Goal: Task Accomplishment & Management: Use online tool/utility

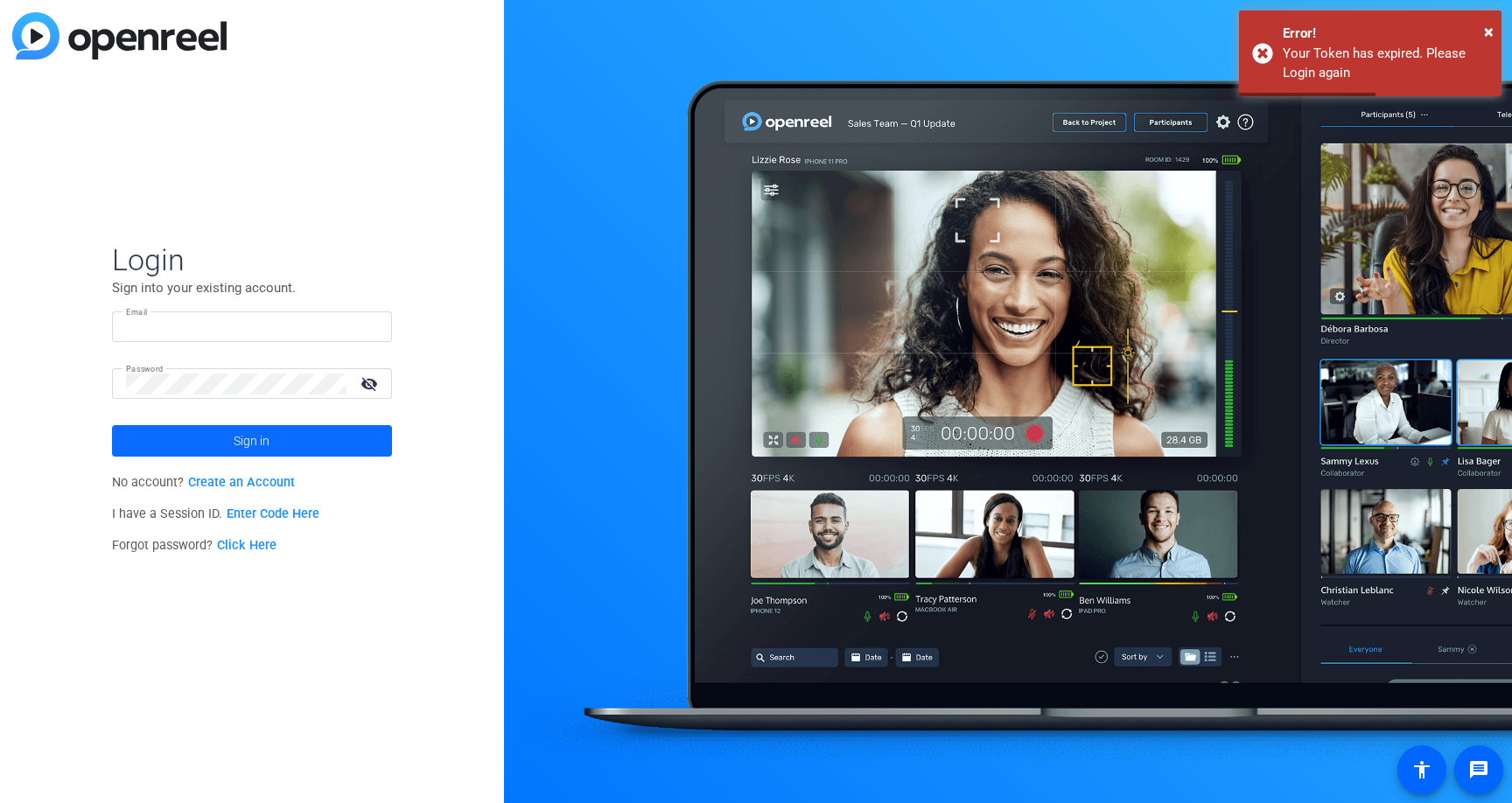
type input "[EMAIL_ADDRESS][DOMAIN_NAME]"
click at [260, 441] on span "Sign in" at bounding box center [252, 441] width 36 height 44
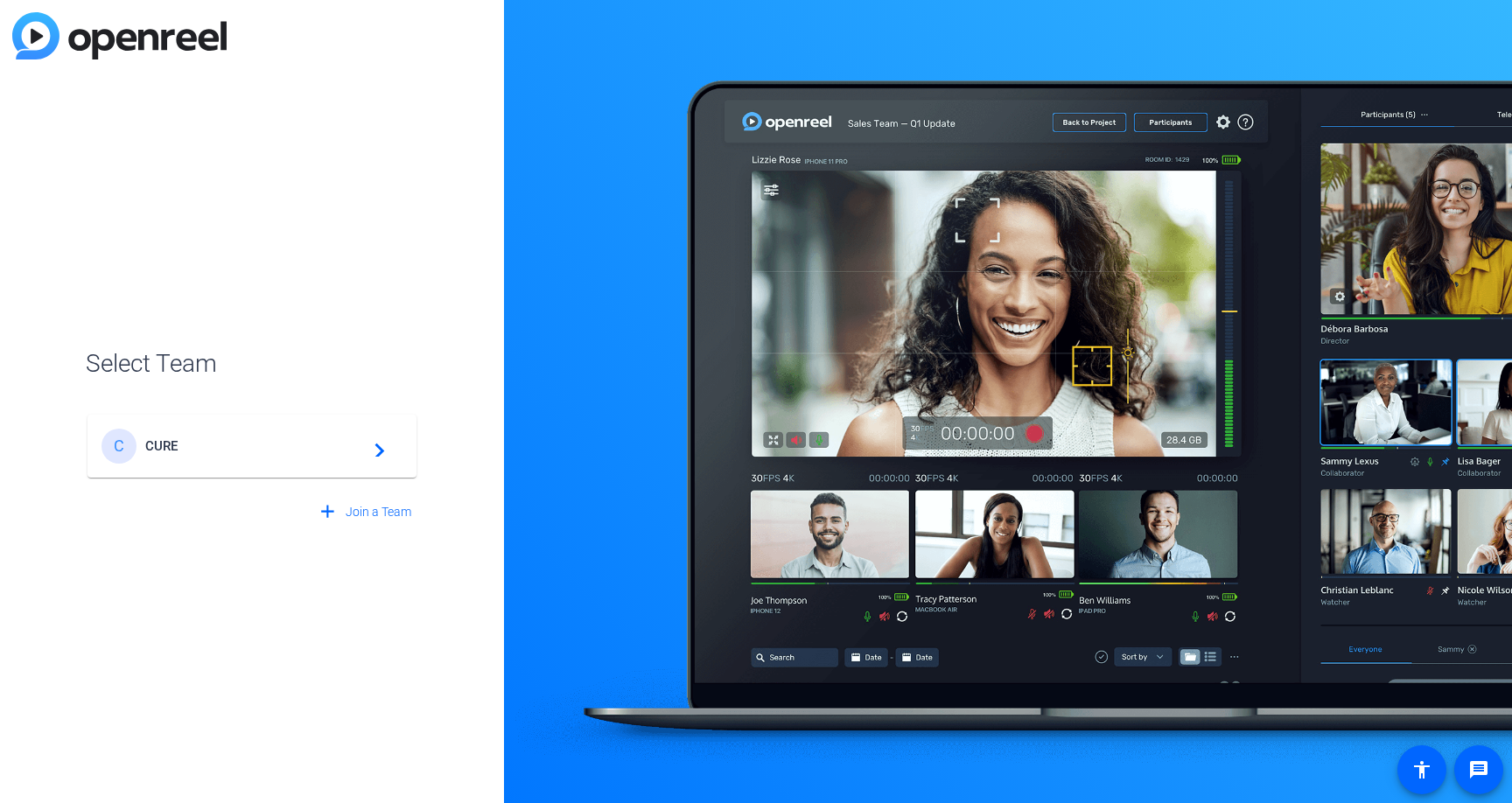
click at [363, 446] on span "CURE" at bounding box center [255, 446] width 219 height 16
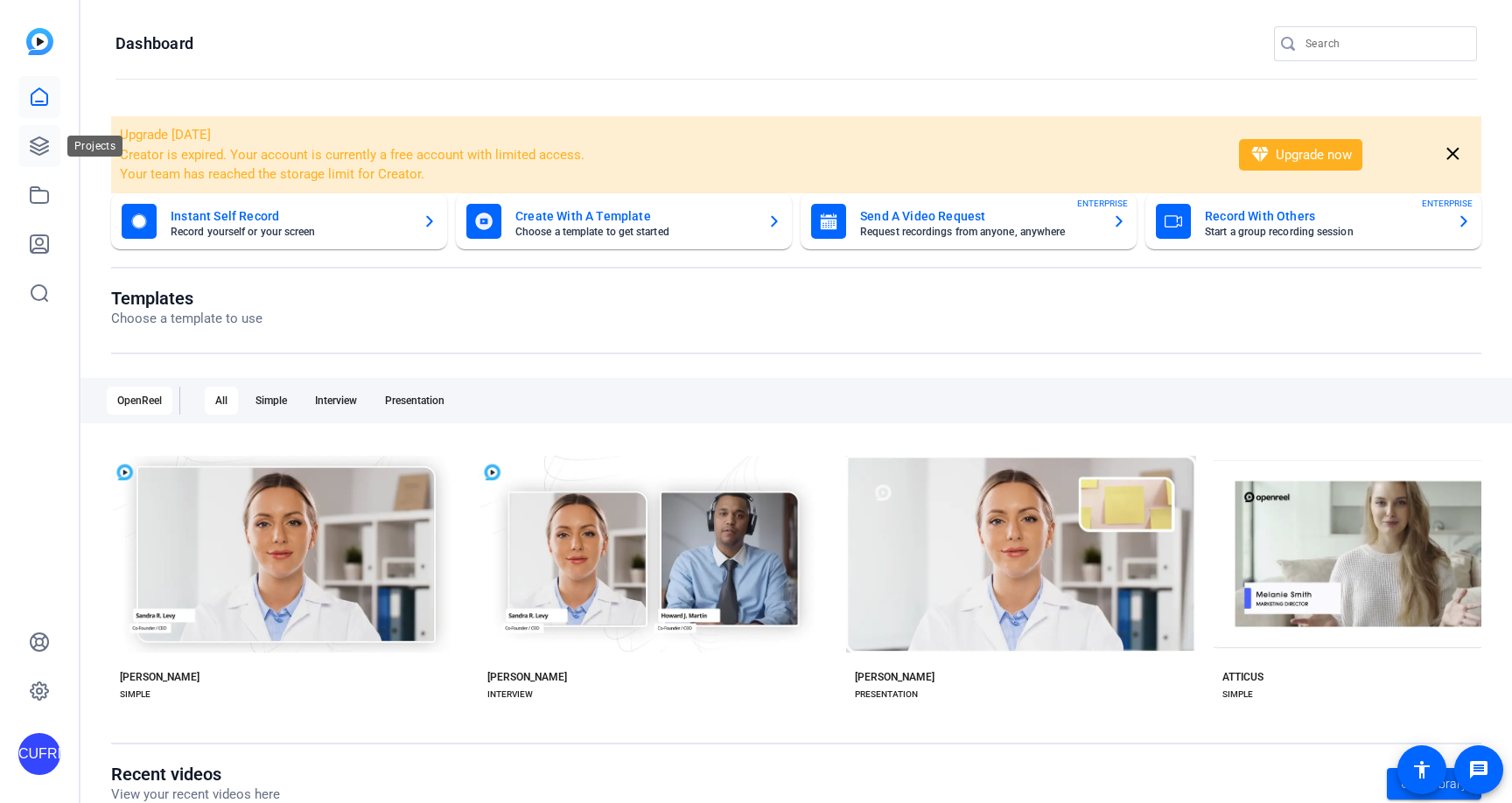
click at [44, 139] on icon at bounding box center [39, 146] width 17 height 17
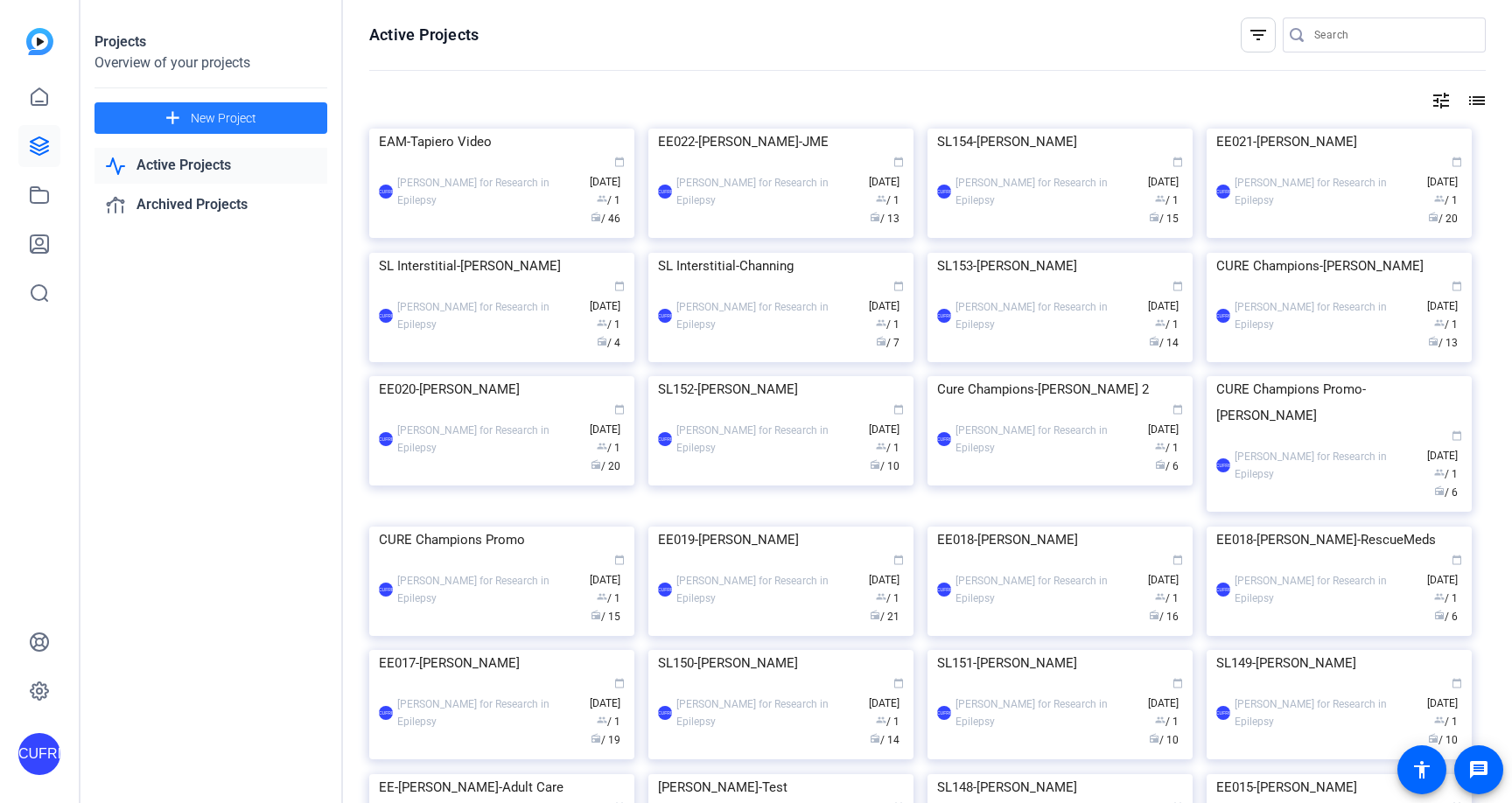
click at [224, 118] on span "New Project" at bounding box center [224, 118] width 66 height 18
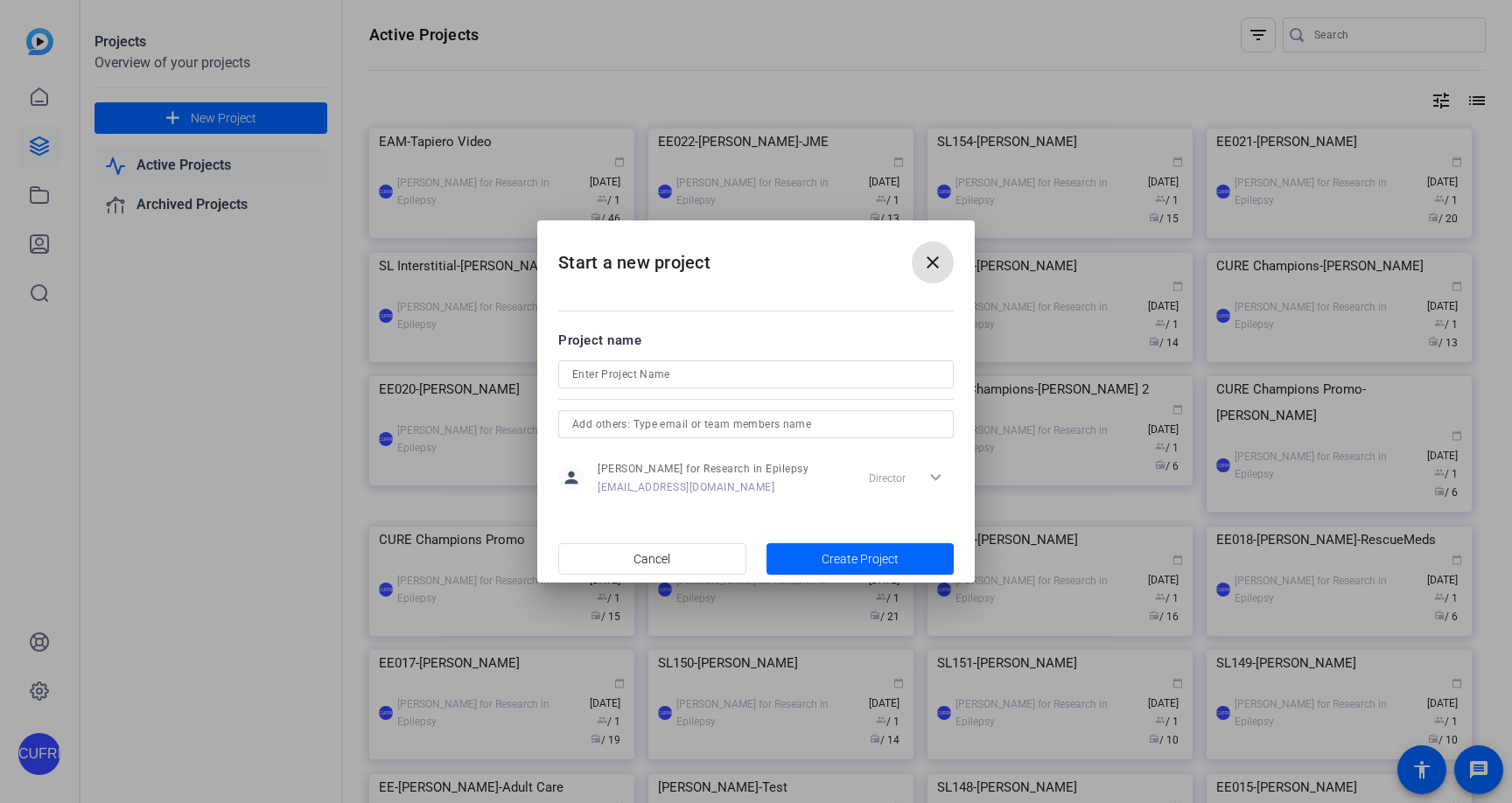
click at [593, 375] on input at bounding box center [756, 375] width 367 height 21
type input "SL155-Cagniart"
click at [861, 558] on span "Create Project" at bounding box center [860, 559] width 77 height 18
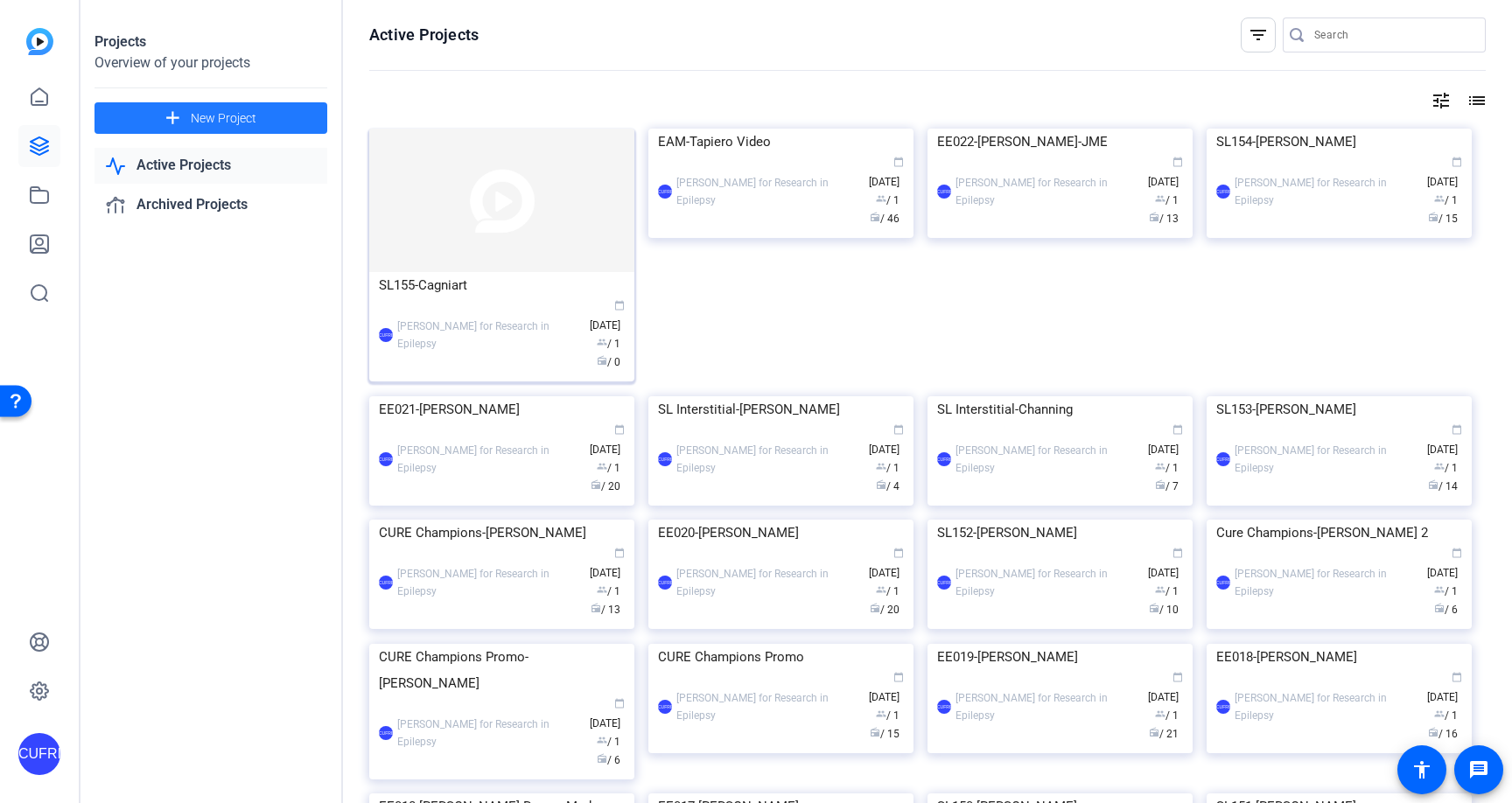
click at [521, 212] on img at bounding box center [501, 200] width 265 height 144
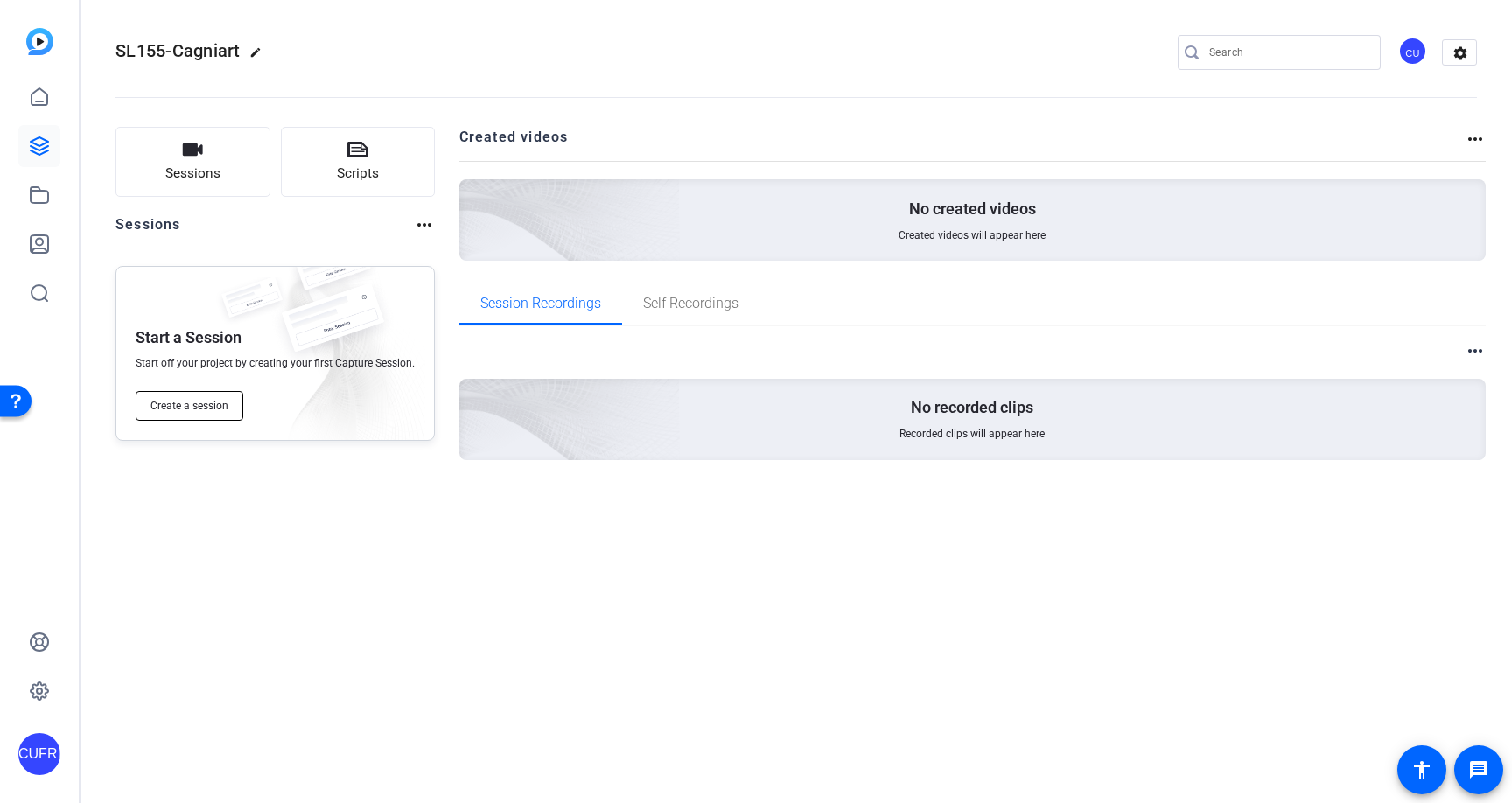
click at [212, 398] on button "Create a session" at bounding box center [189, 405] width 108 height 29
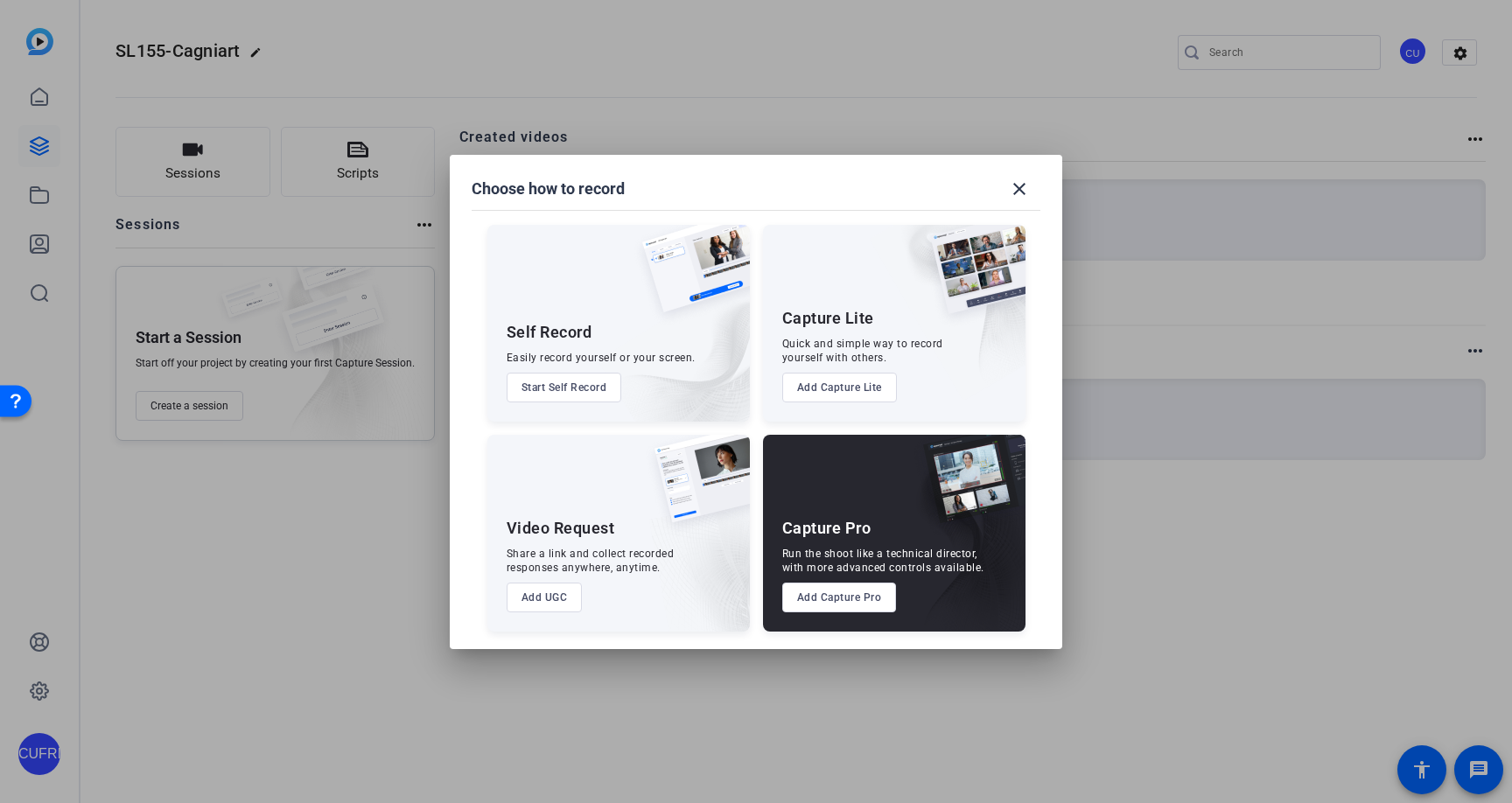
click at [827, 600] on button "Add Capture Pro" at bounding box center [839, 597] width 114 height 29
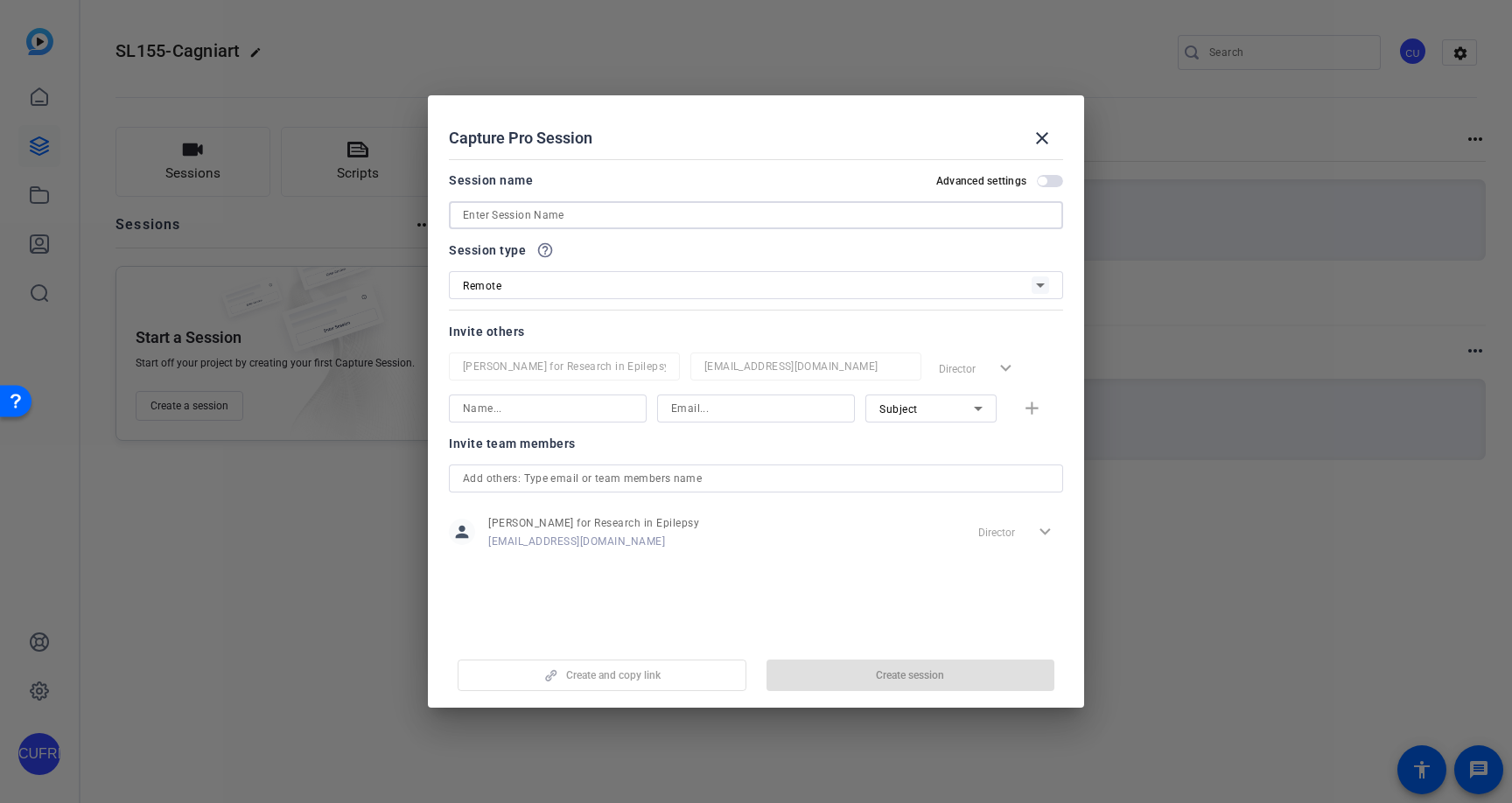
click at [561, 219] on input at bounding box center [756, 215] width 586 height 21
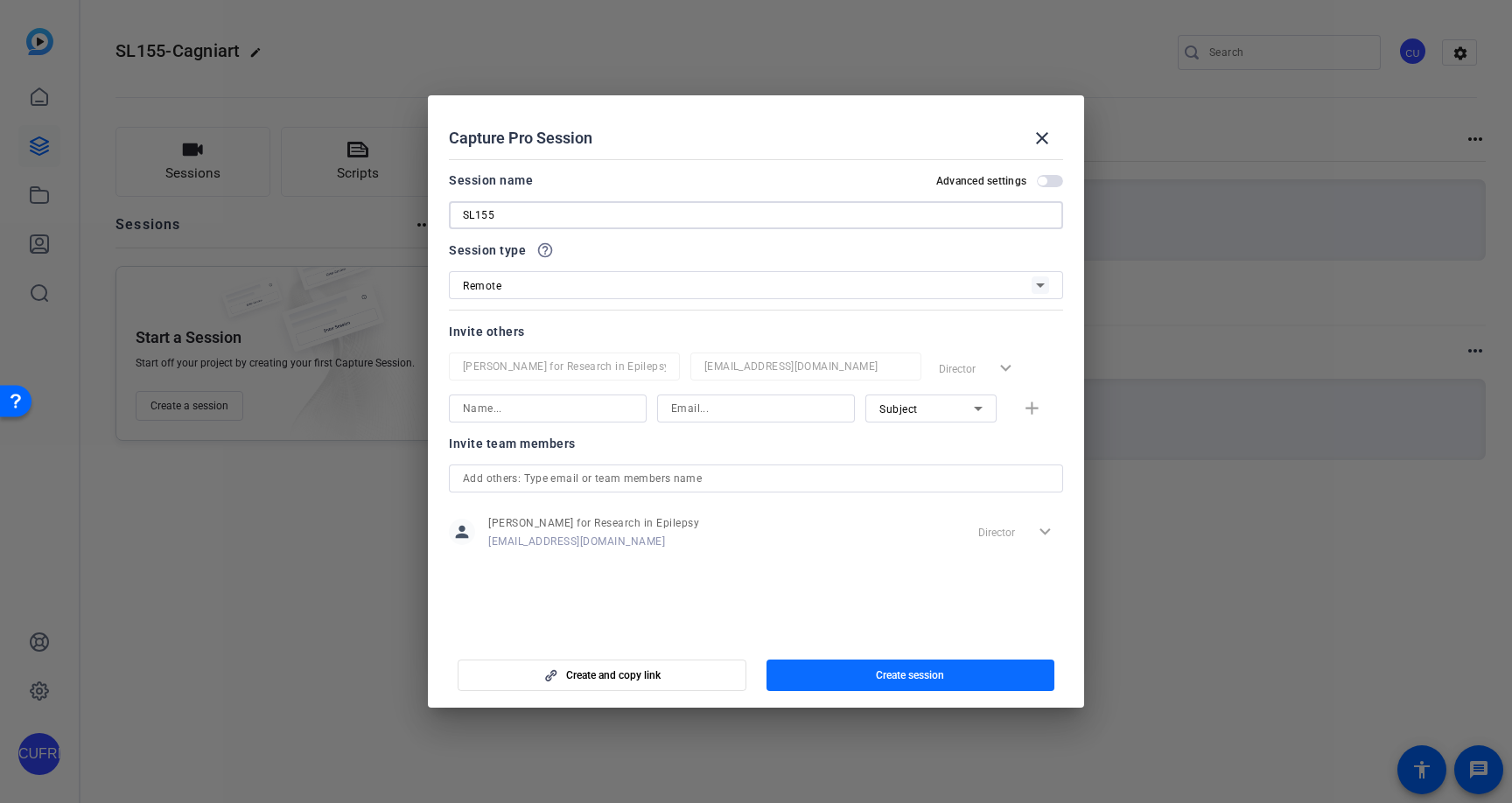
type input "SL155"
click at [939, 671] on span "Create session" at bounding box center [911, 676] width 69 height 14
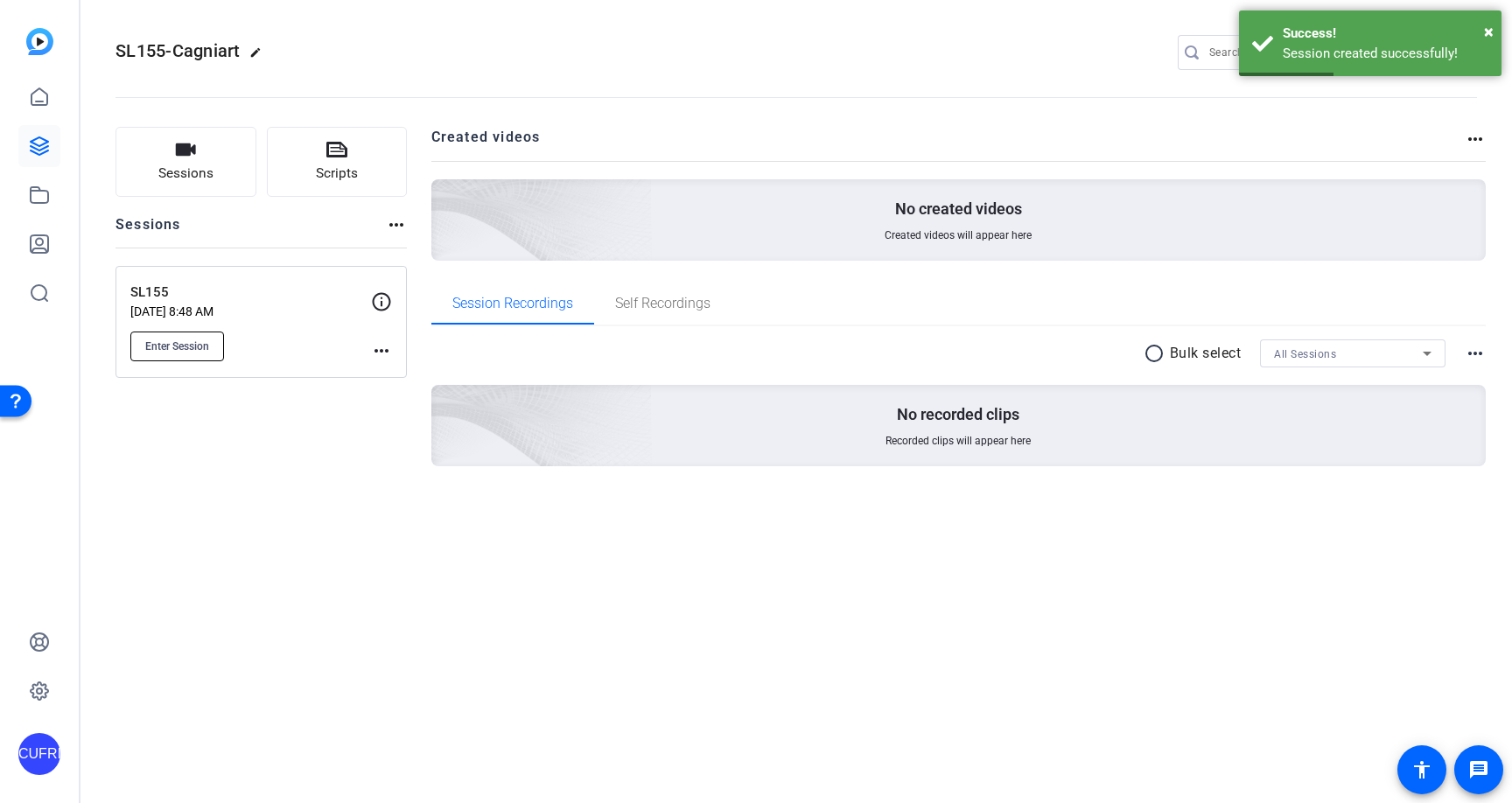
click at [193, 342] on span "Enter Session" at bounding box center [177, 346] width 64 height 14
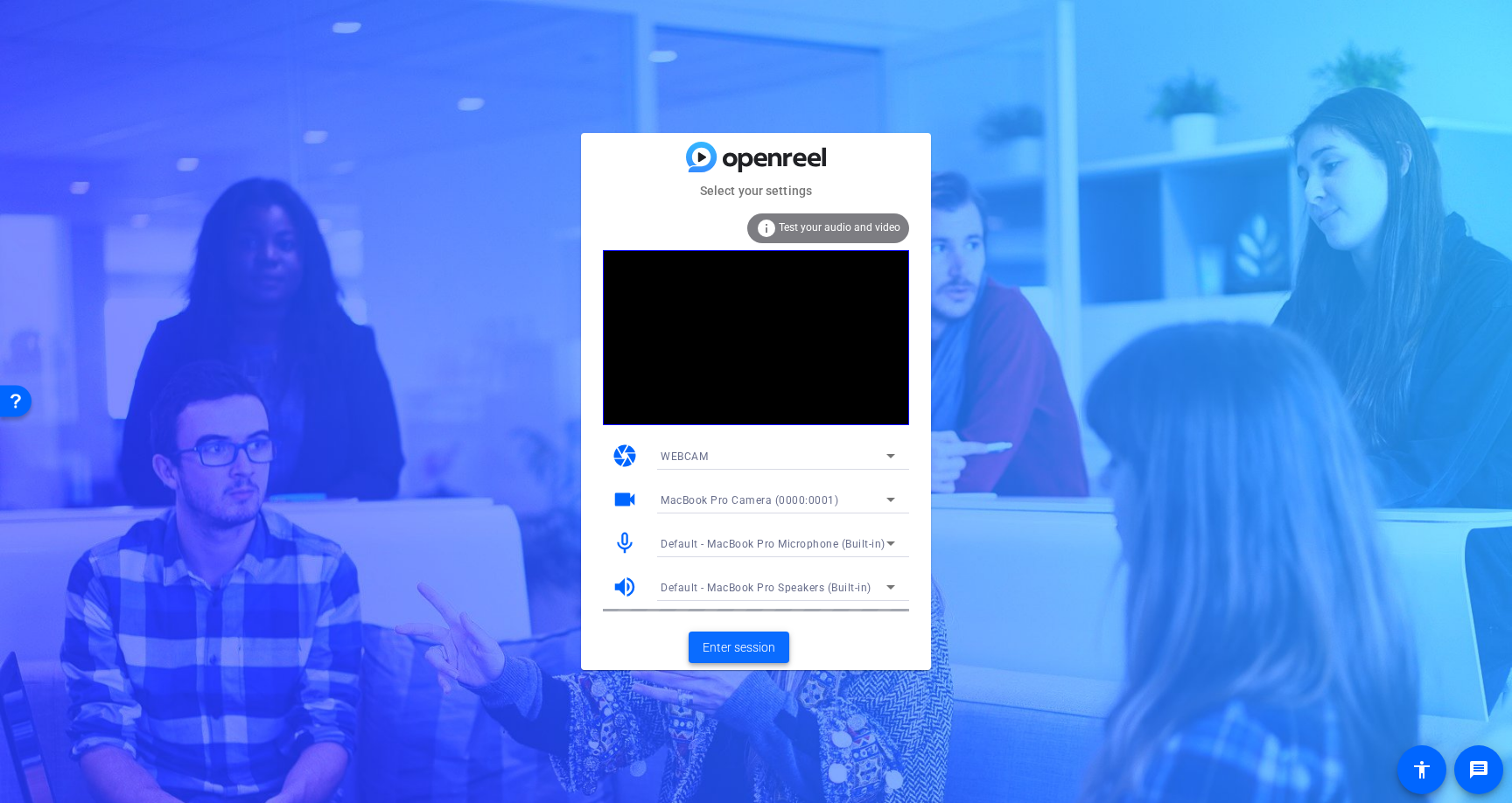
click at [757, 644] on span "Enter session" at bounding box center [739, 647] width 72 height 18
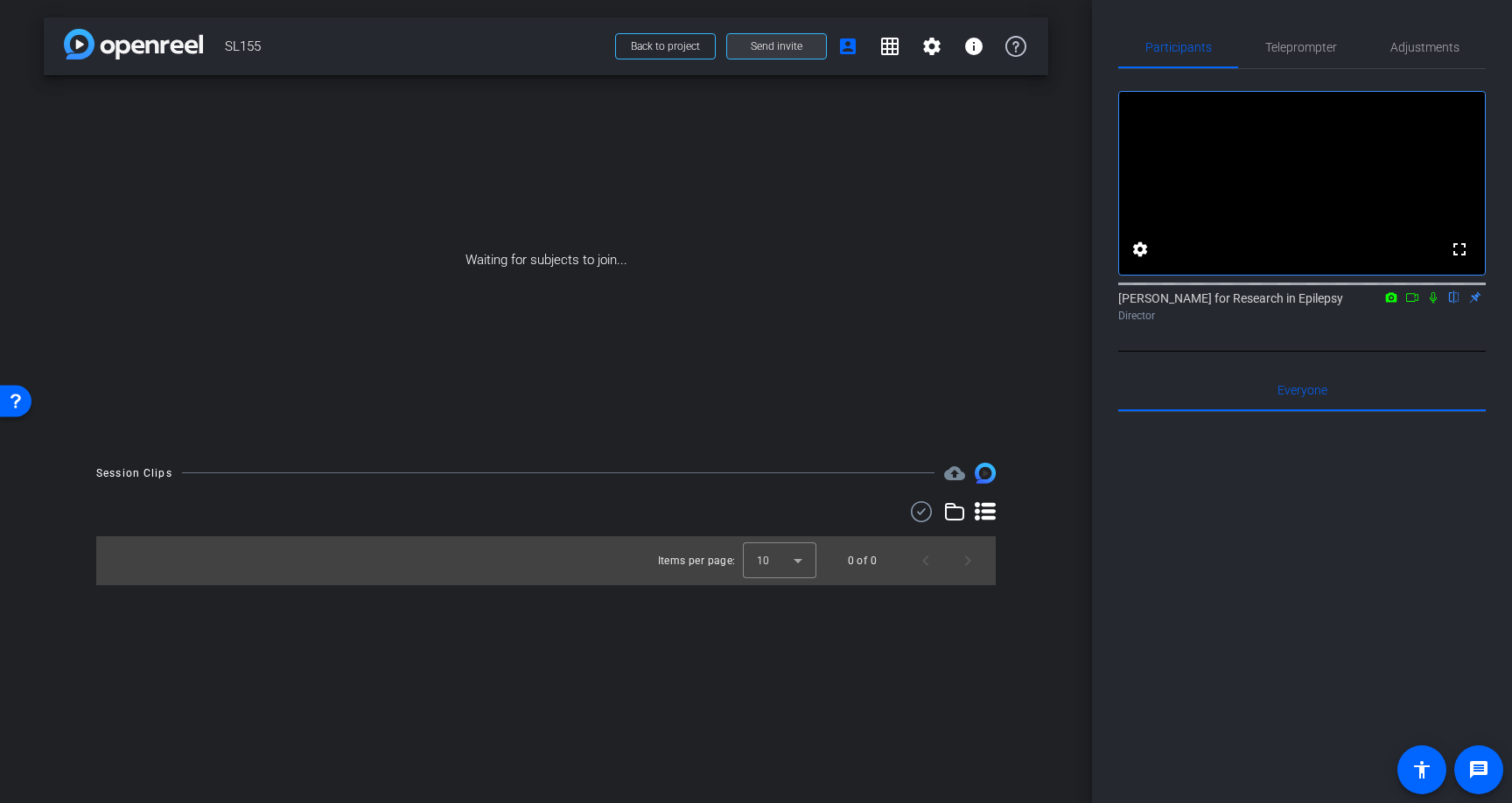
click at [791, 49] on span "Send invite" at bounding box center [776, 46] width 51 height 14
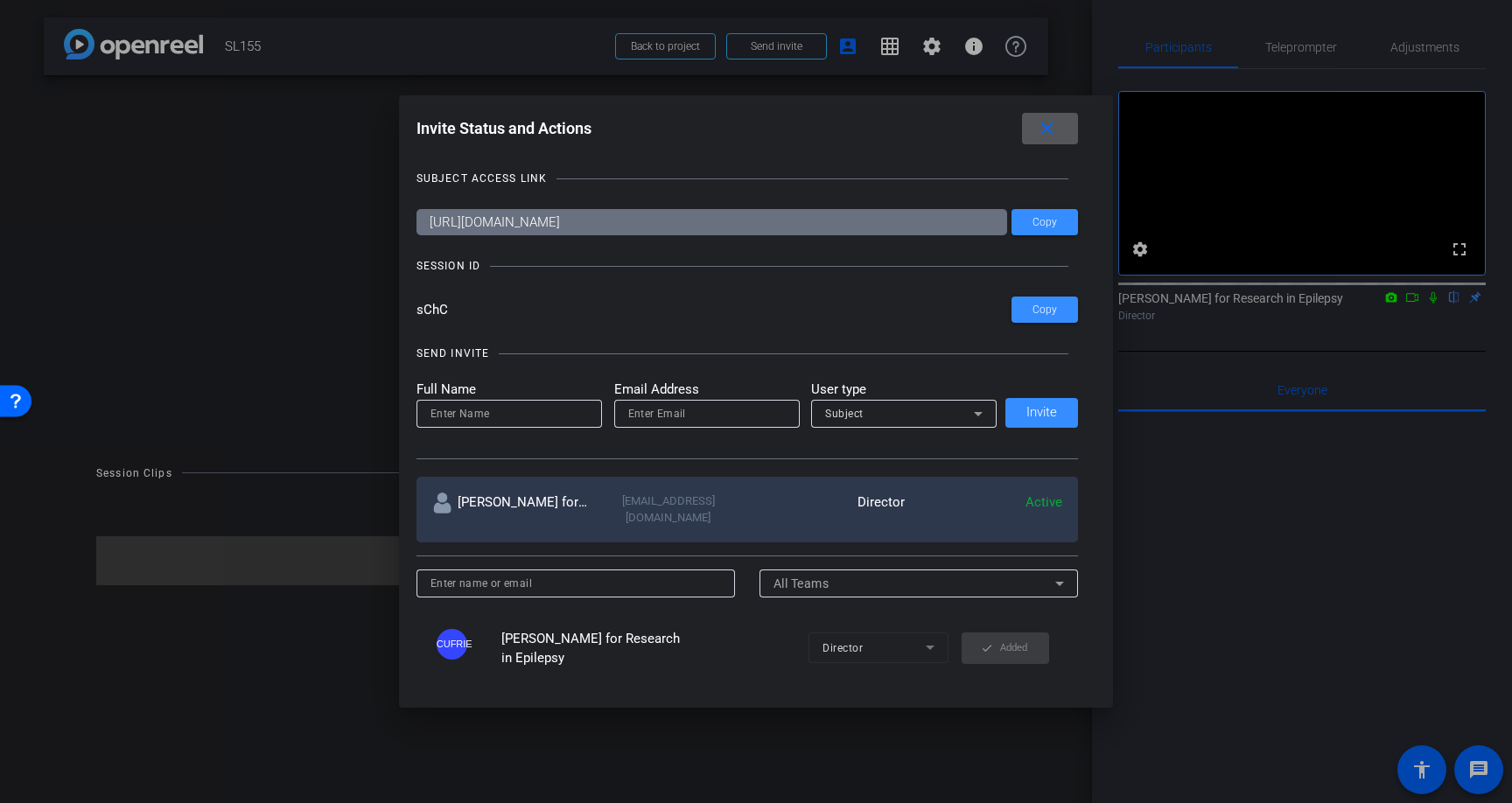
click at [520, 421] on input at bounding box center [510, 414] width 158 height 21
type input "Kendra"
type input "Cagniart"
drag, startPoint x: 711, startPoint y: 420, endPoint x: 492, endPoint y: 421, distance: 219.0
click at [492, 421] on form "Full Name Kendra Email Address Cagniart User type Subject" at bounding box center [707, 403] width 581 height 49
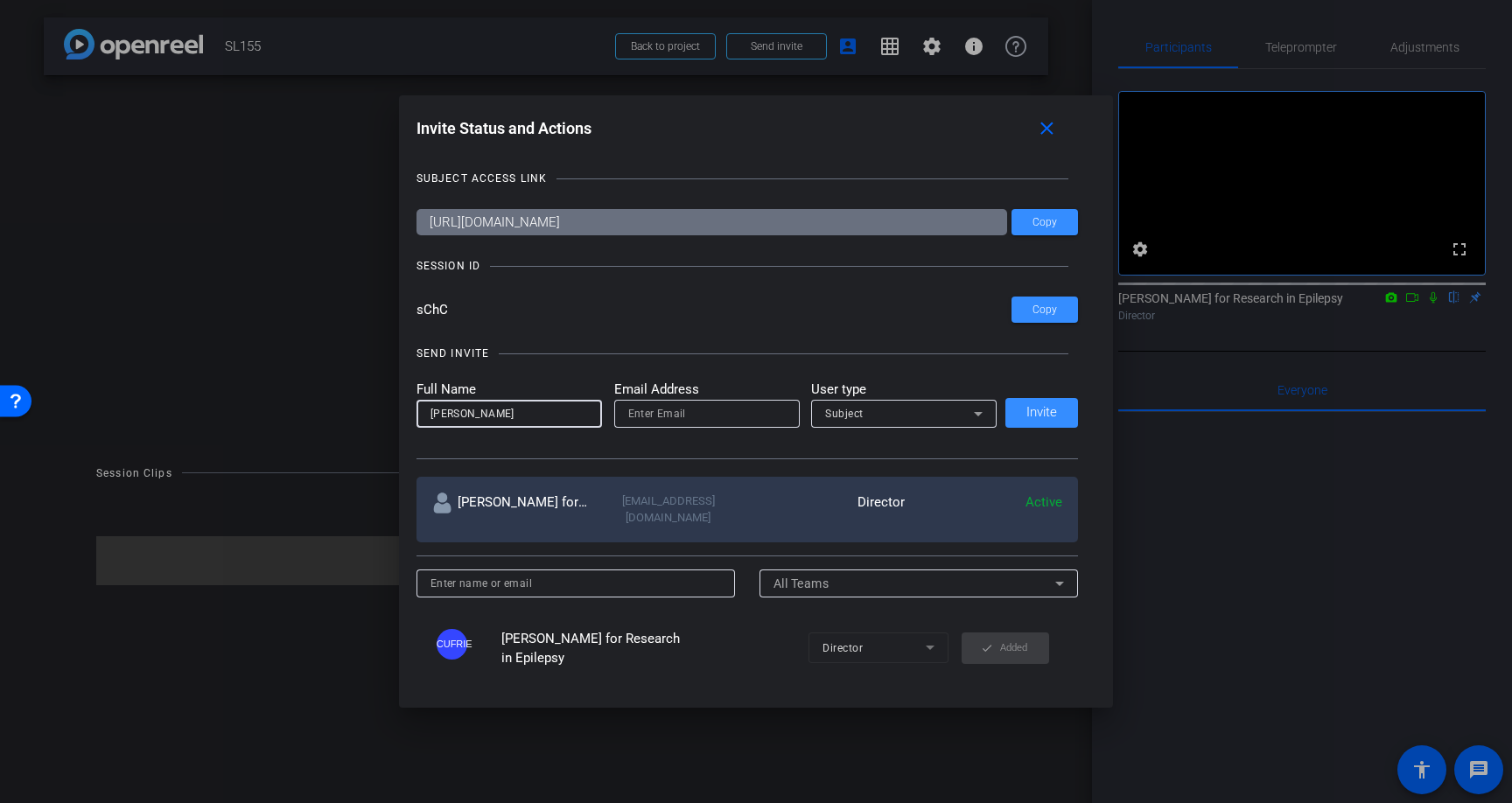
click at [529, 410] on input "Kendra" at bounding box center [510, 414] width 158 height 21
type input "Kendra Cagniart"
click at [650, 404] on input "email" at bounding box center [707, 414] width 158 height 21
paste input "kendra.cagniart@gmail.com"
click at [631, 417] on input "kendra.cagniart@gmail.com" at bounding box center [707, 414] width 158 height 21
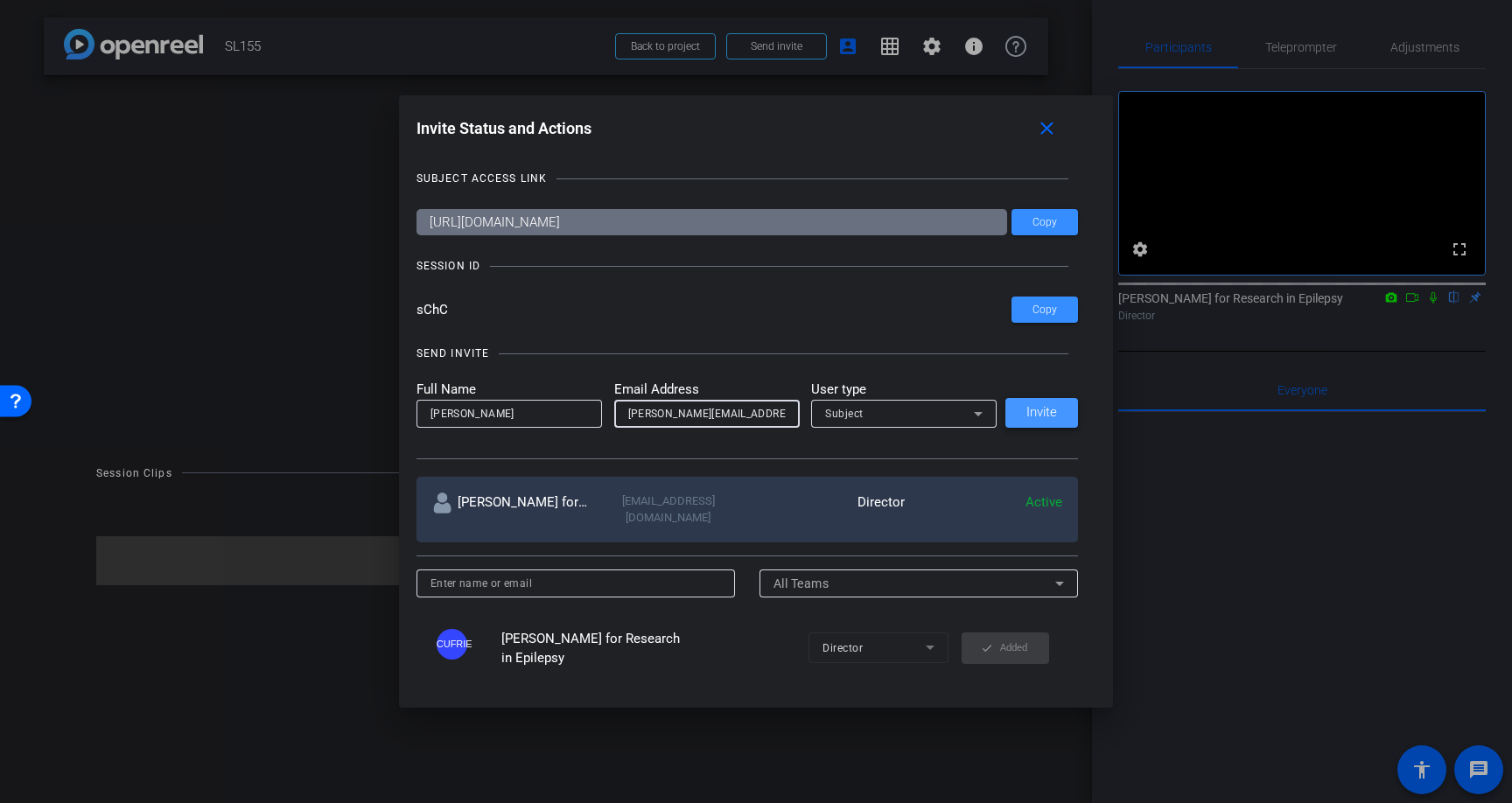
type input "kendra.cagniart@gmail.com"
click at [1052, 415] on span "Invite" at bounding box center [1042, 413] width 30 height 13
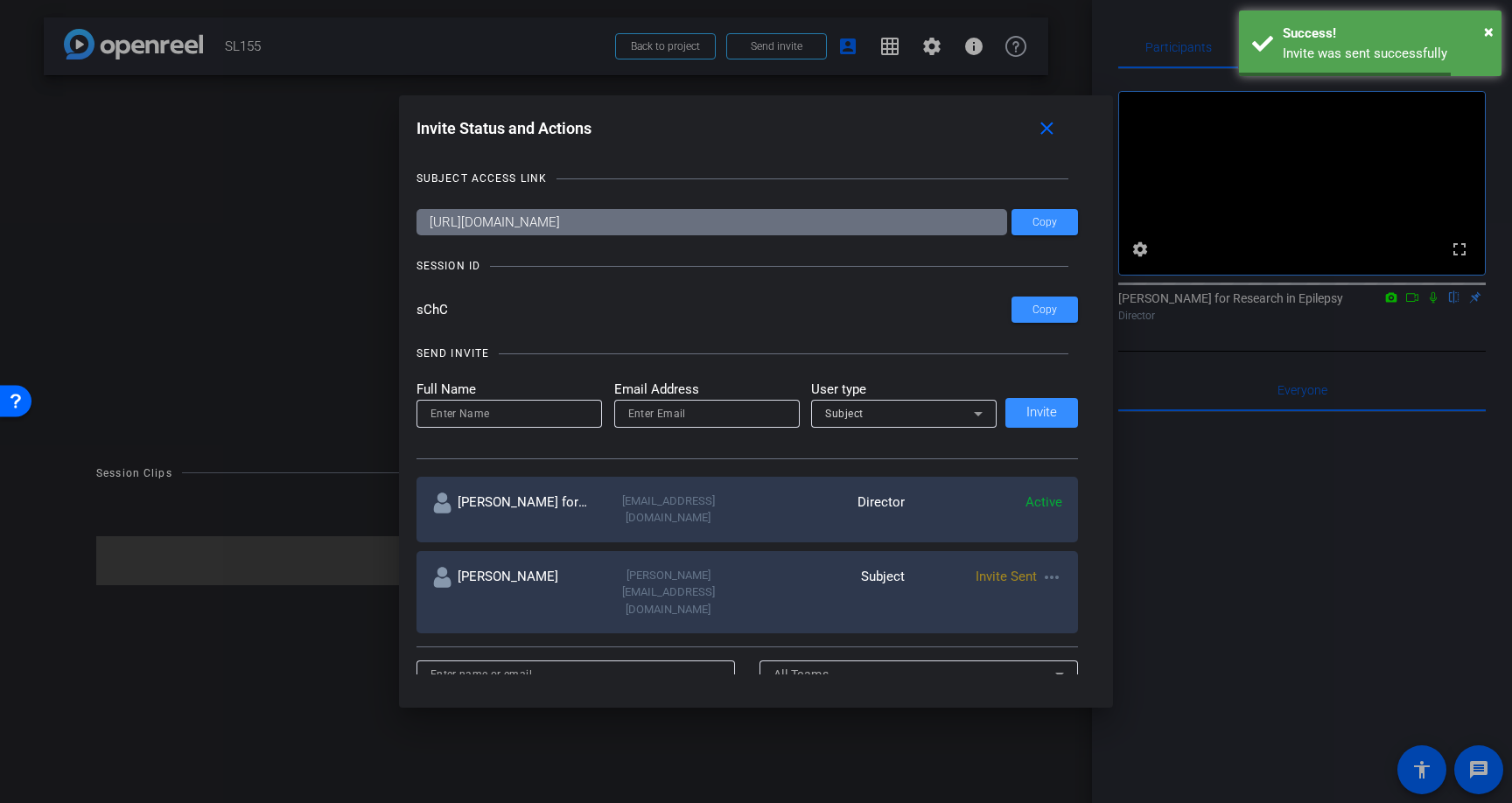
click at [484, 414] on input at bounding box center [510, 414] width 158 height 21
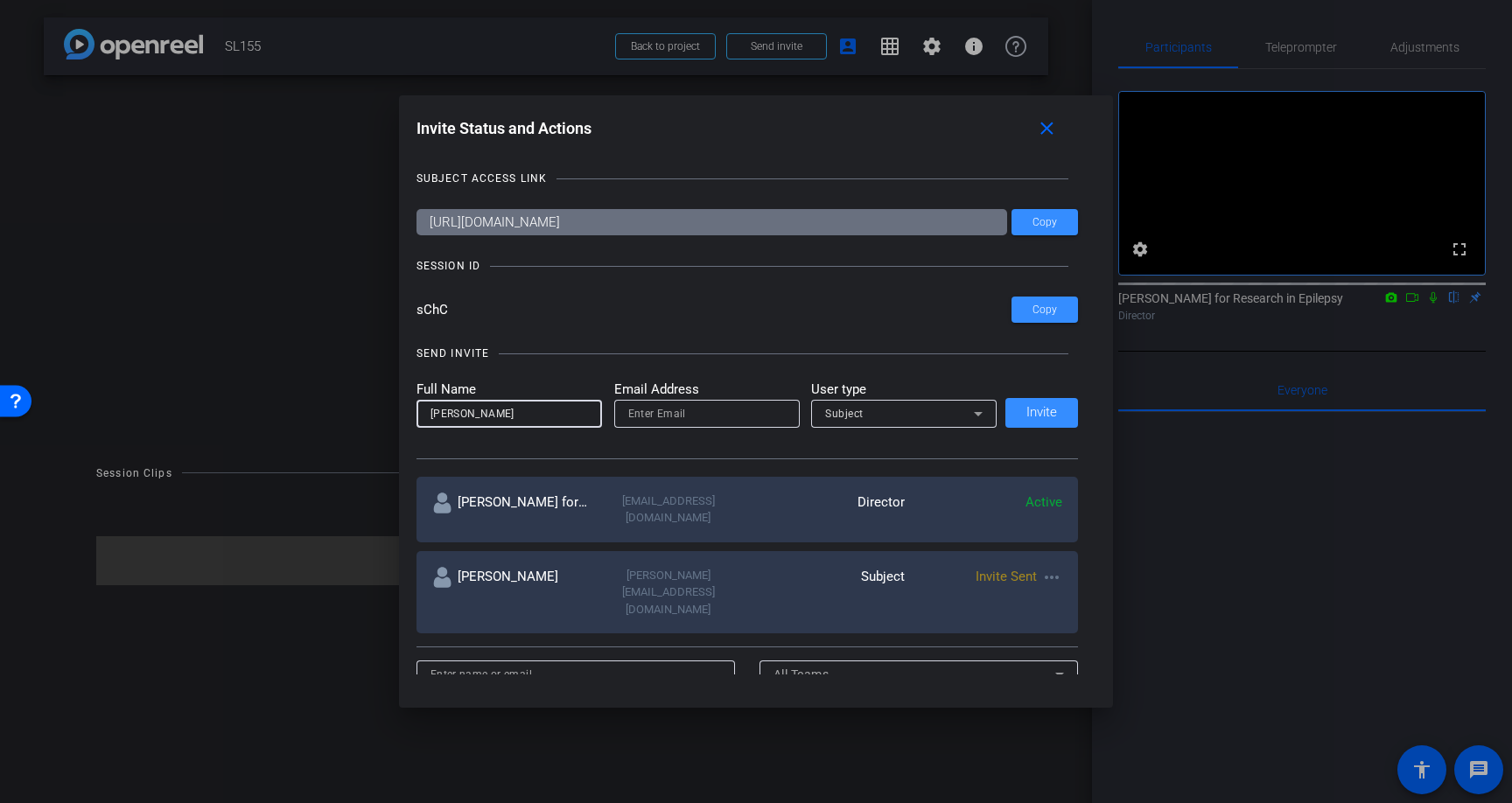
type input "Kelly Cervantes"
type input "K"
paste input "kellygcervantes@gmail.com"
type input "kellygcervantes@gmail.com"
click at [1051, 416] on span "Invite" at bounding box center [1042, 413] width 30 height 13
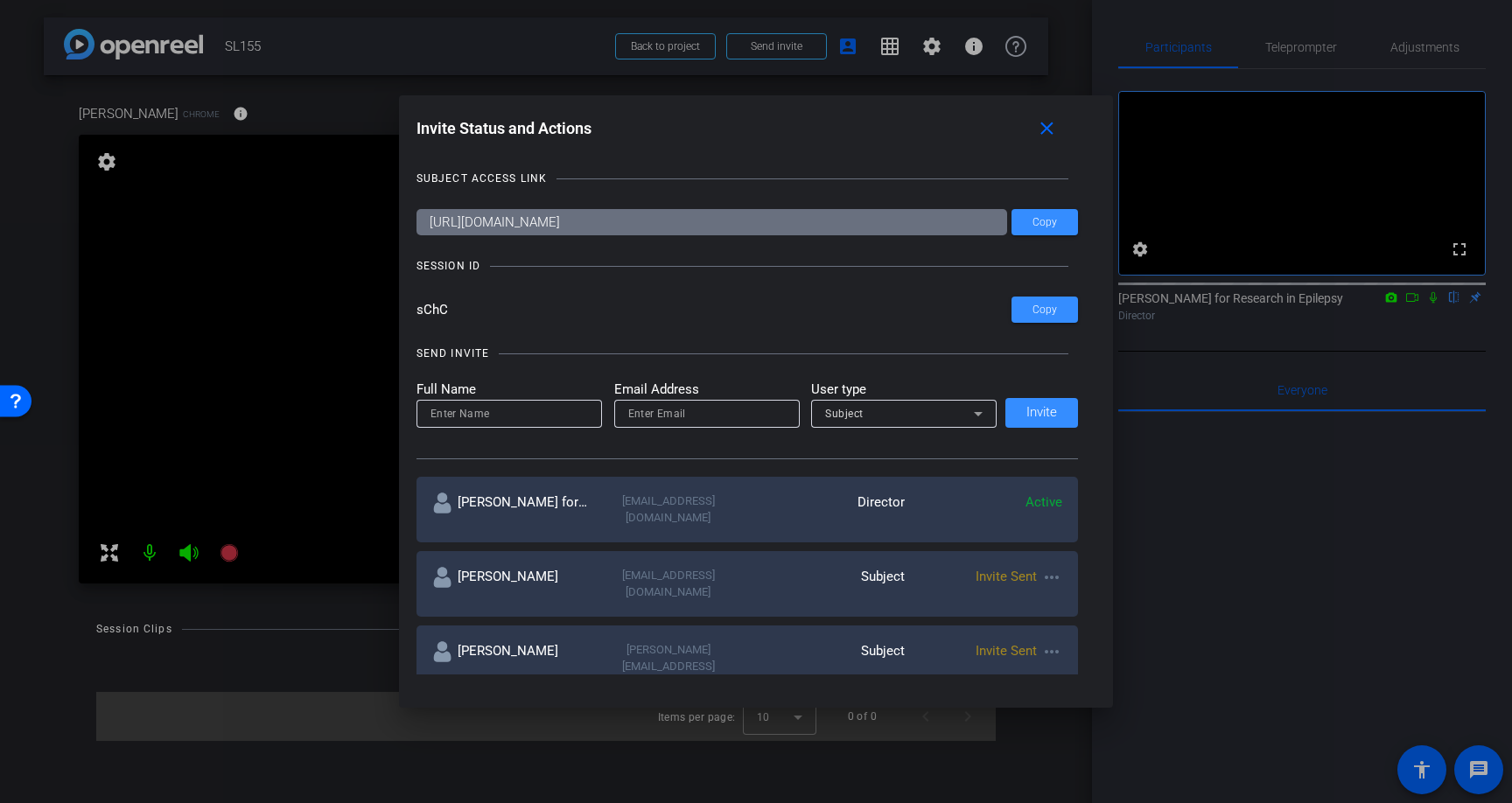
click at [1323, 45] on div at bounding box center [756, 402] width 1512 height 803
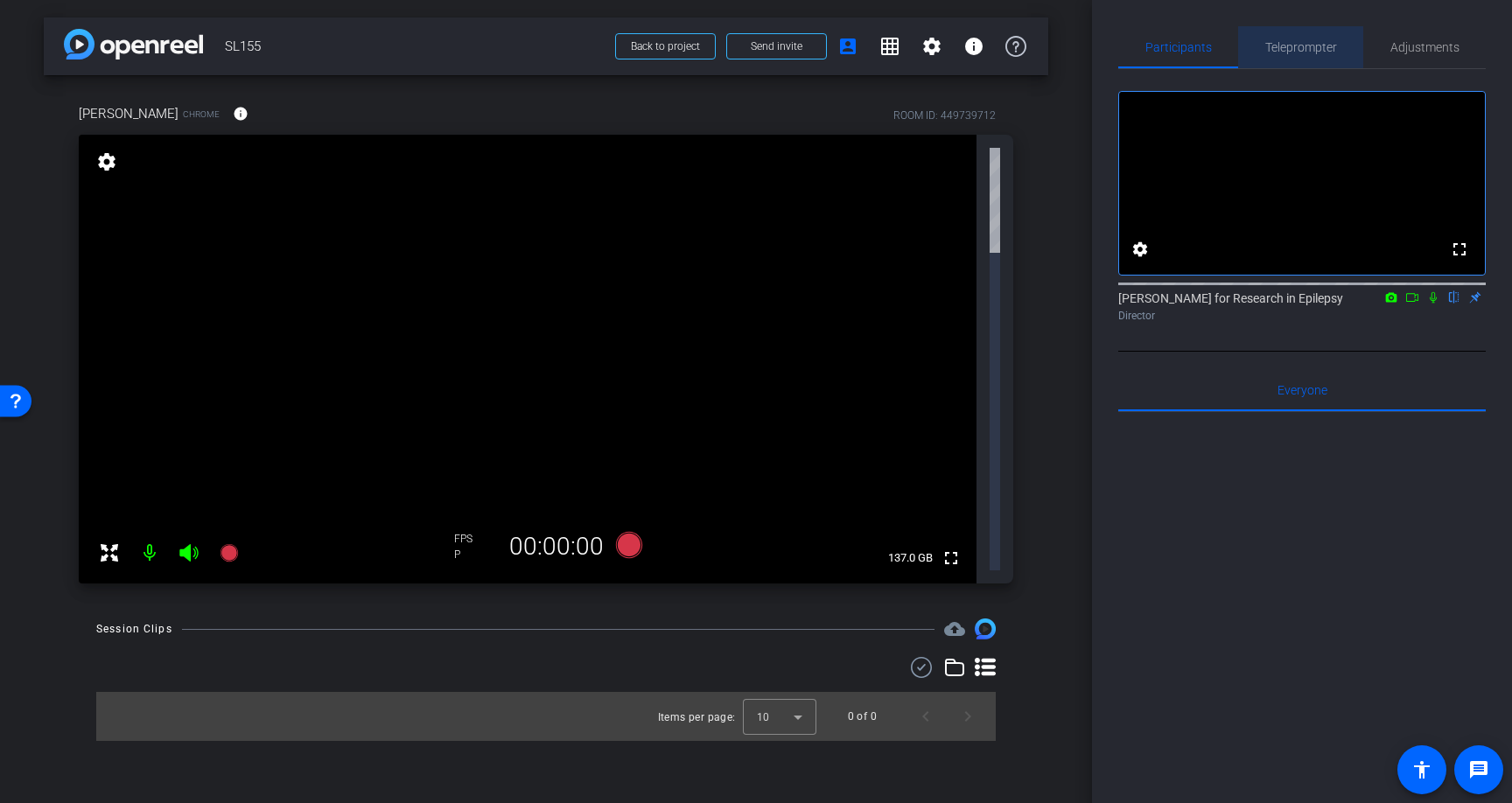
click at [1321, 44] on span "Teleprompter" at bounding box center [1301, 47] width 71 height 12
click at [184, 544] on icon at bounding box center [188, 553] width 18 height 17
click at [185, 544] on icon at bounding box center [188, 553] width 18 height 17
click at [233, 114] on mat-icon "info" at bounding box center [241, 113] width 16 height 16
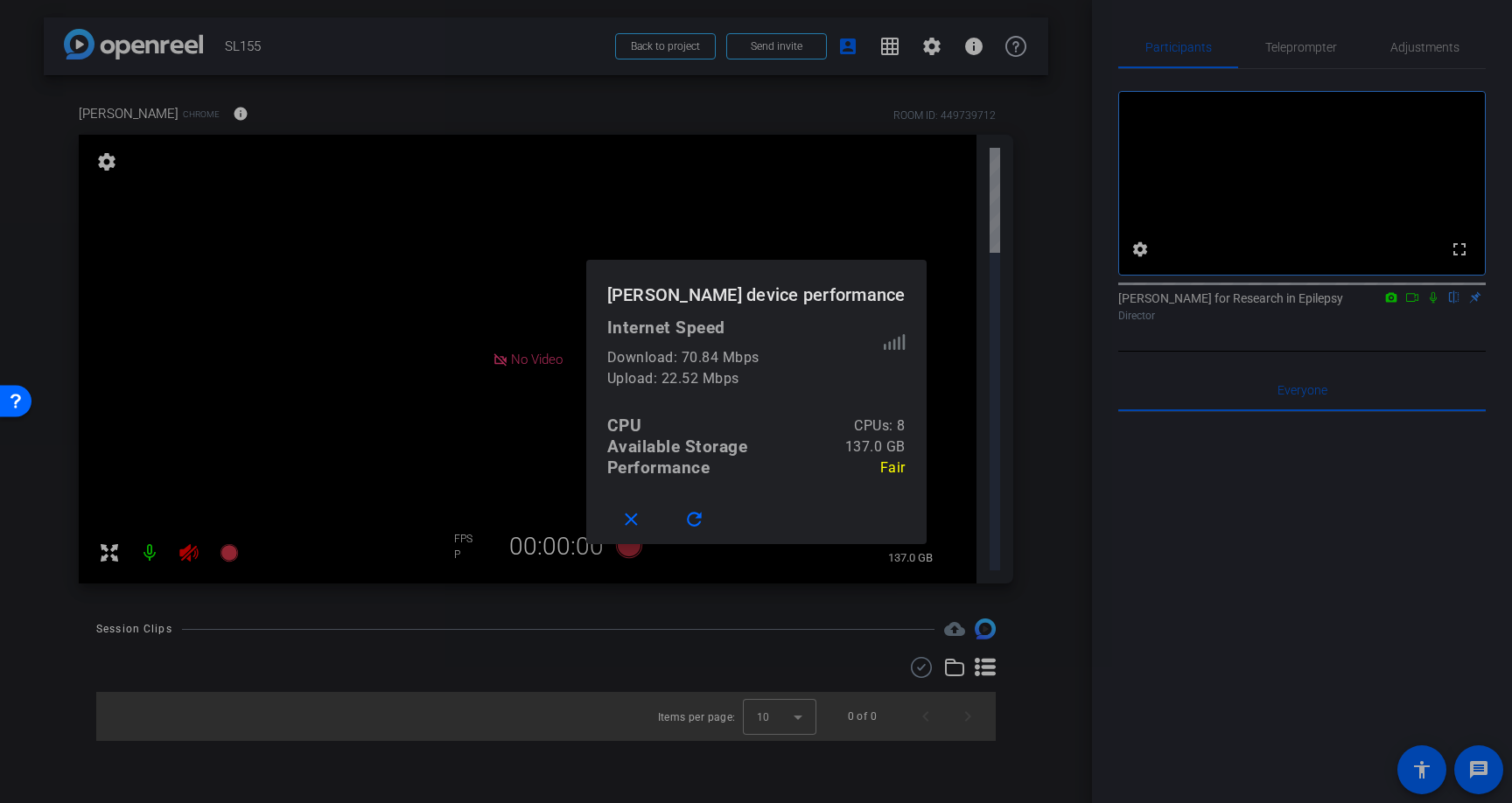
click at [190, 232] on div at bounding box center [756, 402] width 1512 height 803
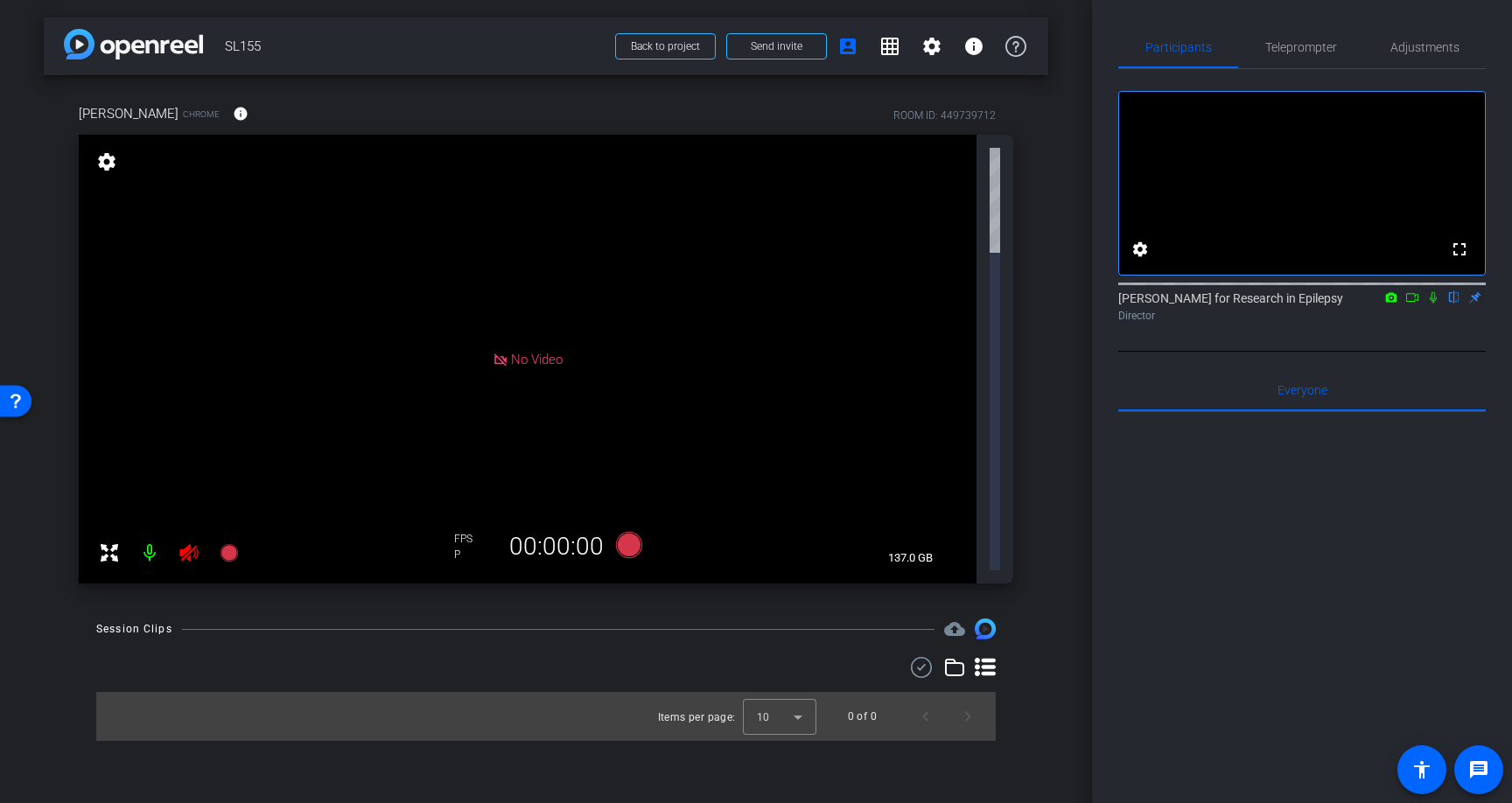
click at [190, 542] on icon at bounding box center [189, 553] width 21 height 21
drag, startPoint x: 190, startPoint y: 232, endPoint x: 188, endPoint y: 245, distance: 13.2
click at [190, 542] on icon at bounding box center [189, 553] width 21 height 21
drag, startPoint x: 188, startPoint y: 245, endPoint x: 188, endPoint y: 233, distance: 12.0
click at [188, 542] on icon at bounding box center [189, 553] width 21 height 21
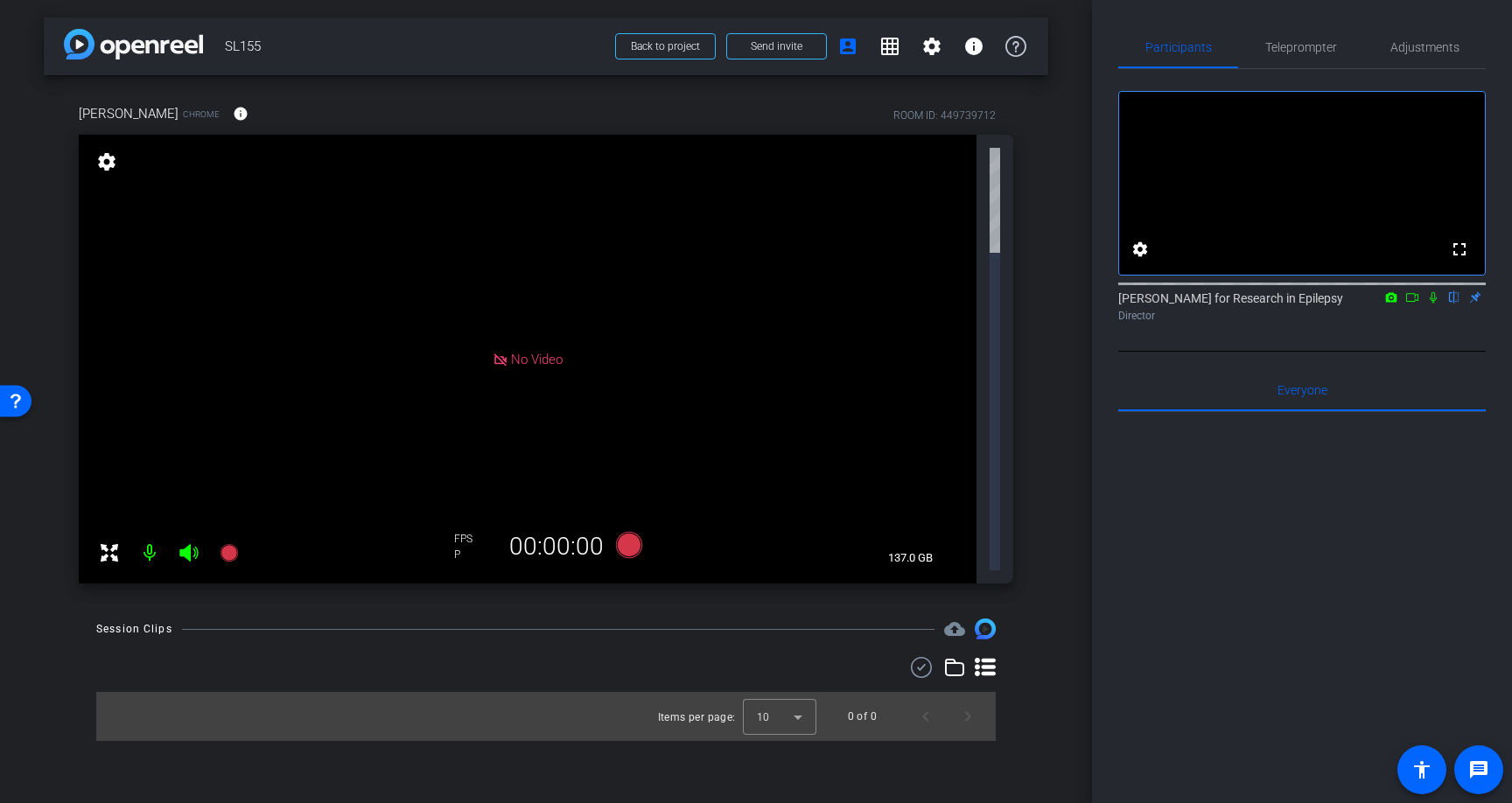
click at [986, 190] on div "No Video settings 137.0 GB" at bounding box center [546, 360] width 934 height 449
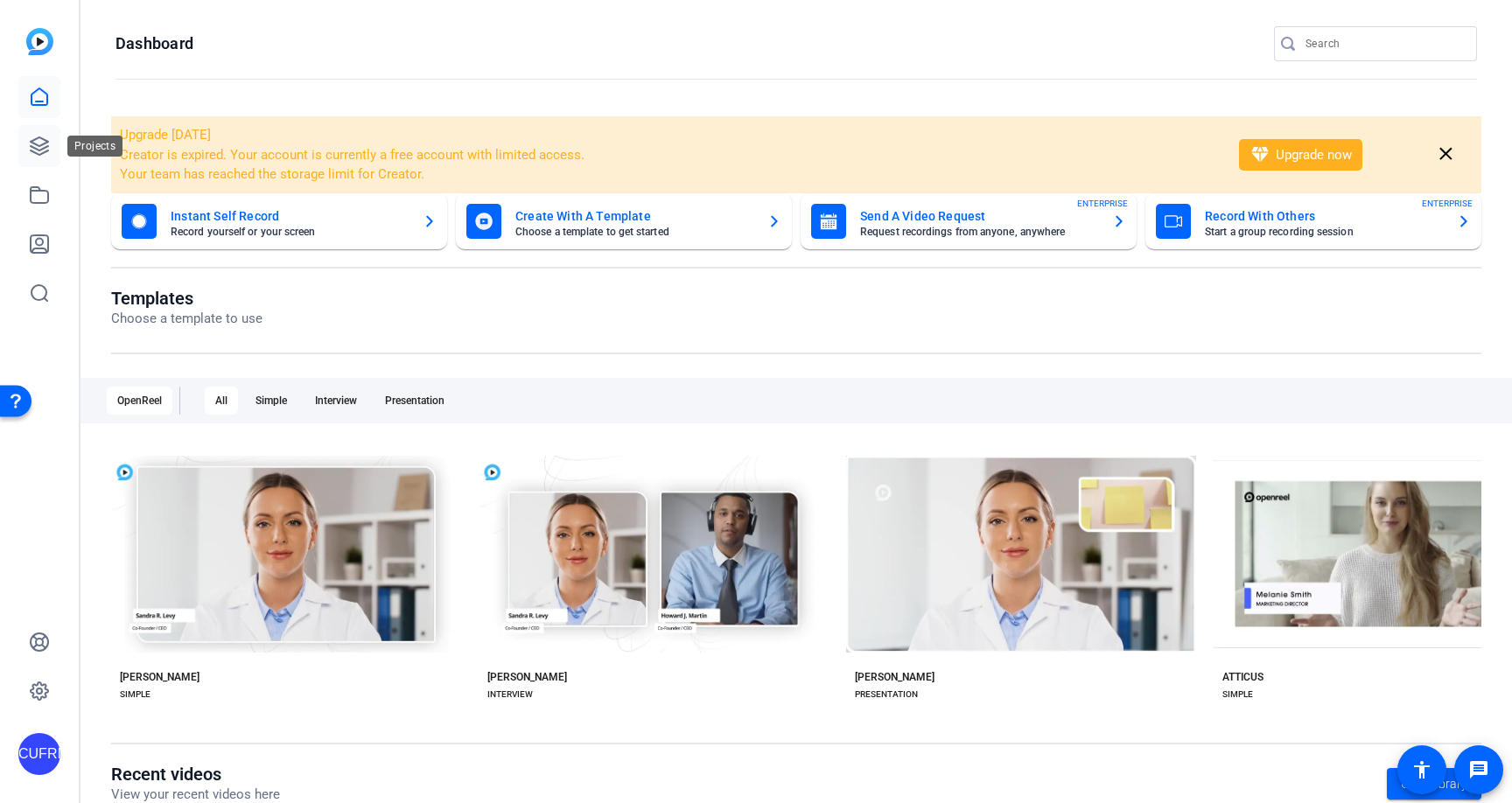
click at [43, 141] on icon at bounding box center [39, 147] width 21 height 21
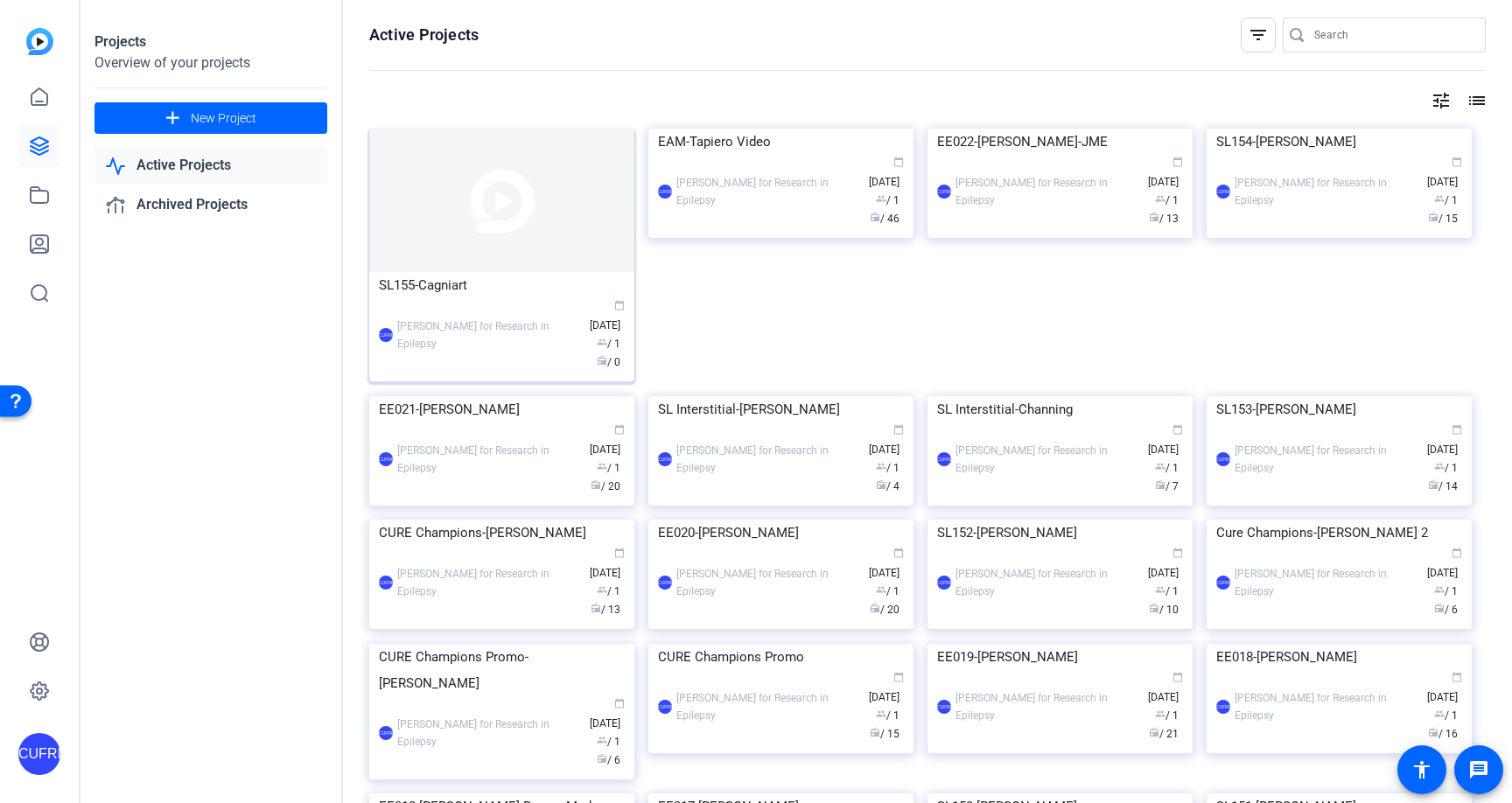
click at [507, 211] on img at bounding box center [501, 200] width 265 height 144
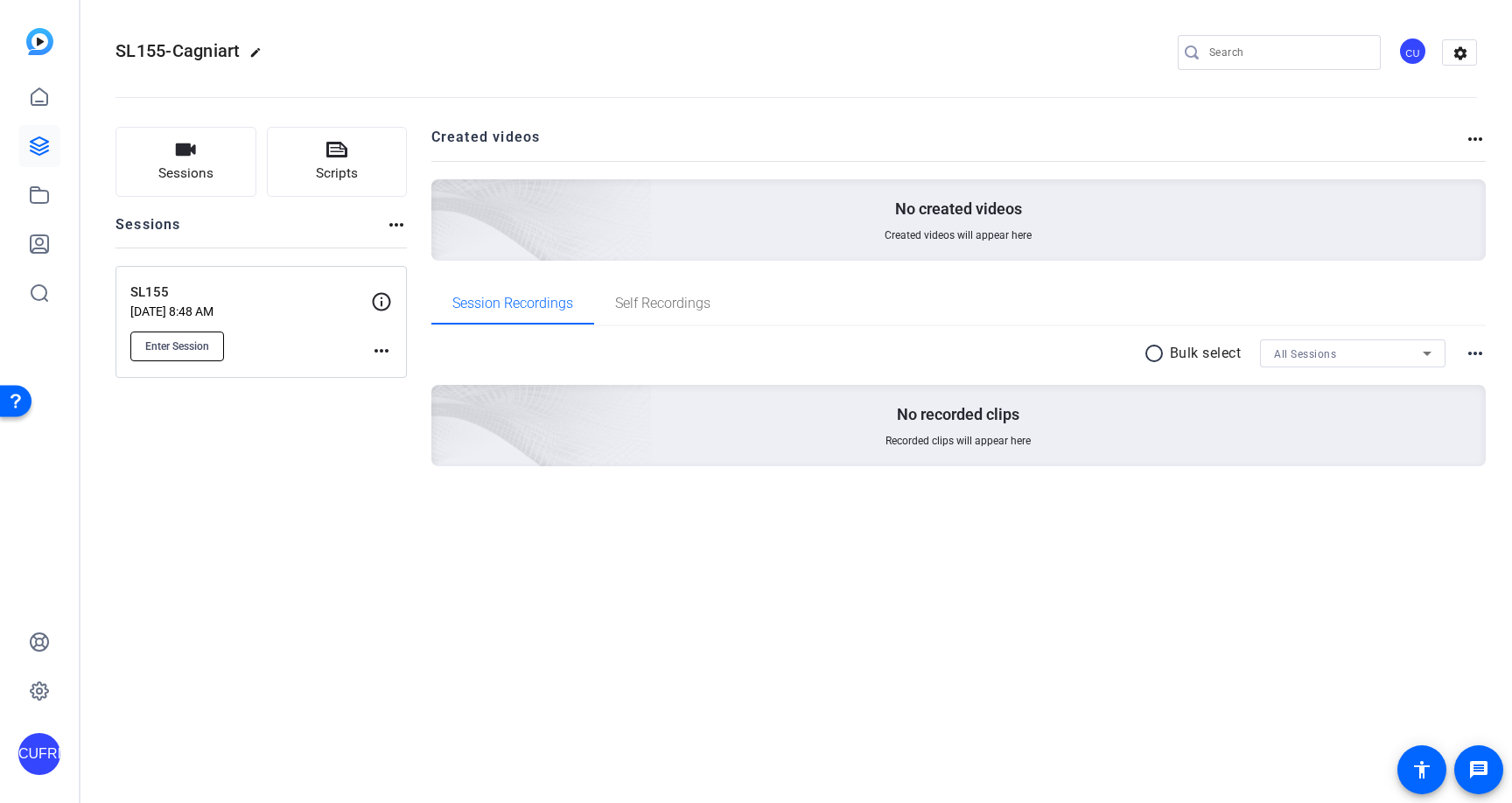
click at [190, 344] on span "Enter Session" at bounding box center [177, 346] width 64 height 14
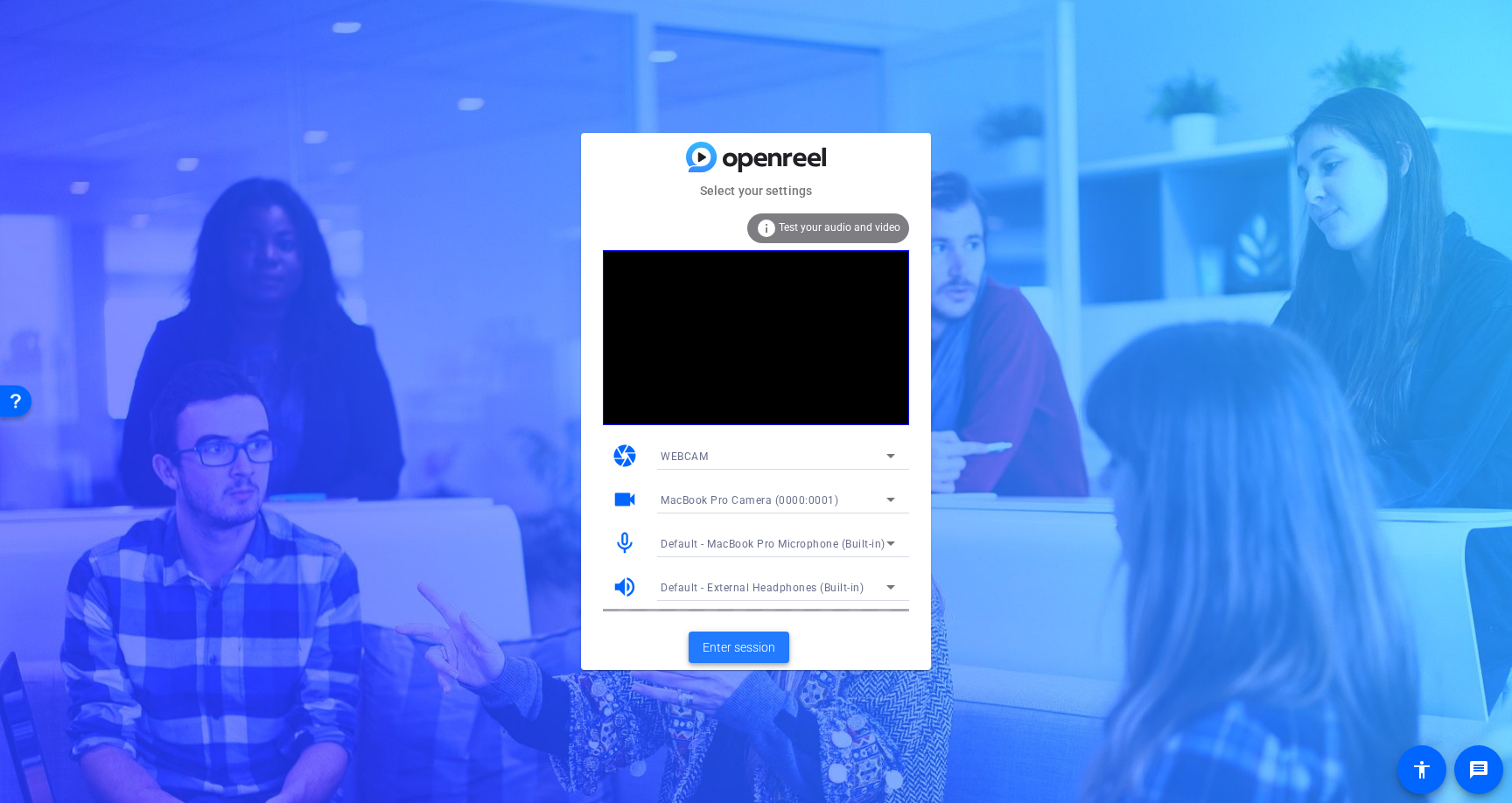
click at [741, 643] on span "Enter session" at bounding box center [739, 647] width 72 height 18
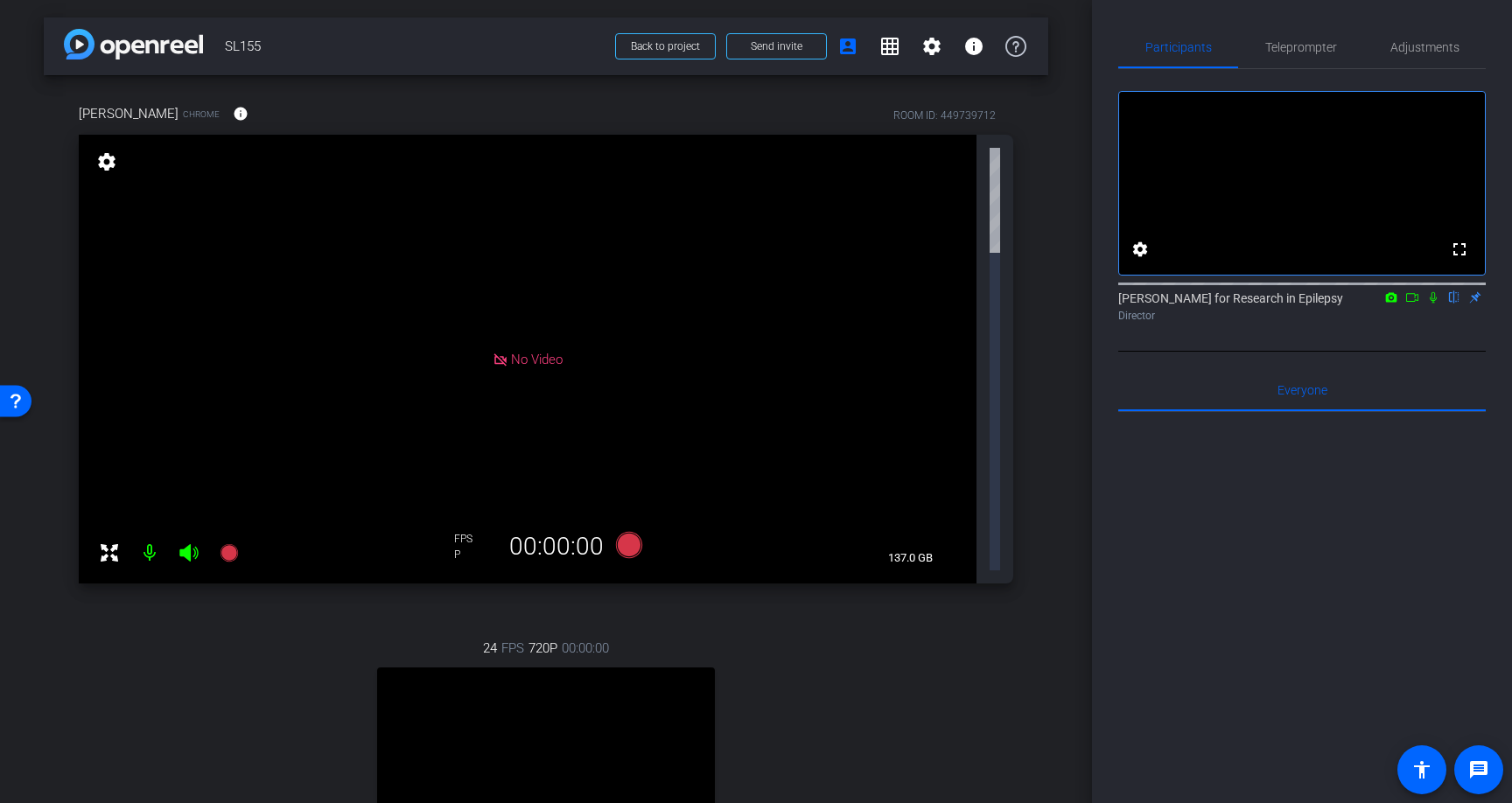
scroll to position [24, 0]
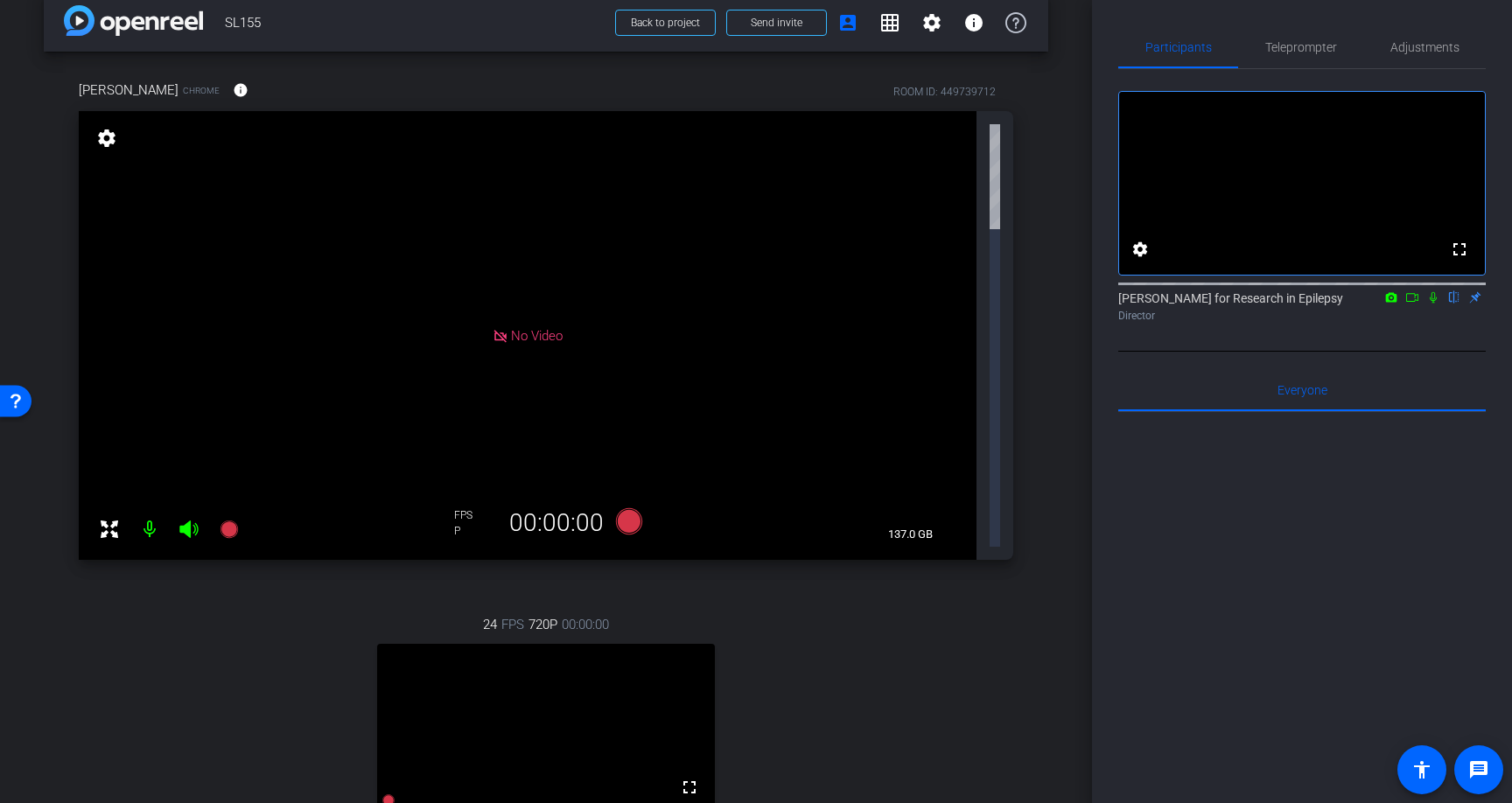
click at [104, 135] on mat-icon "settings" at bounding box center [107, 138] width 25 height 21
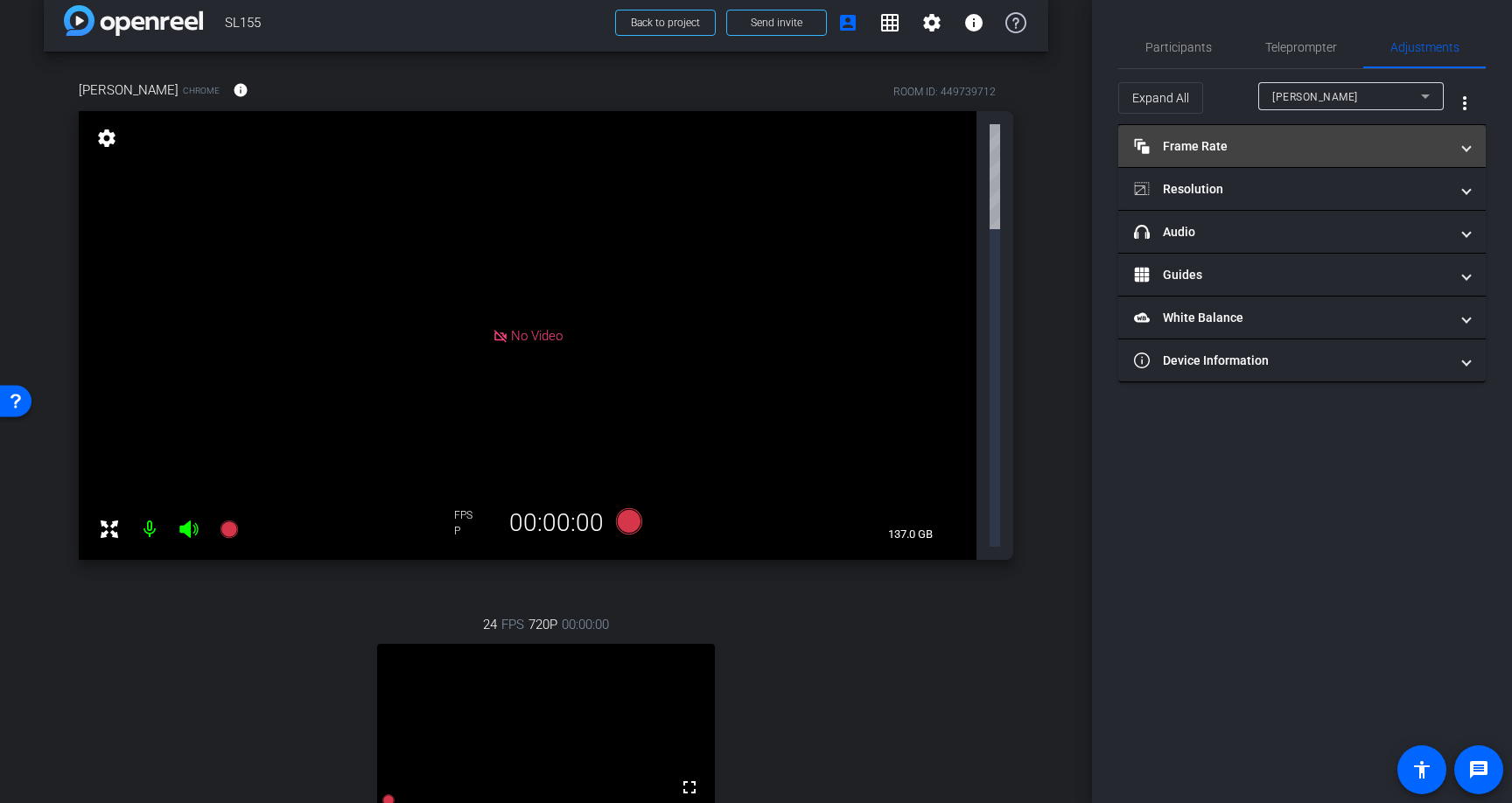
click at [1462, 143] on span "Frame Rate Frame Rate" at bounding box center [1299, 146] width 329 height 18
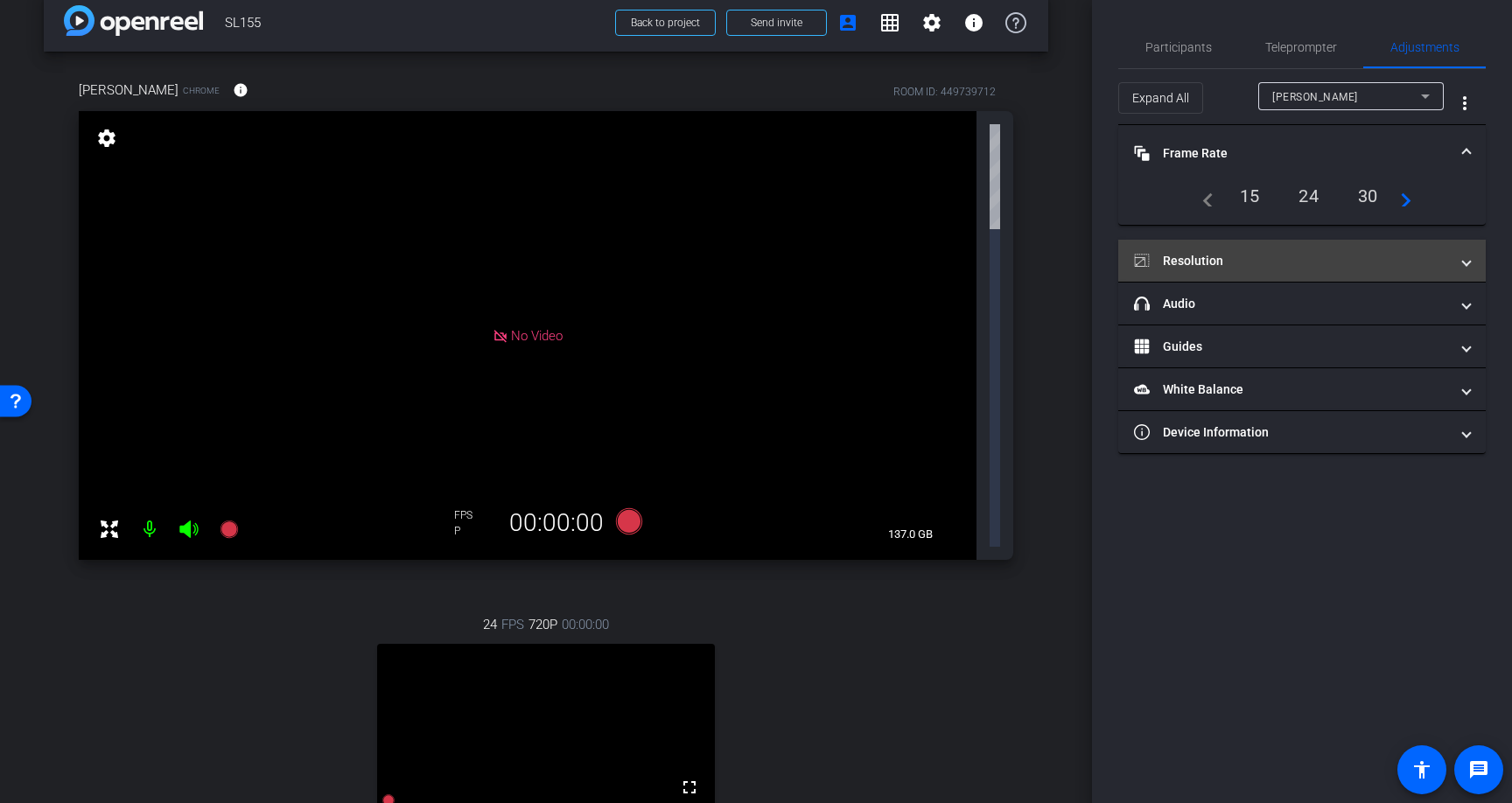
click at [1463, 270] on mat-expansion-panel-header "Resolution" at bounding box center [1302, 261] width 367 height 42
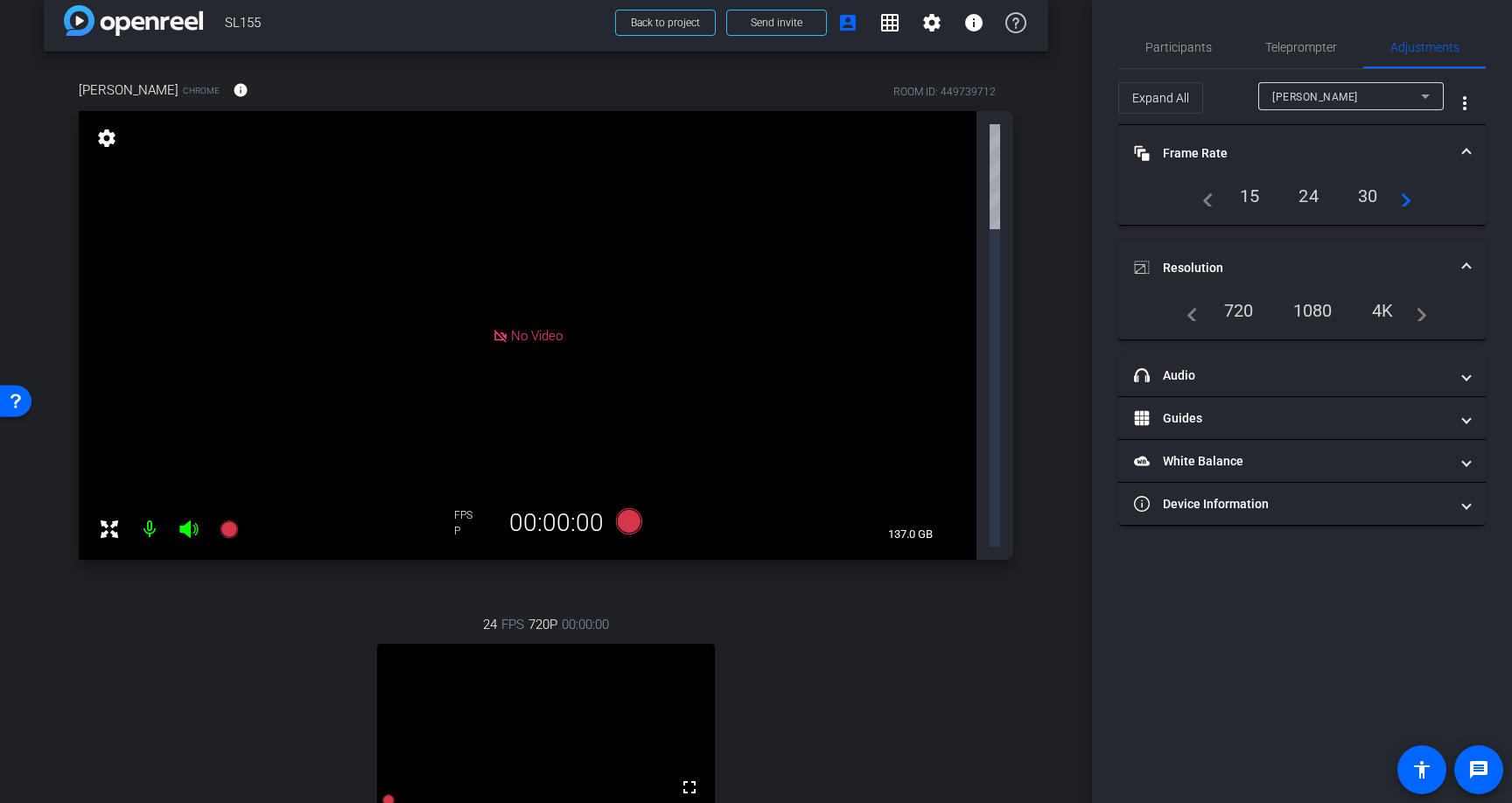
click at [1321, 301] on div "1080" at bounding box center [1313, 310] width 66 height 29
click at [1310, 195] on div "24" at bounding box center [1308, 195] width 47 height 29
click at [1472, 375] on mat-expansion-panel-header "headphone icon Audio" at bounding box center [1302, 375] width 367 height 42
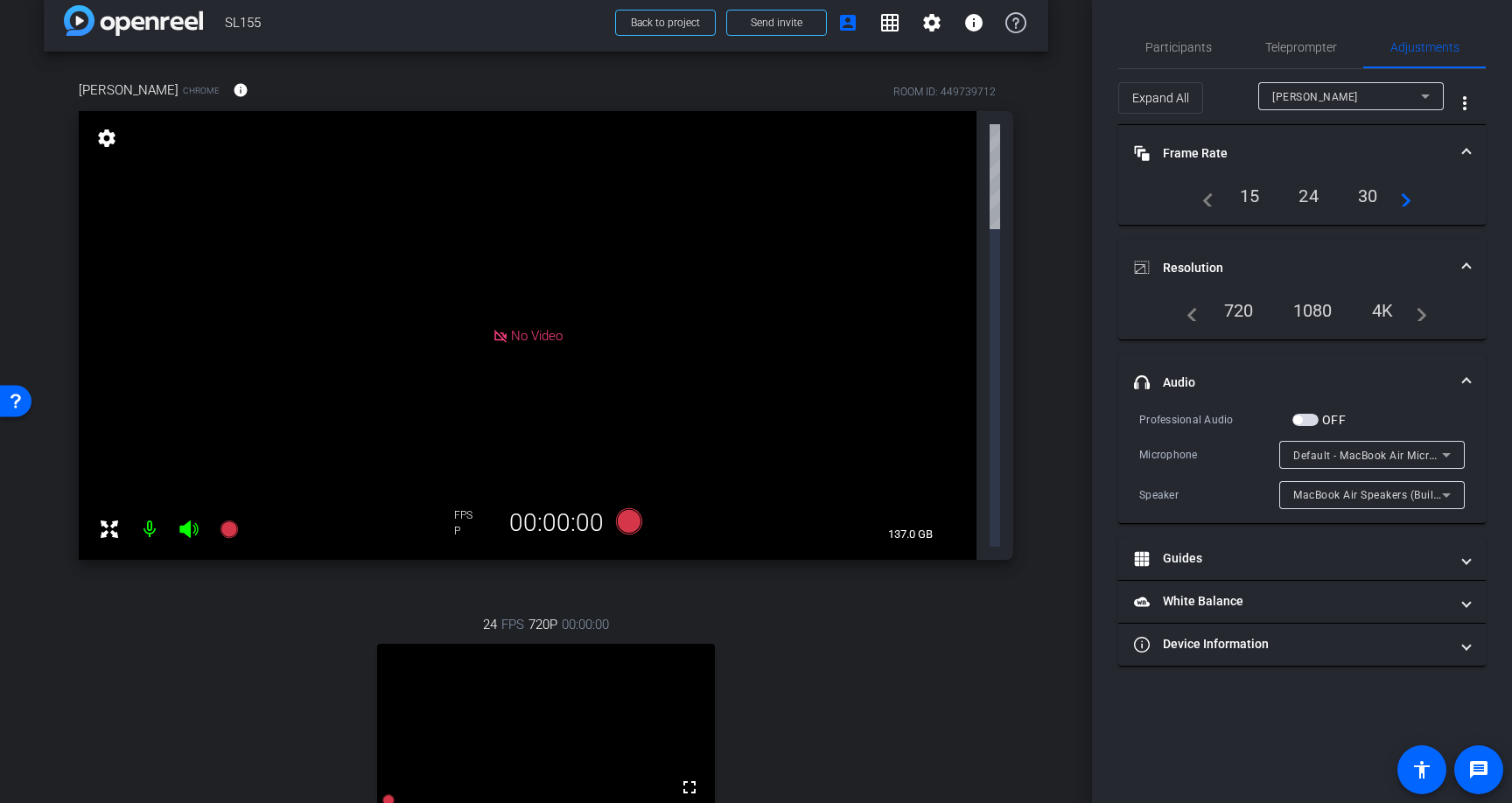
click at [1472, 375] on mat-expansion-panel-header "headphone icon Audio" at bounding box center [1302, 382] width 367 height 56
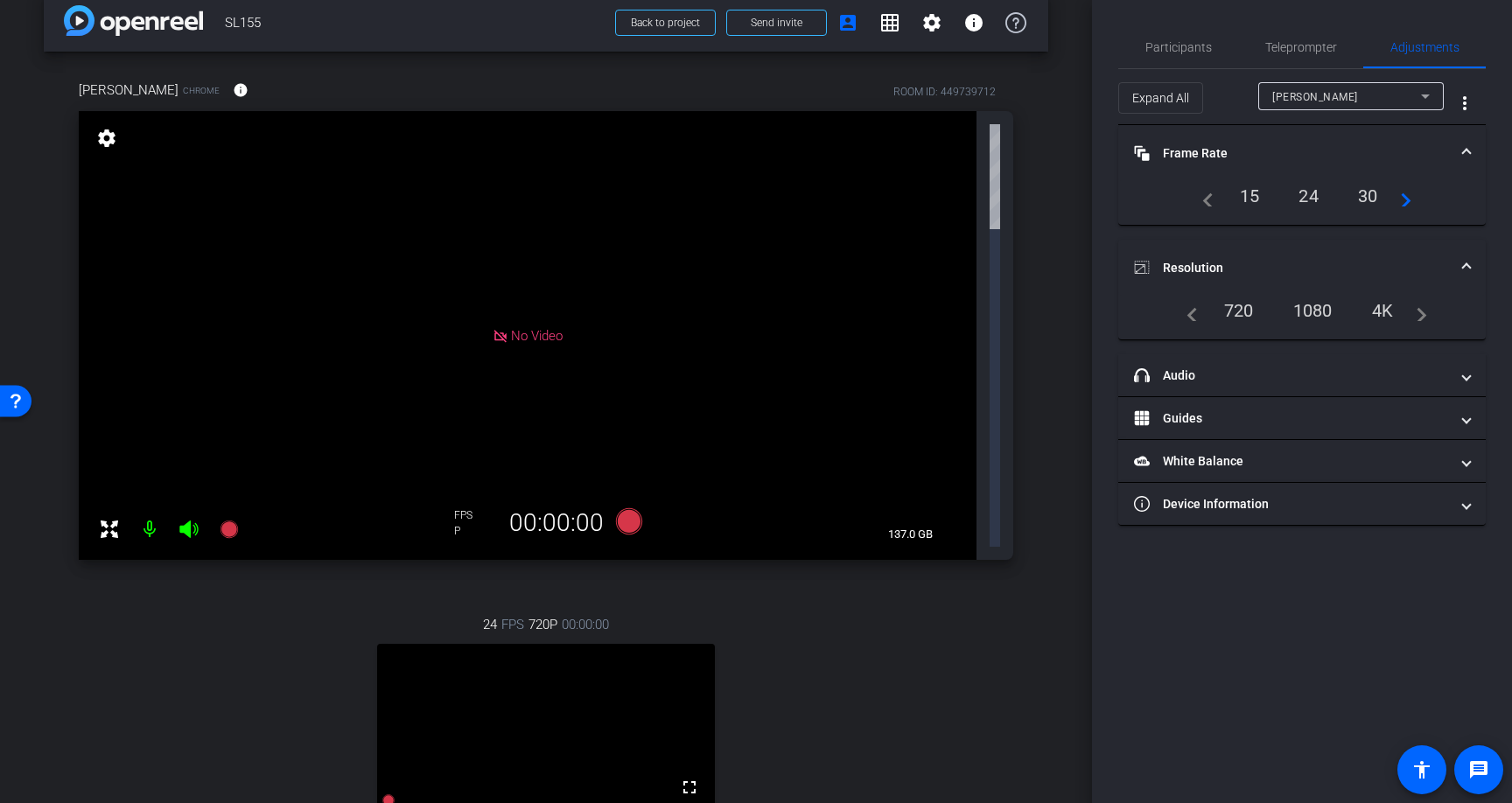
click at [1346, 94] on span "[PERSON_NAME]" at bounding box center [1315, 97] width 86 height 12
click at [1346, 93] on div at bounding box center [756, 402] width 1512 height 803
click at [233, 92] on mat-icon "info" at bounding box center [241, 89] width 16 height 16
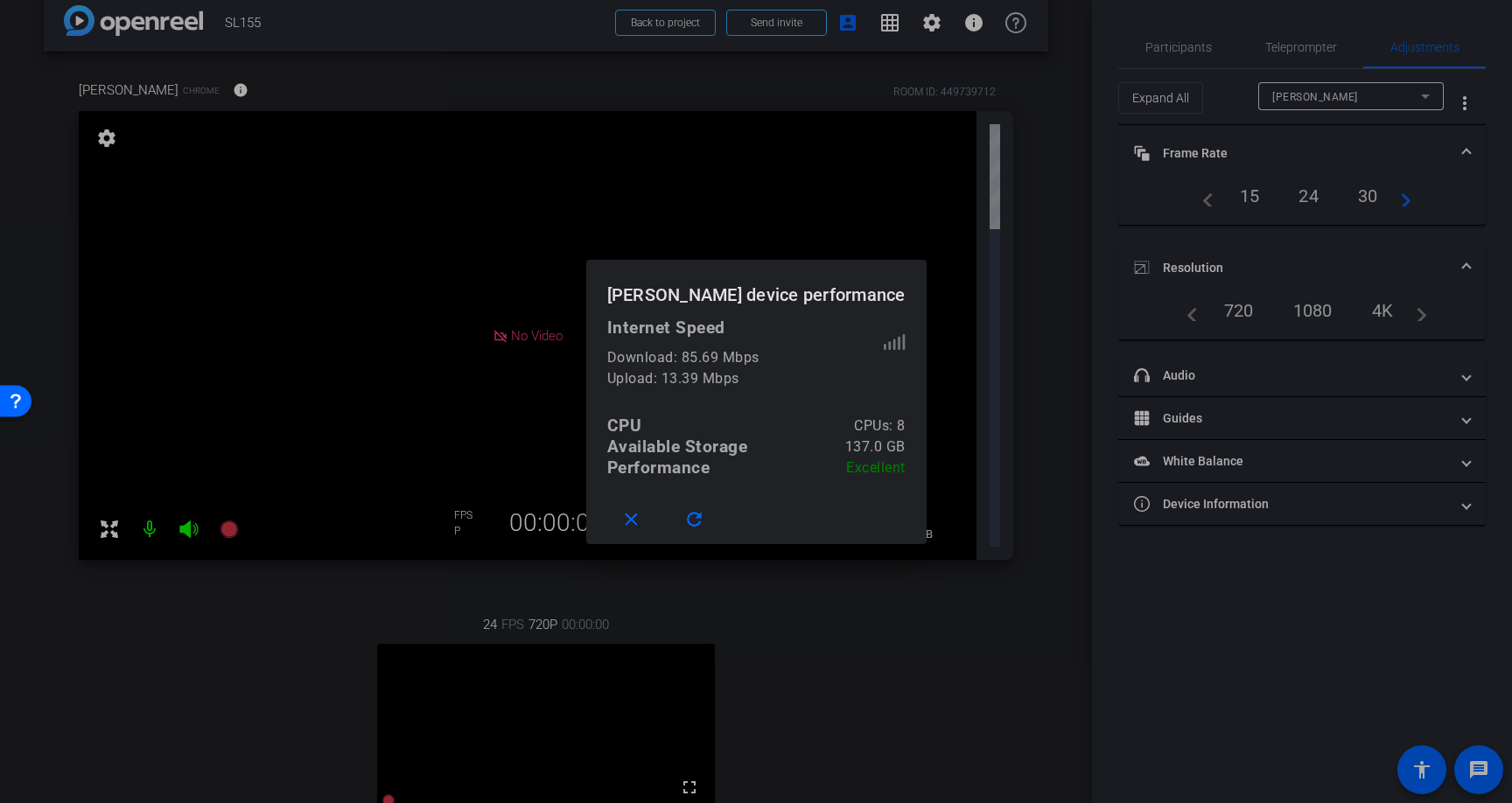
click at [1000, 483] on div at bounding box center [756, 402] width 1512 height 803
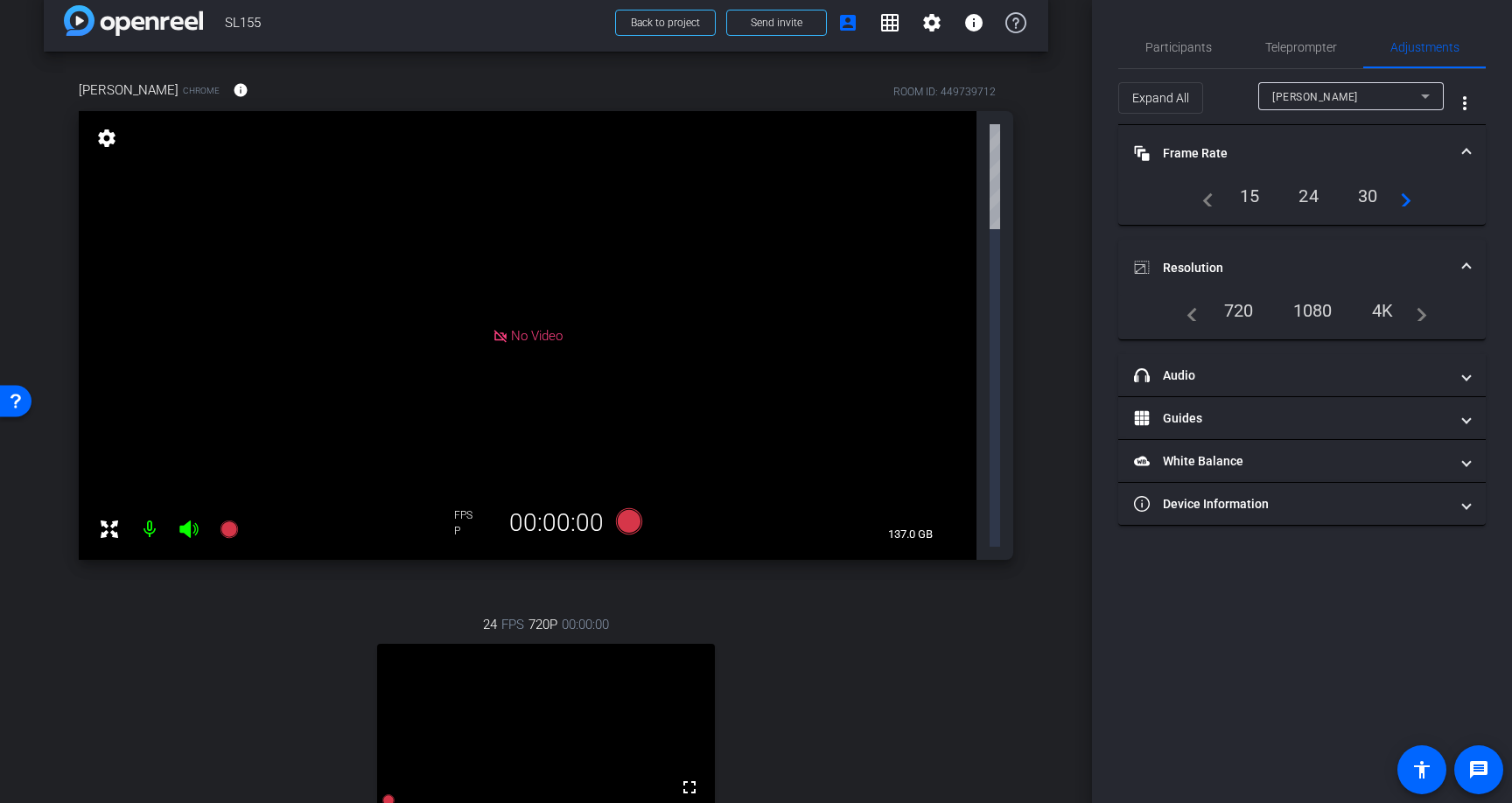
click at [15, 400] on div "Open Resource Center" at bounding box center [15, 401] width 14 height 14
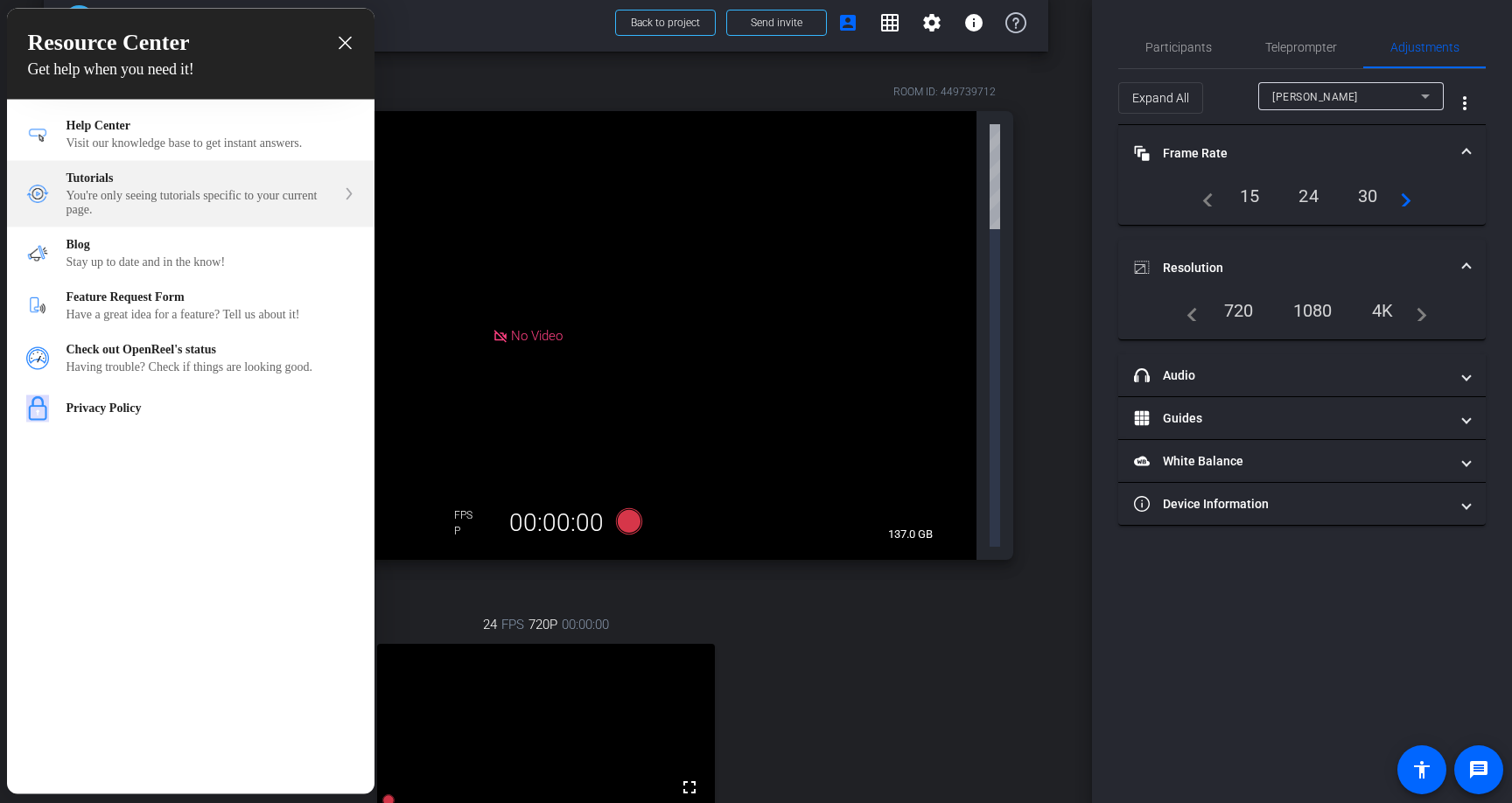
click at [135, 162] on div "Tutorials You're only seeing tutorials specific to your current page." at bounding box center [190, 194] width 367 height 67
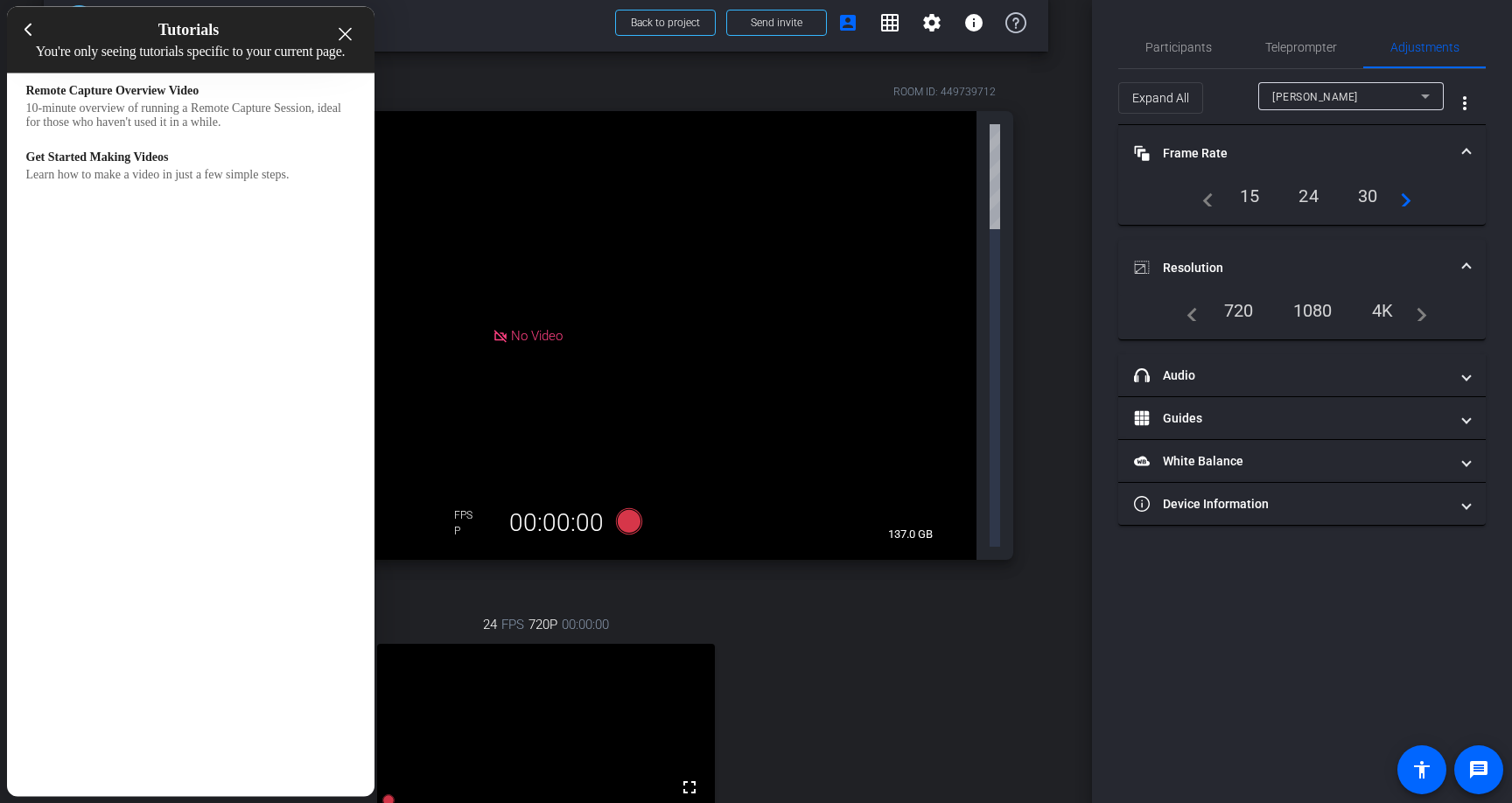
click at [343, 29] on icon "close resource center" at bounding box center [345, 34] width 13 height 13
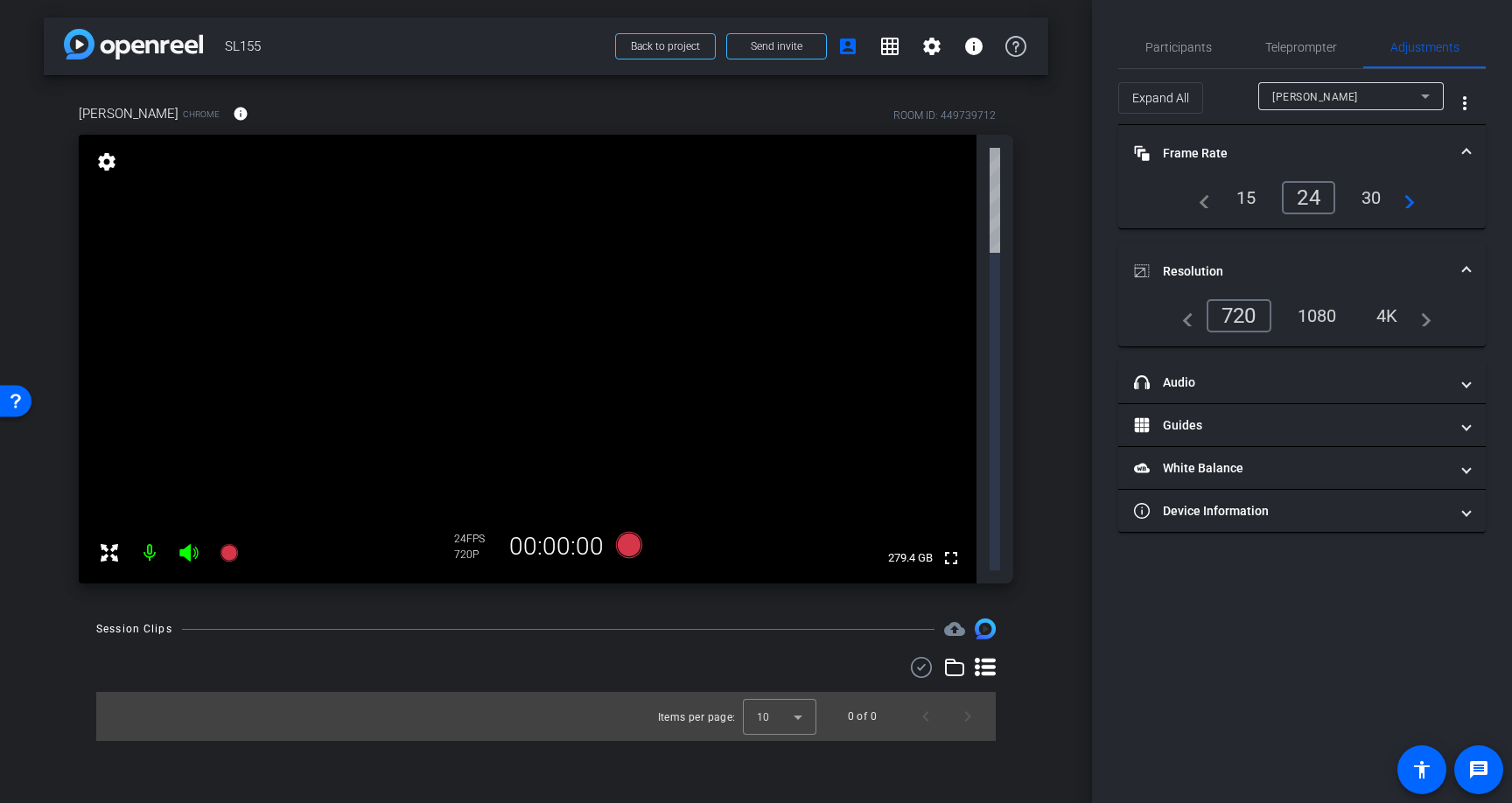
scroll to position [0, 0]
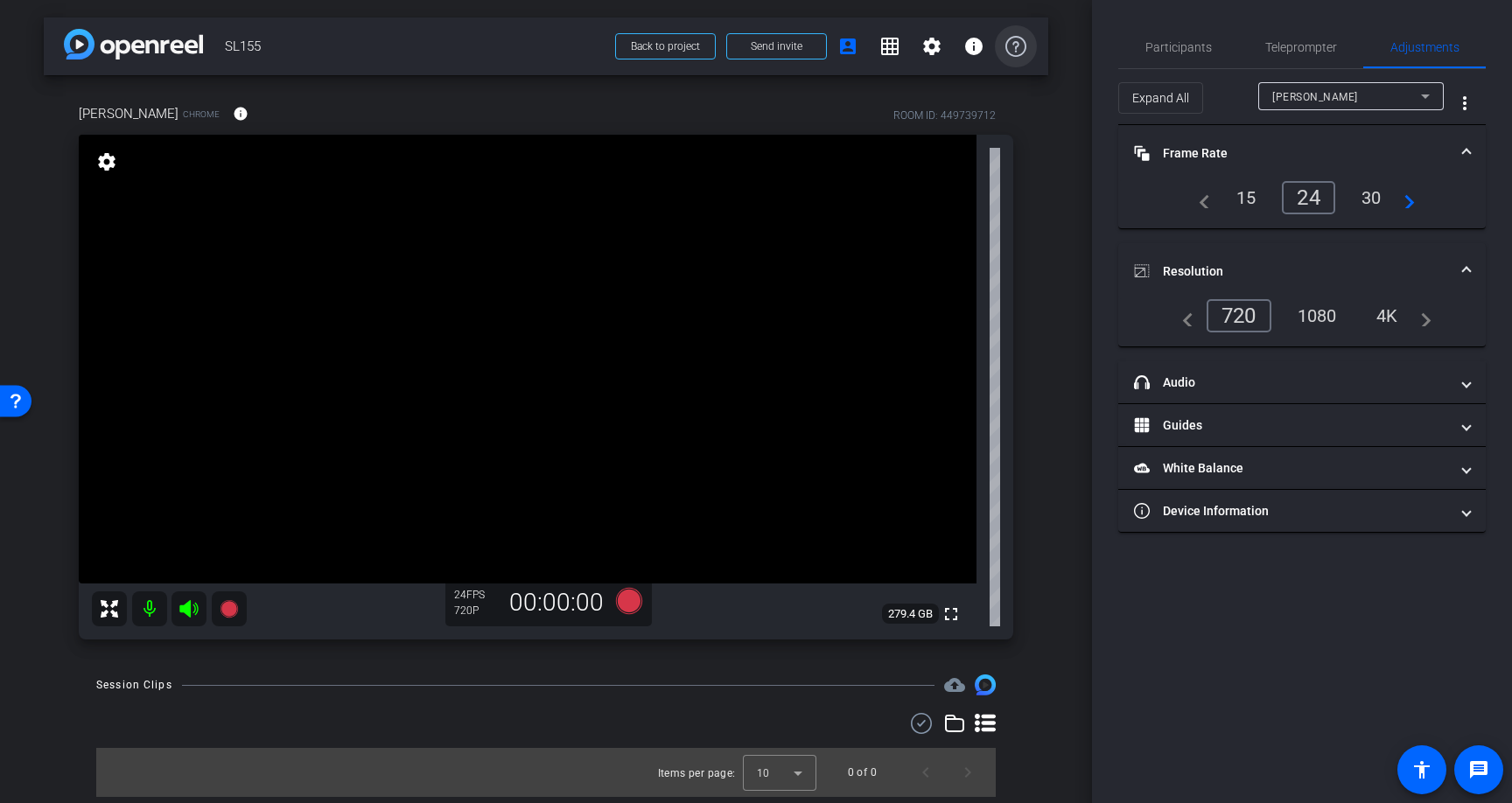
click at [1021, 42] on icon at bounding box center [1016, 47] width 21 height 21
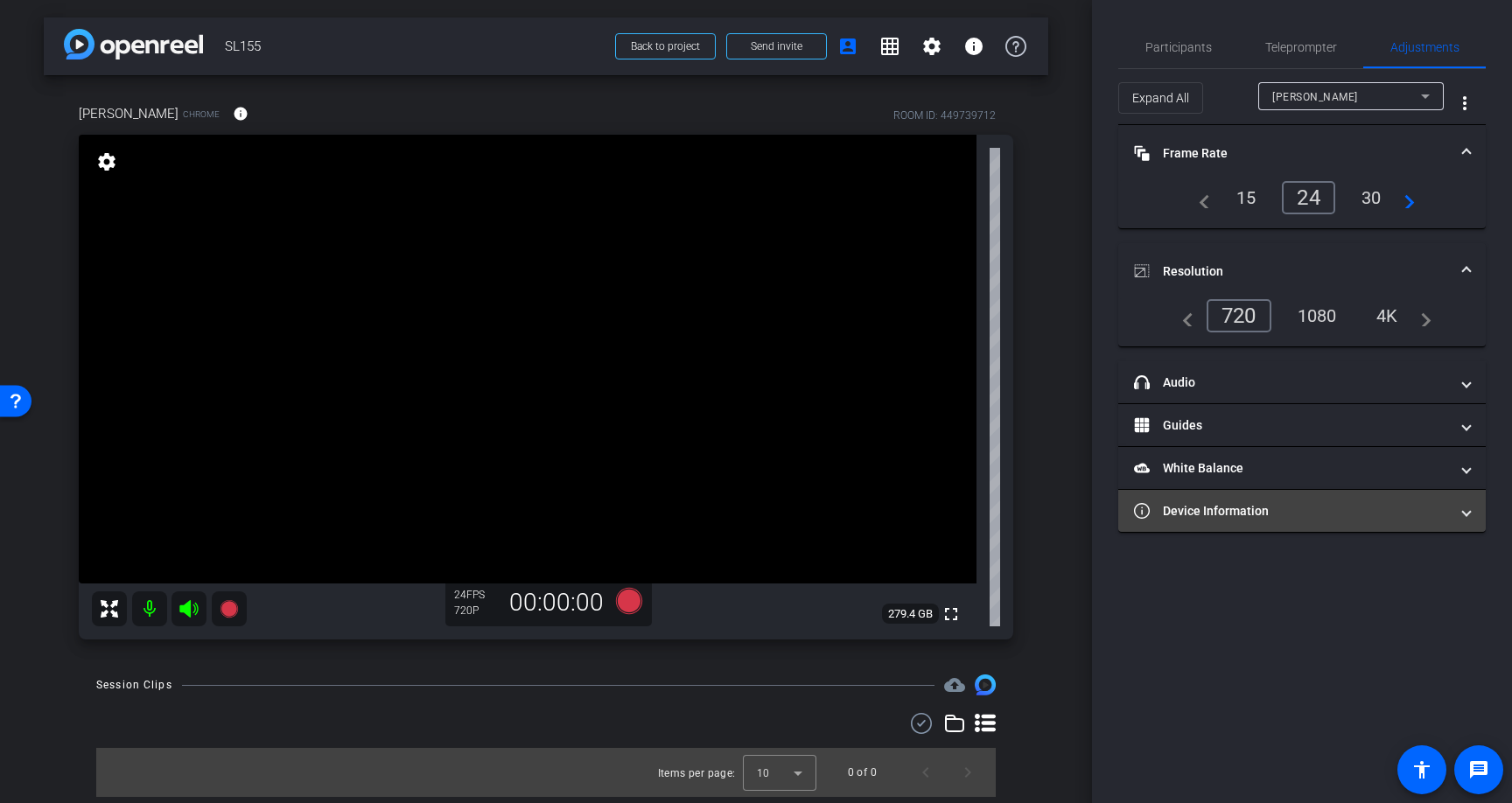
click at [1240, 514] on mat-panel-title "Device Information" at bounding box center [1291, 511] width 315 height 18
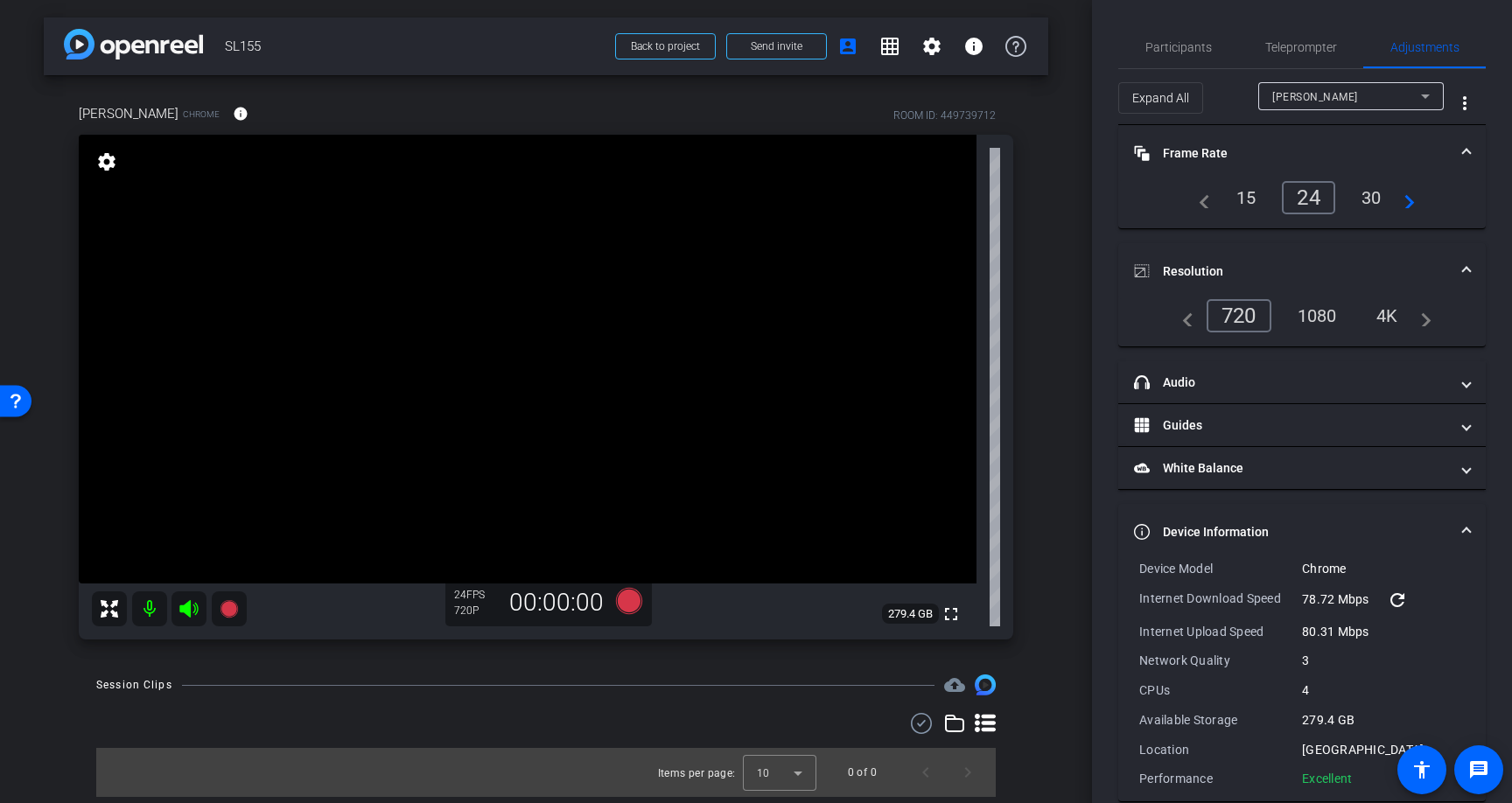
click at [1462, 526] on span "Device Information" at bounding box center [1299, 532] width 329 height 18
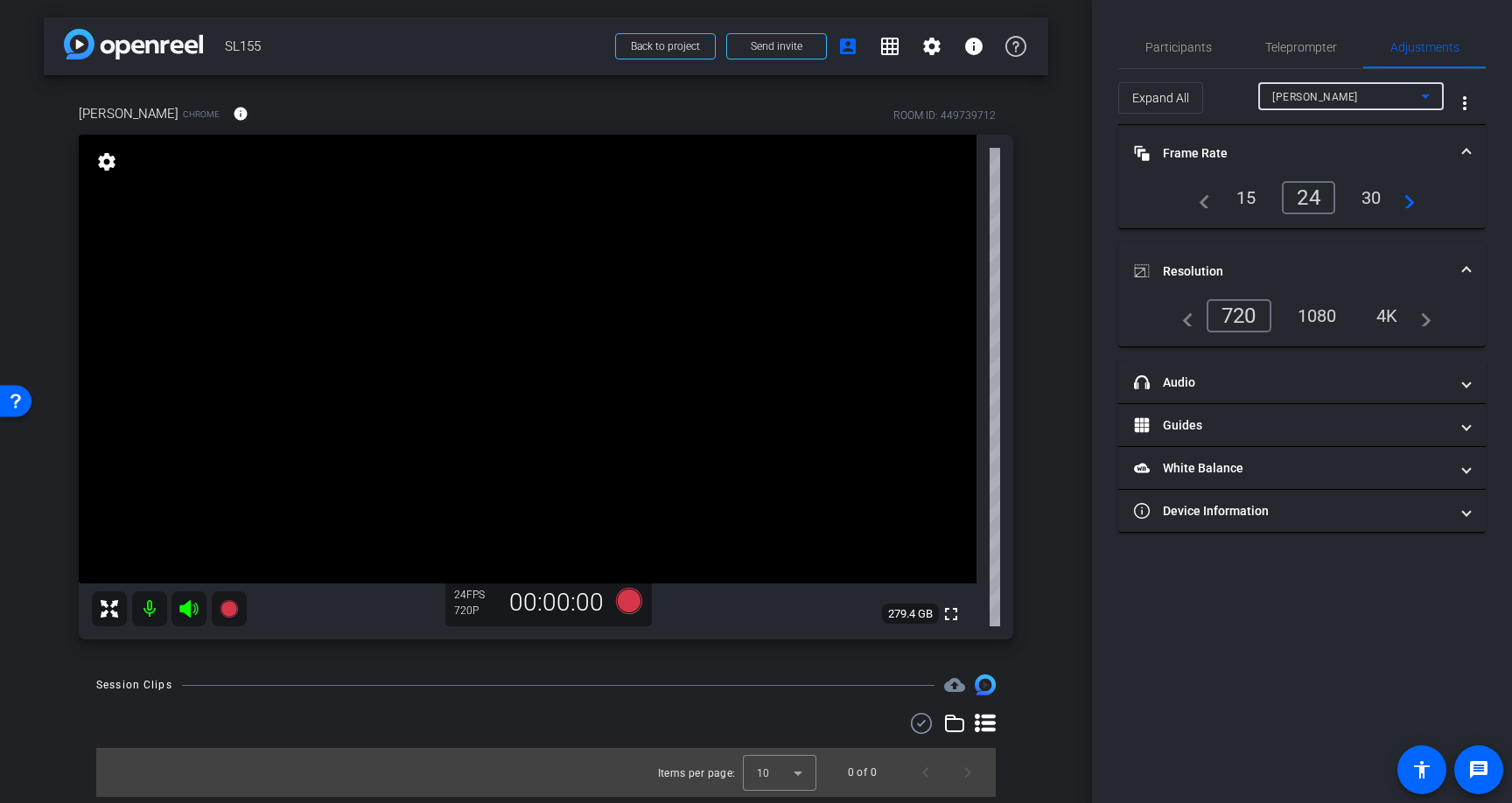
click at [1412, 96] on div "[PERSON_NAME]" at bounding box center [1346, 96] width 148 height 22
click at [1412, 98] on div at bounding box center [756, 402] width 1512 height 803
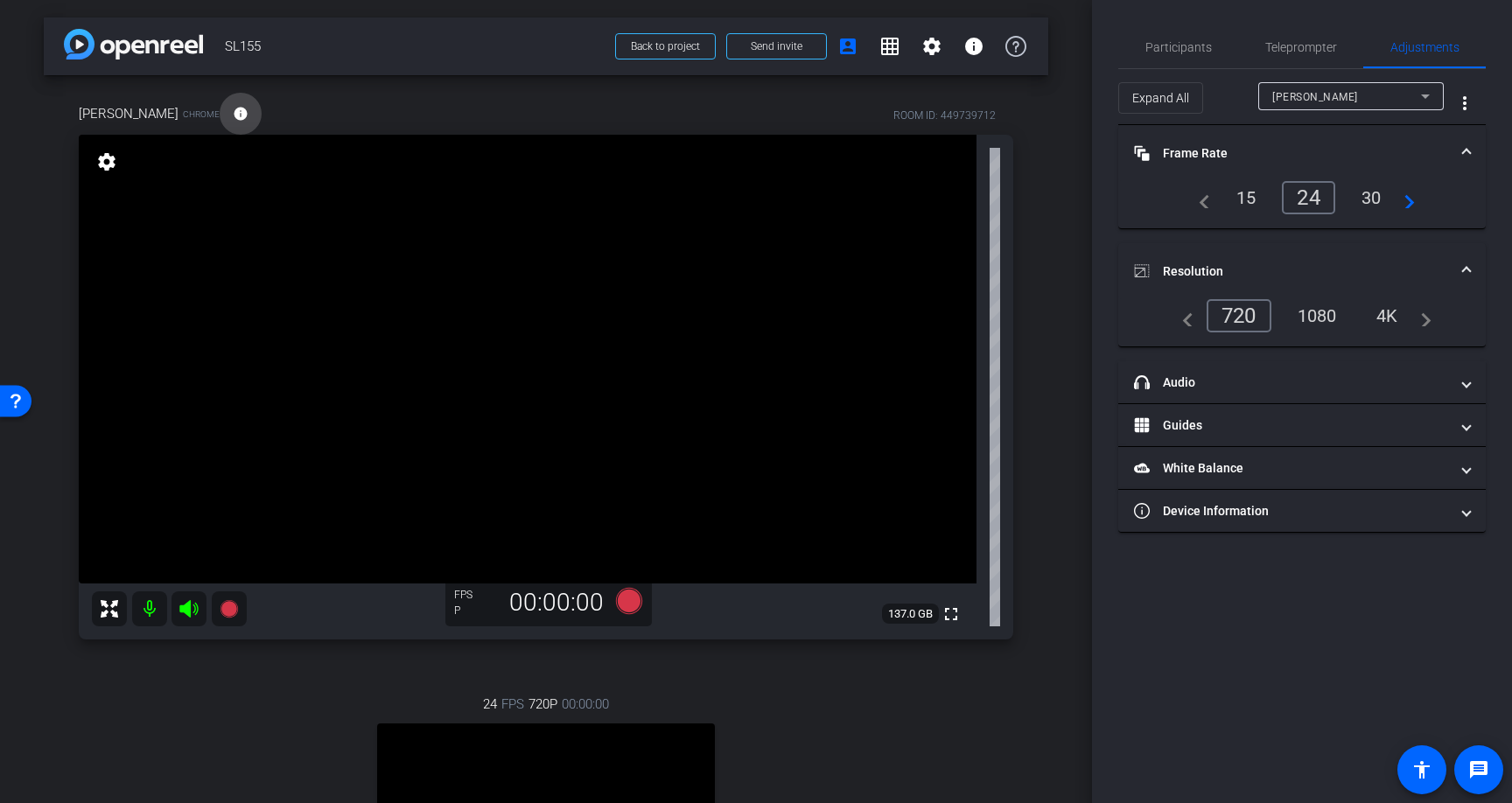
click at [234, 111] on mat-icon "info" at bounding box center [241, 113] width 16 height 16
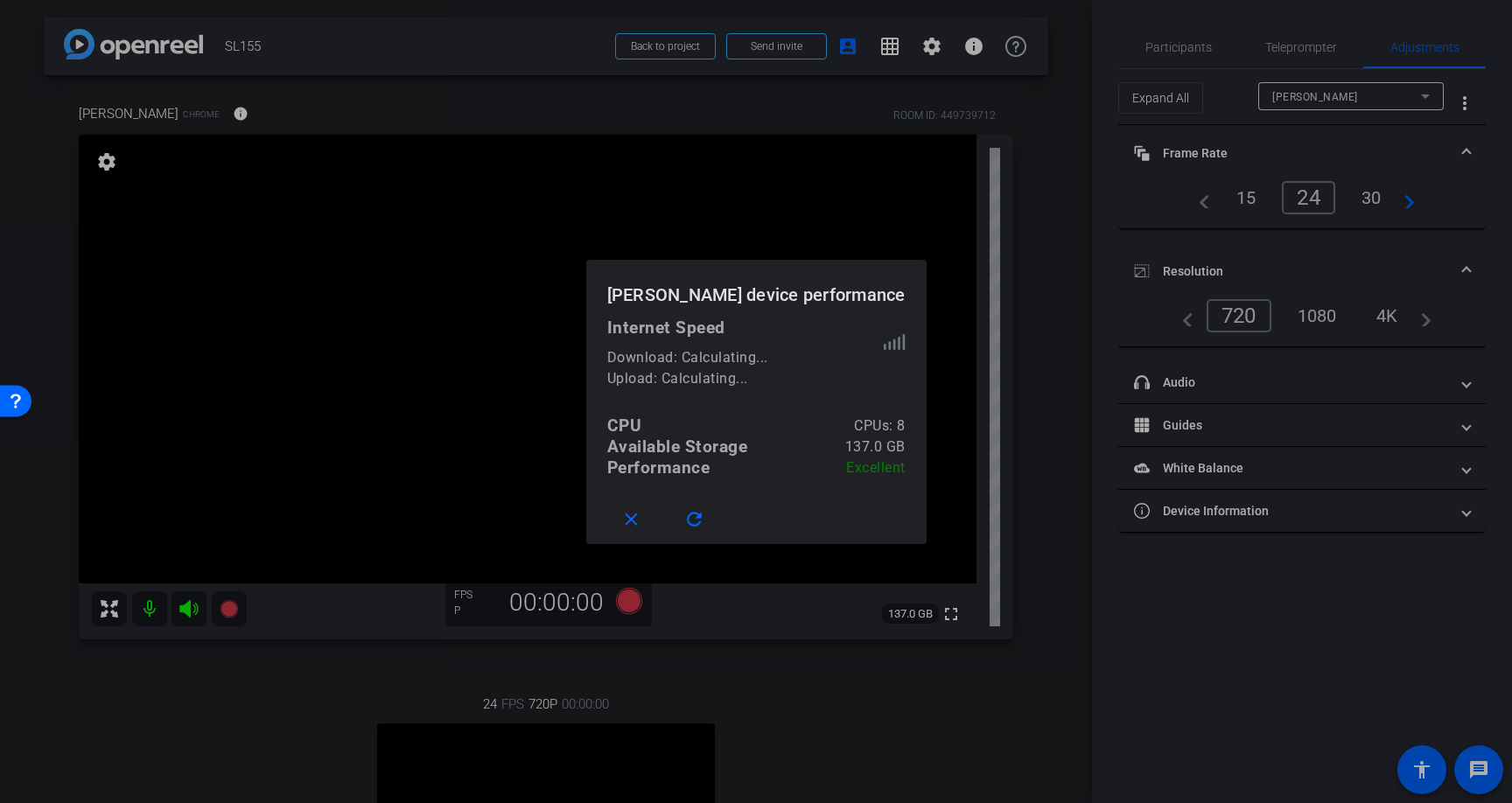
click at [945, 701] on div at bounding box center [756, 402] width 1512 height 803
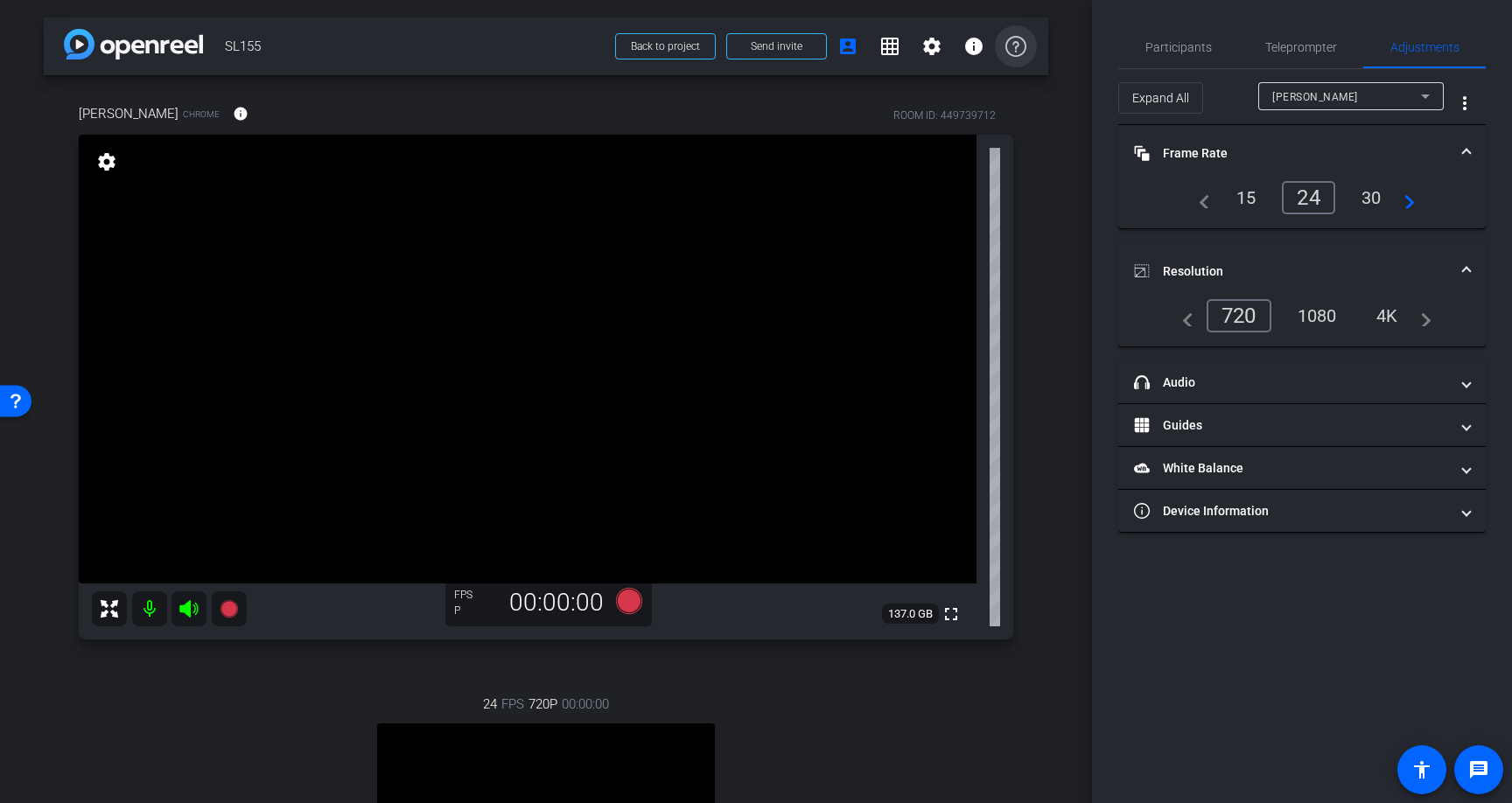
click at [1015, 48] on icon at bounding box center [1016, 47] width 21 height 21
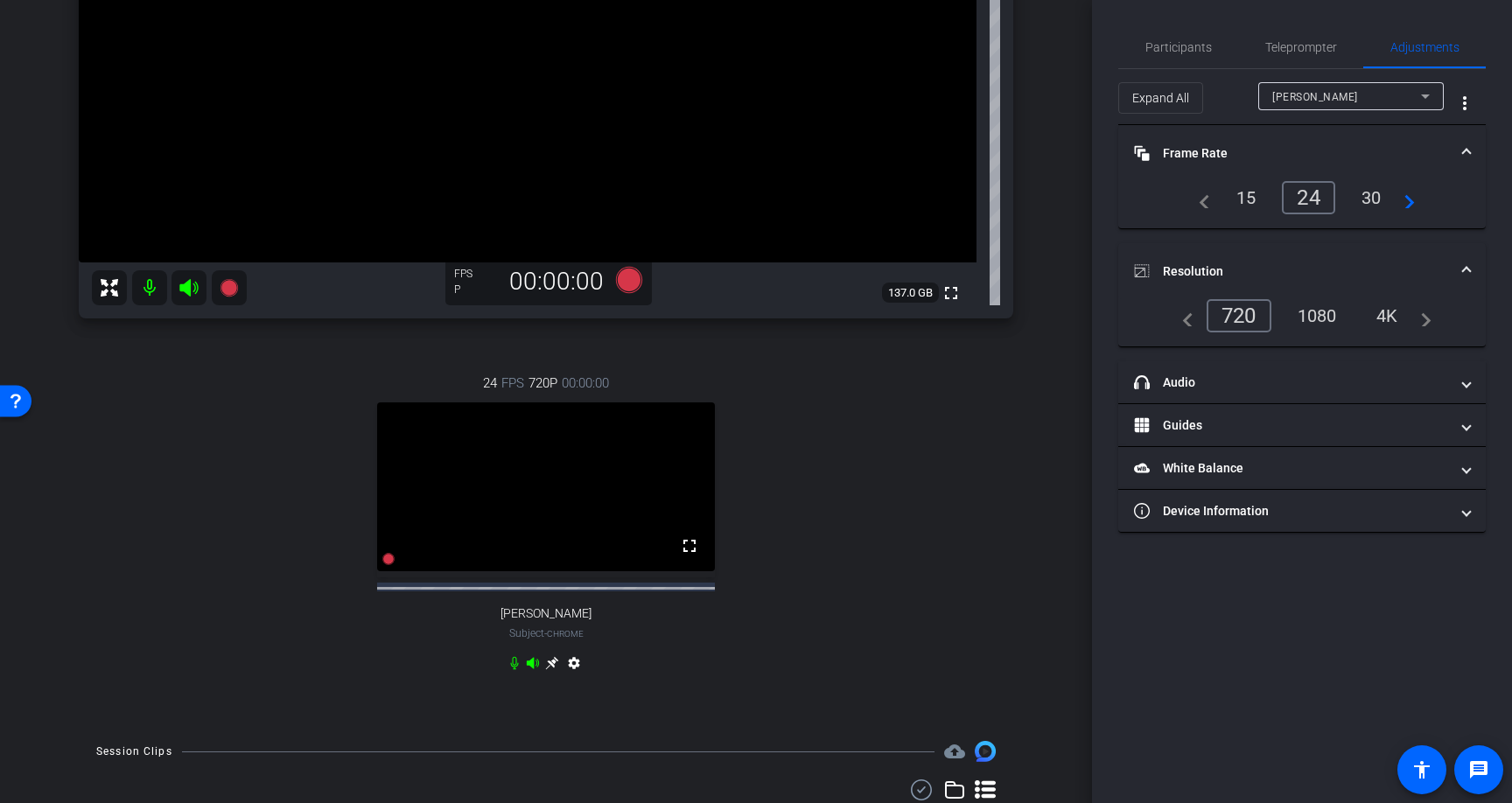
scroll to position [398, 0]
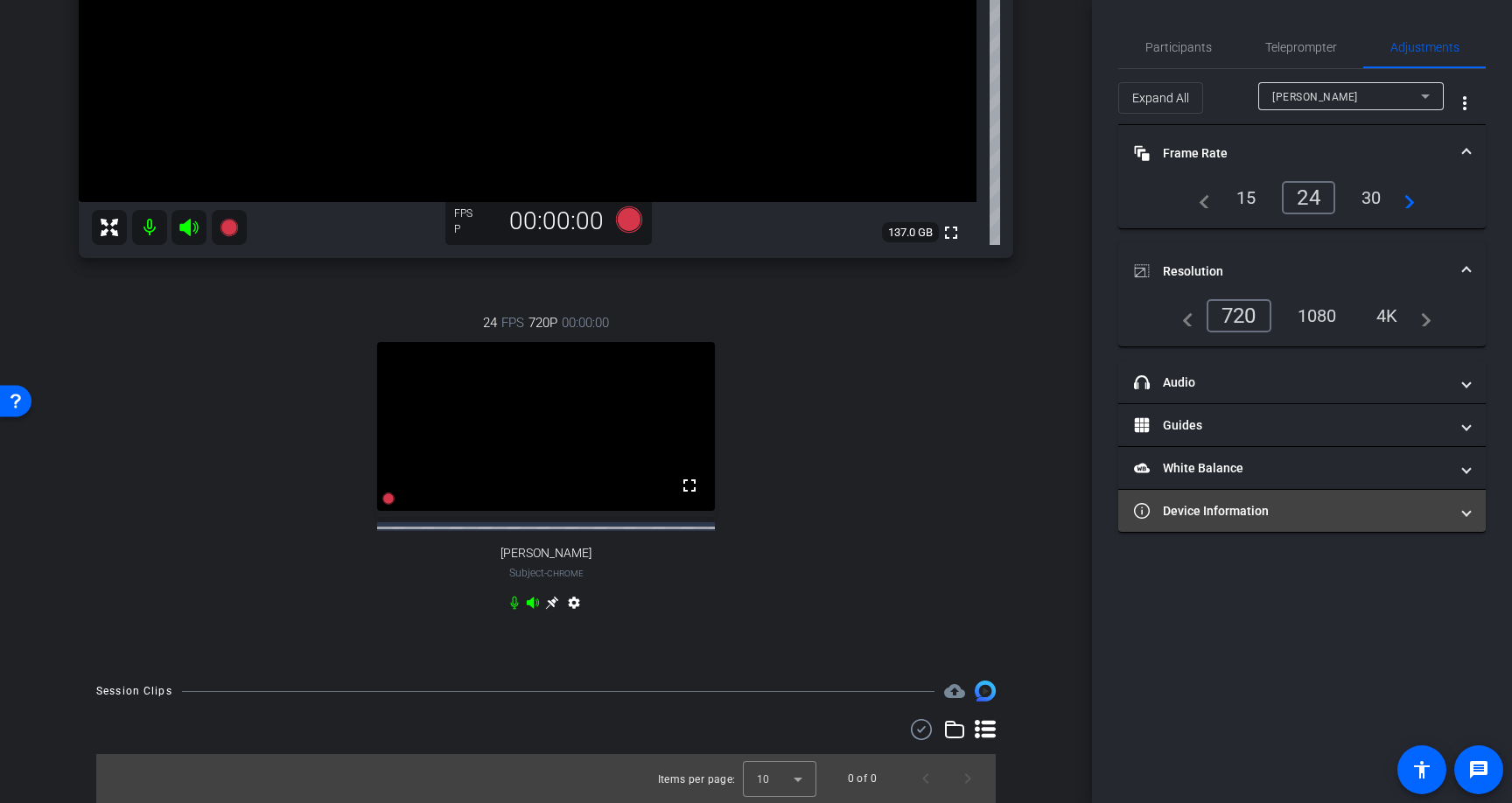
click at [1466, 515] on span at bounding box center [1466, 511] width 7 height 18
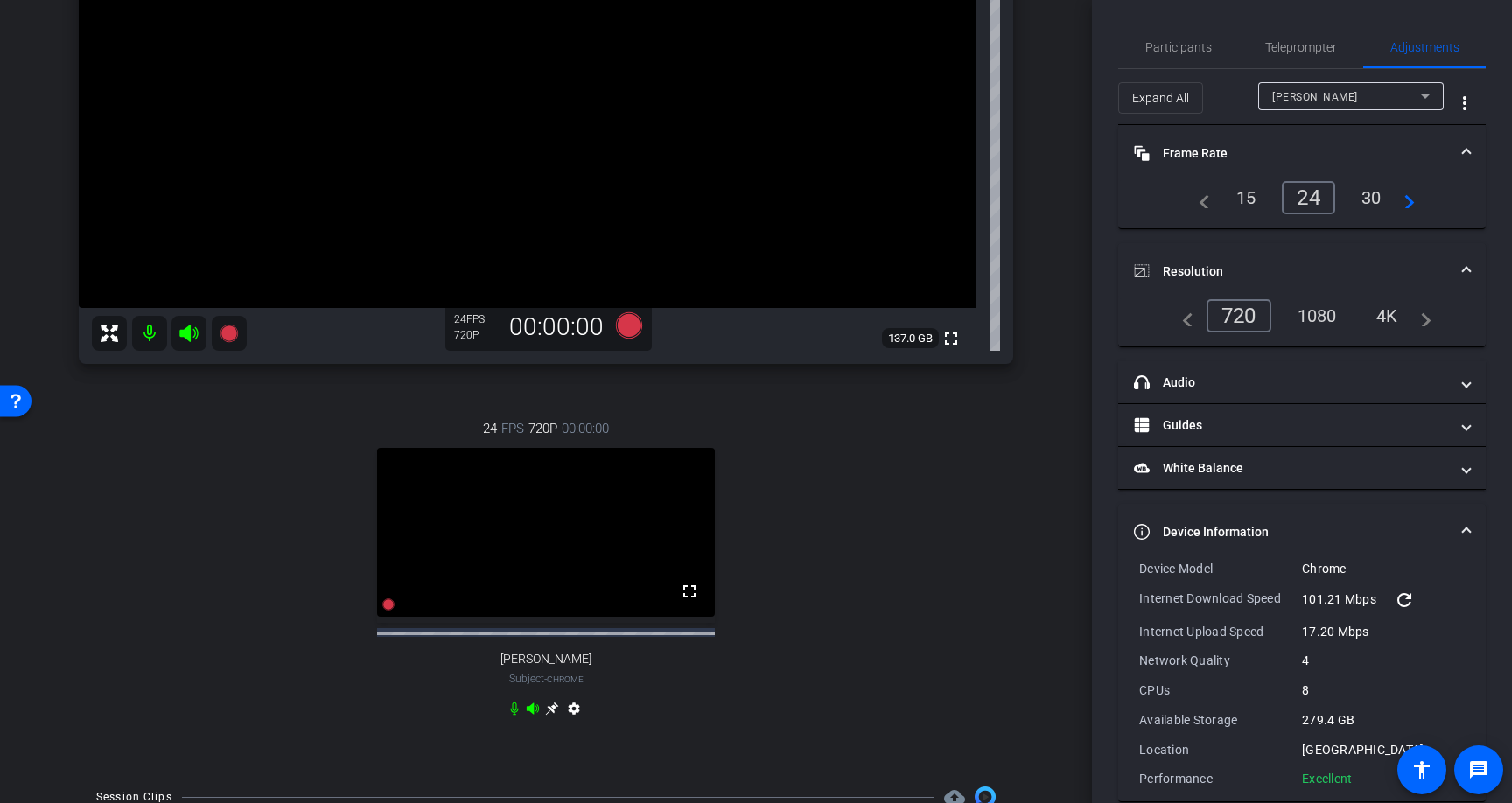
scroll to position [284, 0]
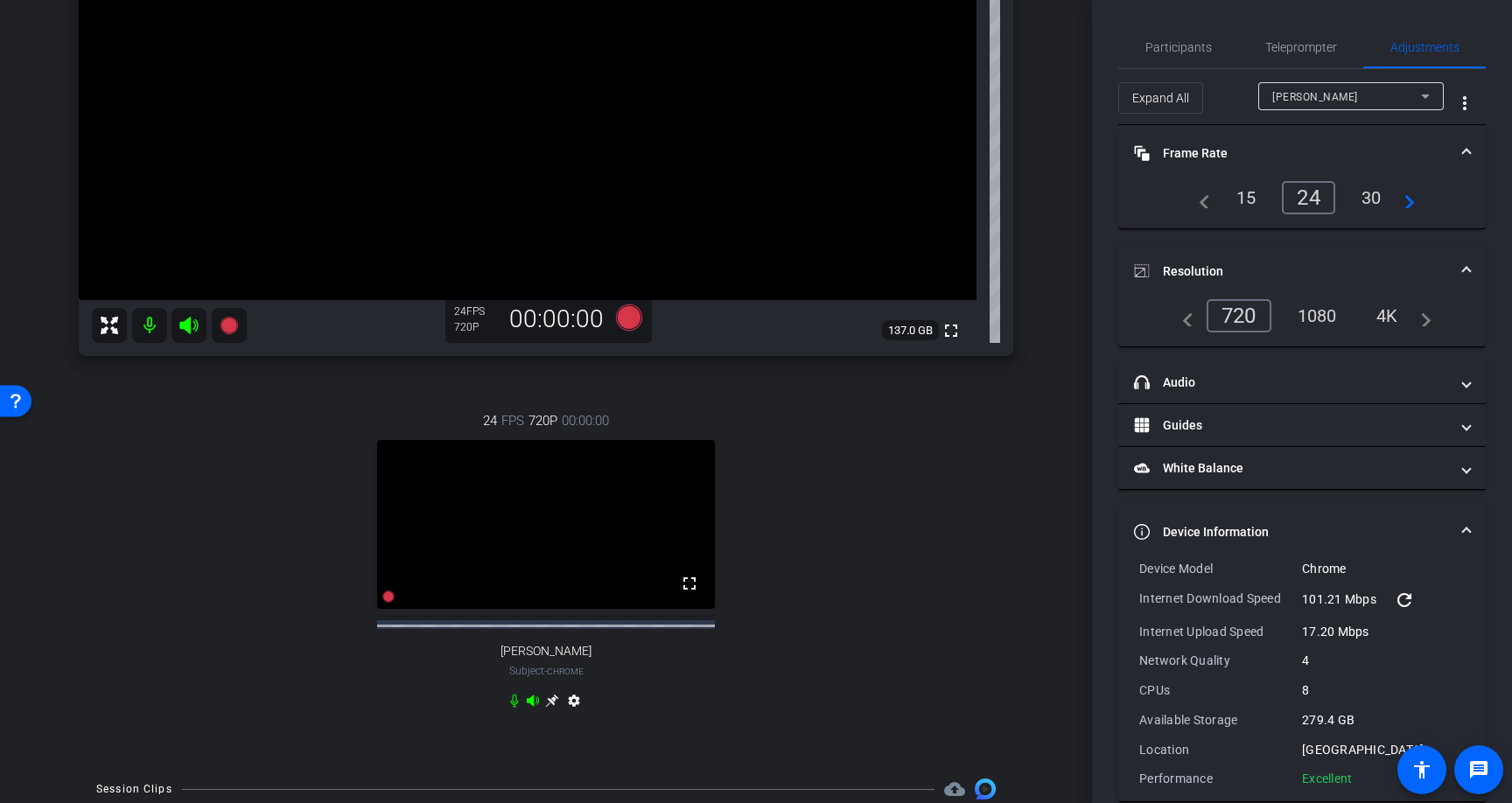
click at [191, 318] on icon at bounding box center [189, 325] width 21 height 21
click at [191, 320] on icon at bounding box center [189, 325] width 21 height 21
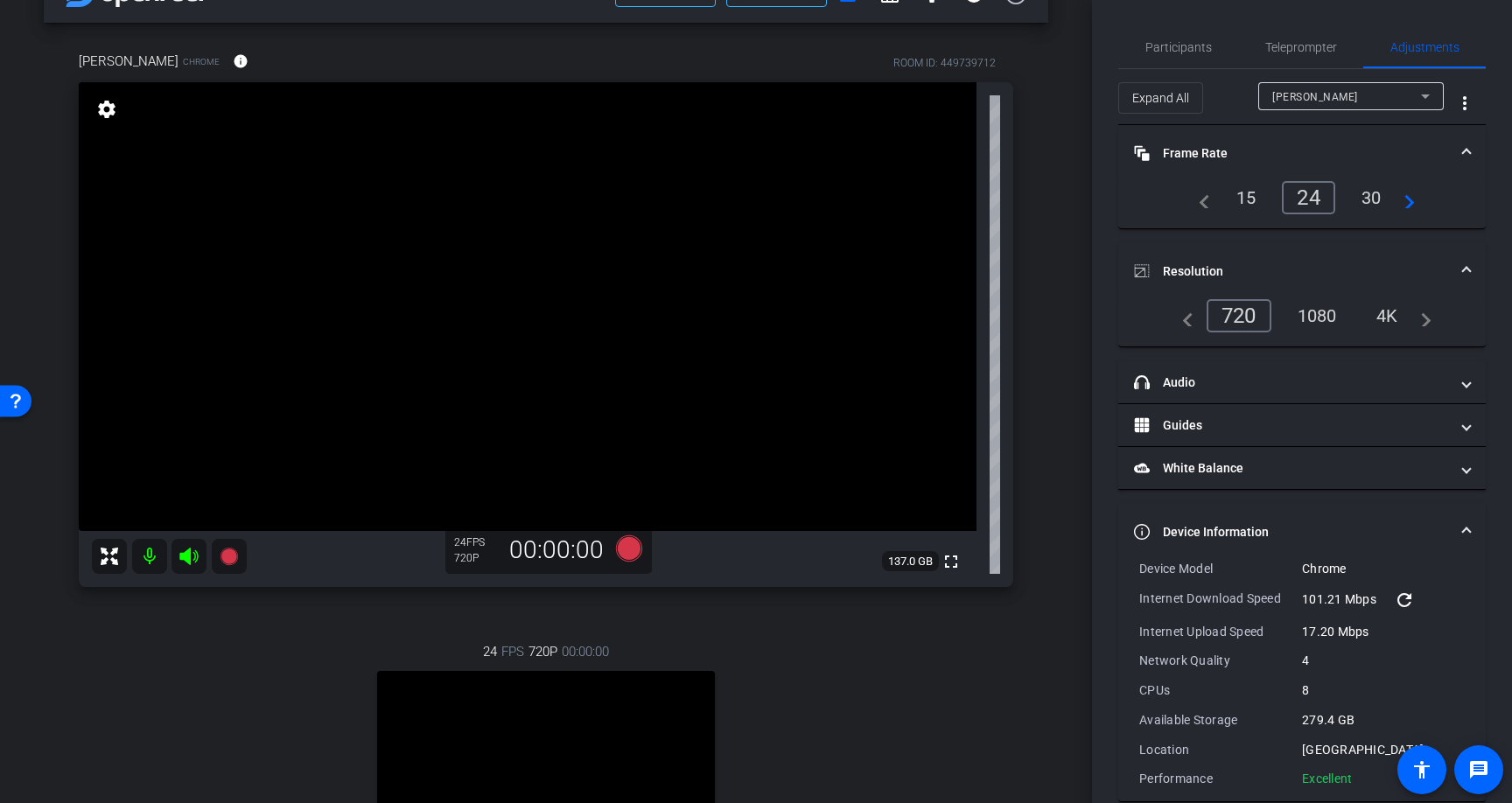
scroll to position [0, 0]
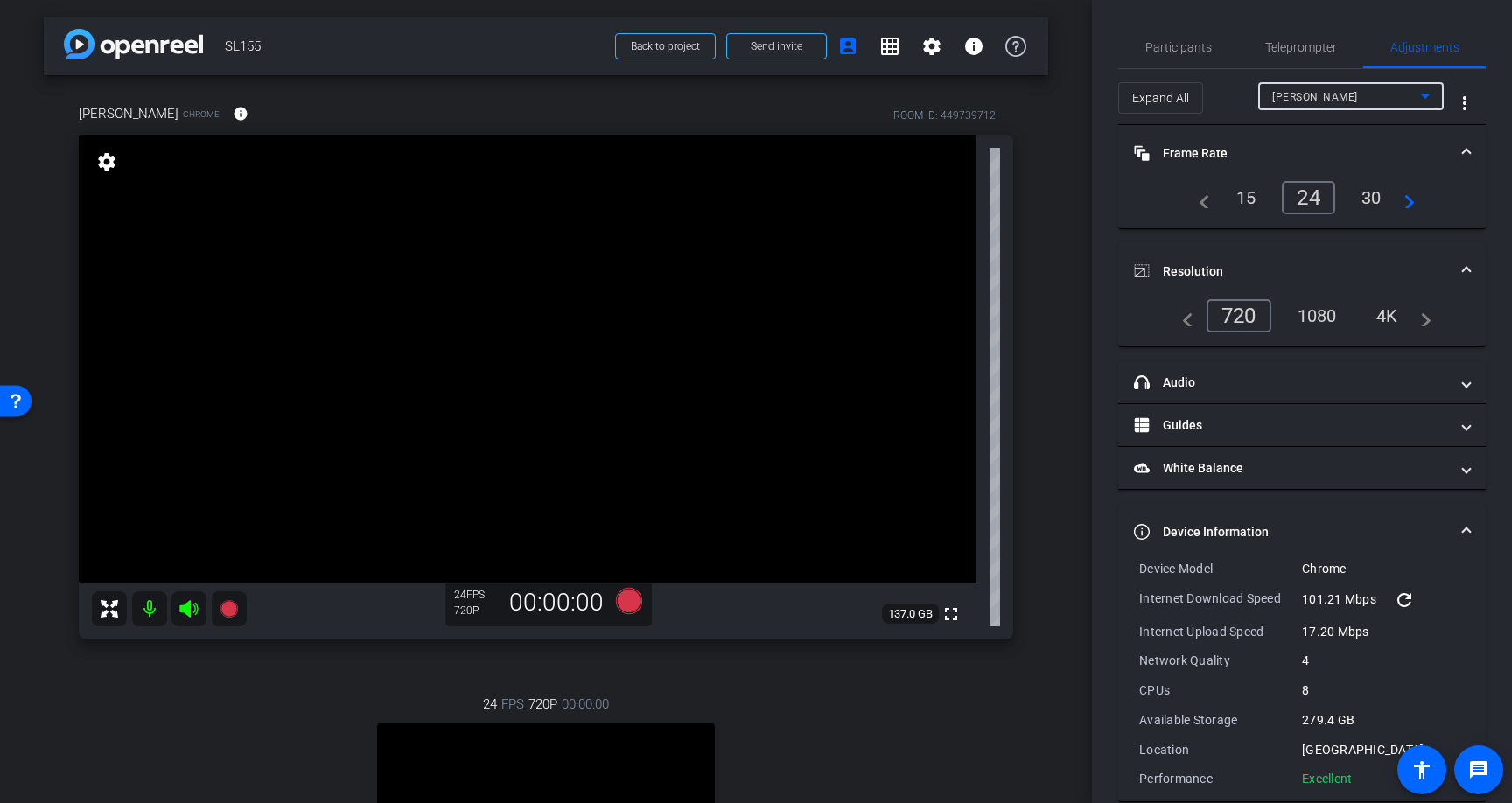
click at [1432, 91] on icon at bounding box center [1425, 96] width 21 height 21
drag, startPoint x: 1344, startPoint y: 126, endPoint x: 1329, endPoint y: 90, distance: 39.0
click at [1329, 90] on div "Kendra Cagniart Kelly Cervantes" at bounding box center [756, 402] width 1512 height 803
click at [1411, 351] on div at bounding box center [756, 402] width 1512 height 803
click at [1398, 96] on div "[PERSON_NAME]" at bounding box center [1346, 96] width 148 height 22
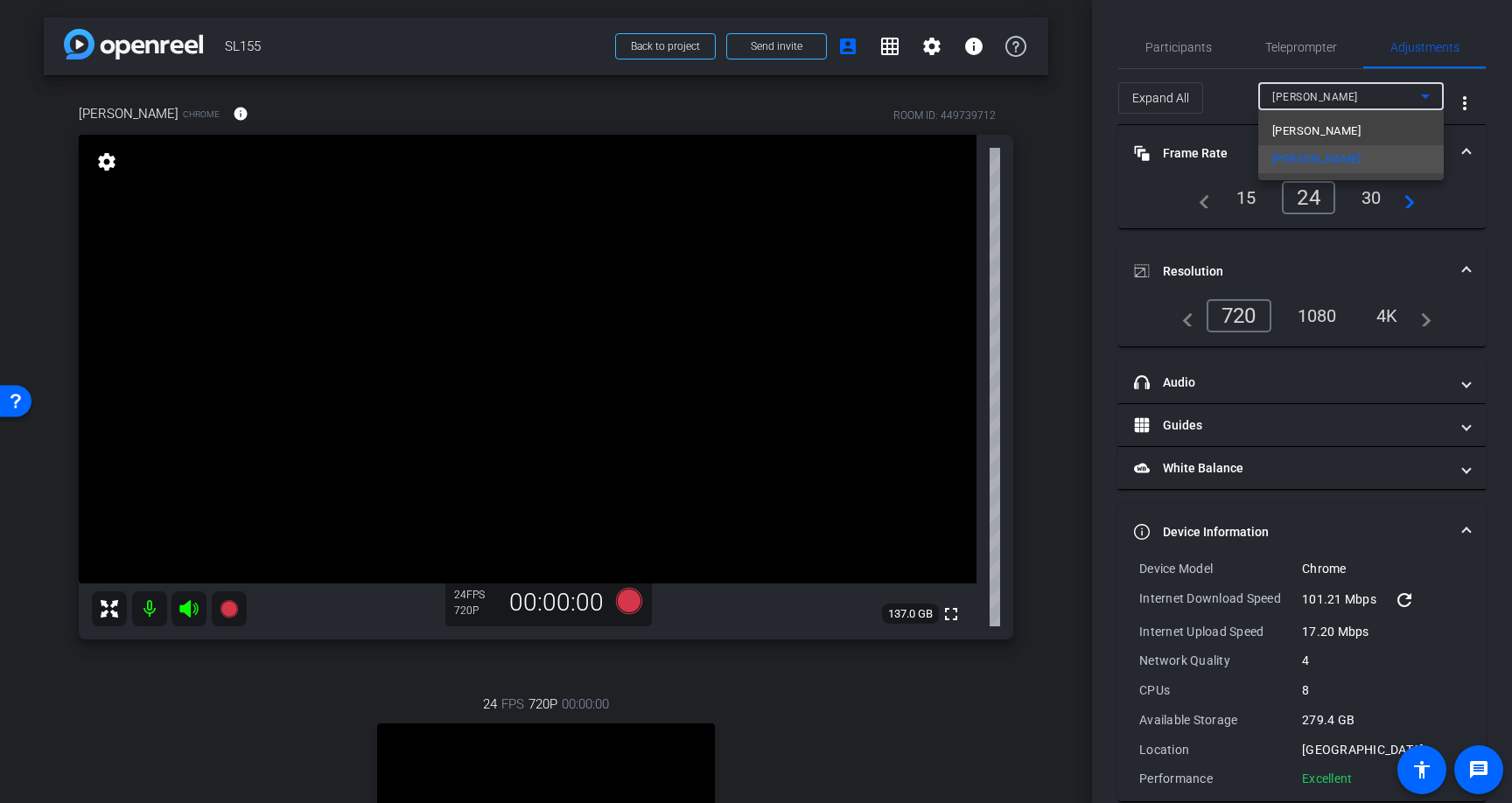
click at [1343, 404] on div at bounding box center [756, 402] width 1512 height 803
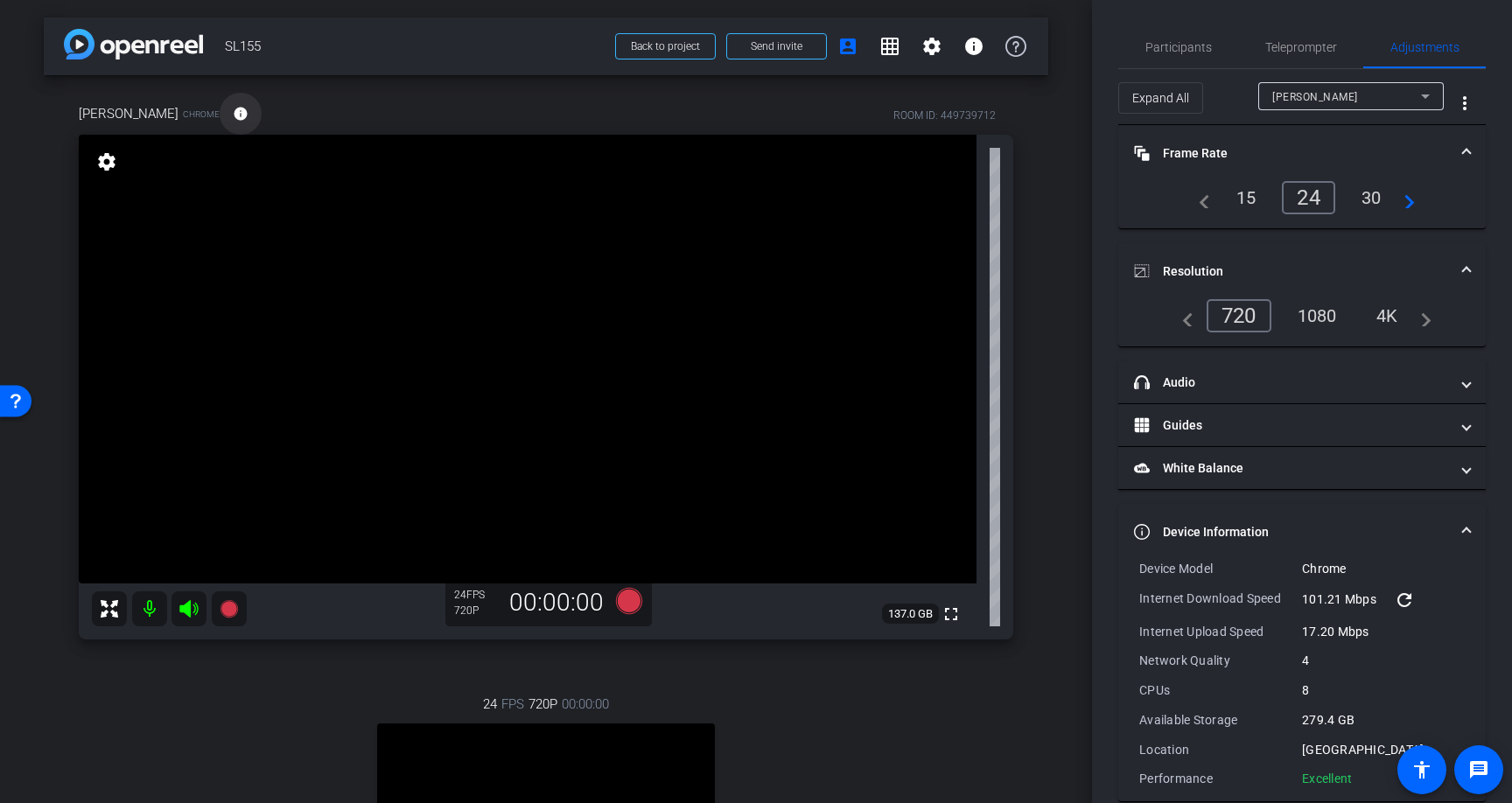
click at [233, 108] on mat-icon "info" at bounding box center [241, 113] width 16 height 16
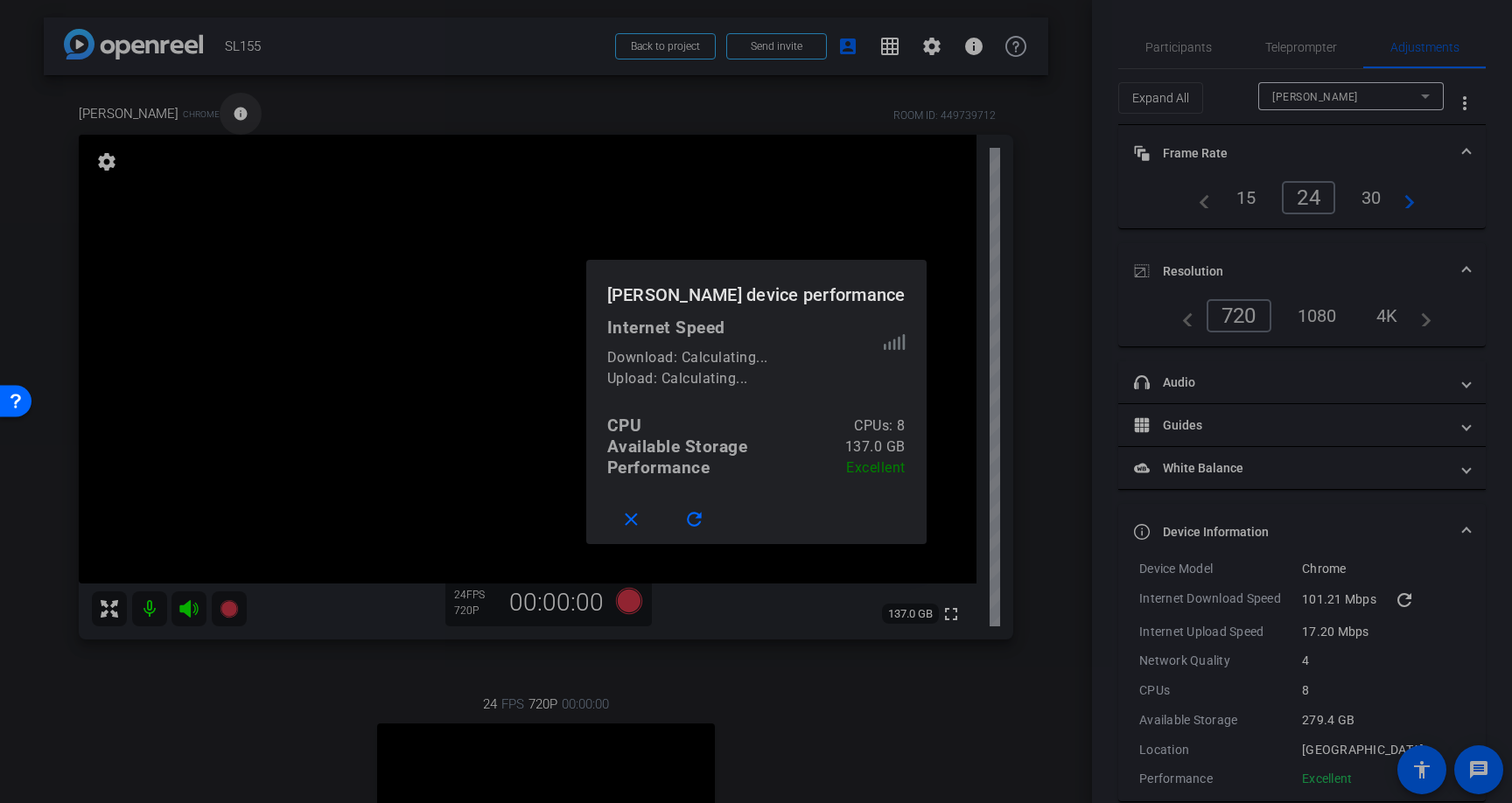
click at [233, 108] on div at bounding box center [756, 402] width 1512 height 803
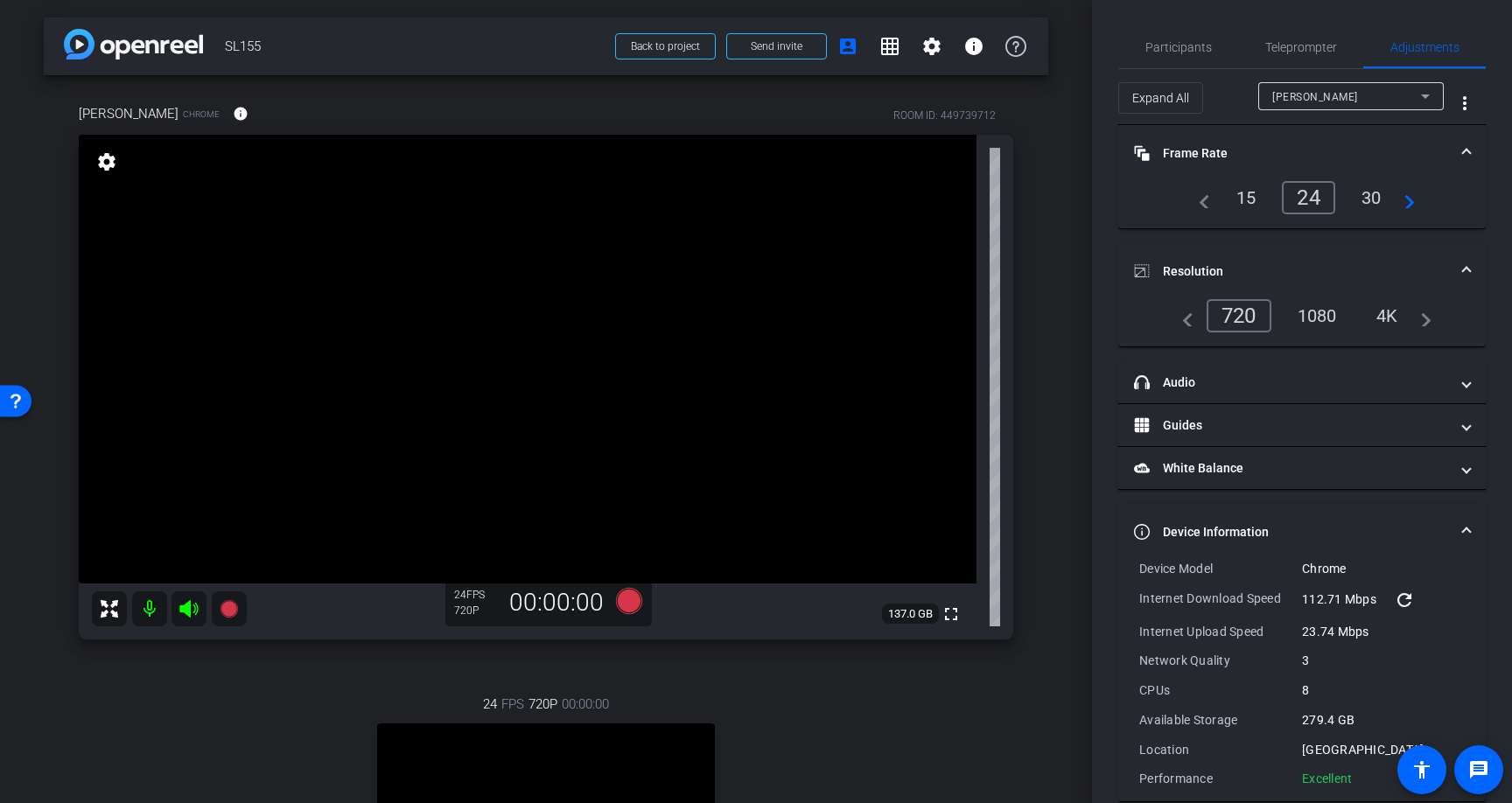
click at [1417, 95] on icon at bounding box center [1425, 96] width 21 height 21
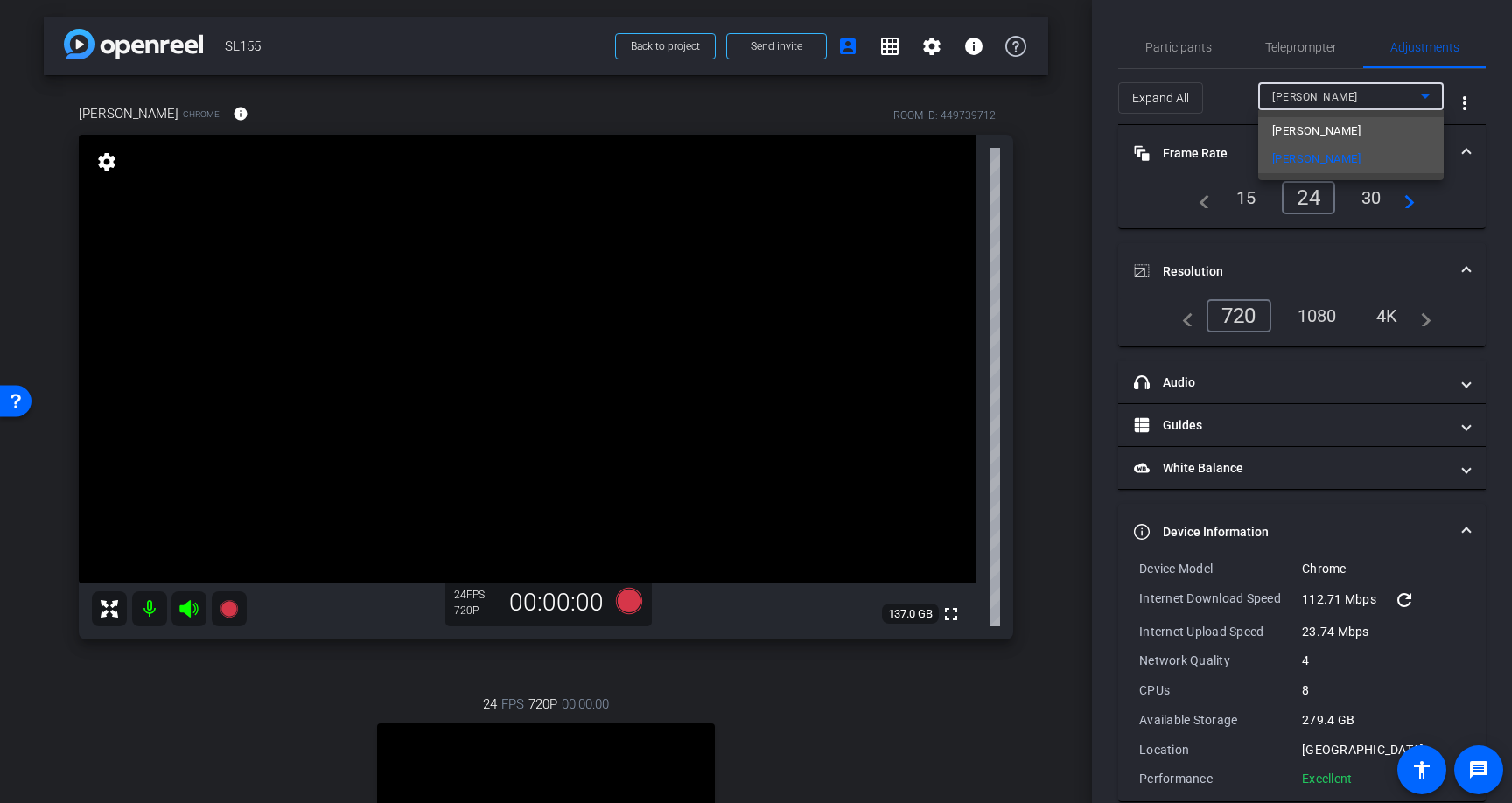
click at [1378, 127] on mat-option "[PERSON_NAME]" at bounding box center [1351, 130] width 186 height 28
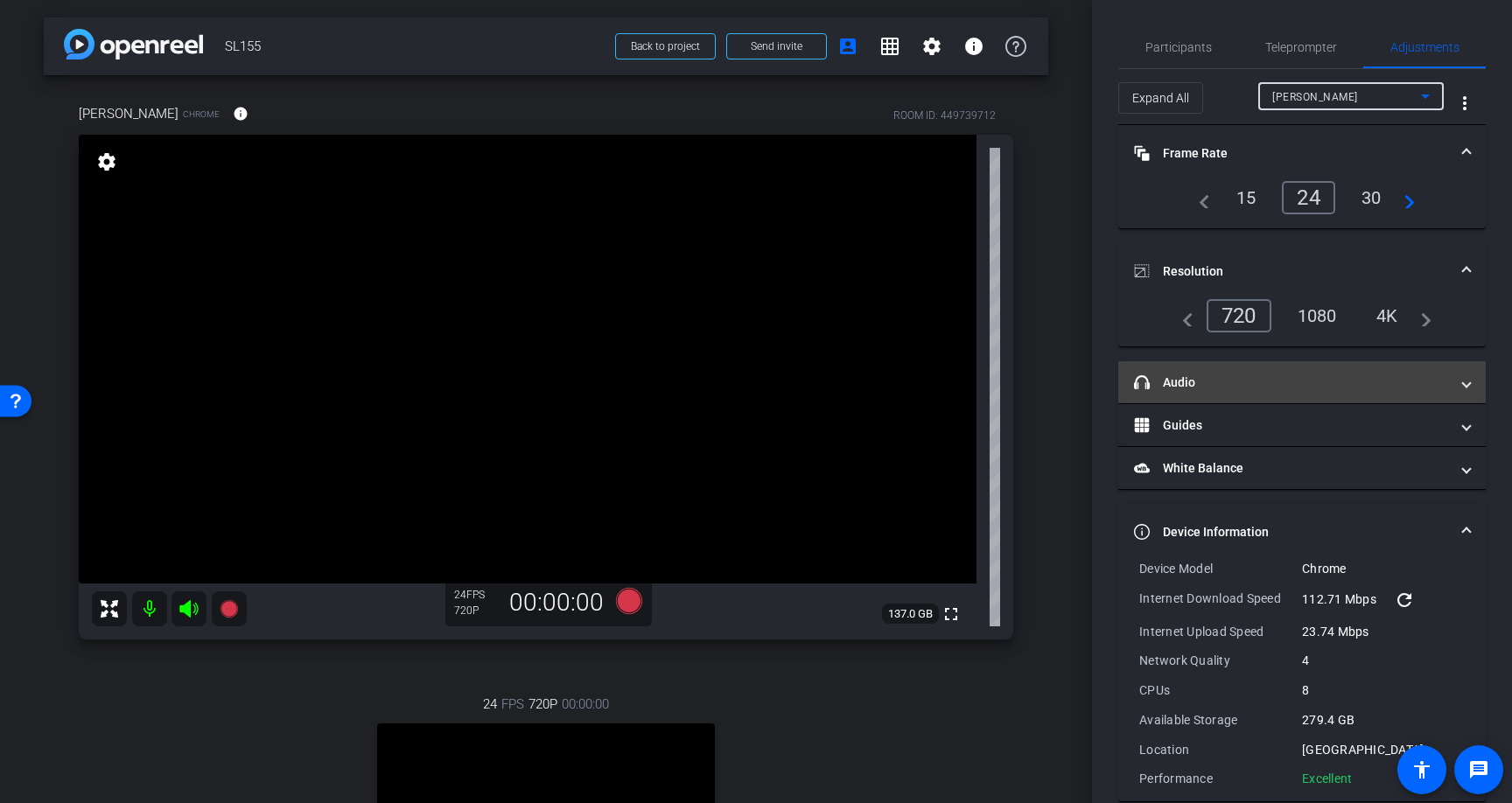
click at [1473, 387] on mat-expansion-panel-header "headphone icon Audio" at bounding box center [1302, 382] width 367 height 42
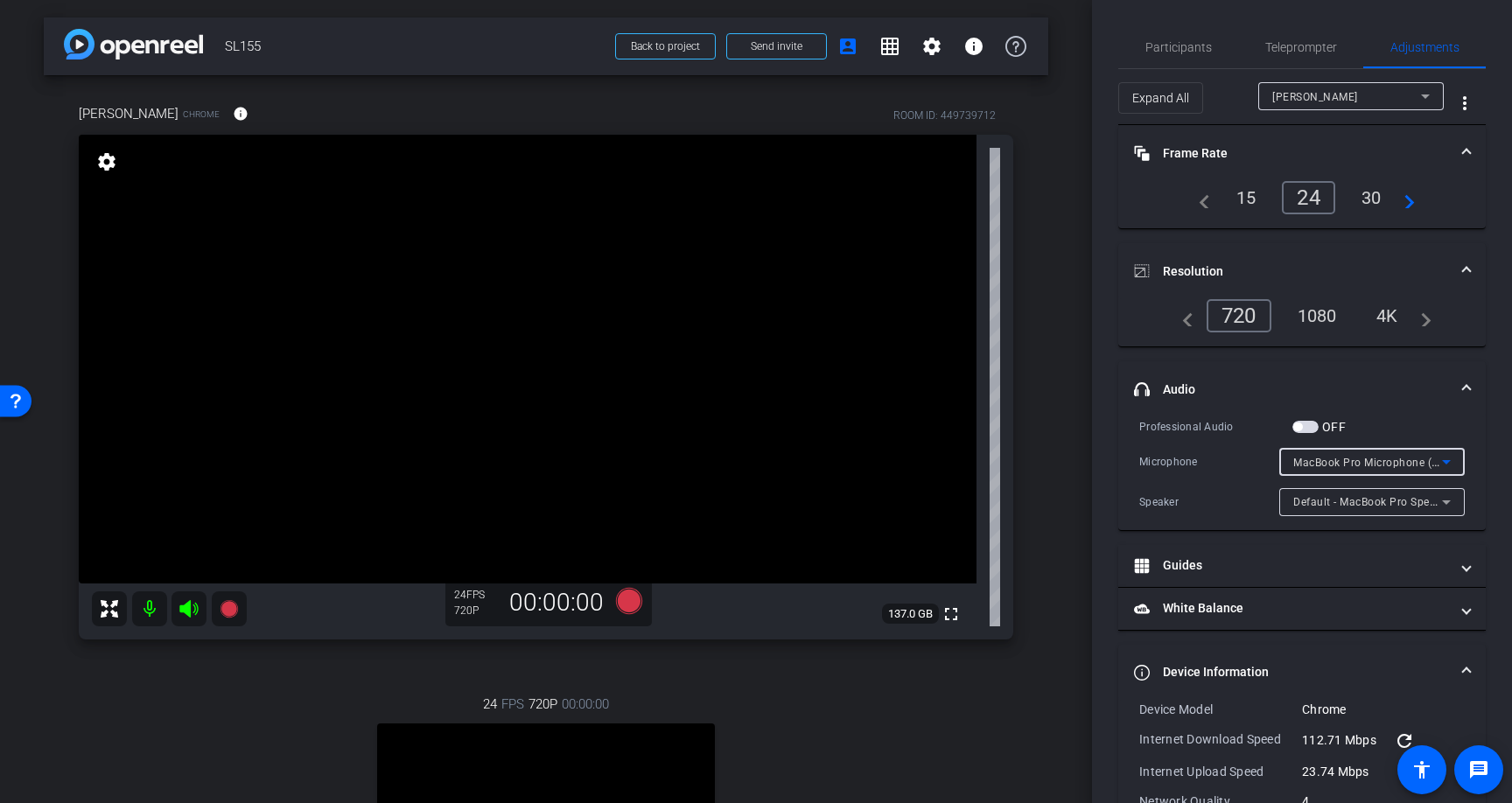
click at [1431, 457] on span "MacBook Pro Microphone (Built-in)" at bounding box center [1383, 461] width 179 height 14
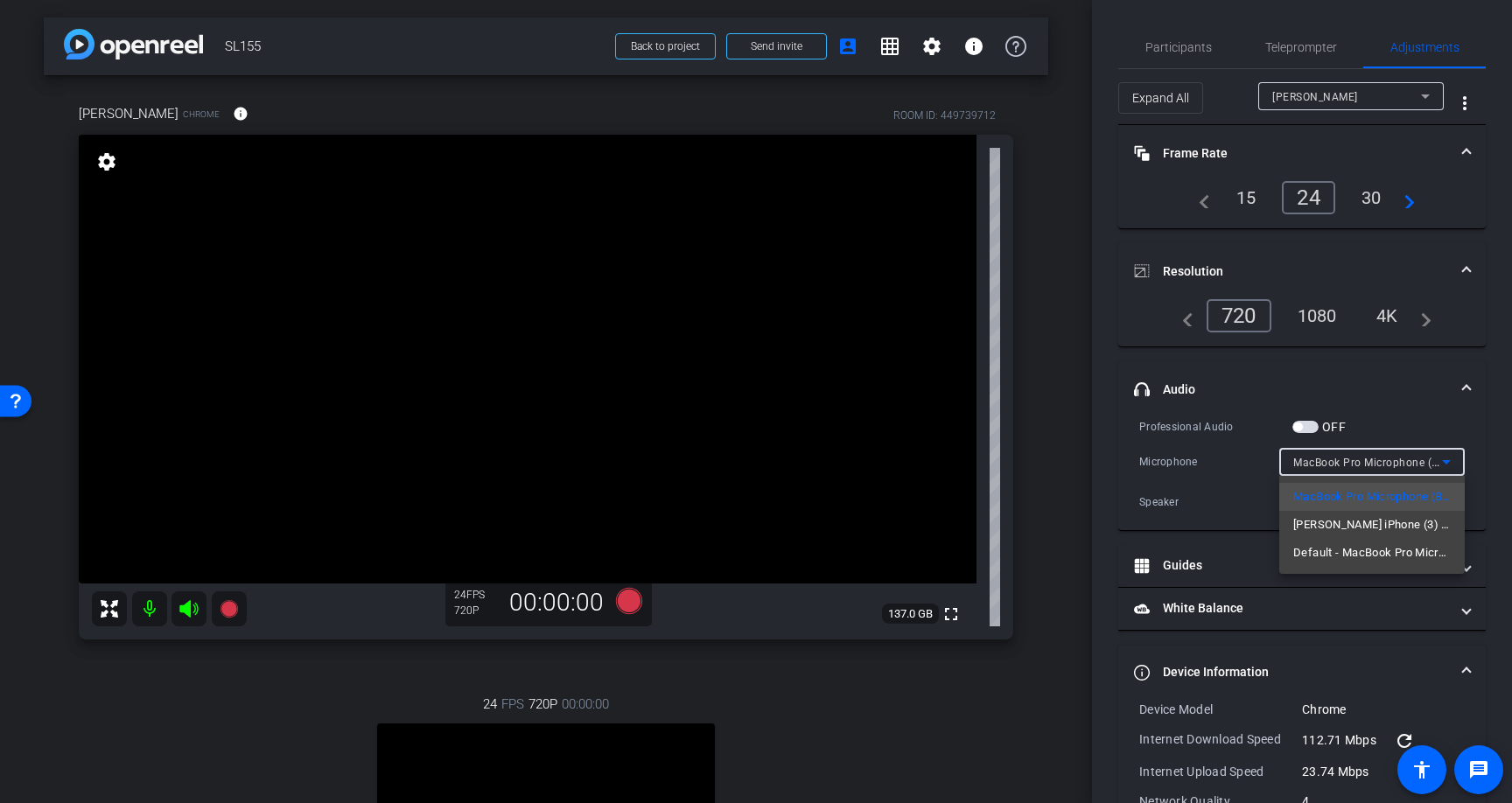
click at [1431, 457] on div at bounding box center [756, 402] width 1512 height 803
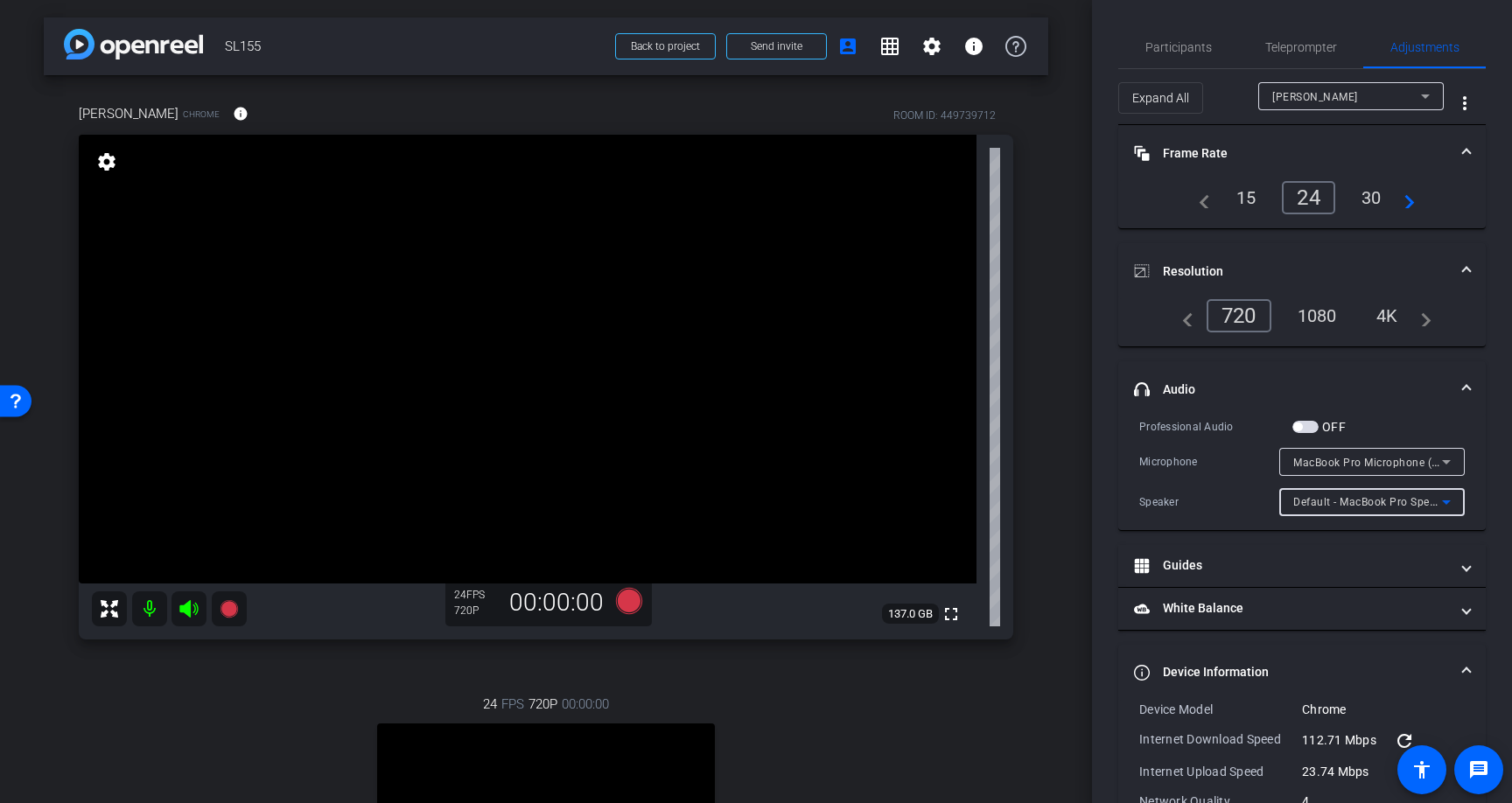
click at [1424, 501] on span "Default - MacBook Pro Speakers (Built-in)" at bounding box center [1399, 501] width 211 height 14
click at [1424, 503] on div at bounding box center [756, 402] width 1512 height 803
click at [1452, 459] on icon at bounding box center [1446, 462] width 21 height 21
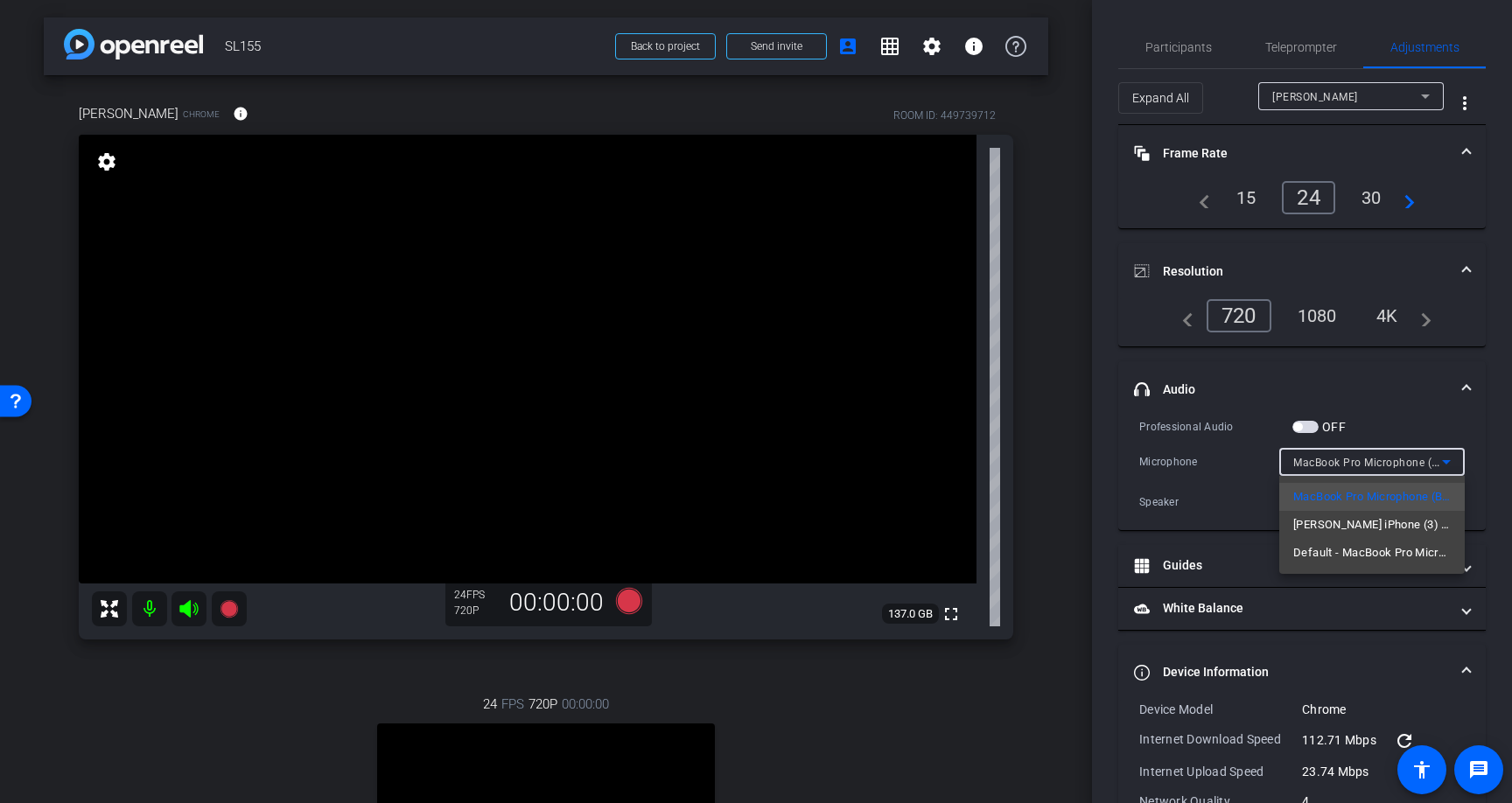
click at [1436, 413] on div at bounding box center [756, 402] width 1512 height 803
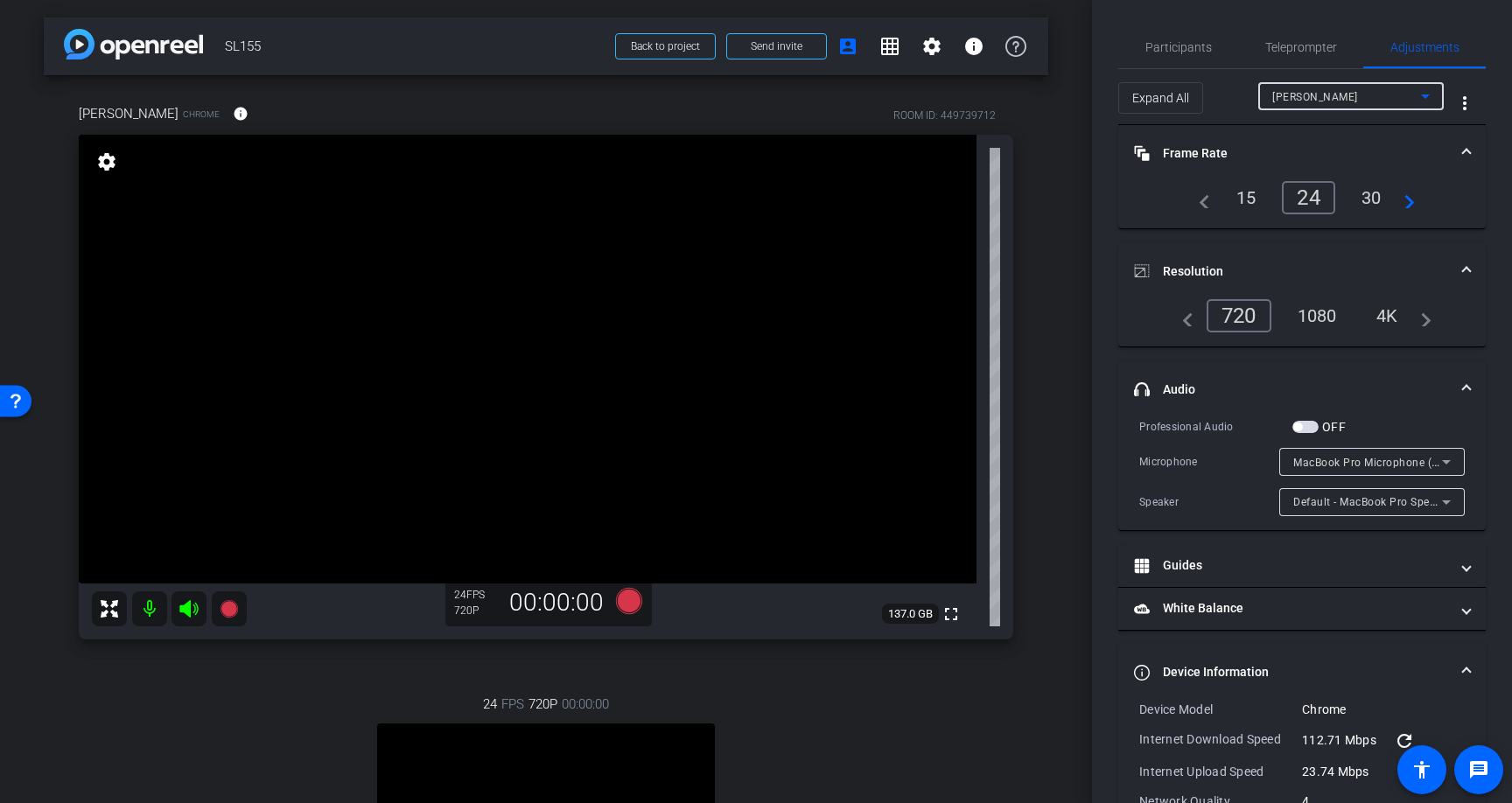
click at [1346, 92] on span "[PERSON_NAME]" at bounding box center [1315, 97] width 86 height 12
click at [1346, 91] on div at bounding box center [756, 402] width 1512 height 803
click at [1325, 308] on div "1080" at bounding box center [1317, 315] width 66 height 29
click at [1392, 460] on span "MacBook Pro Microphone (Built-in)" at bounding box center [1383, 461] width 179 height 14
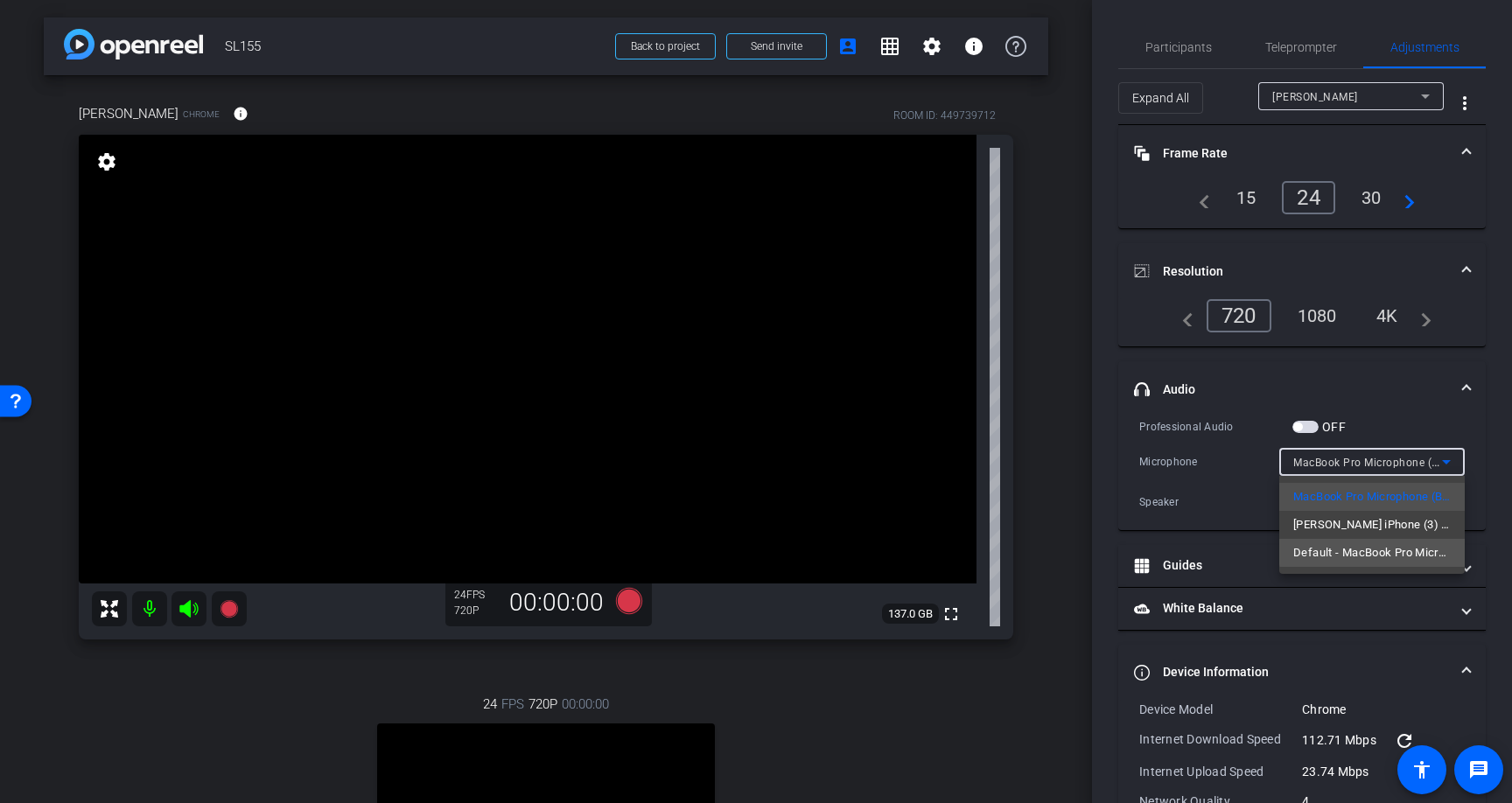
click at [1375, 552] on span "Default - MacBook Pro Microphone (Built-in)" at bounding box center [1372, 553] width 158 height 21
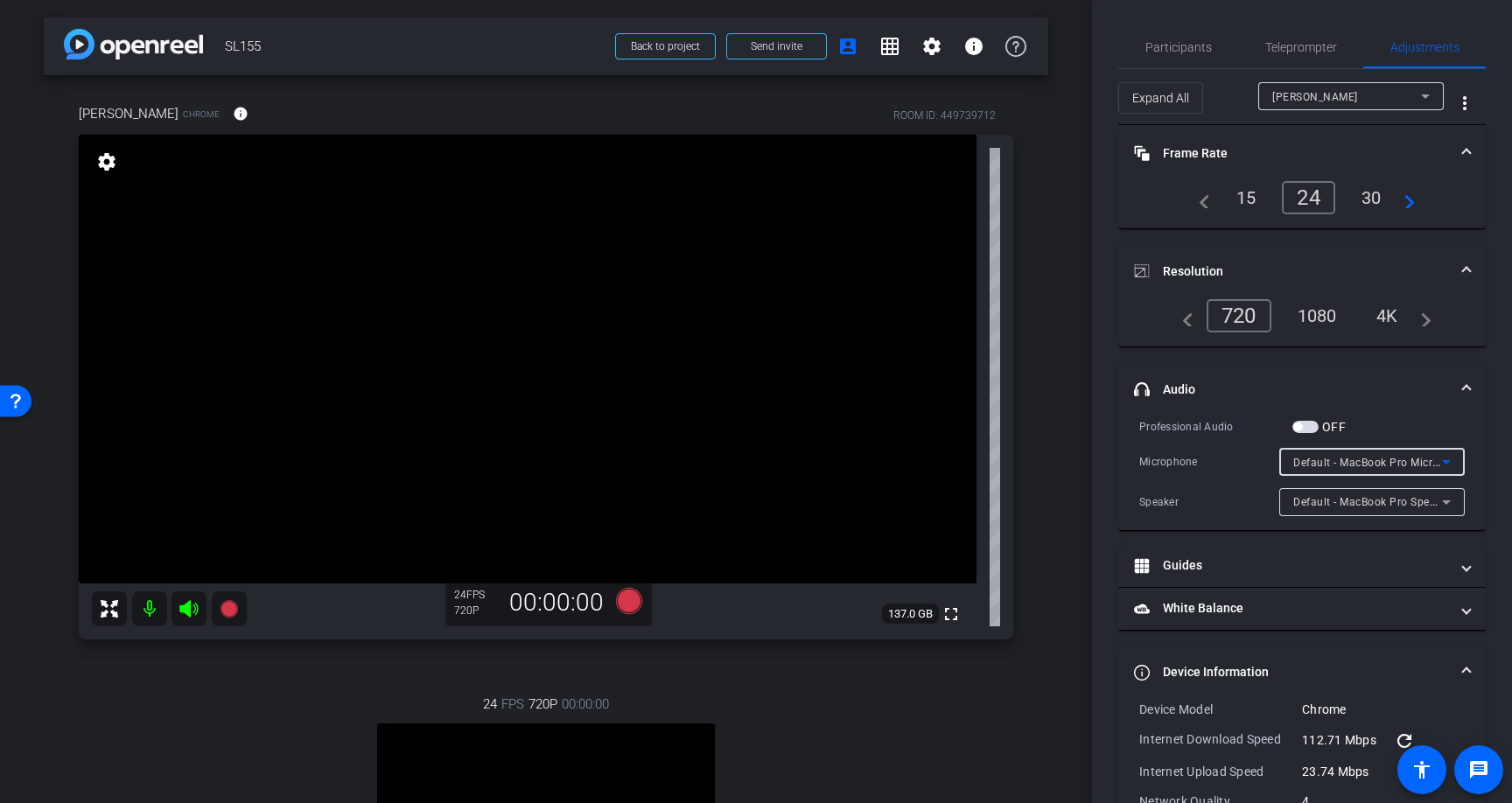
click at [1446, 468] on icon at bounding box center [1446, 462] width 21 height 21
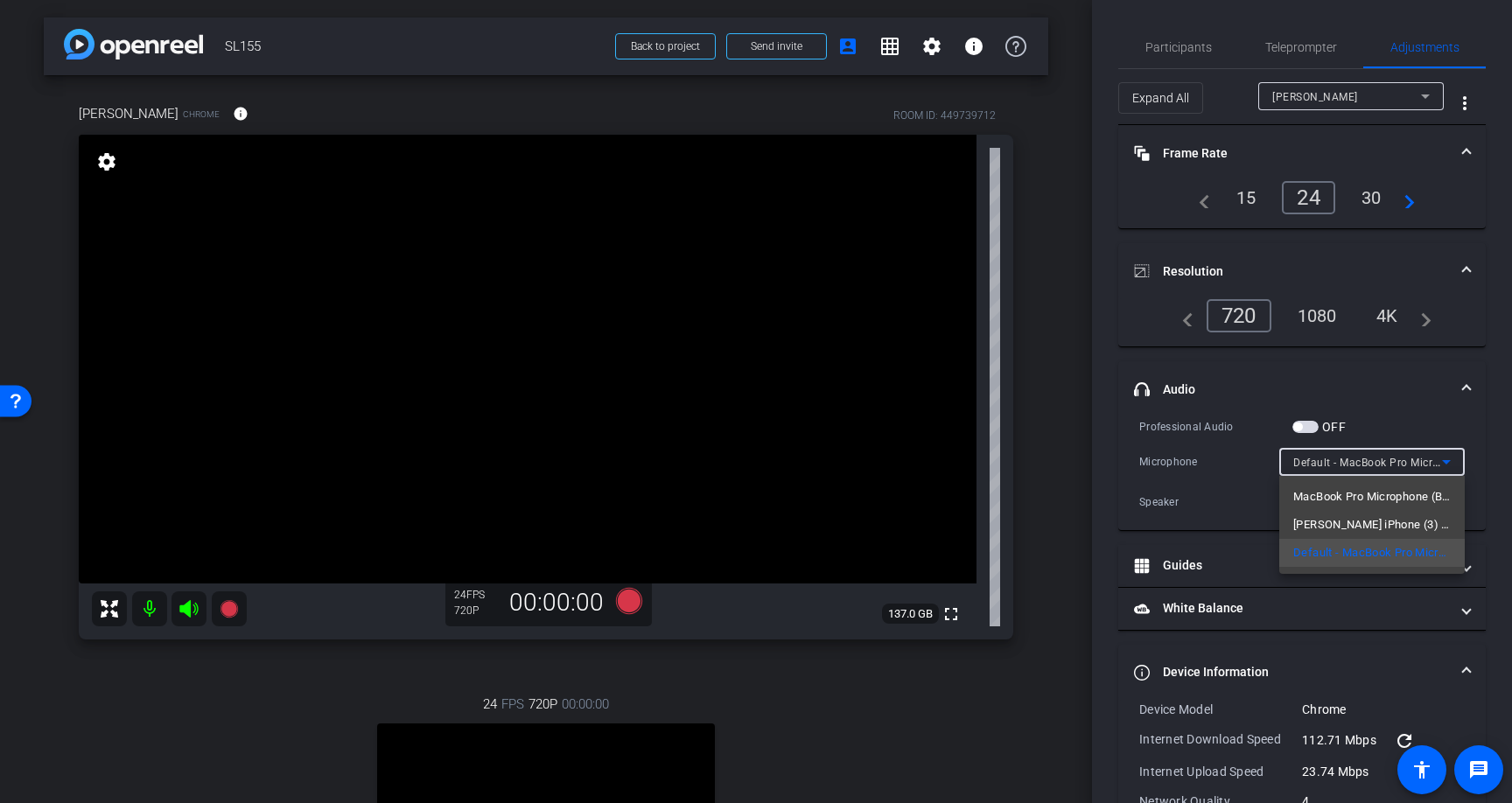
click at [1415, 493] on span "MacBook Pro Microphone (Built-in)" at bounding box center [1372, 497] width 158 height 21
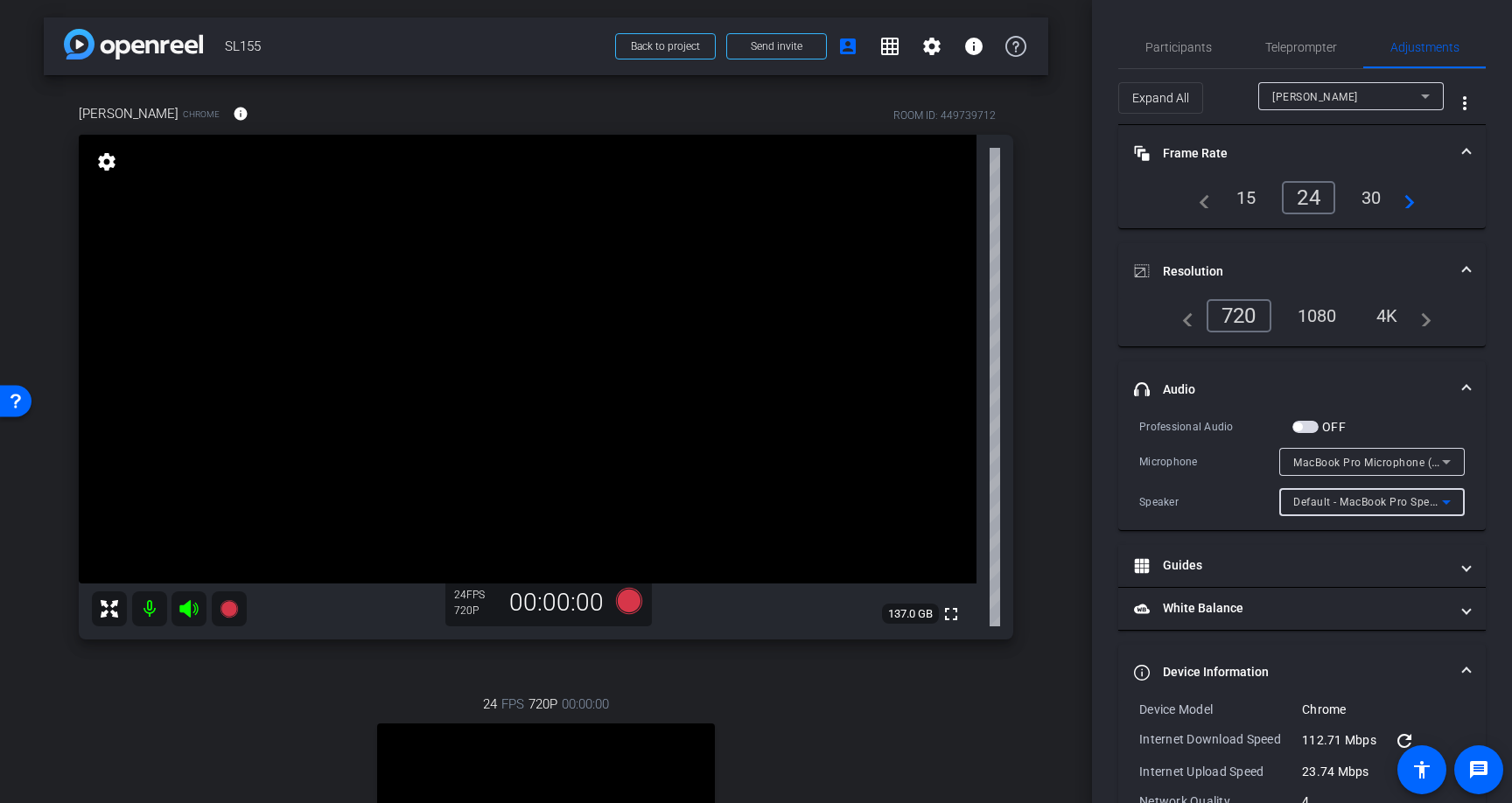
click at [1408, 499] on span "Default - MacBook Pro Speakers (Built-in)" at bounding box center [1399, 501] width 211 height 14
click at [1403, 563] on span "MacBook Pro Speakers (Built-in)" at bounding box center [1372, 564] width 158 height 21
click at [1439, 499] on icon at bounding box center [1446, 502] width 21 height 21
click at [1432, 391] on div at bounding box center [756, 402] width 1512 height 803
click at [1306, 428] on span "button" at bounding box center [1306, 426] width 27 height 12
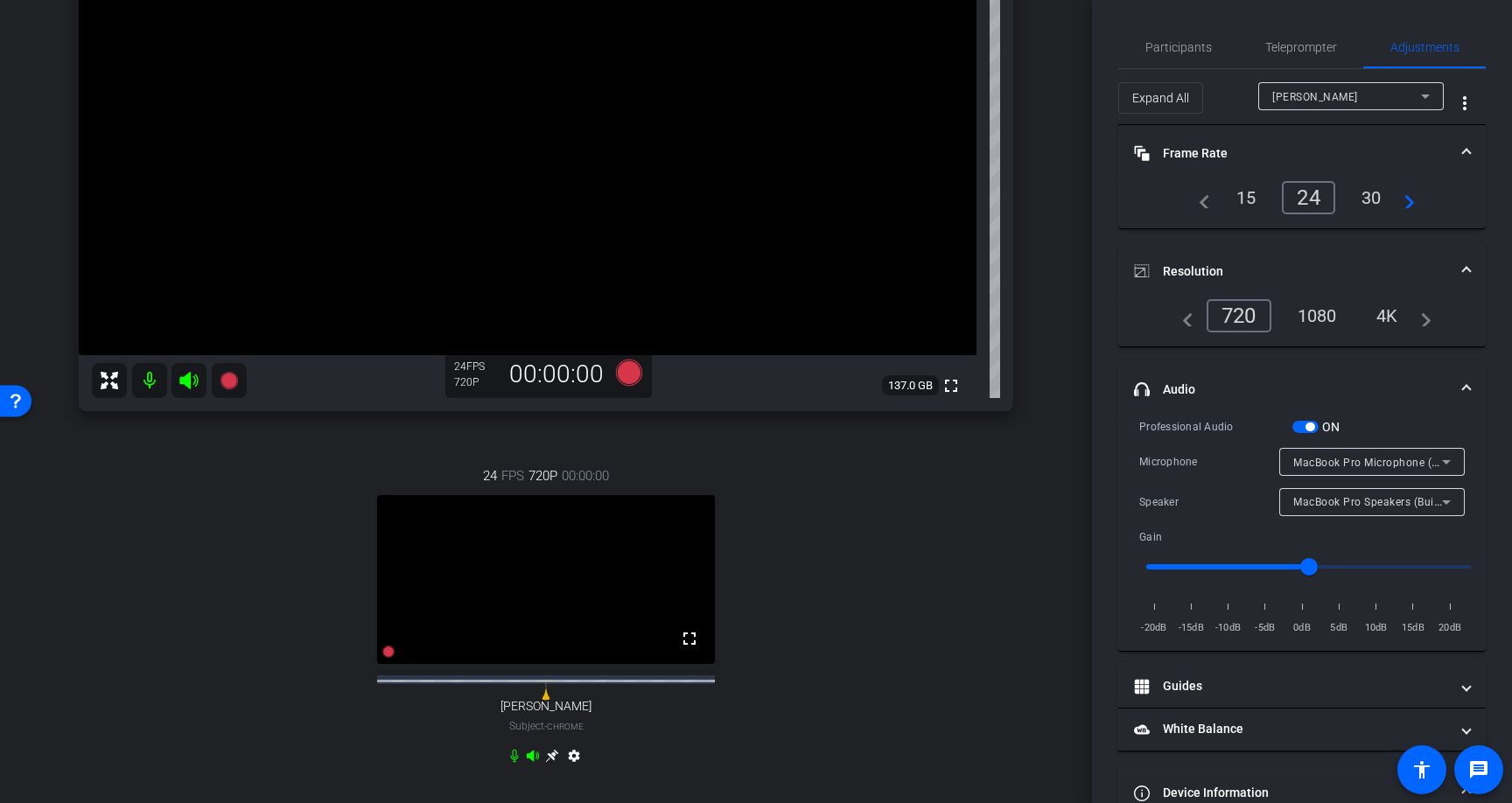
scroll to position [230, 0]
click at [1301, 427] on span "button" at bounding box center [1306, 426] width 27 height 12
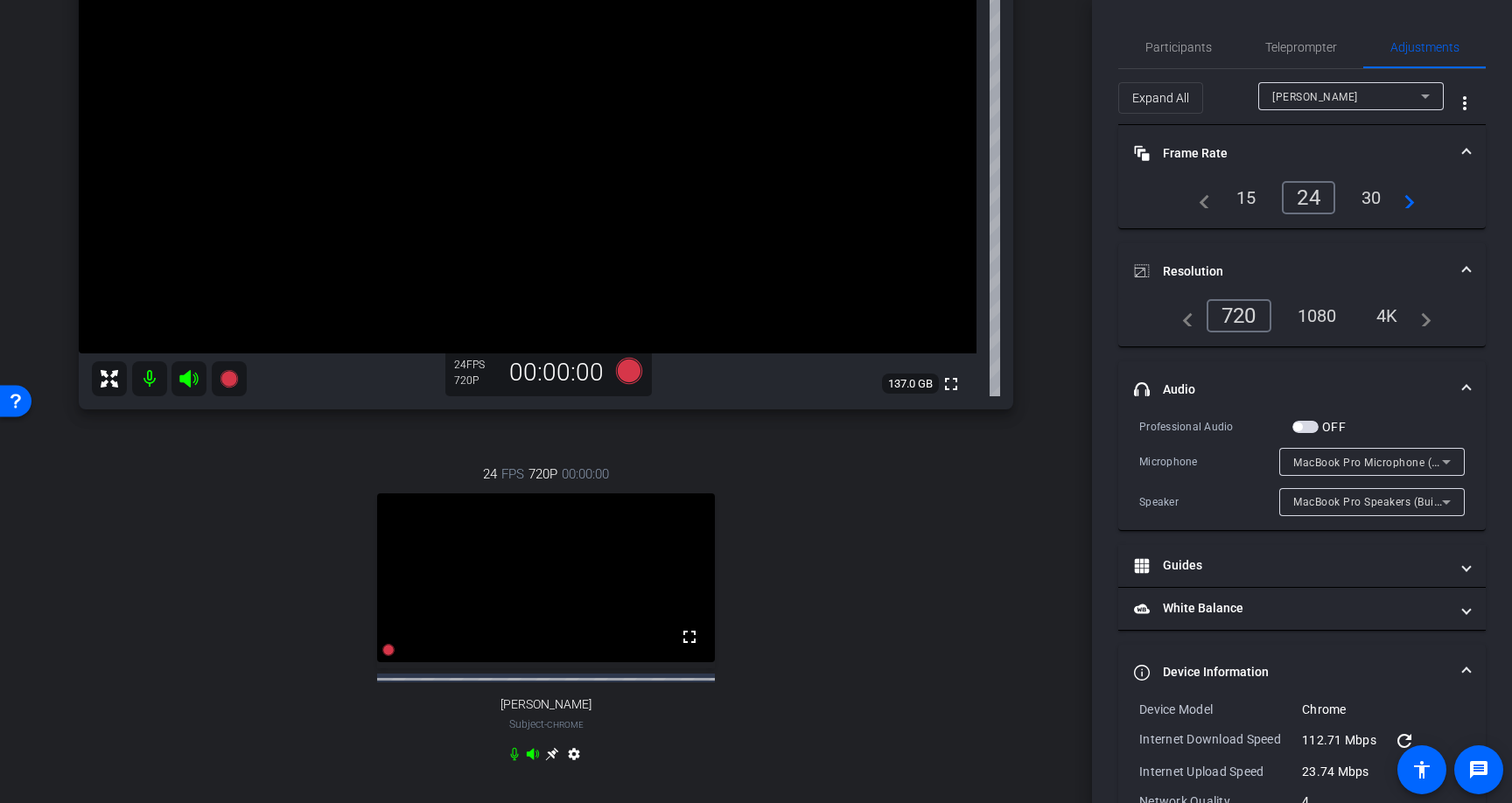
click at [1410, 94] on div "[PERSON_NAME]" at bounding box center [1346, 96] width 148 height 22
click at [1352, 127] on span "[PERSON_NAME]" at bounding box center [1316, 131] width 88 height 21
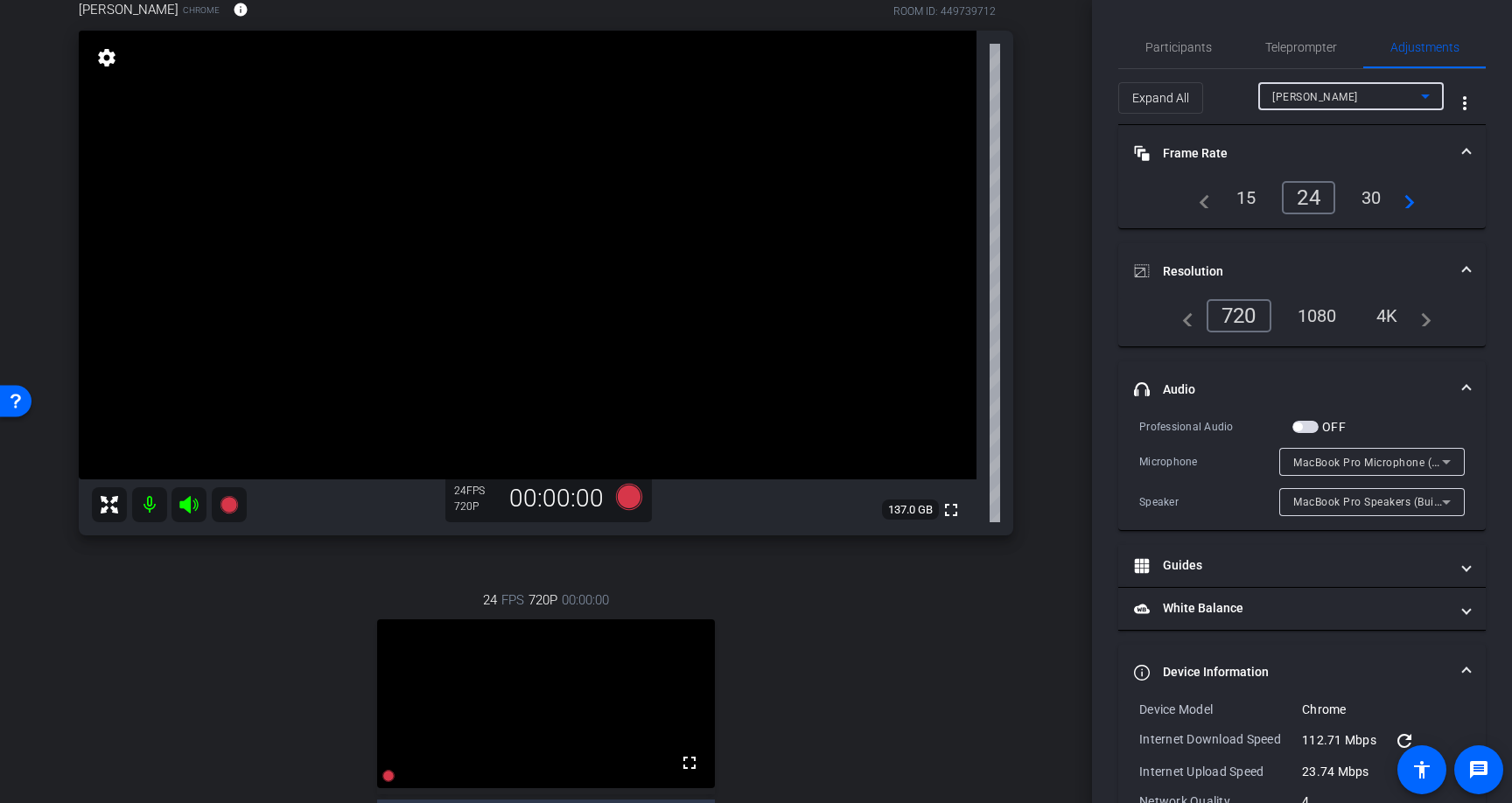
scroll to position [0, 0]
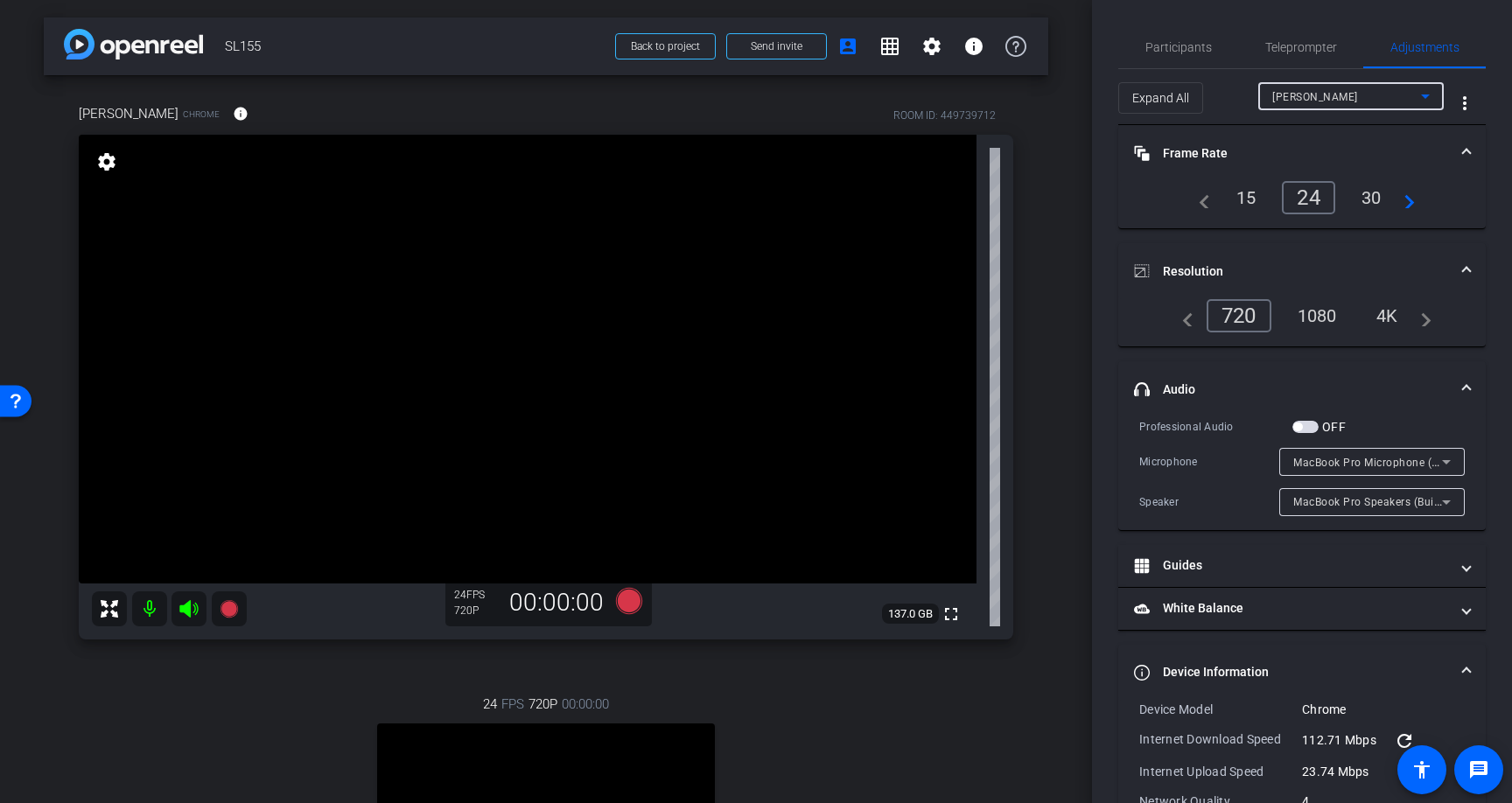
click at [1417, 94] on icon at bounding box center [1425, 96] width 21 height 21
click at [1417, 94] on div at bounding box center [756, 402] width 1512 height 803
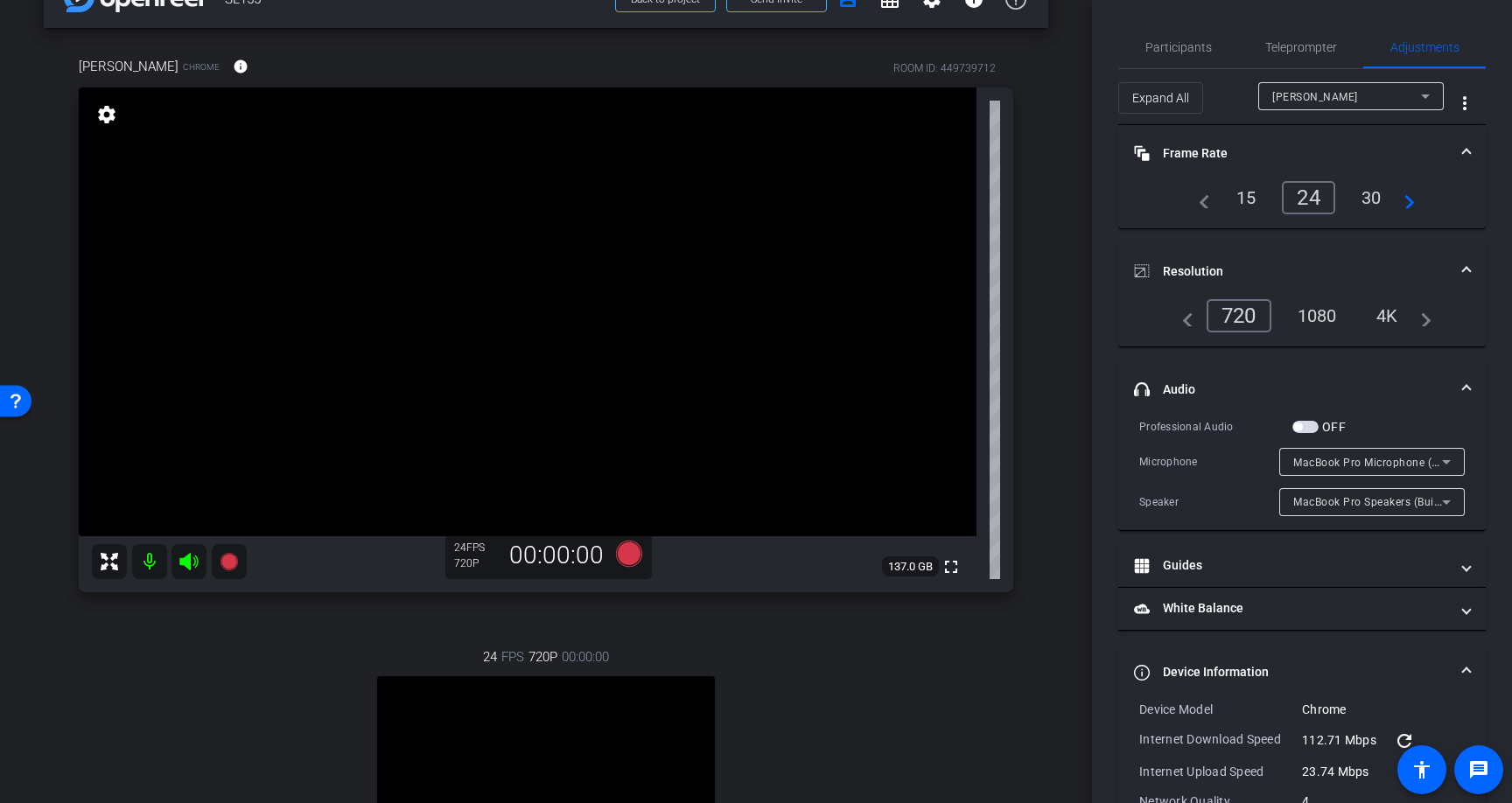
scroll to position [23, 0]
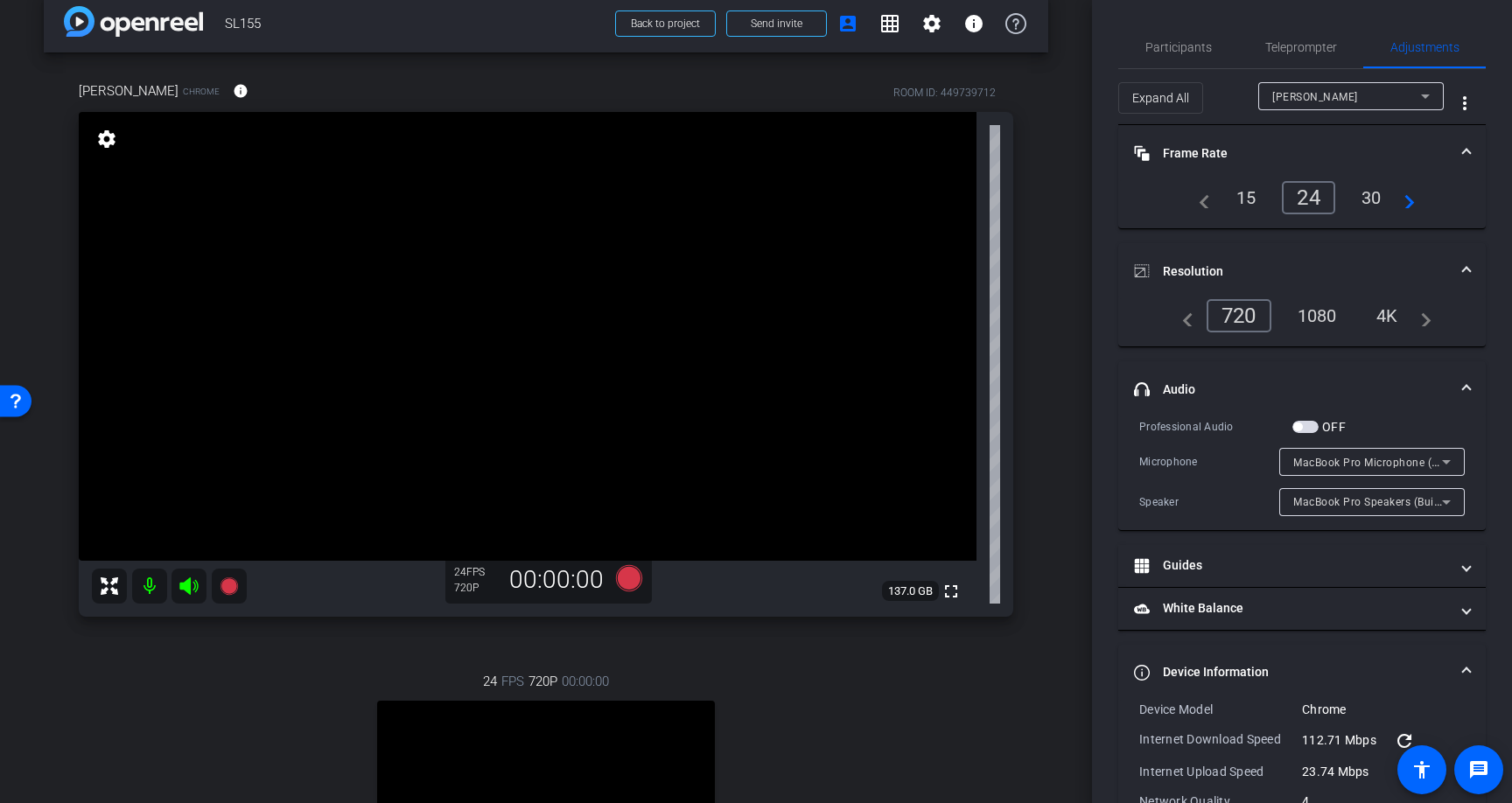
click at [1314, 313] on div "1080" at bounding box center [1317, 315] width 66 height 29
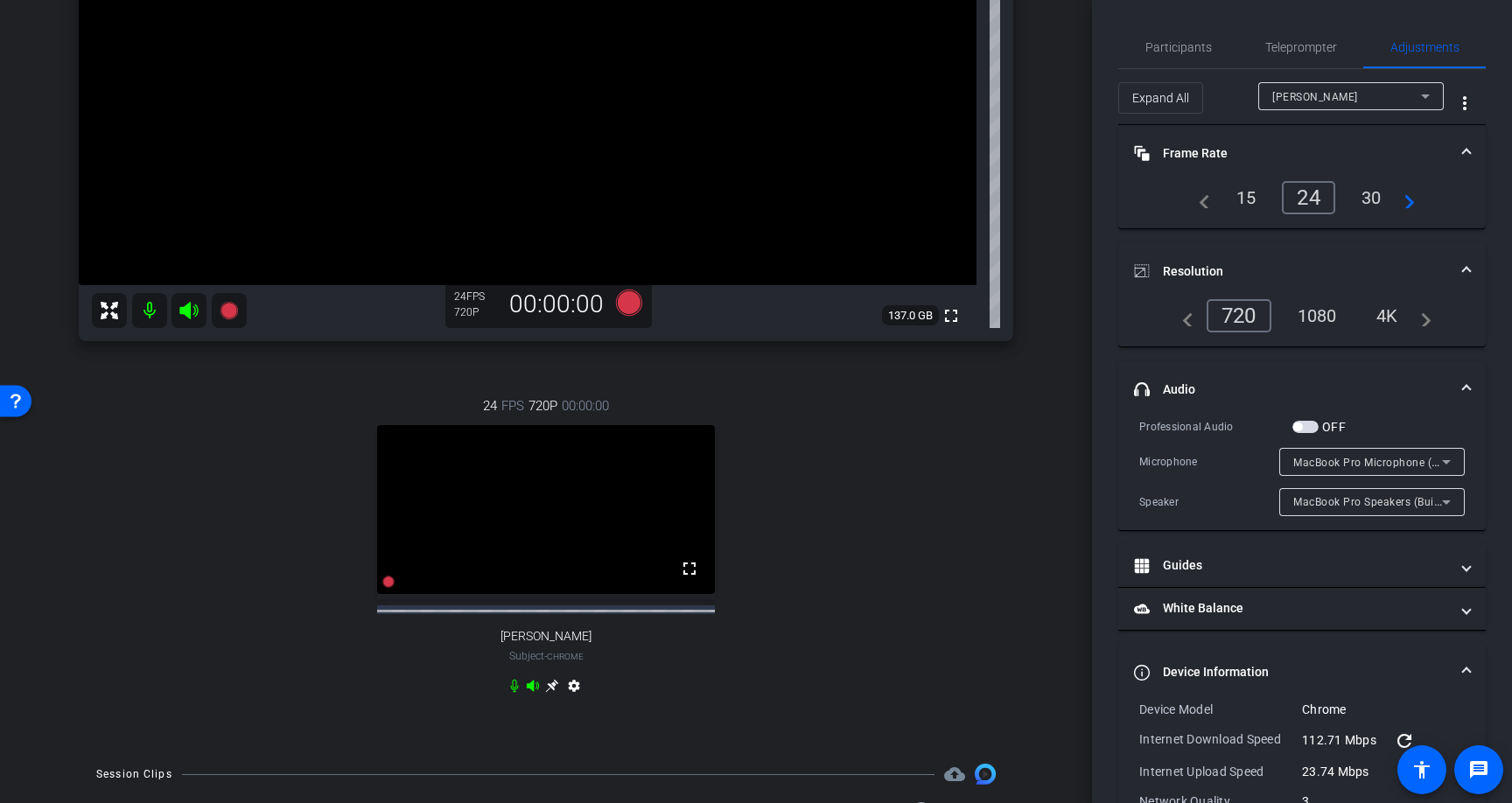
scroll to position [303, 0]
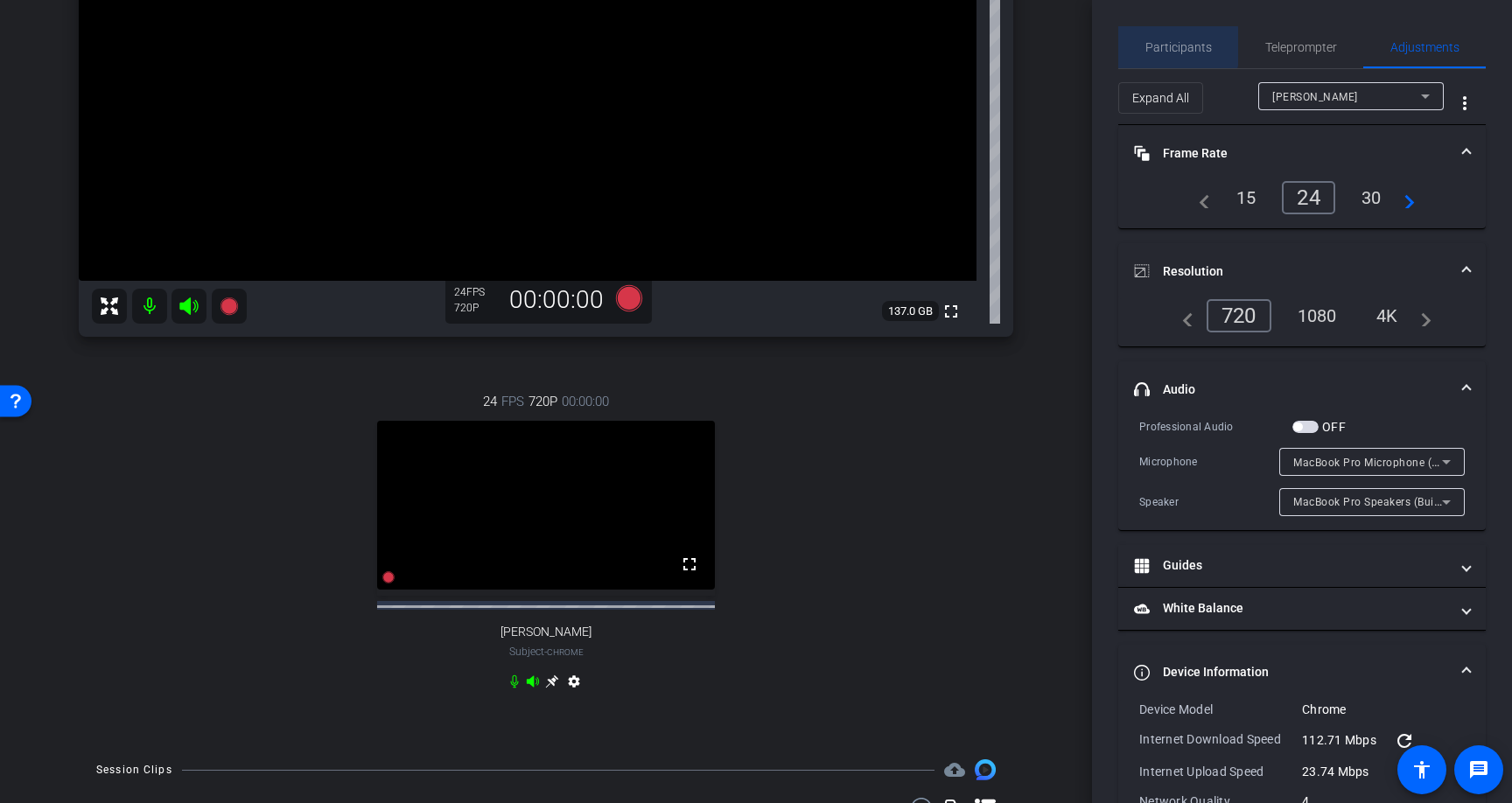
click at [1171, 47] on span "Participants" at bounding box center [1179, 47] width 67 height 12
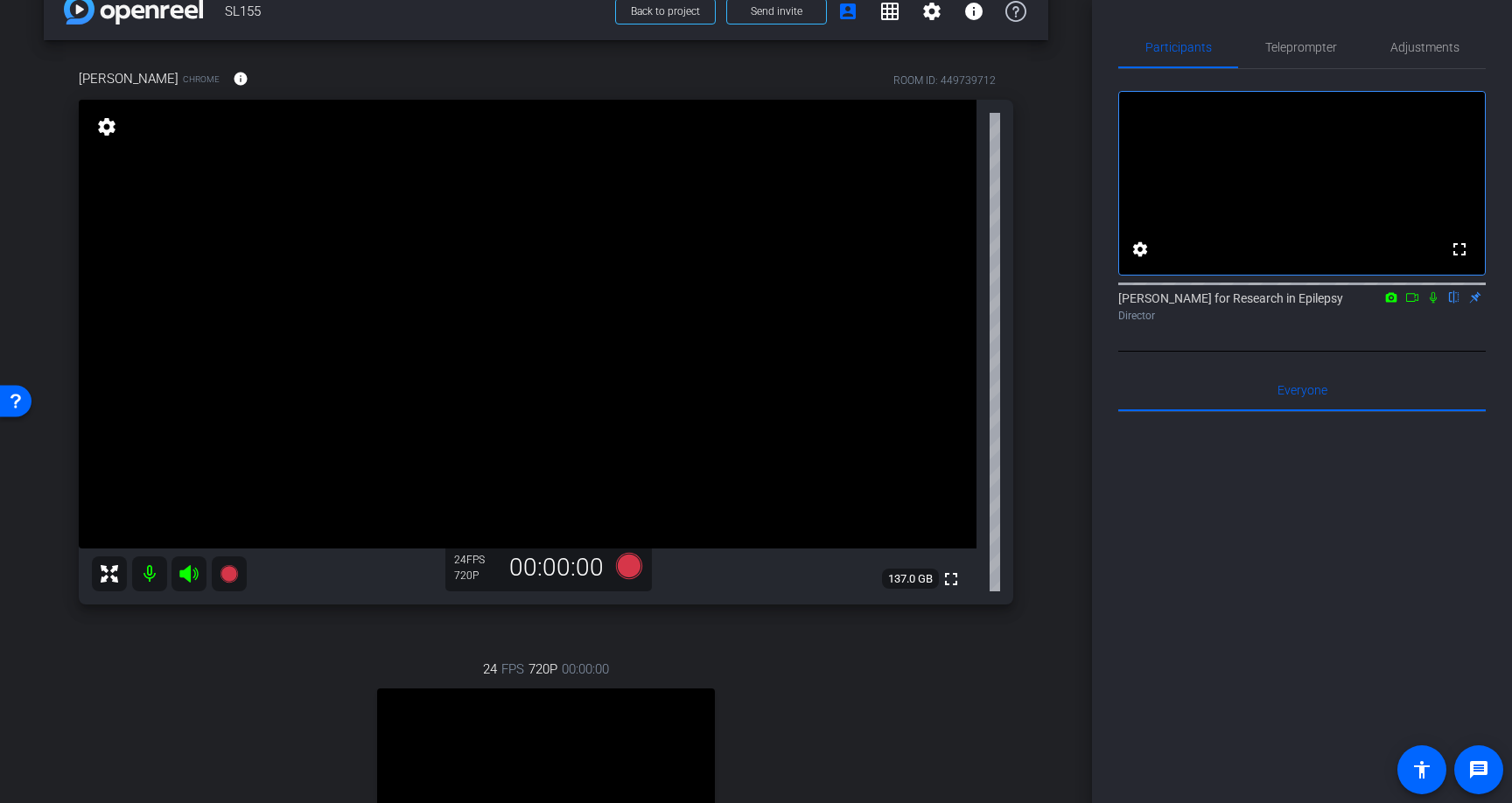
scroll to position [0, 0]
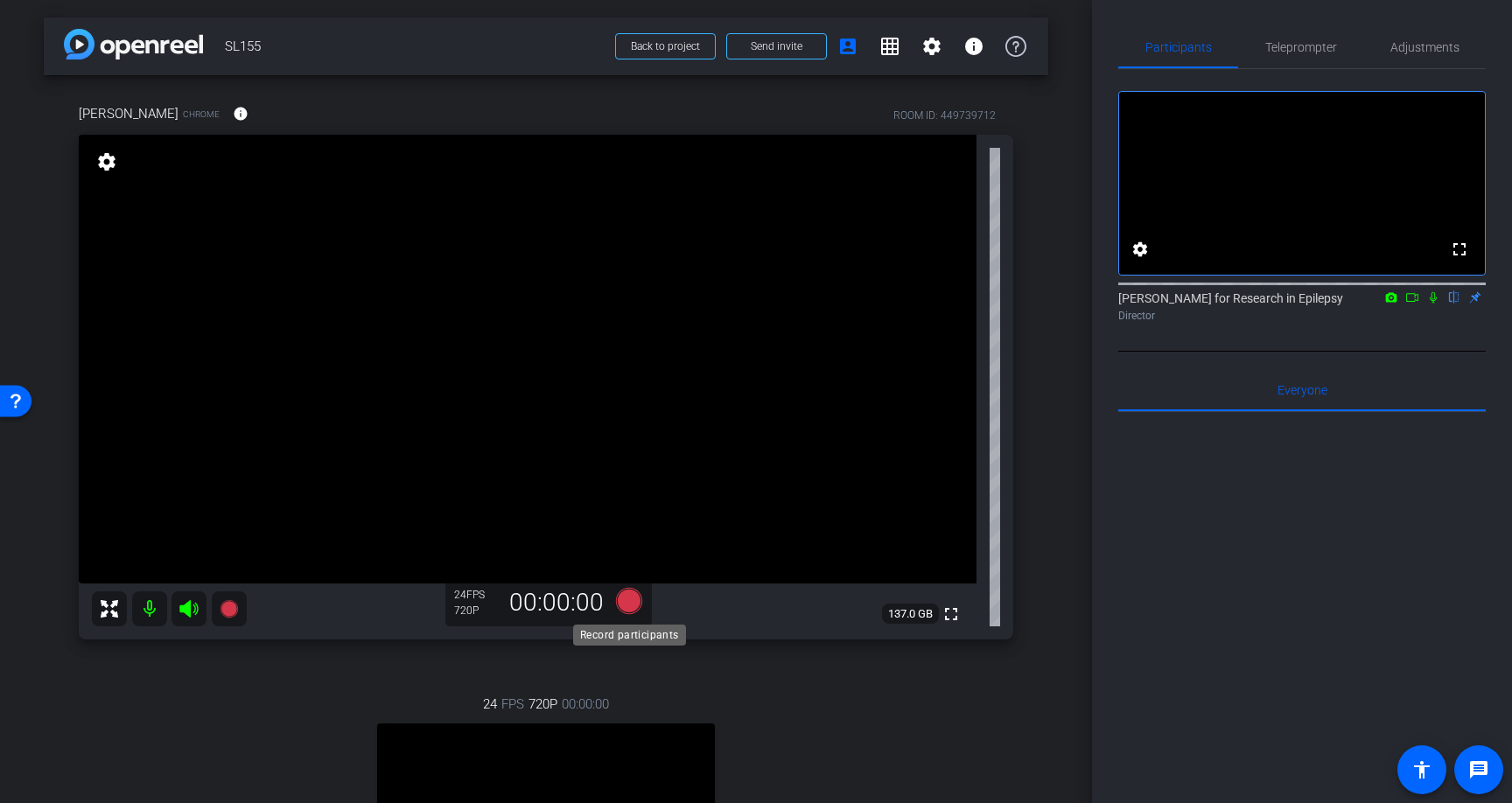
click at [633, 597] on icon at bounding box center [630, 601] width 27 height 27
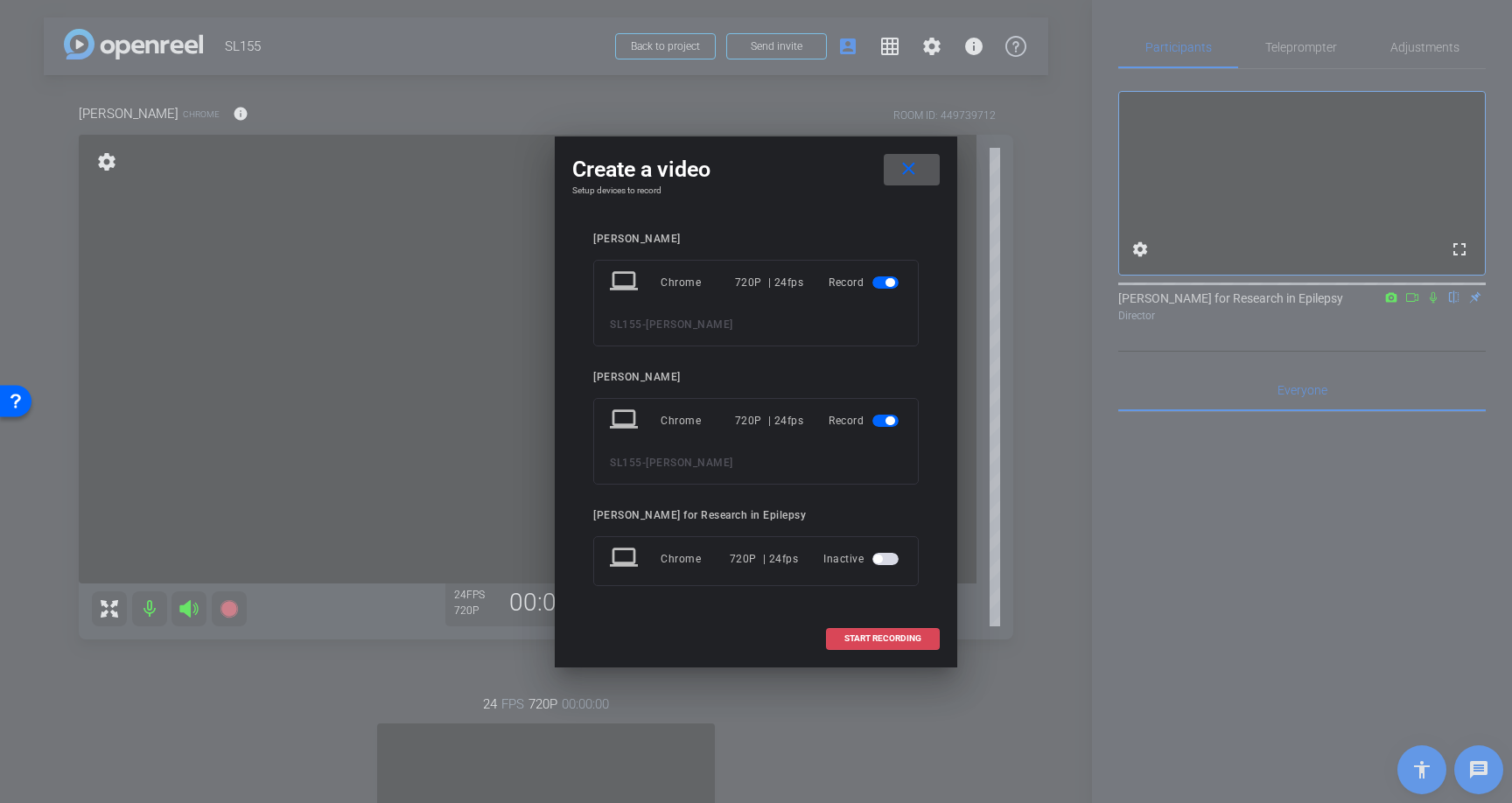
click at [883, 641] on span "START RECORDING" at bounding box center [883, 638] width 77 height 9
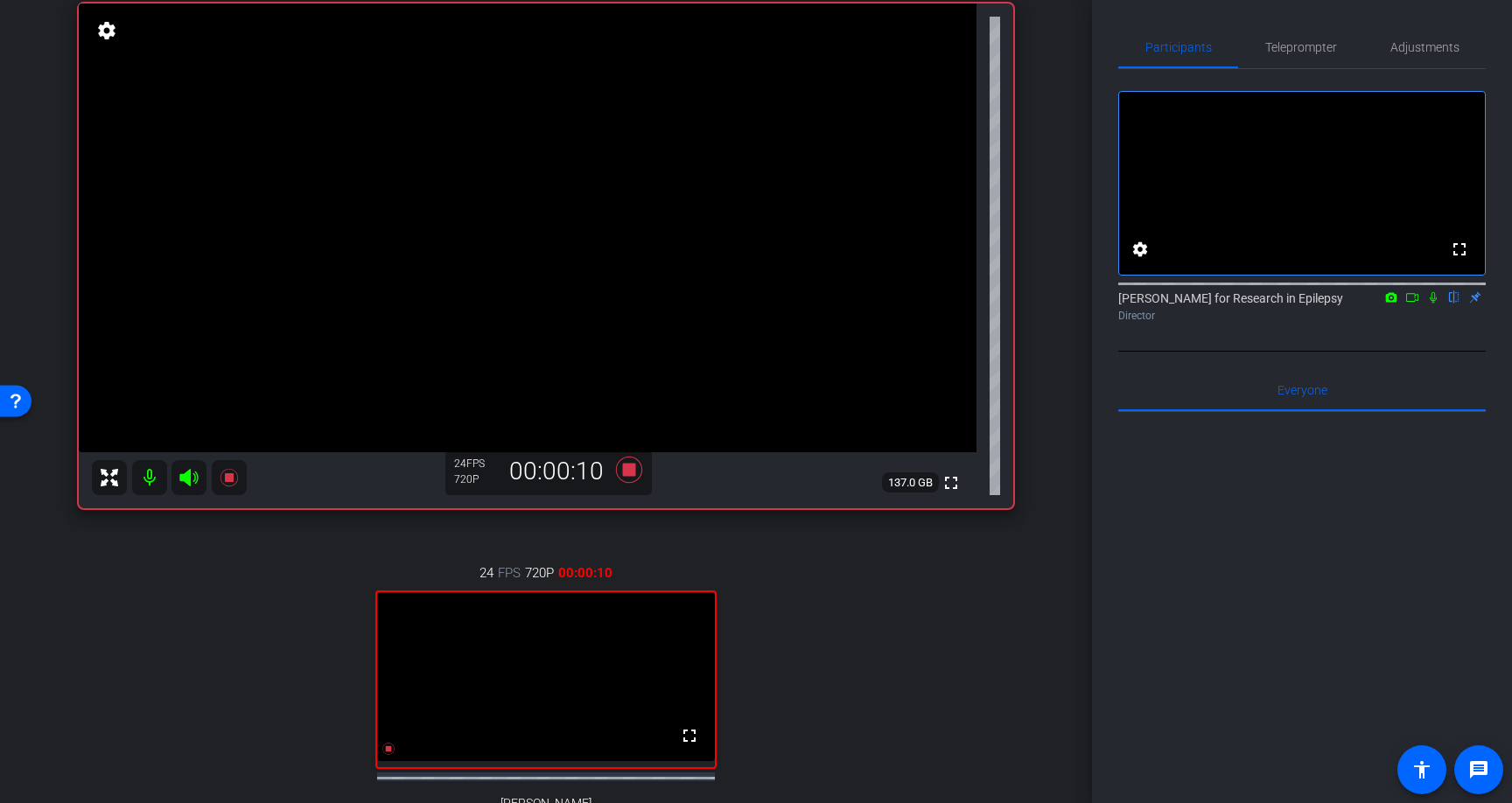
scroll to position [124, 0]
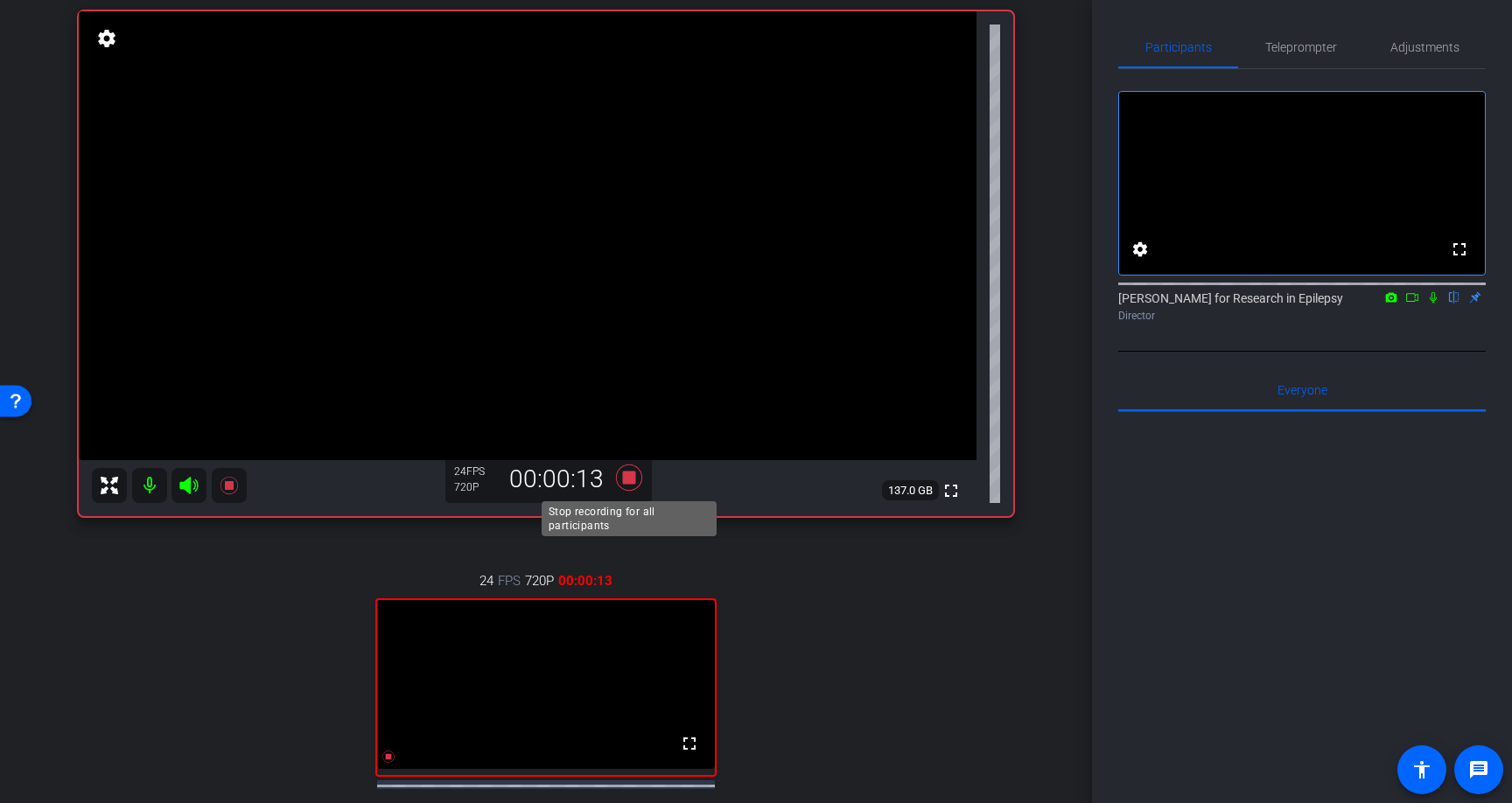
click at [629, 480] on icon at bounding box center [630, 478] width 27 height 27
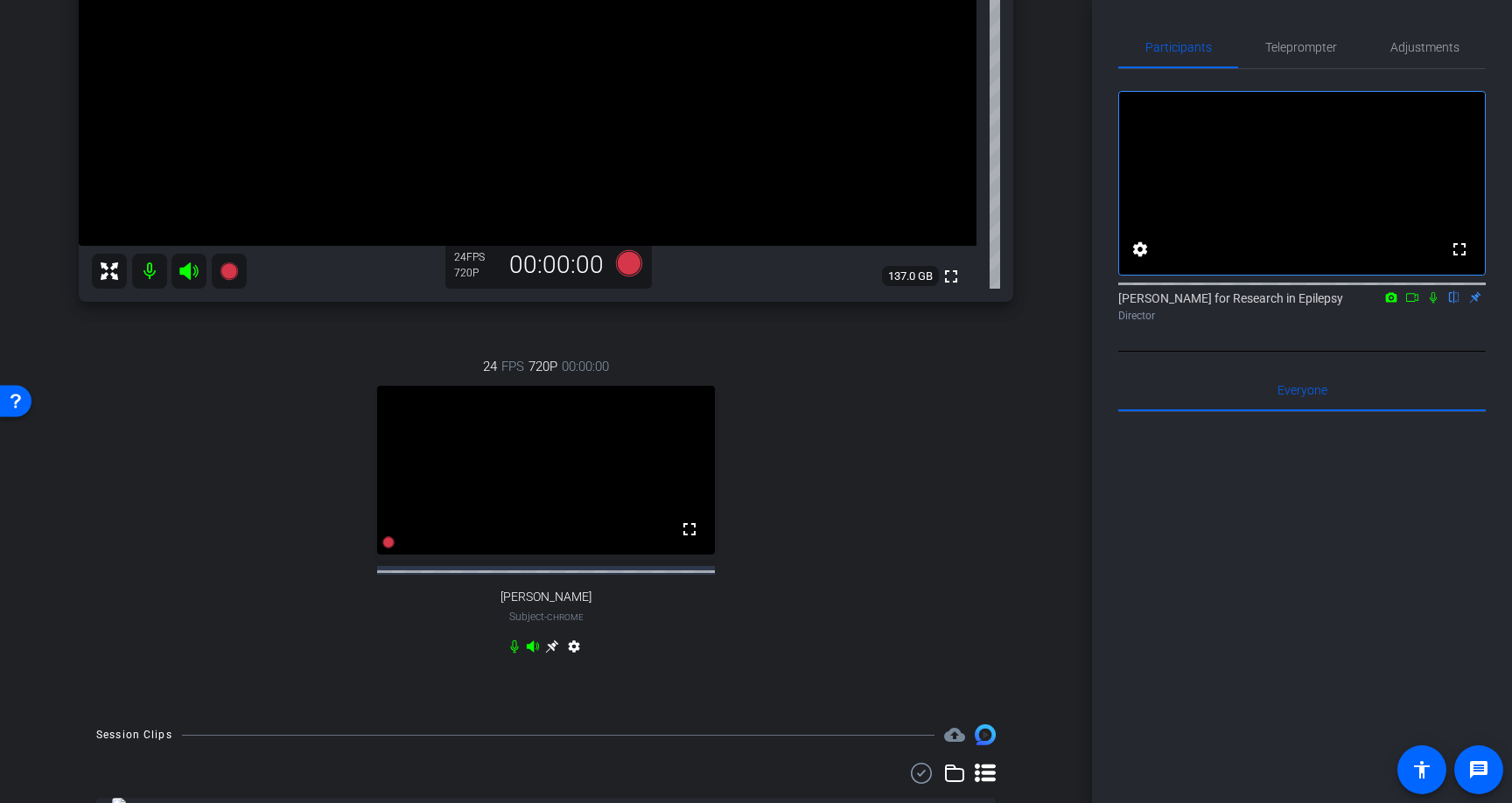
scroll to position [437, 0]
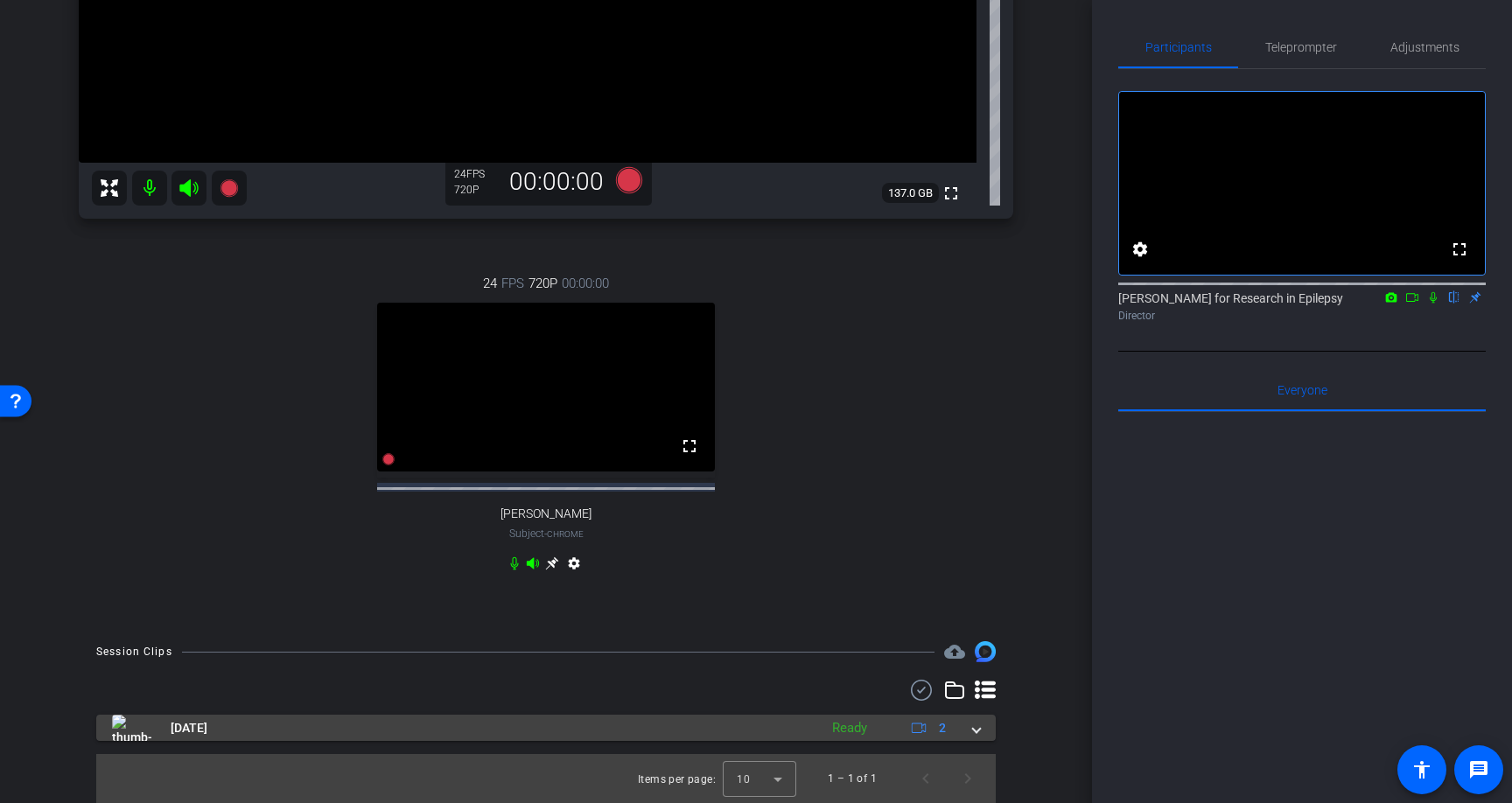
click at [972, 733] on div "[DATE] Ready 2" at bounding box center [542, 728] width 861 height 27
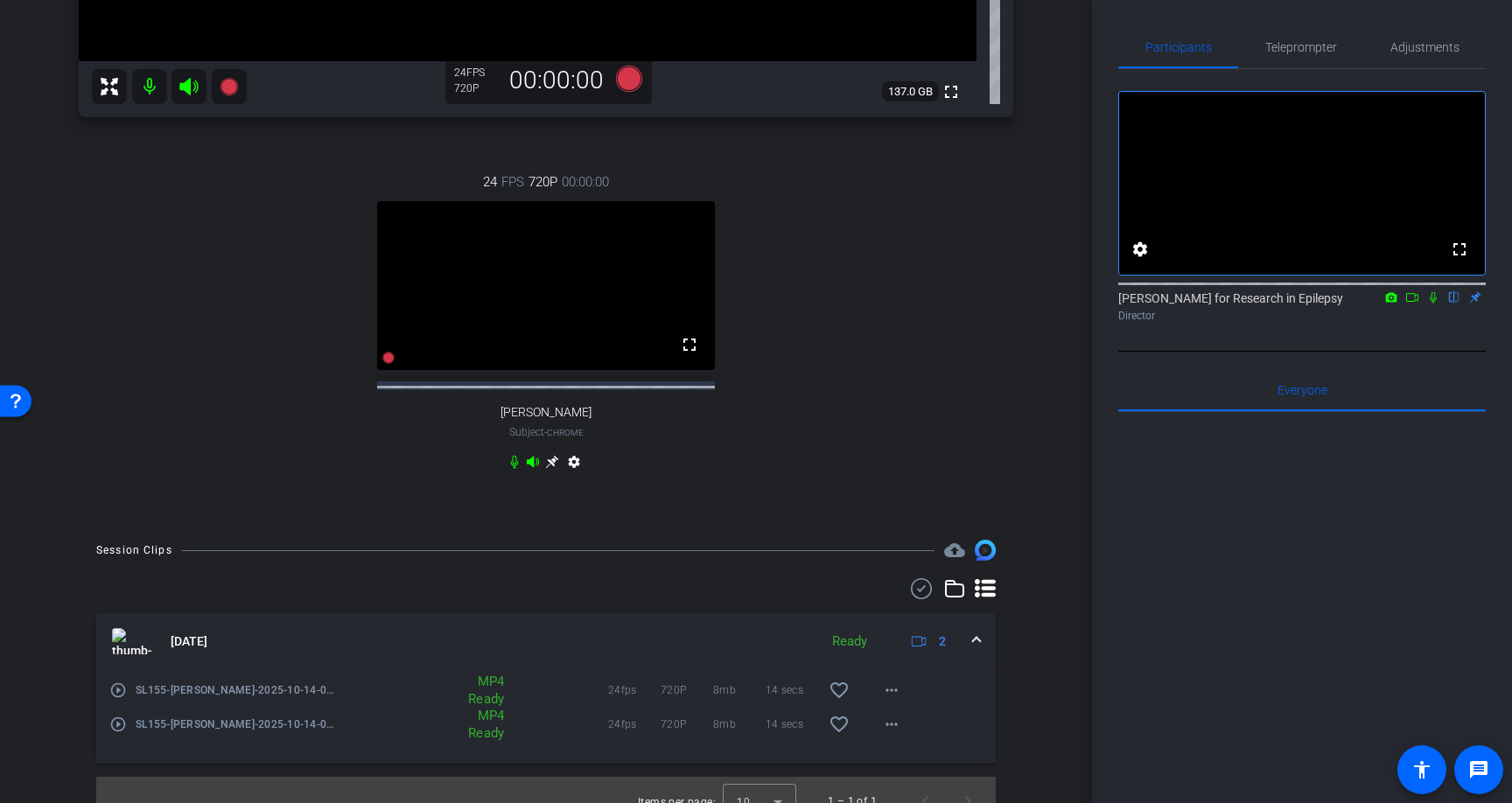
scroll to position [561, 0]
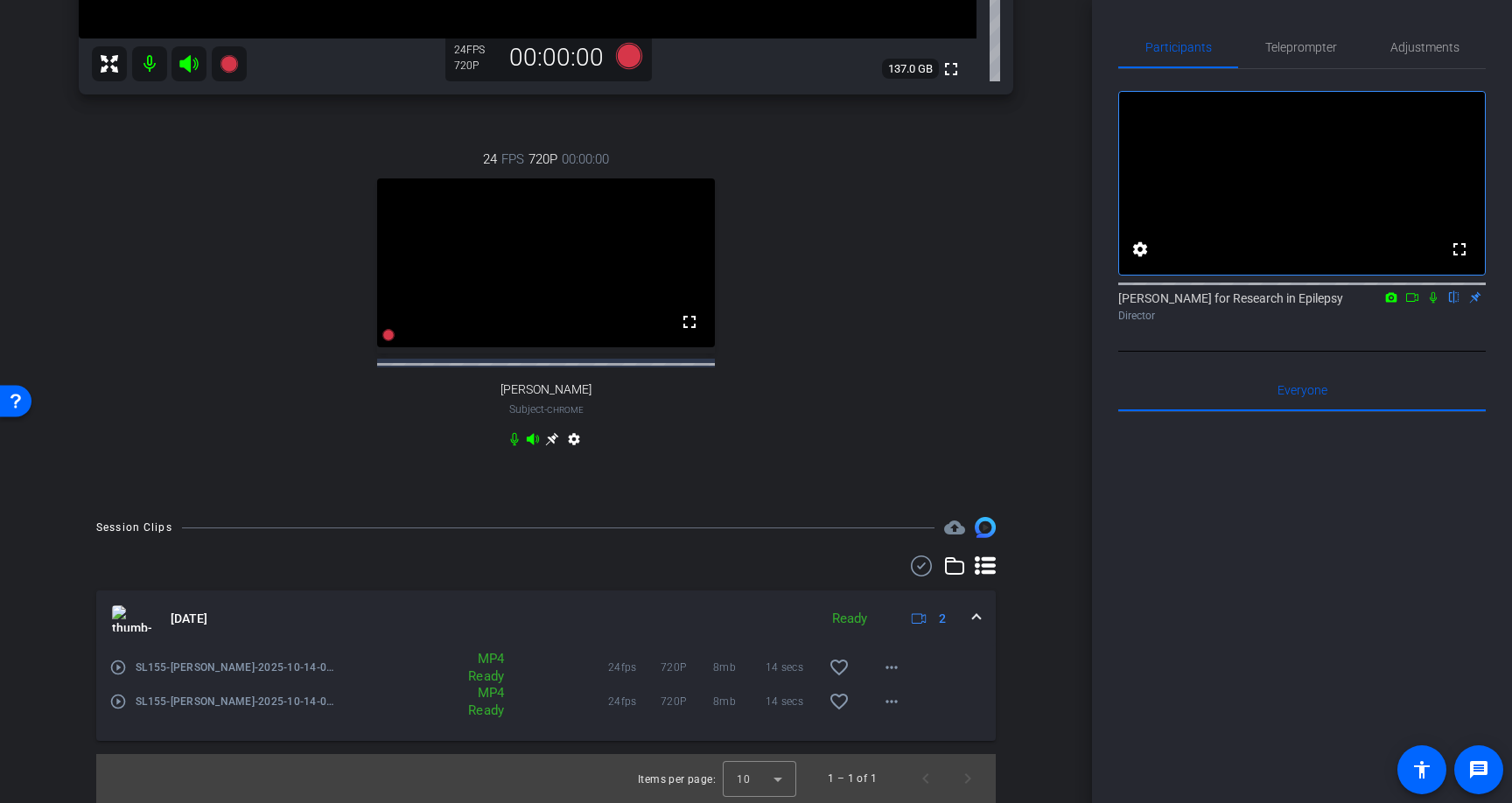
click at [117, 664] on mat-icon "play_circle_outline" at bounding box center [118, 668] width 17 height 17
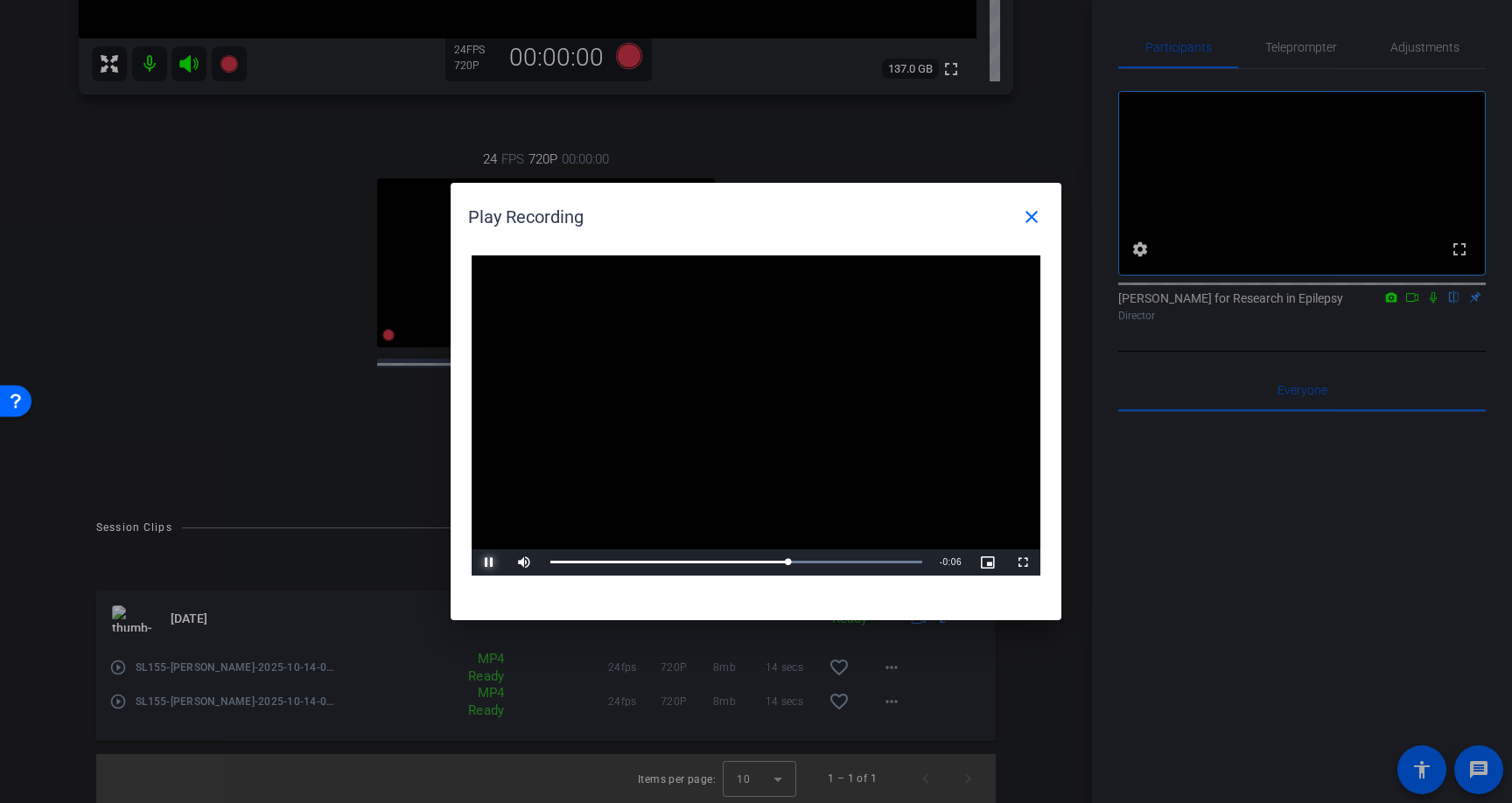
click at [487, 562] on span "Video Player" at bounding box center [489, 562] width 35 height 0
click at [1027, 209] on mat-icon "close" at bounding box center [1031, 217] width 21 height 21
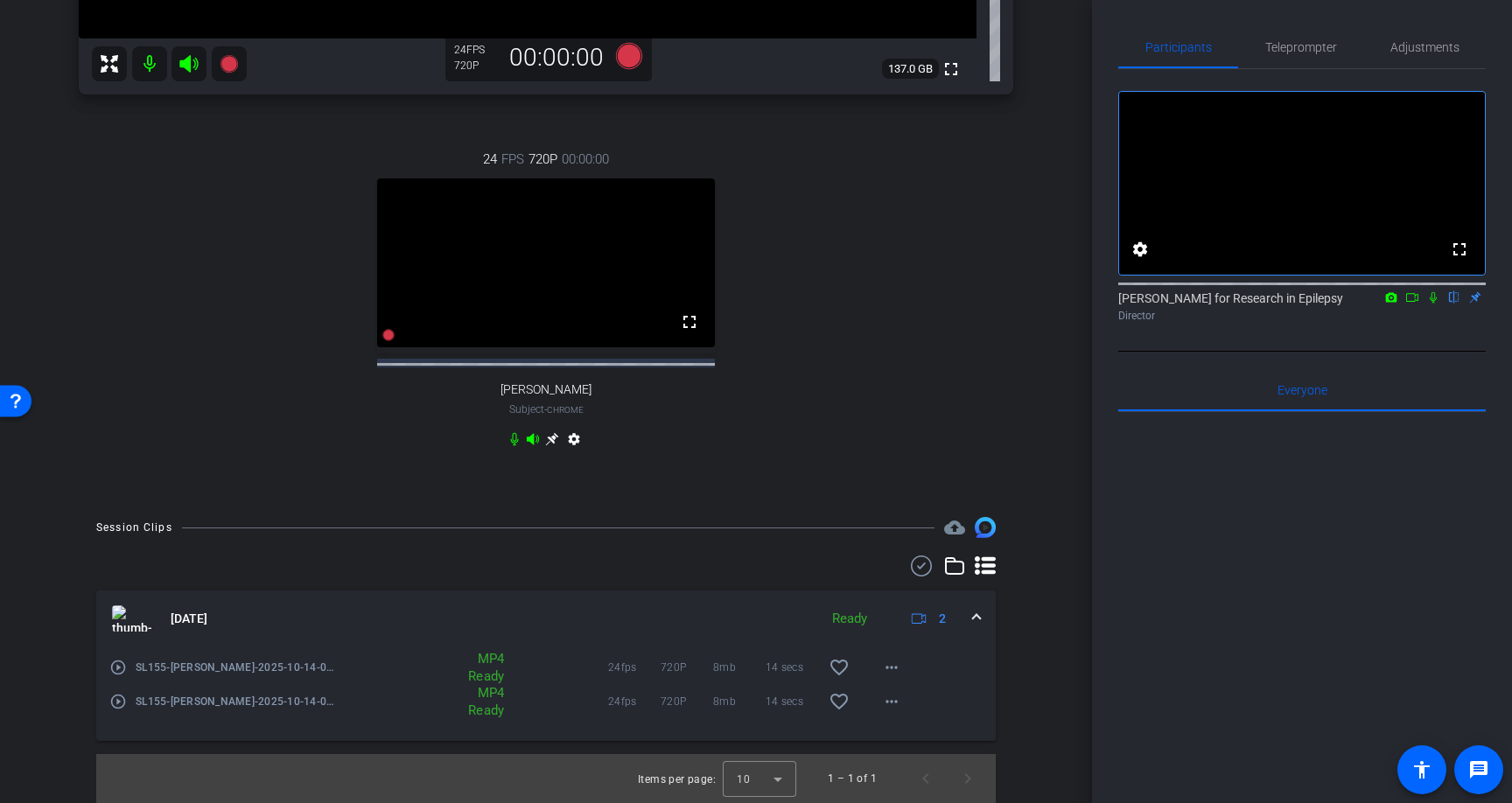
click at [122, 693] on mat-icon "play_circle_outline" at bounding box center [118, 701] width 17 height 17
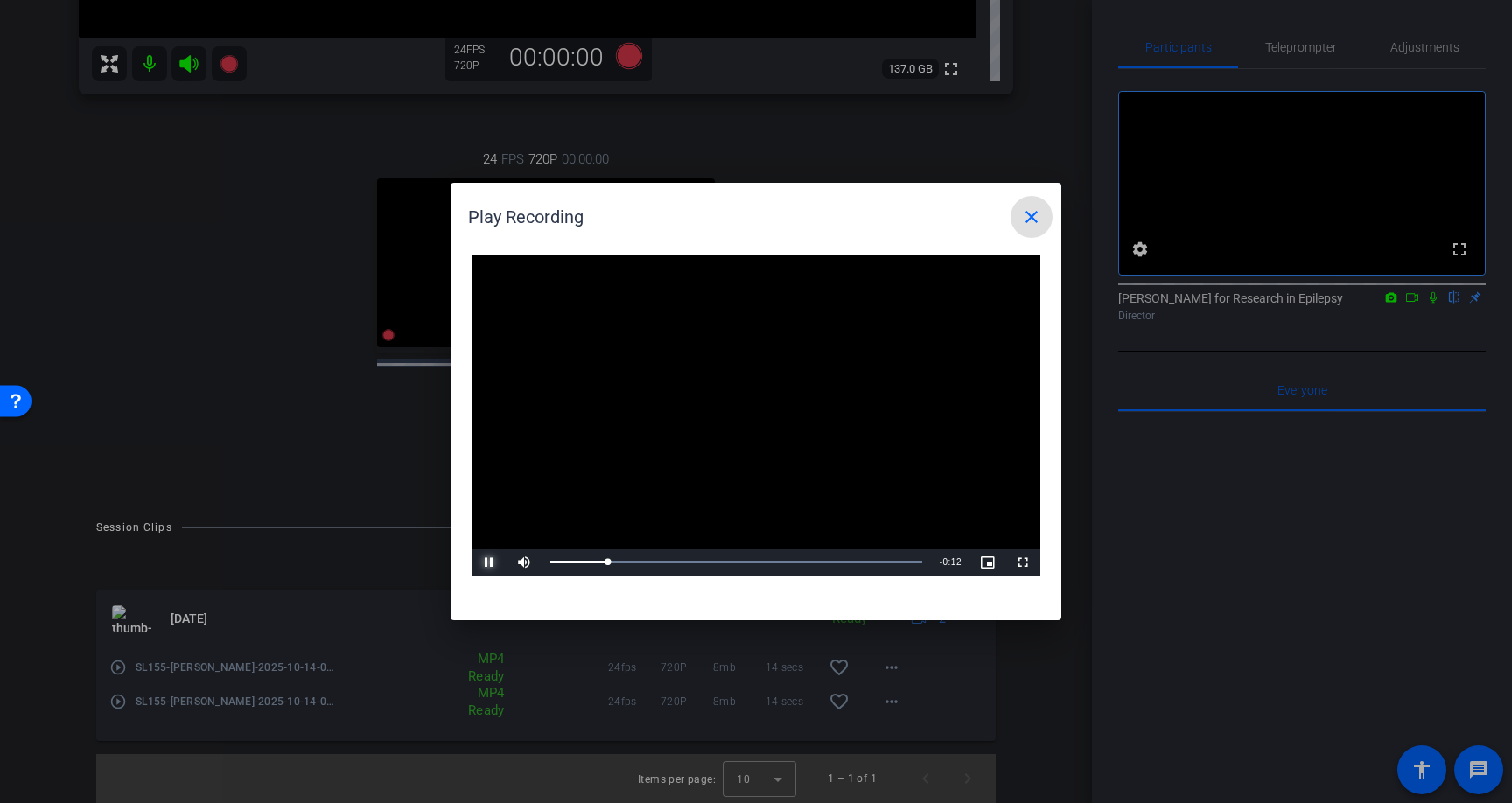
click at [488, 562] on span "Video Player" at bounding box center [489, 562] width 35 height 0
click at [1031, 214] on mat-icon "close" at bounding box center [1031, 217] width 21 height 21
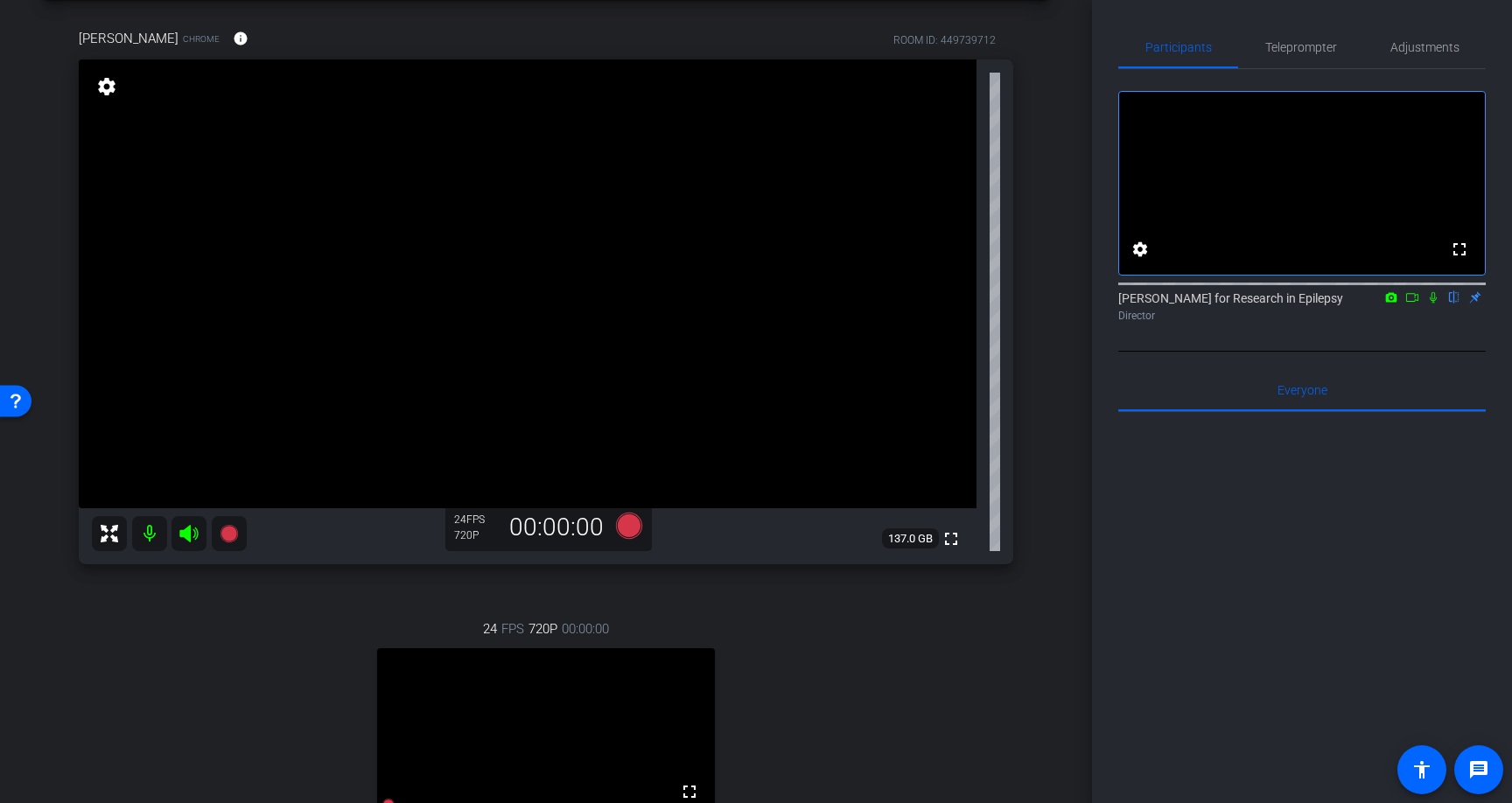
scroll to position [92, 0]
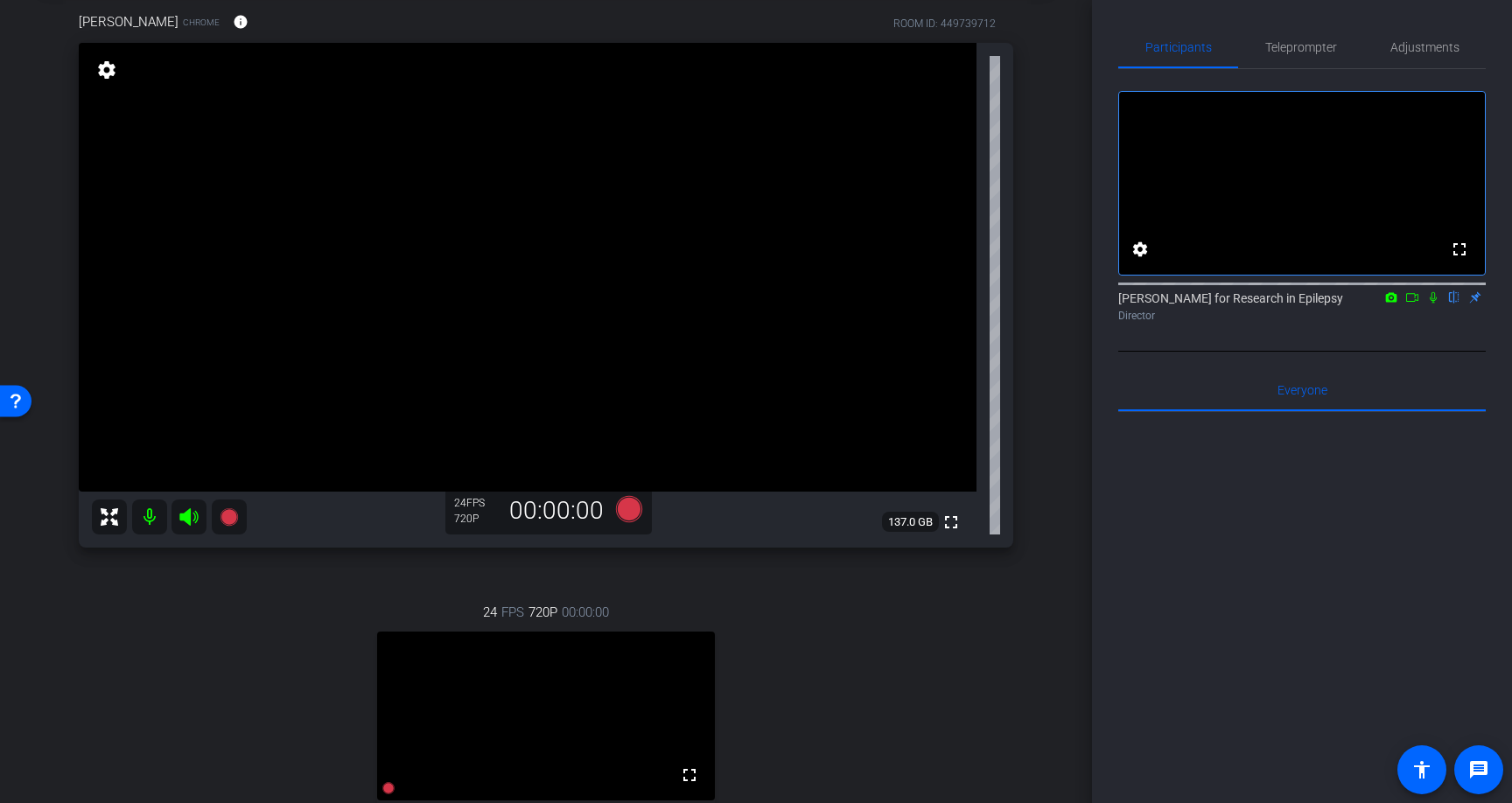
click at [1412, 304] on icon at bounding box center [1412, 297] width 14 height 12
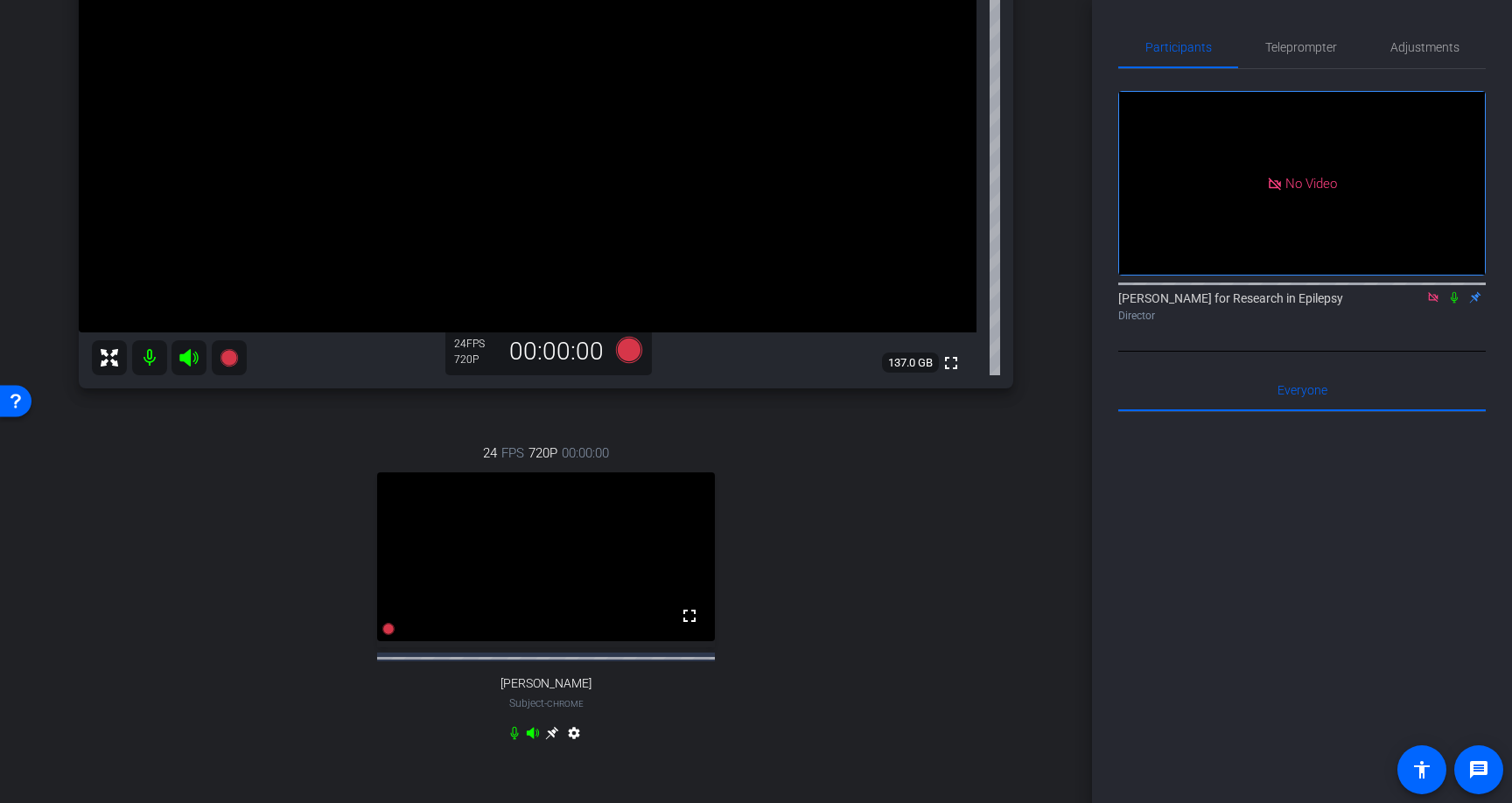
scroll to position [265, 0]
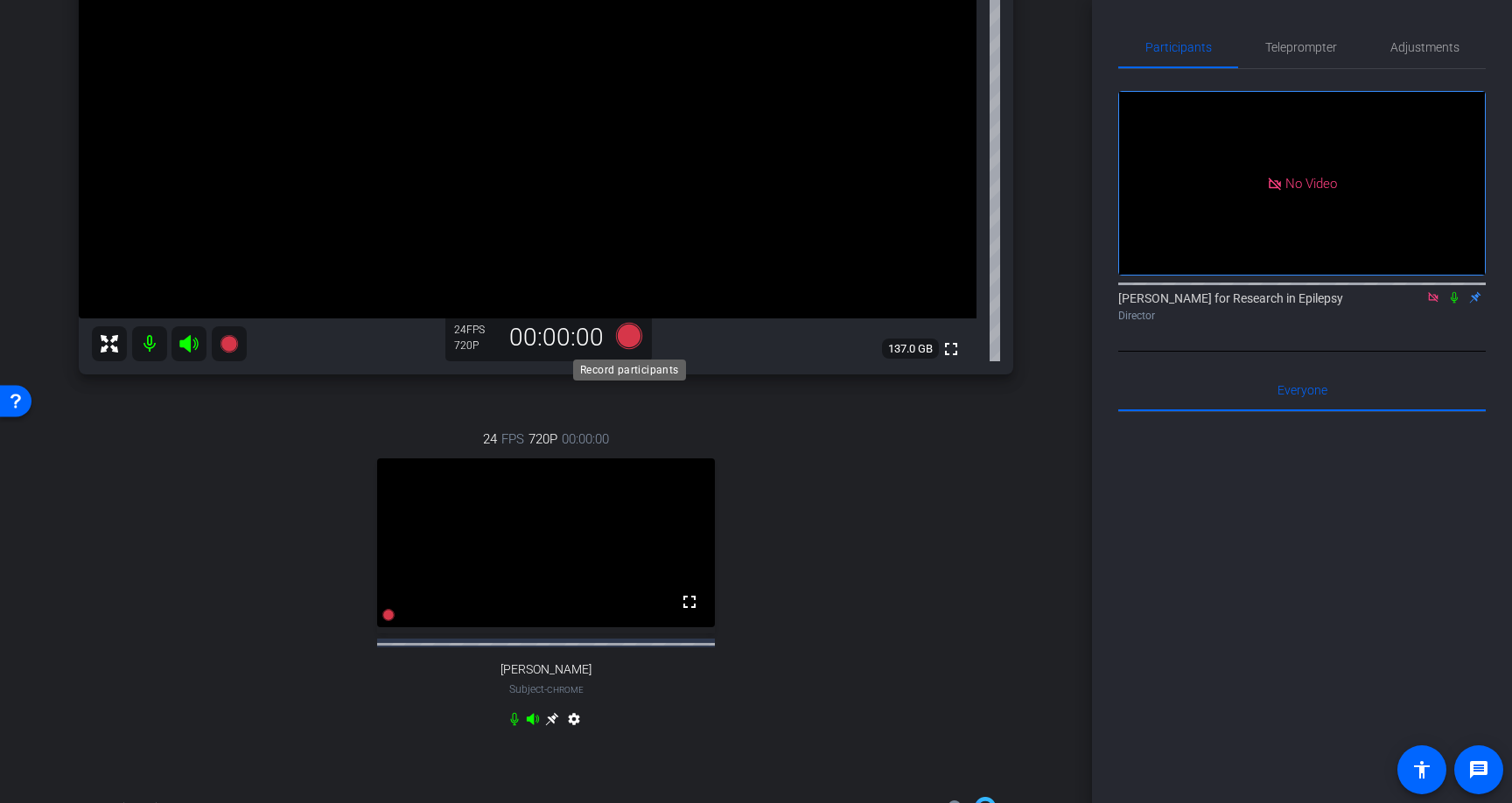
click at [627, 335] on icon at bounding box center [630, 336] width 27 height 27
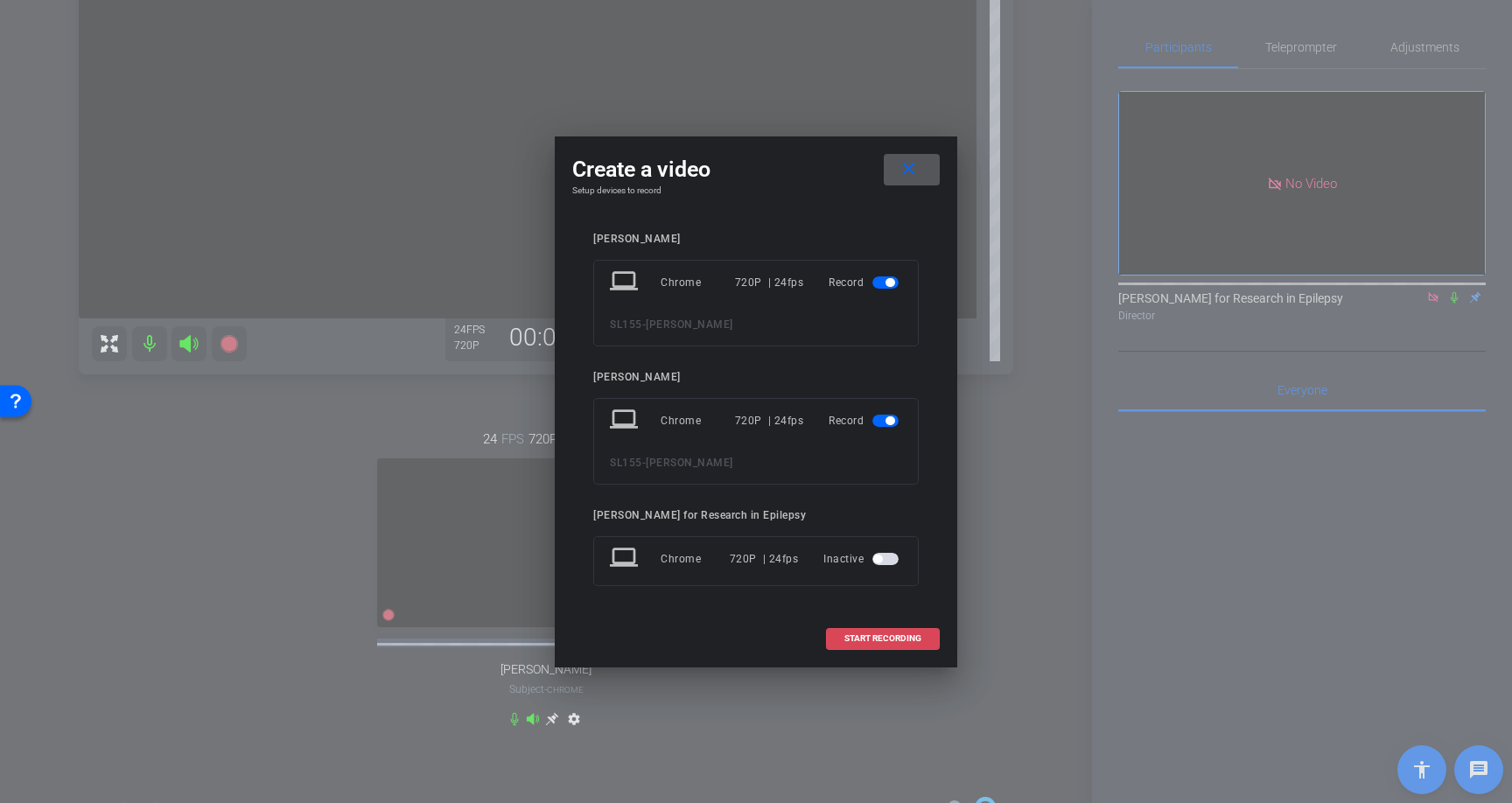
click at [905, 640] on span "START RECORDING" at bounding box center [883, 638] width 77 height 9
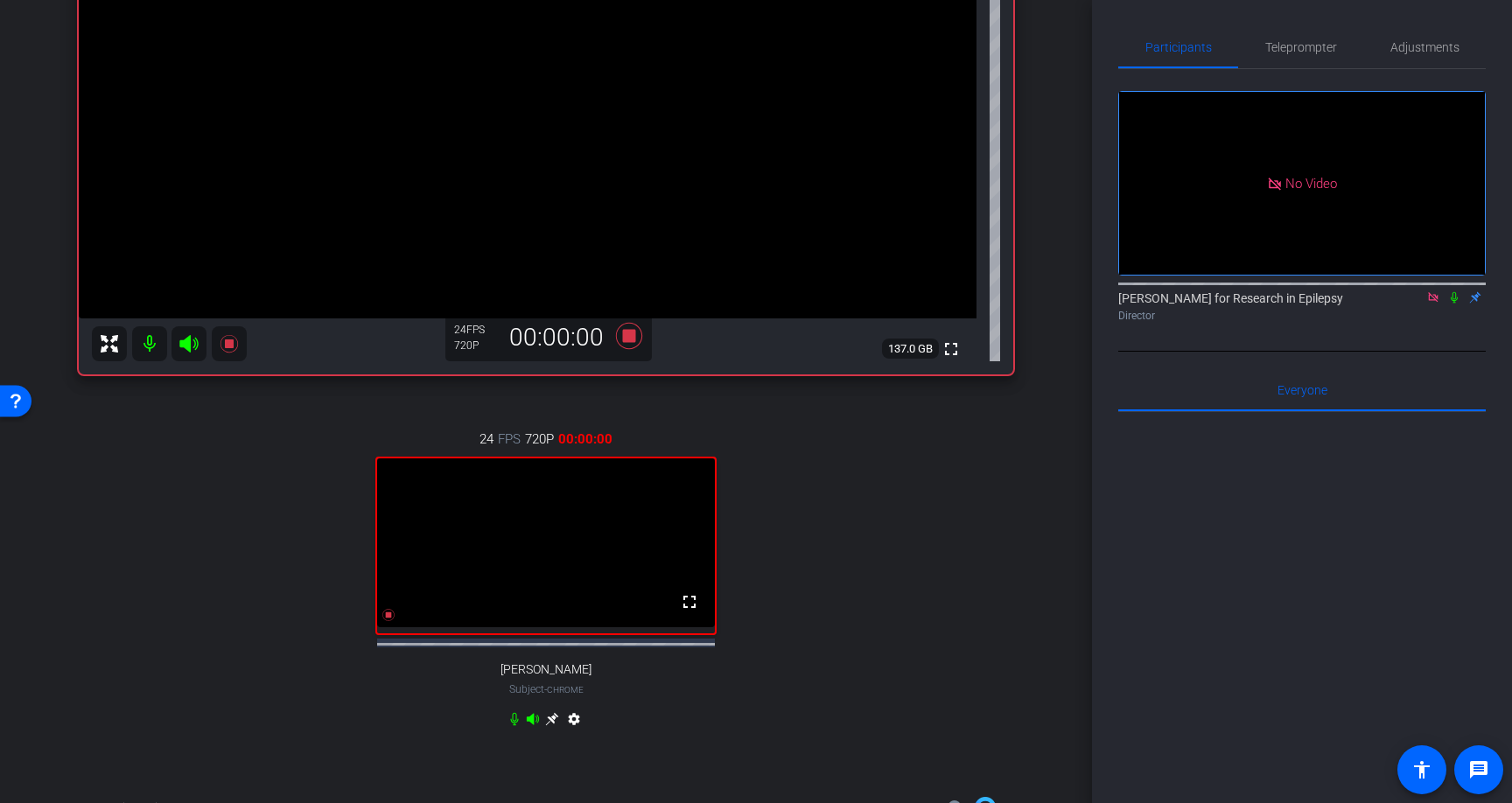
click at [1457, 304] on icon at bounding box center [1454, 297] width 14 height 12
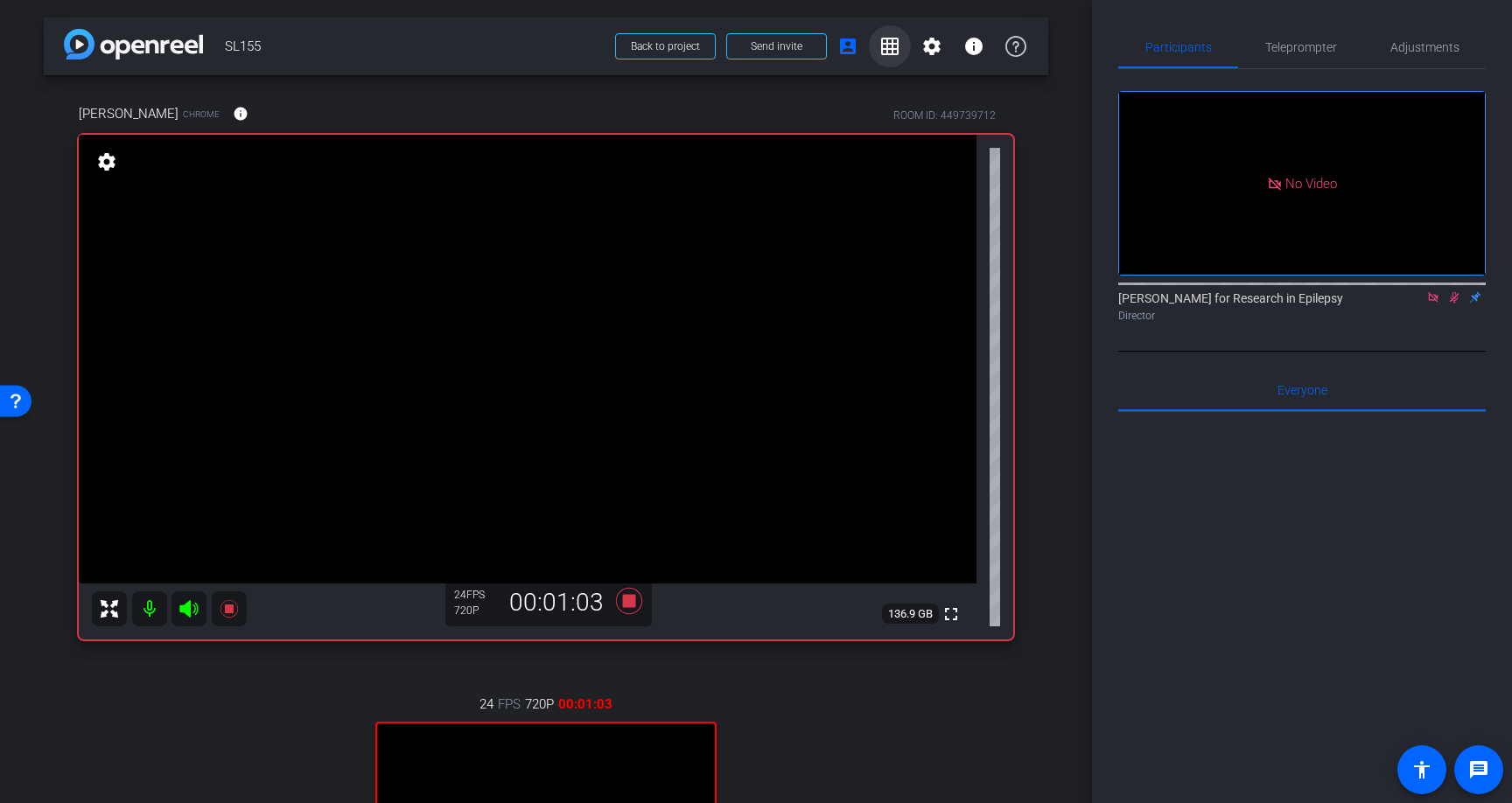
click at [887, 45] on mat-icon "grid_on" at bounding box center [890, 47] width 21 height 21
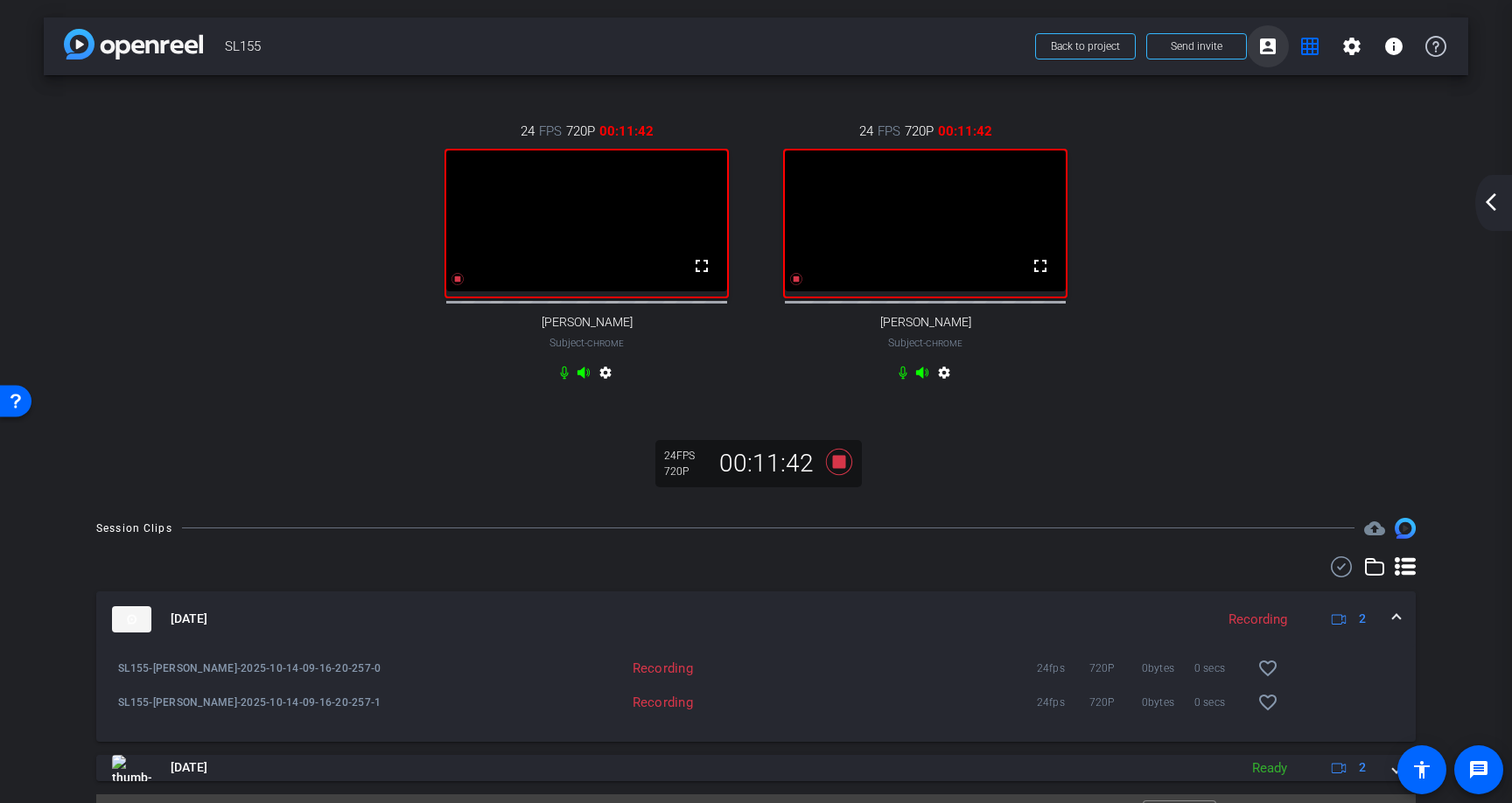
click at [1272, 45] on mat-icon "account_box" at bounding box center [1268, 47] width 21 height 21
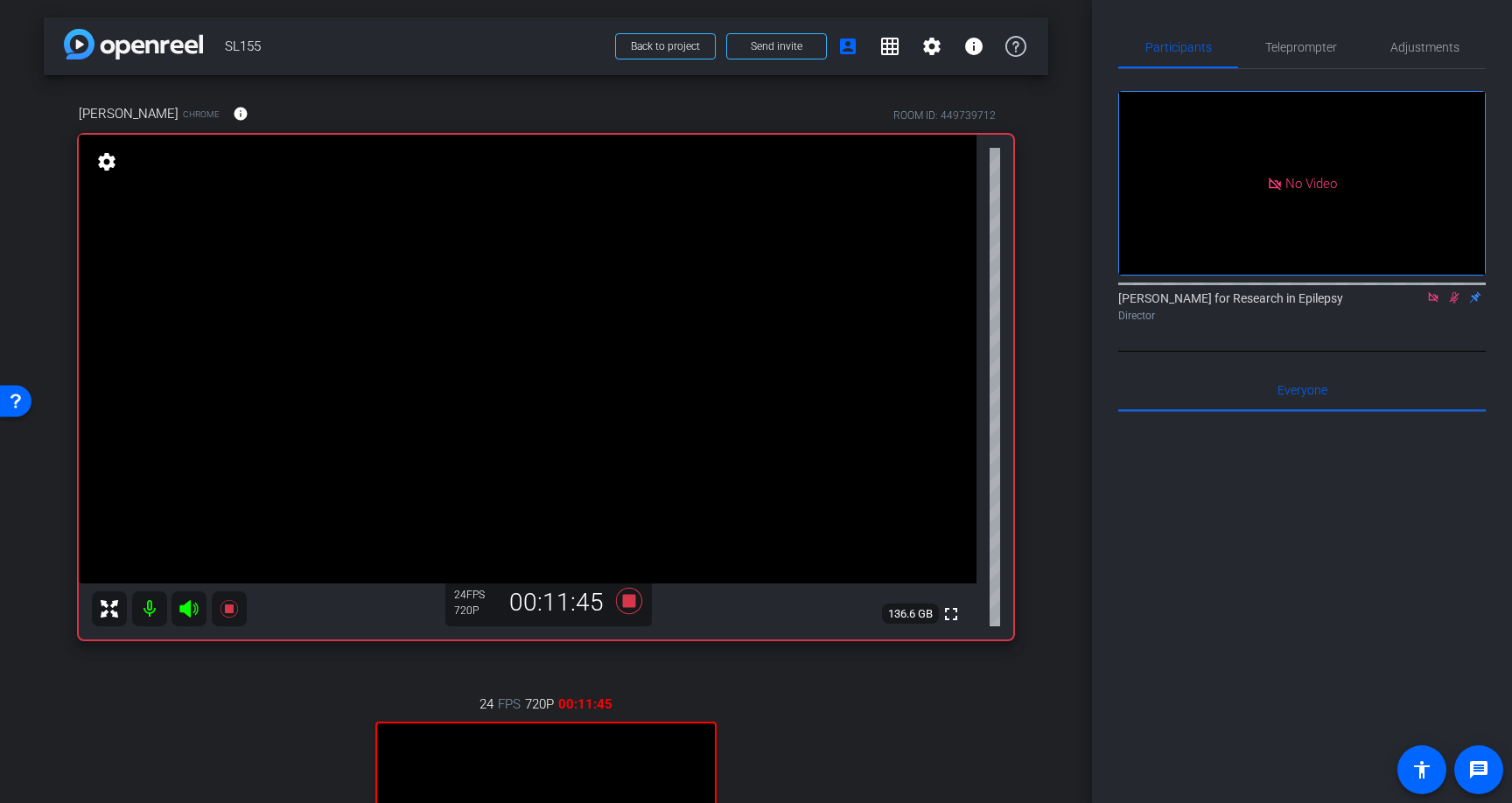
click at [1456, 304] on icon at bounding box center [1455, 298] width 10 height 11
click at [630, 601] on icon at bounding box center [630, 601] width 27 height 27
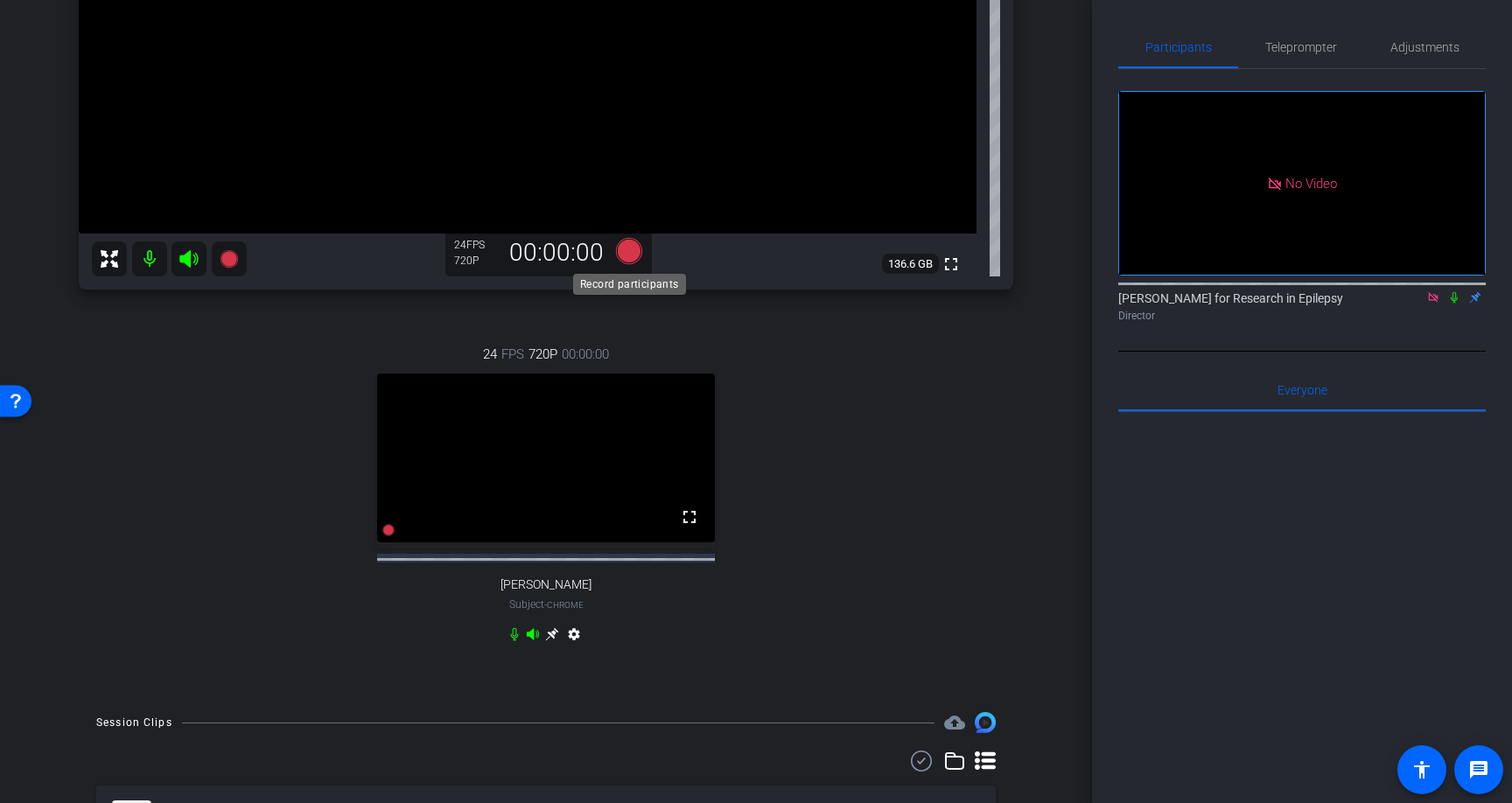
scroll to position [300, 0]
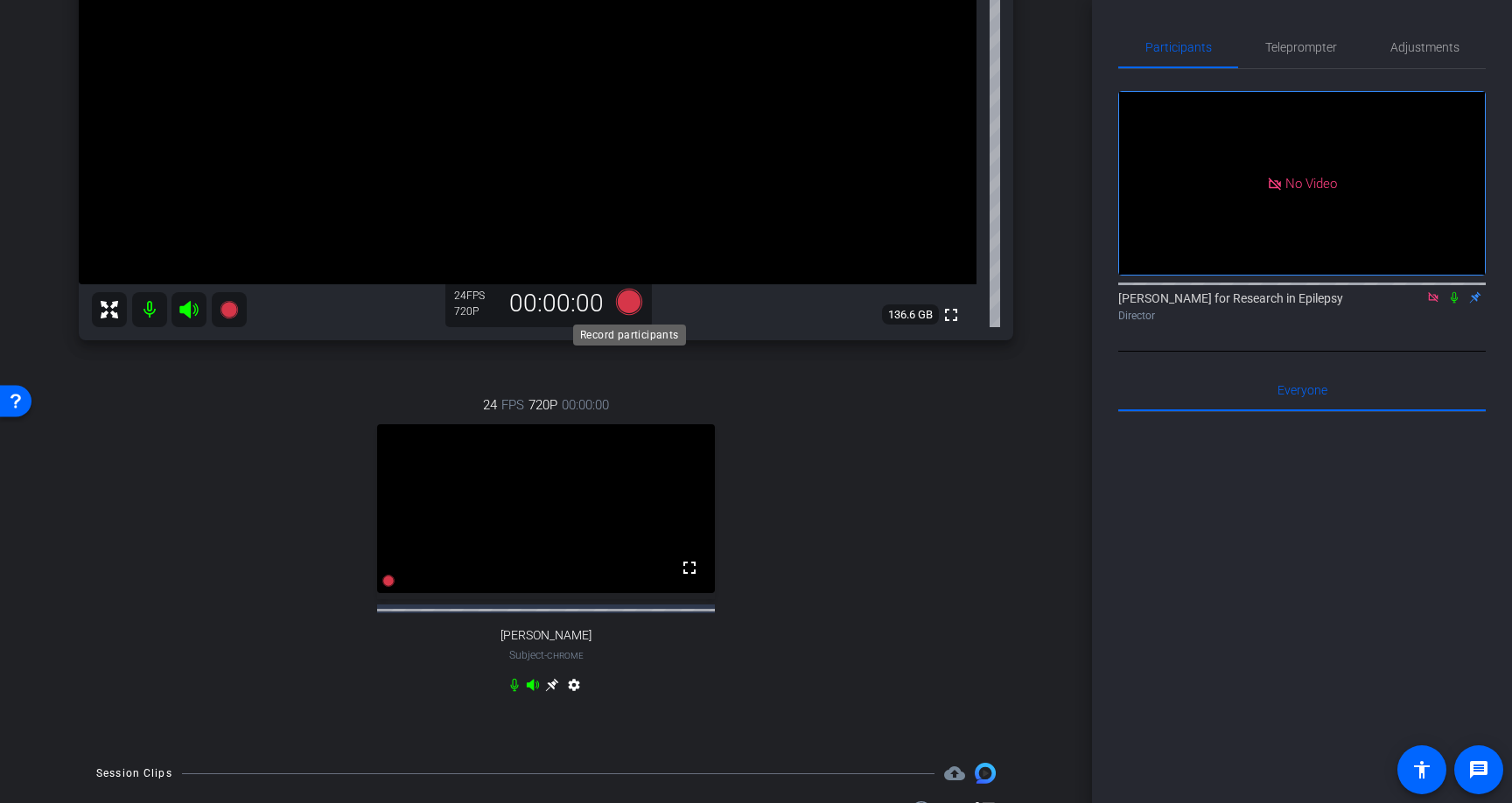
click at [627, 294] on icon at bounding box center [630, 303] width 27 height 27
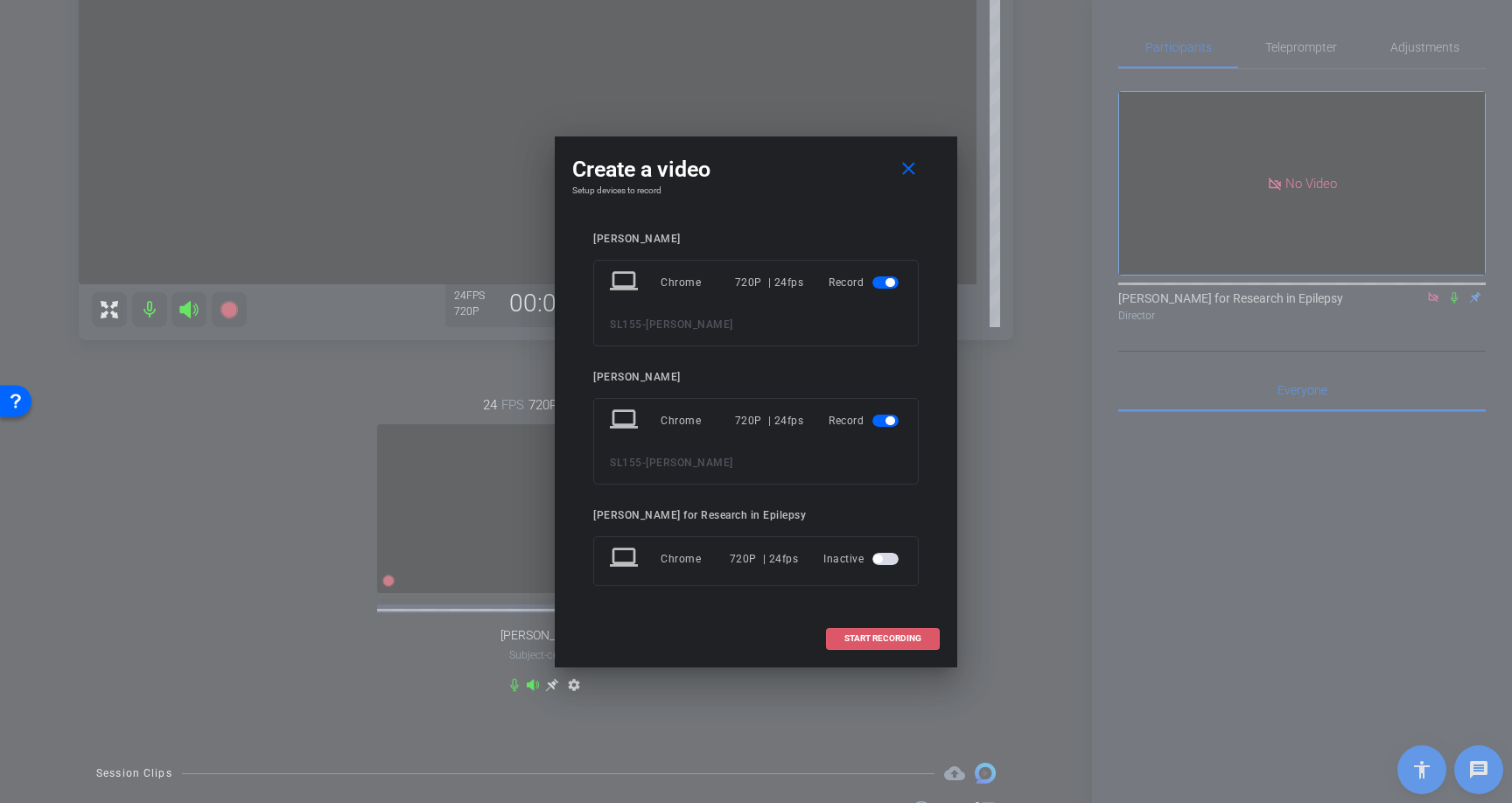
click at [887, 638] on span "START RECORDING" at bounding box center [883, 638] width 77 height 9
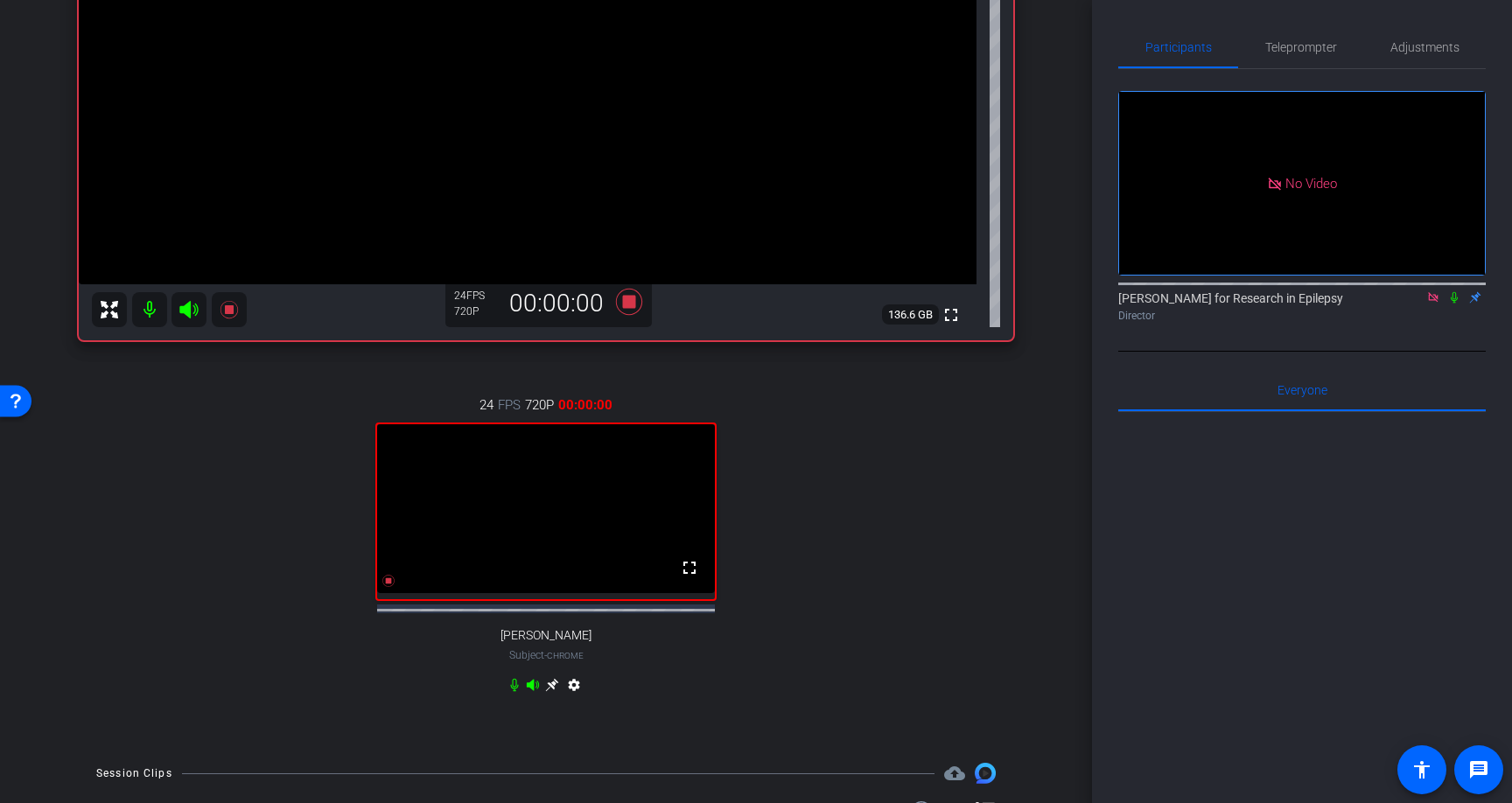
click at [1455, 304] on icon at bounding box center [1454, 297] width 14 height 12
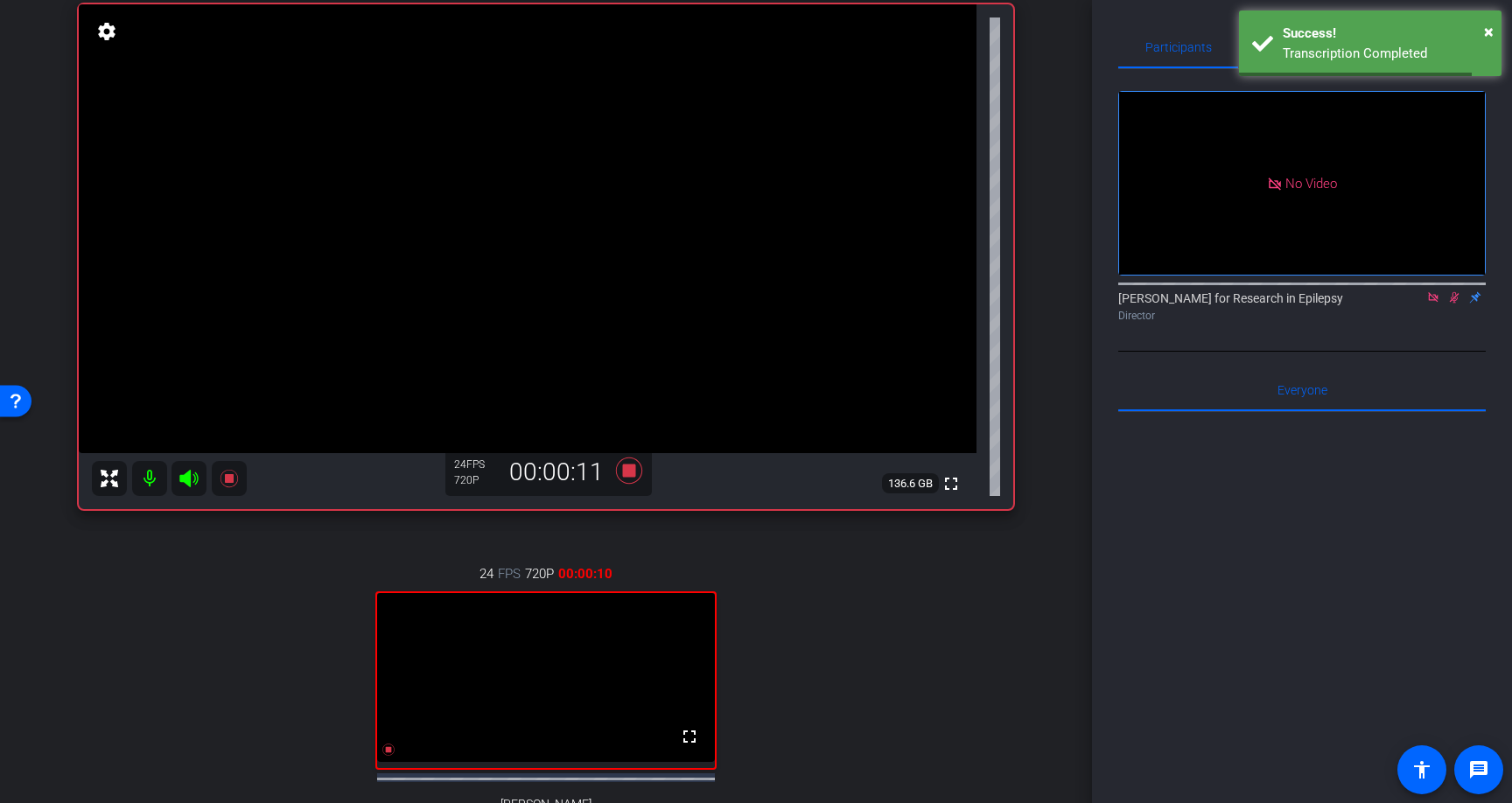
scroll to position [0, 0]
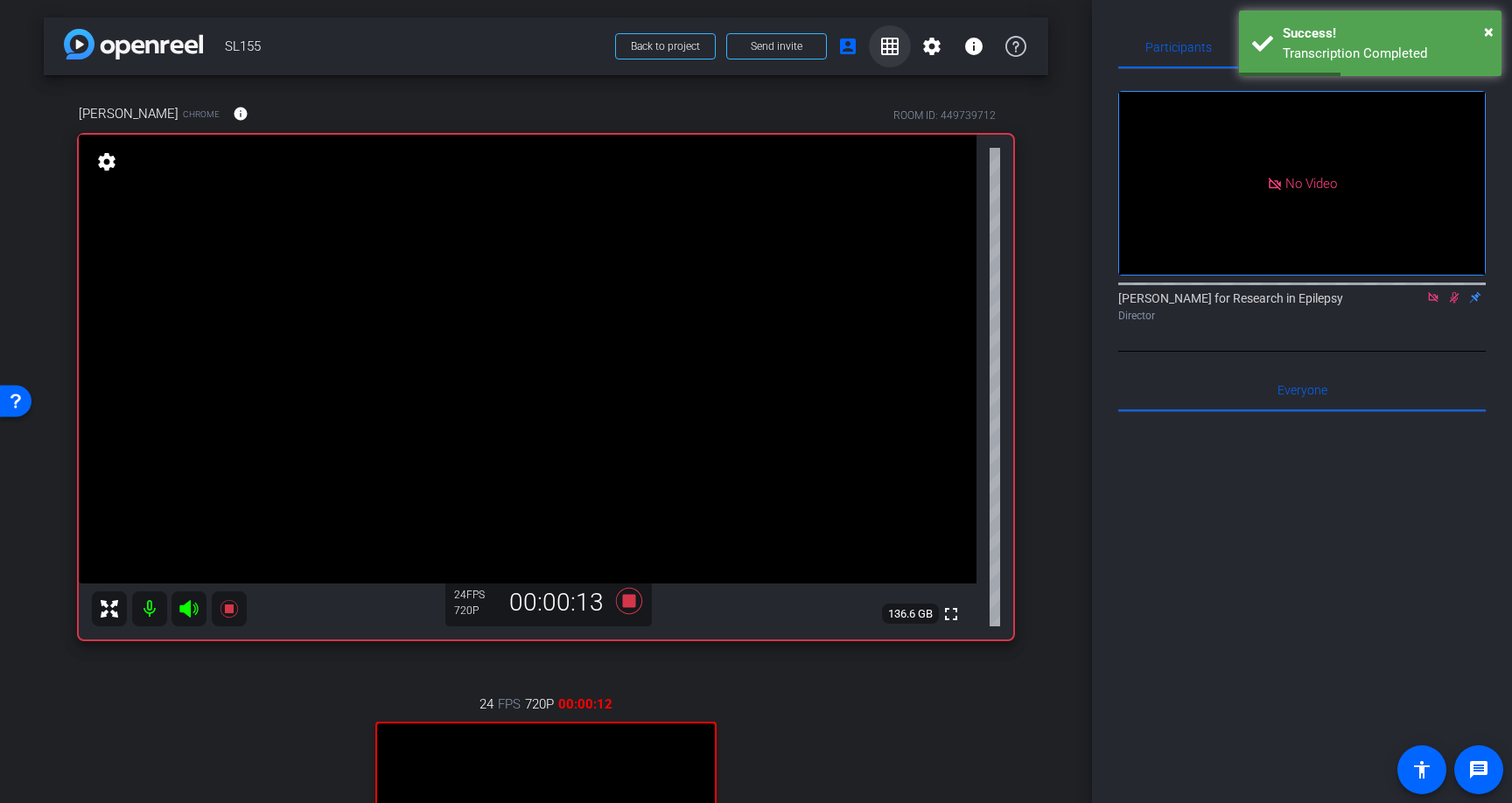
click at [886, 44] on mat-icon "grid_on" at bounding box center [890, 47] width 21 height 21
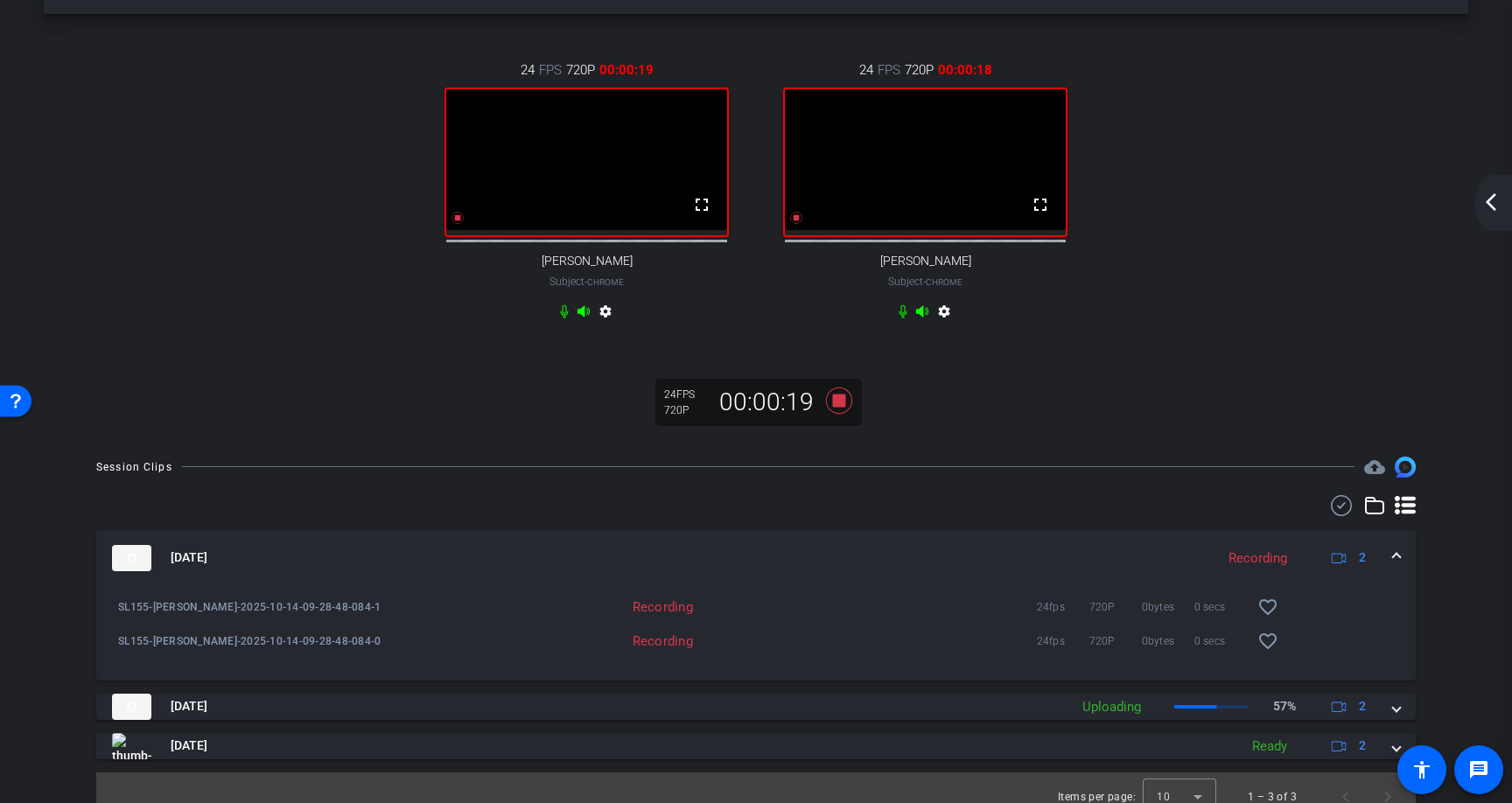
scroll to position [47, 0]
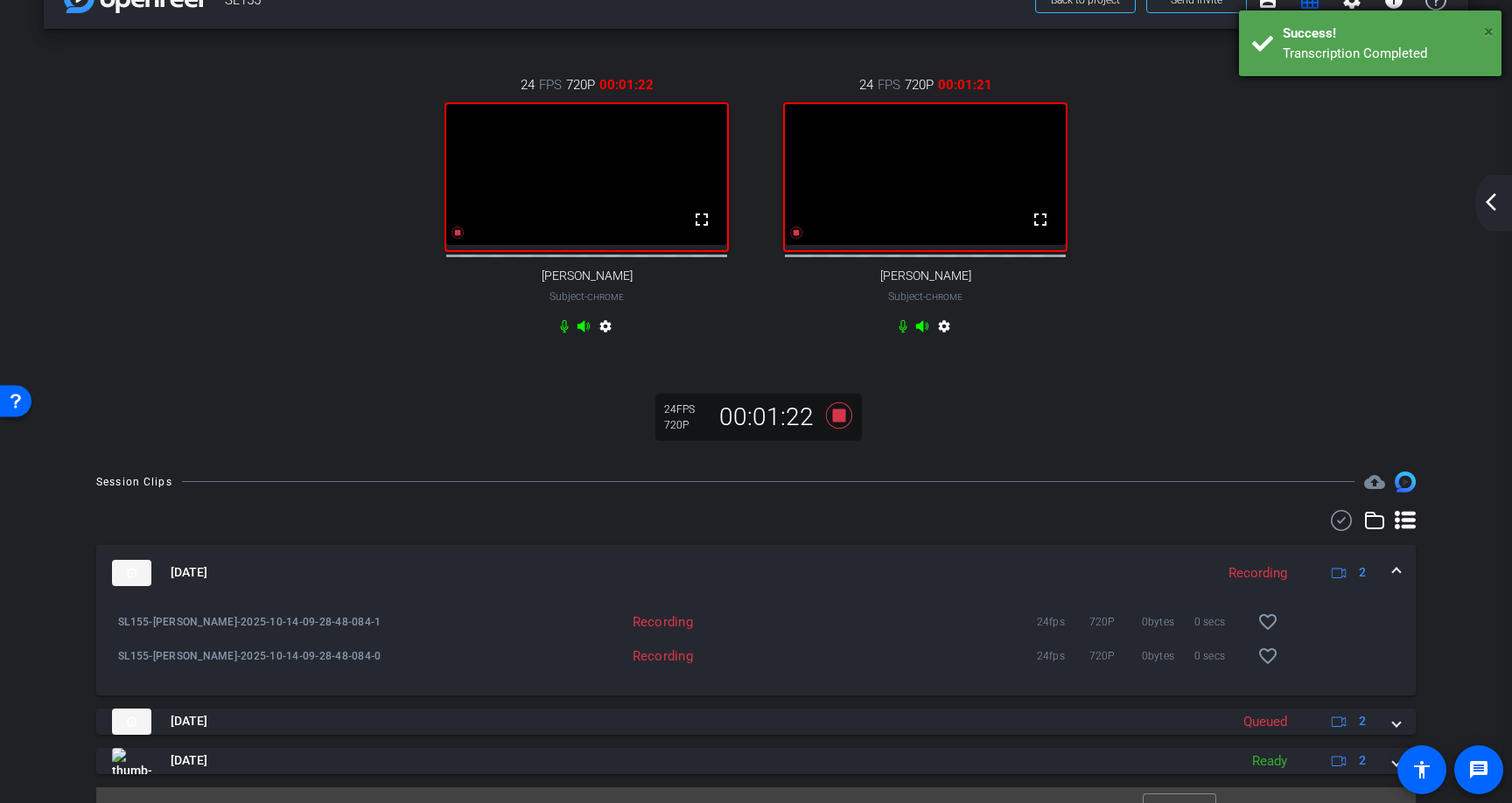
click at [1491, 29] on span "×" at bounding box center [1489, 31] width 10 height 21
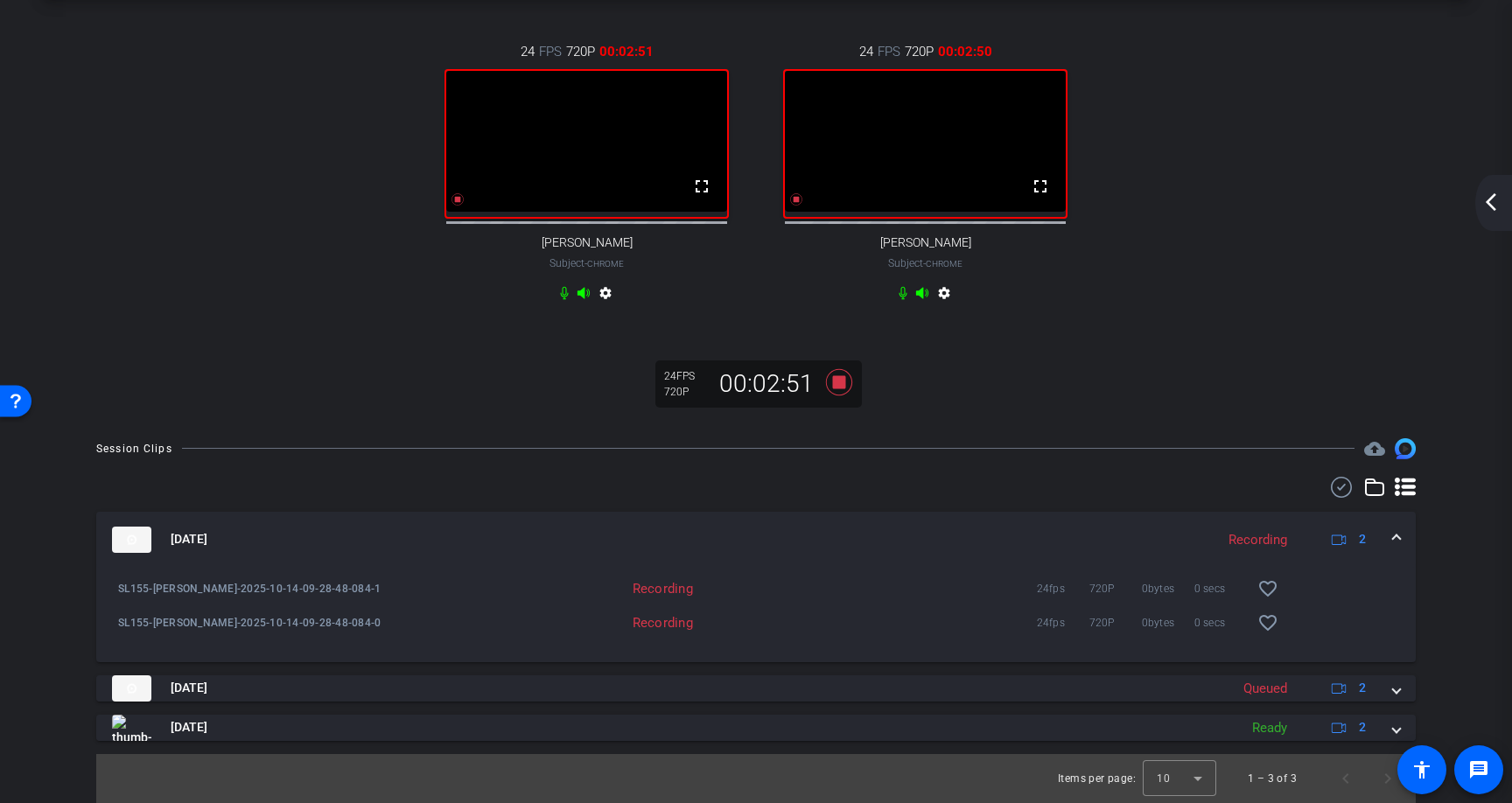
scroll to position [0, 0]
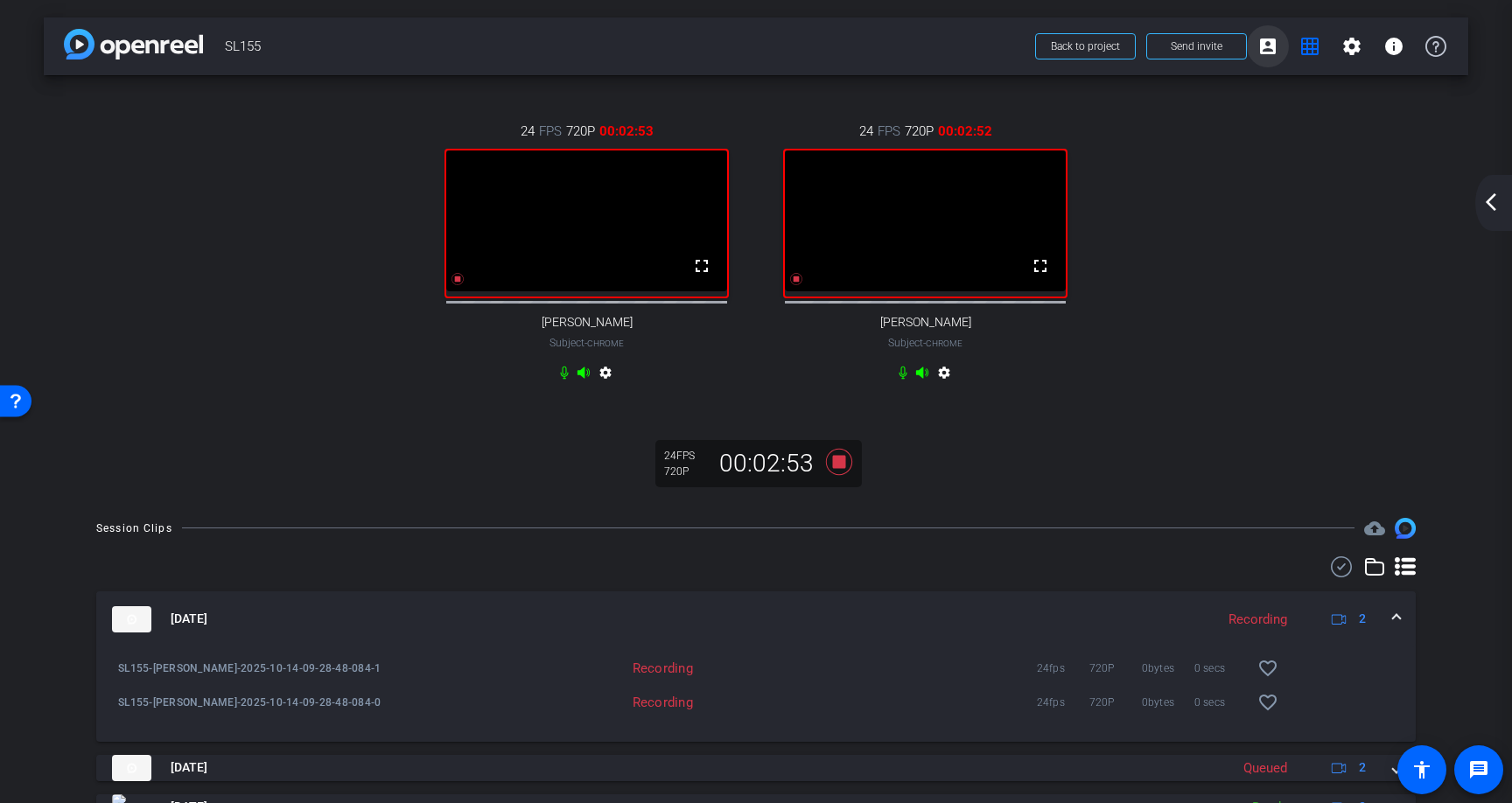
click at [1266, 47] on mat-icon "account_box" at bounding box center [1268, 47] width 21 height 21
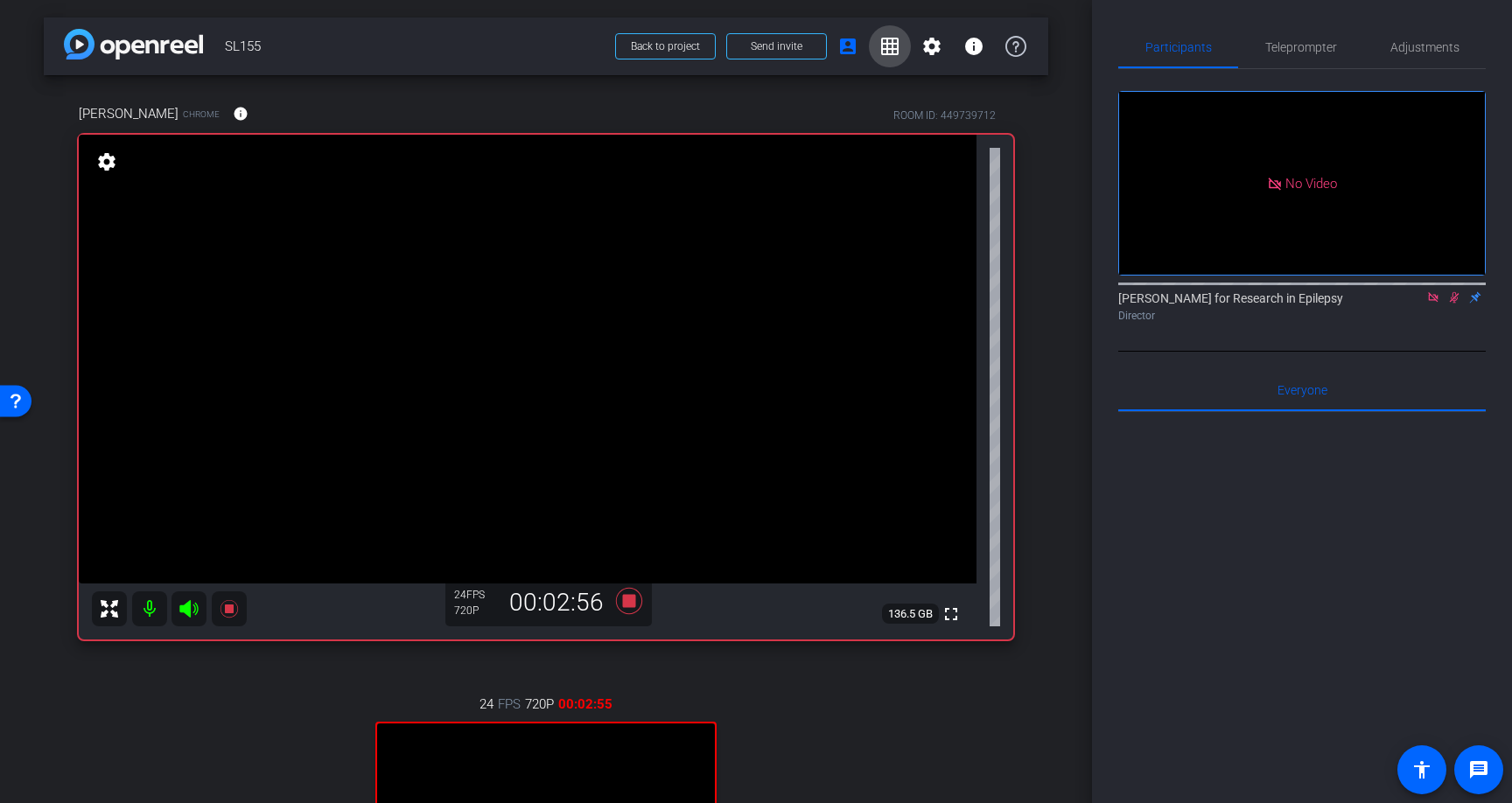
click at [894, 49] on mat-icon "grid_on" at bounding box center [890, 47] width 21 height 21
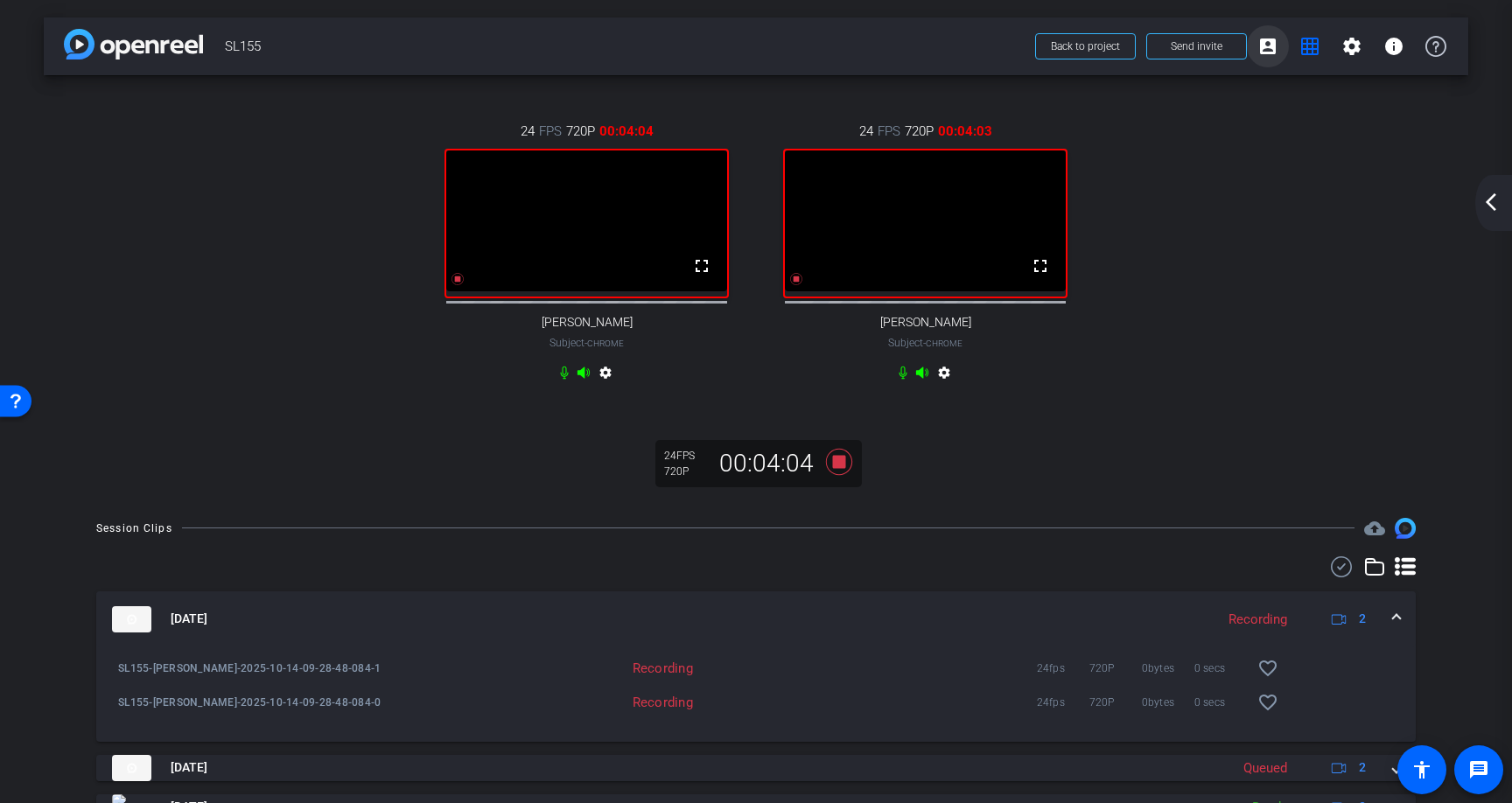
click at [1267, 45] on mat-icon "account_box" at bounding box center [1268, 47] width 21 height 21
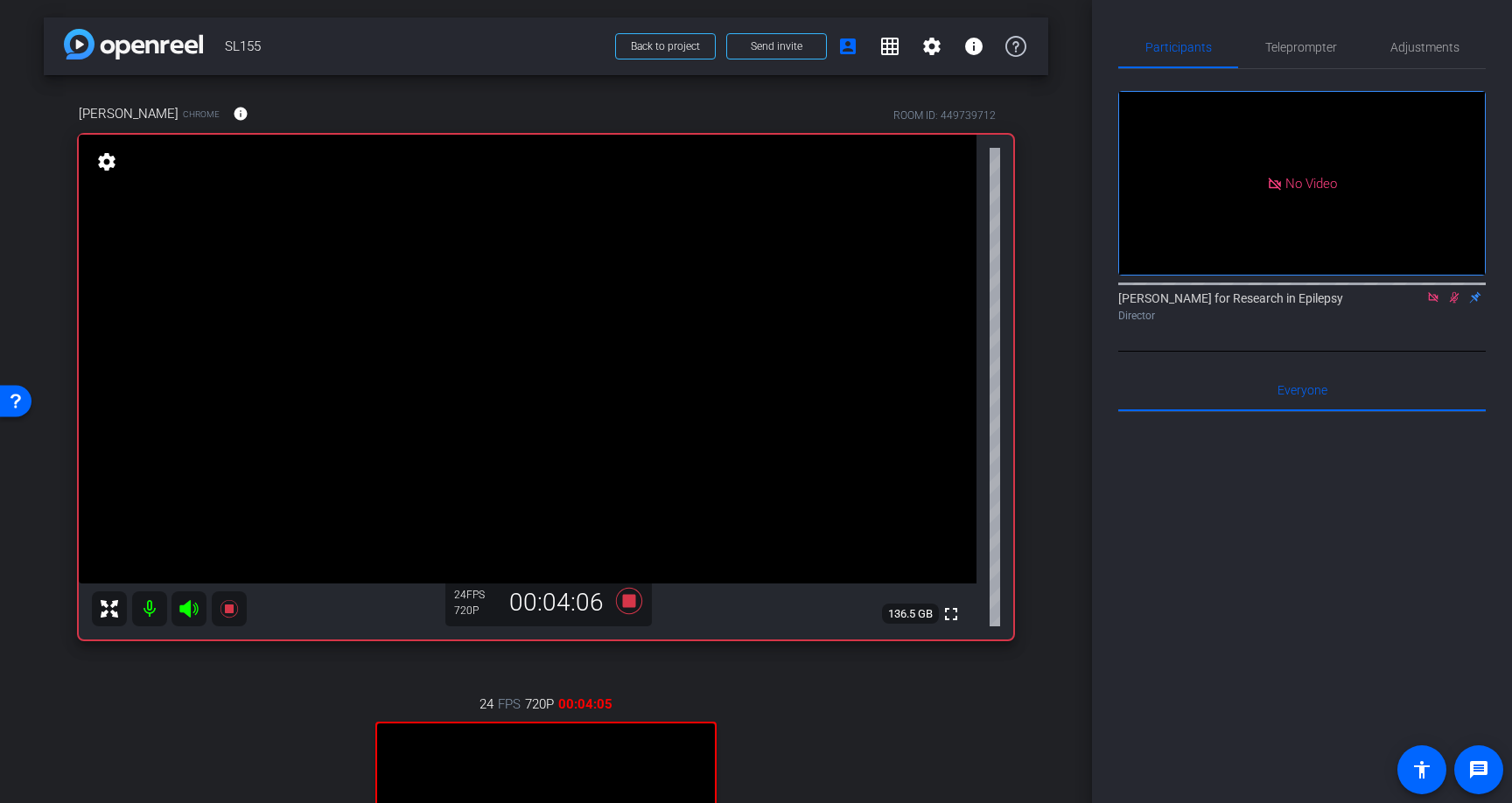
click at [1456, 304] on icon at bounding box center [1455, 298] width 10 height 11
click at [633, 599] on icon at bounding box center [630, 601] width 27 height 27
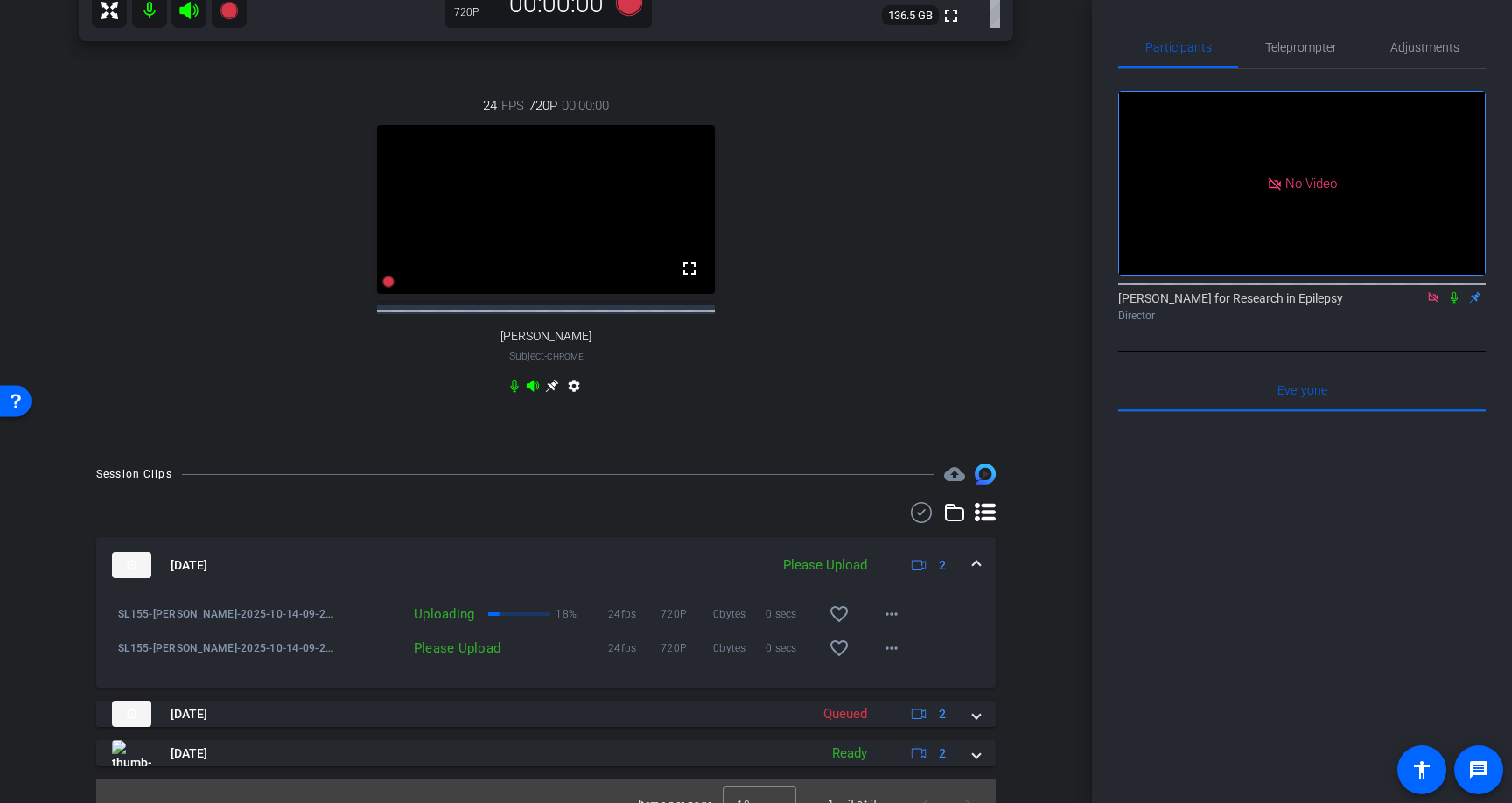
scroll to position [606, 0]
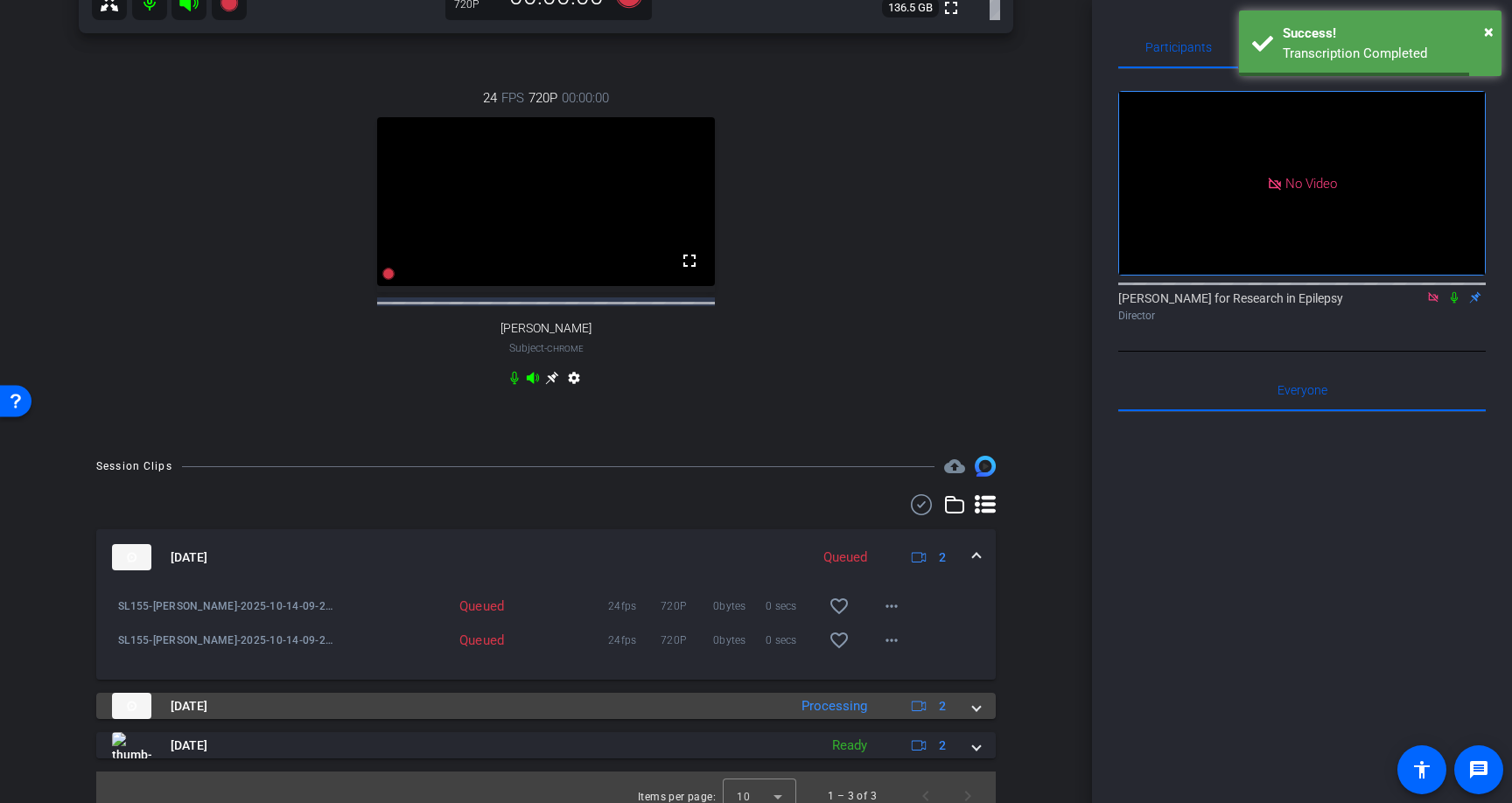
click at [979, 715] on span at bounding box center [976, 706] width 7 height 18
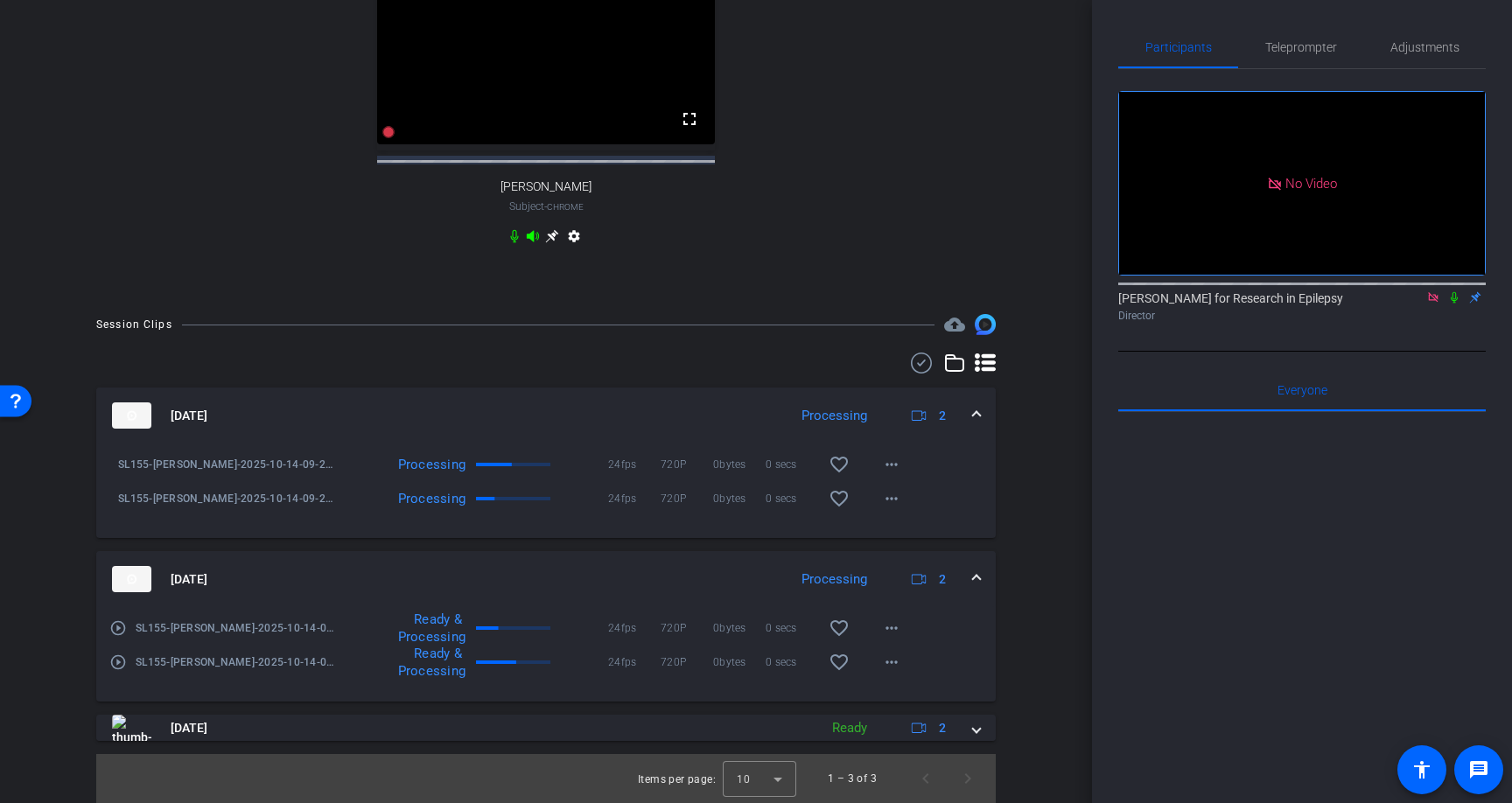
scroll to position [764, 0]
click at [893, 499] on mat-icon "more_horiz" at bounding box center [892, 499] width 21 height 21
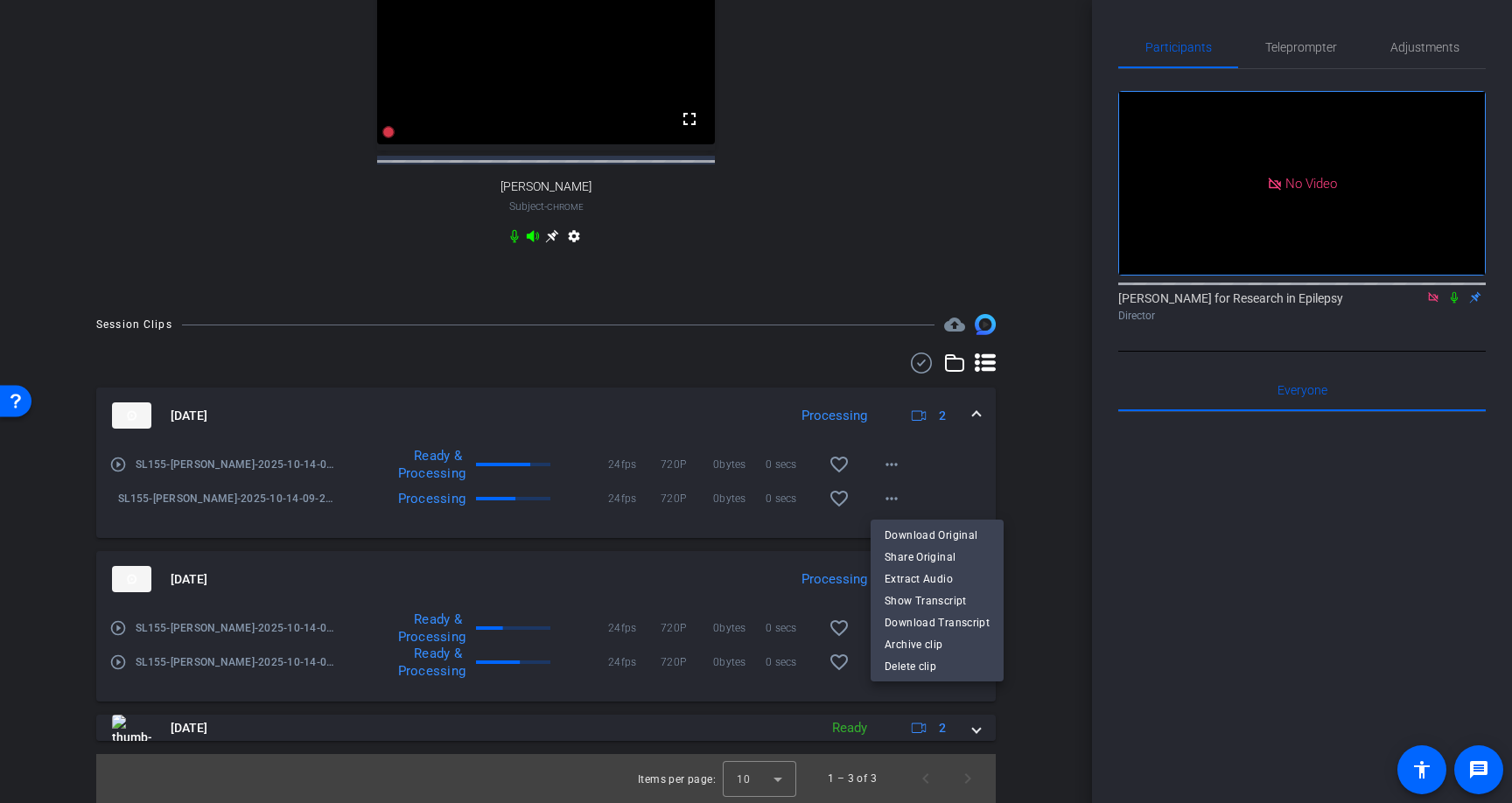
click at [1031, 476] on div at bounding box center [756, 402] width 1512 height 803
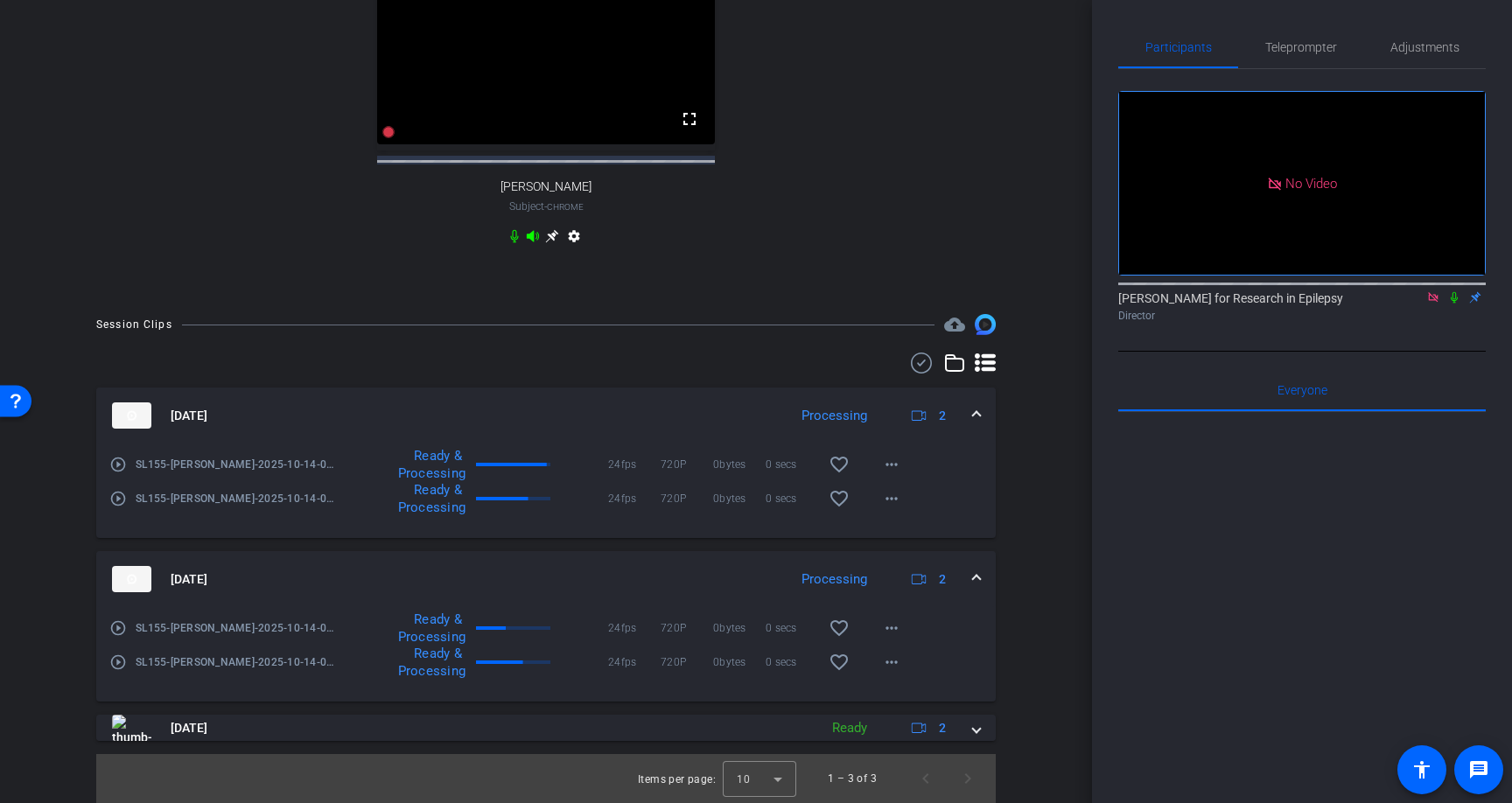
click at [117, 496] on mat-icon "play_circle_outline" at bounding box center [118, 499] width 17 height 17
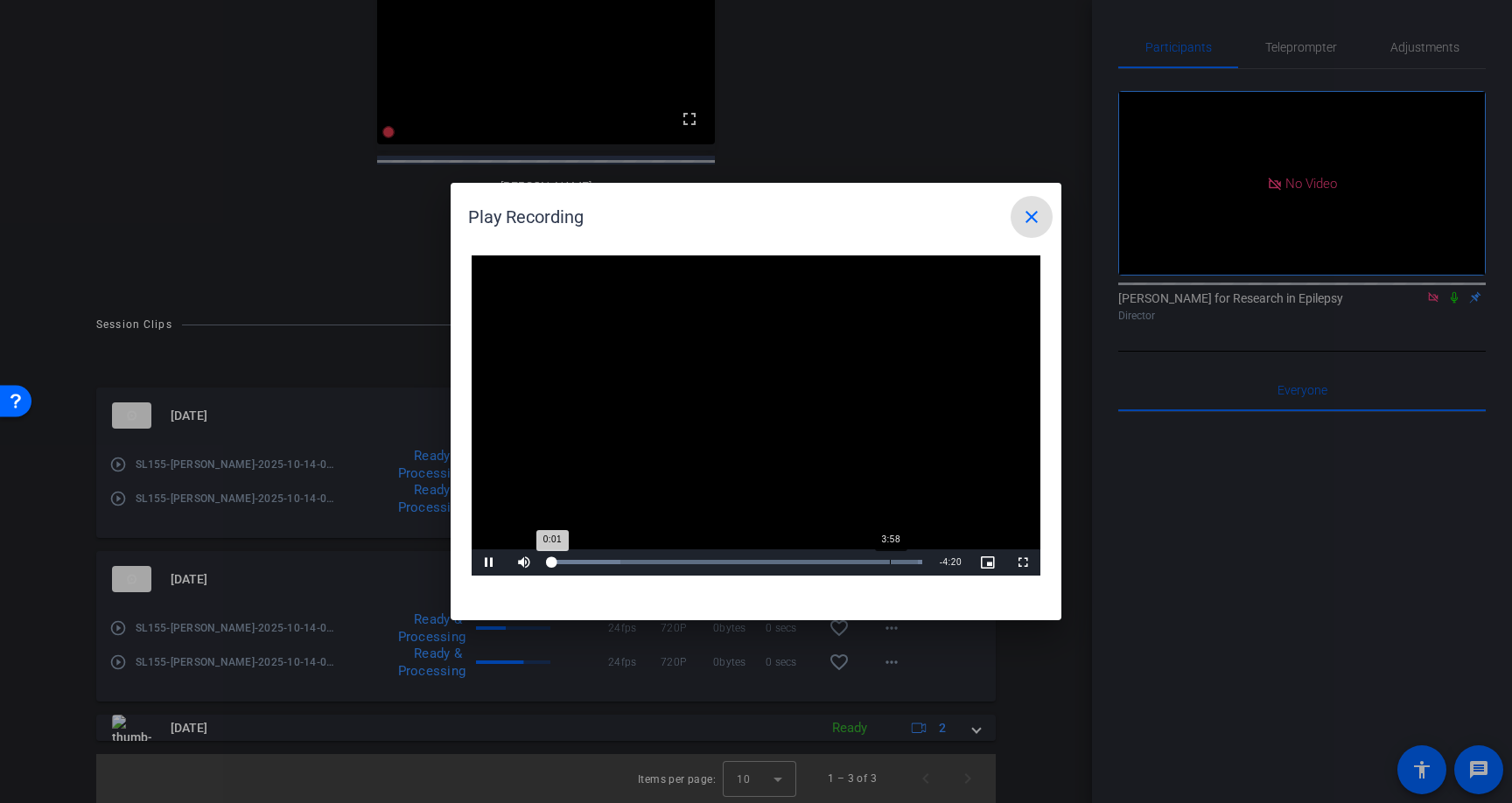
click at [892, 558] on div "Loaded : 100.00% 3:58 0:01" at bounding box center [736, 563] width 389 height 27
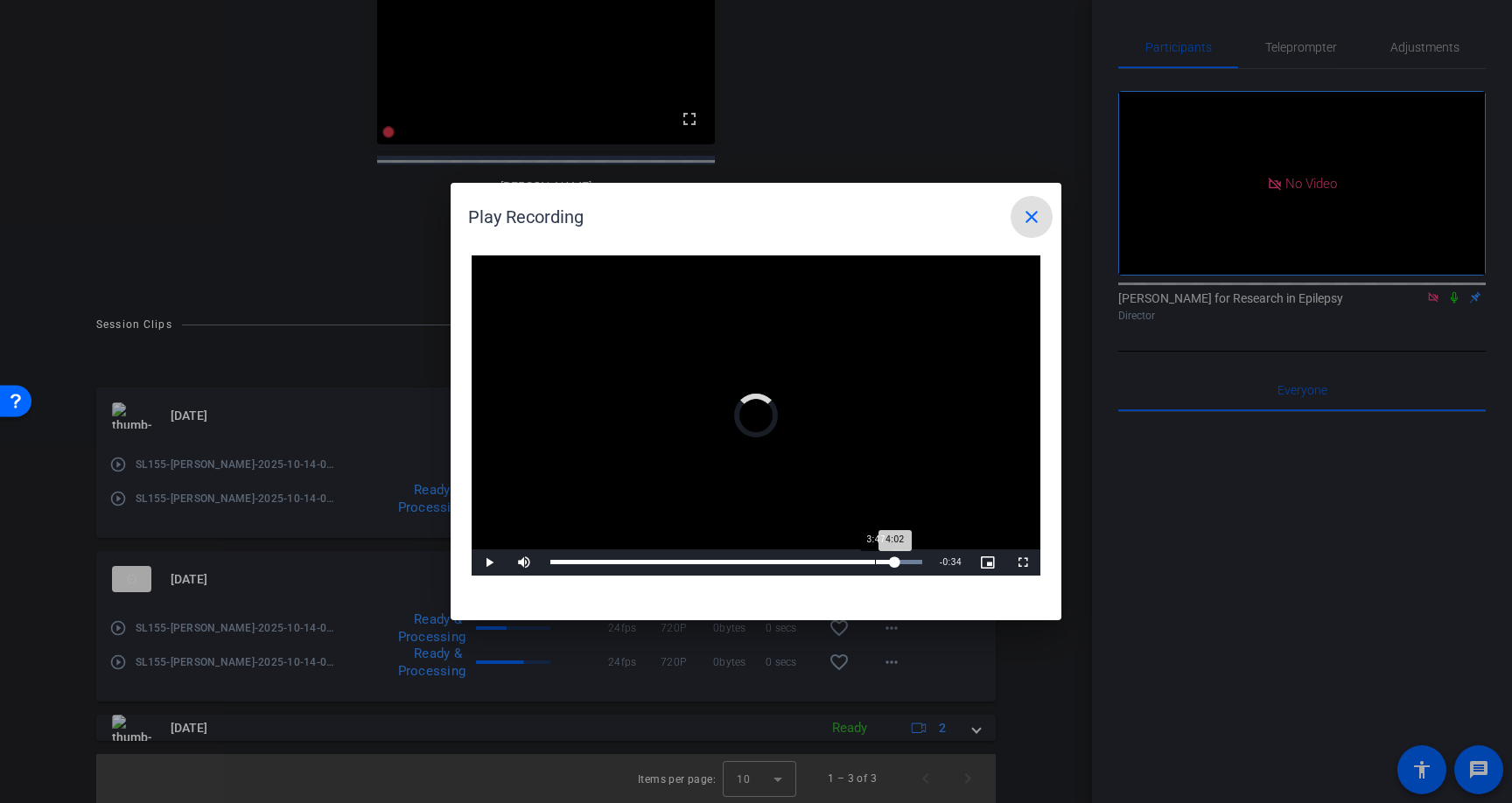
click at [875, 556] on div "Loaded : 100.00% 3:47 4:02" at bounding box center [736, 563] width 389 height 27
click at [484, 562] on span "Video Player" at bounding box center [489, 562] width 35 height 0
click at [876, 558] on div "Loaded : 100.00% 3:49 4:02" at bounding box center [736, 563] width 389 height 27
click at [490, 562] on span "Video Player" at bounding box center [489, 562] width 35 height 0
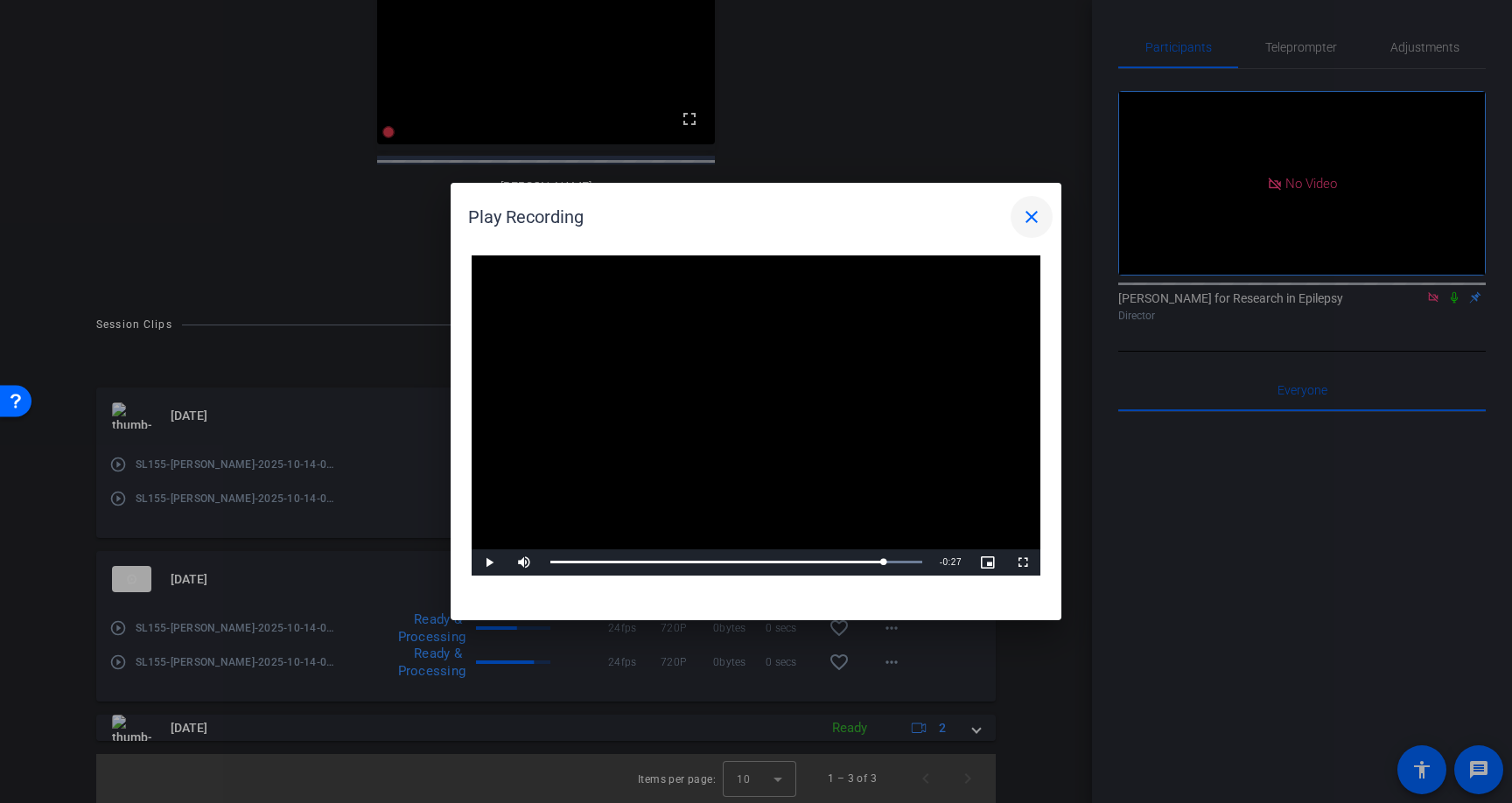
click at [1031, 224] on mat-icon "close" at bounding box center [1031, 217] width 21 height 21
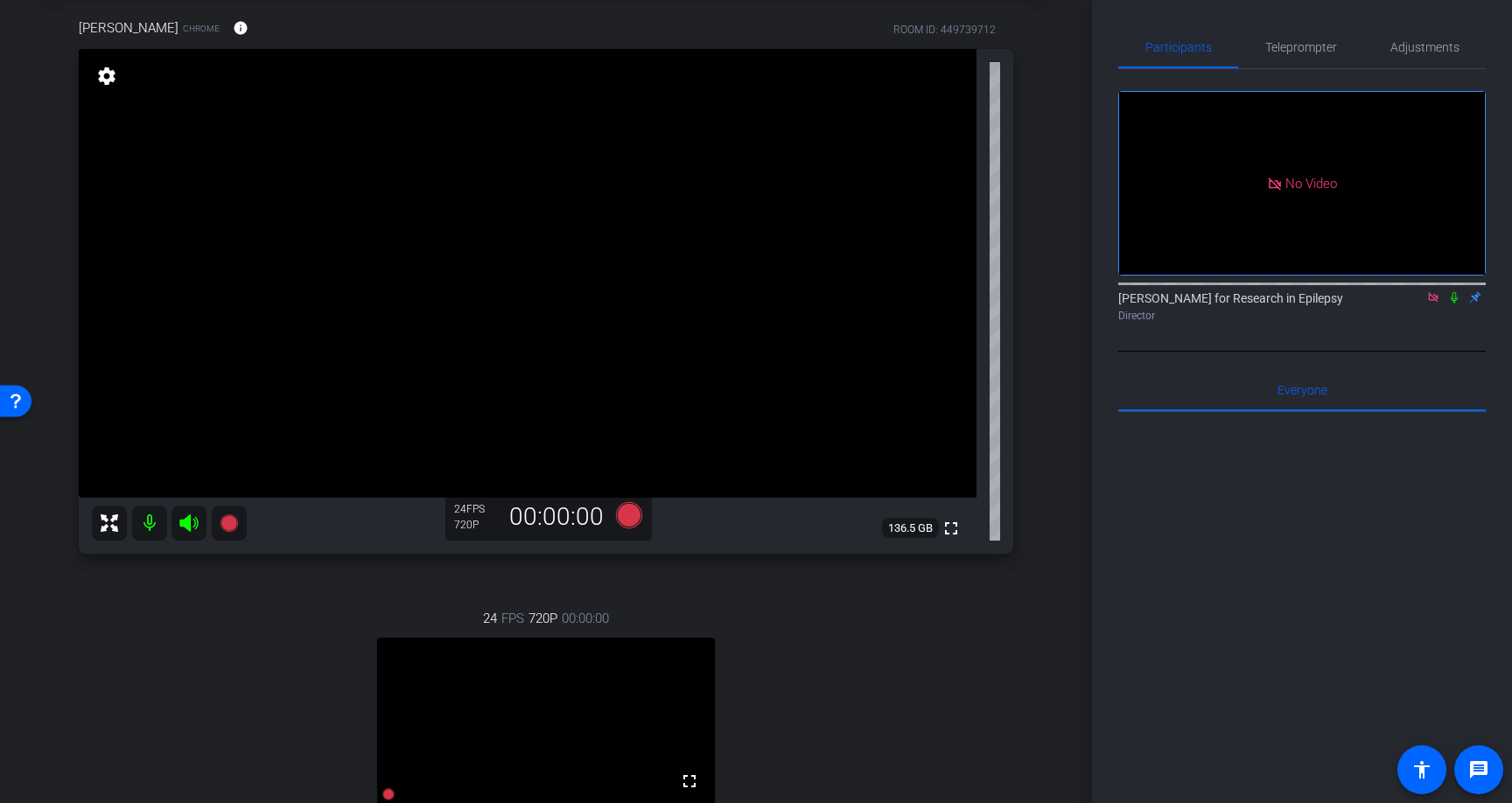
scroll to position [85, 0]
click at [629, 515] on icon at bounding box center [630, 517] width 27 height 27
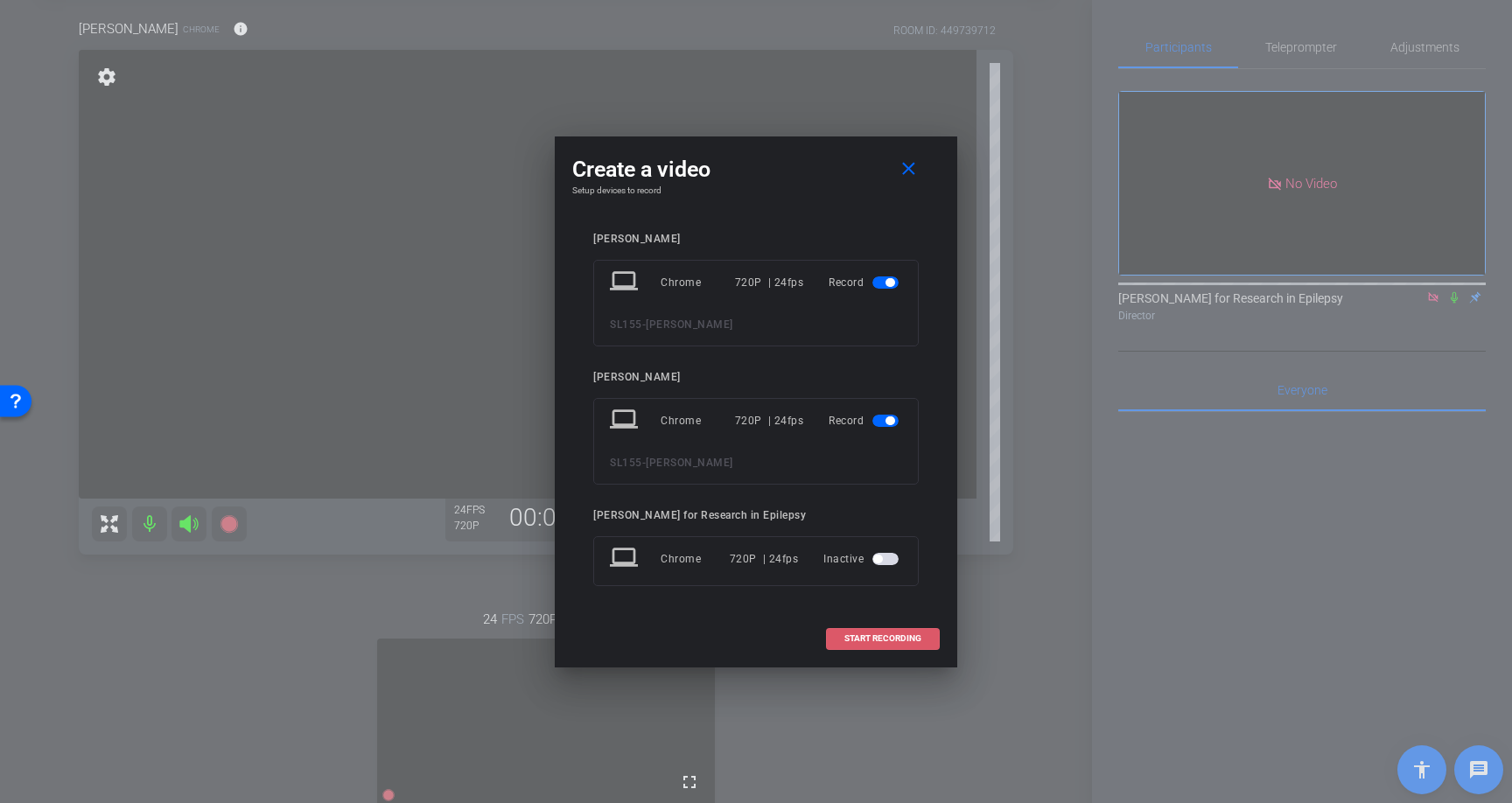
click at [883, 638] on span "START RECORDING" at bounding box center [883, 638] width 77 height 9
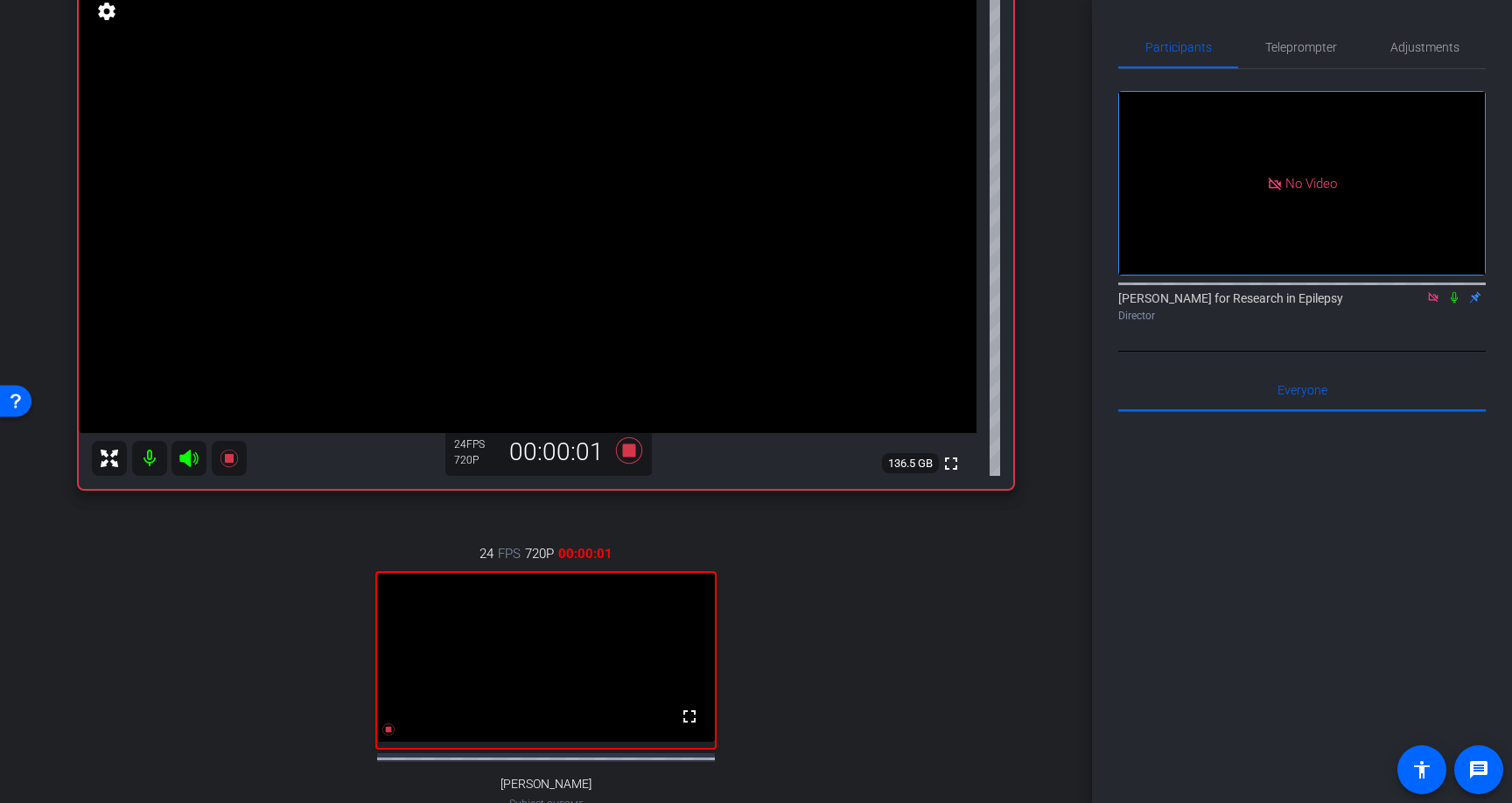
scroll to position [148, 0]
click at [1455, 304] on icon at bounding box center [1454, 298] width 7 height 11
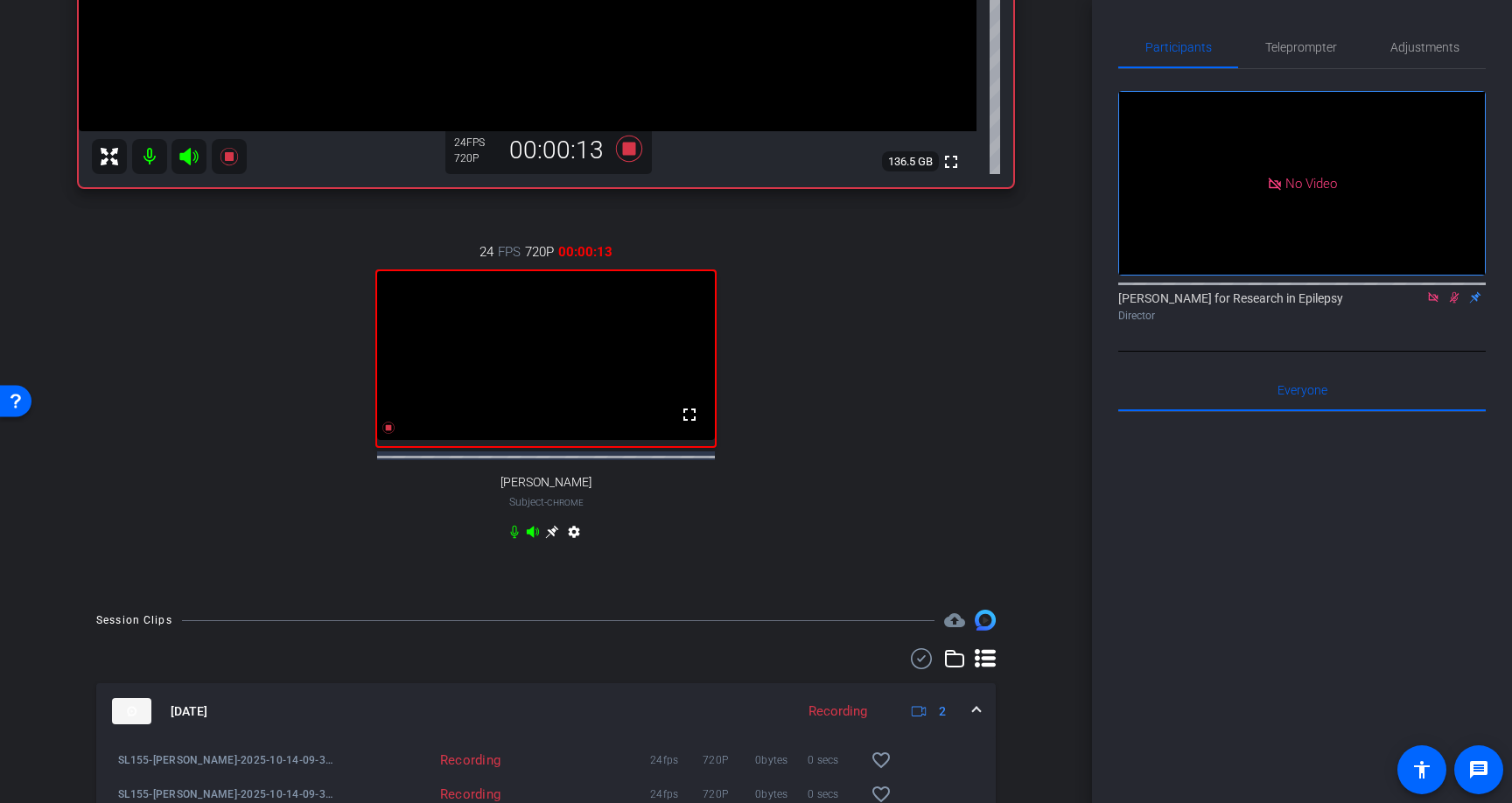
scroll to position [453, 0]
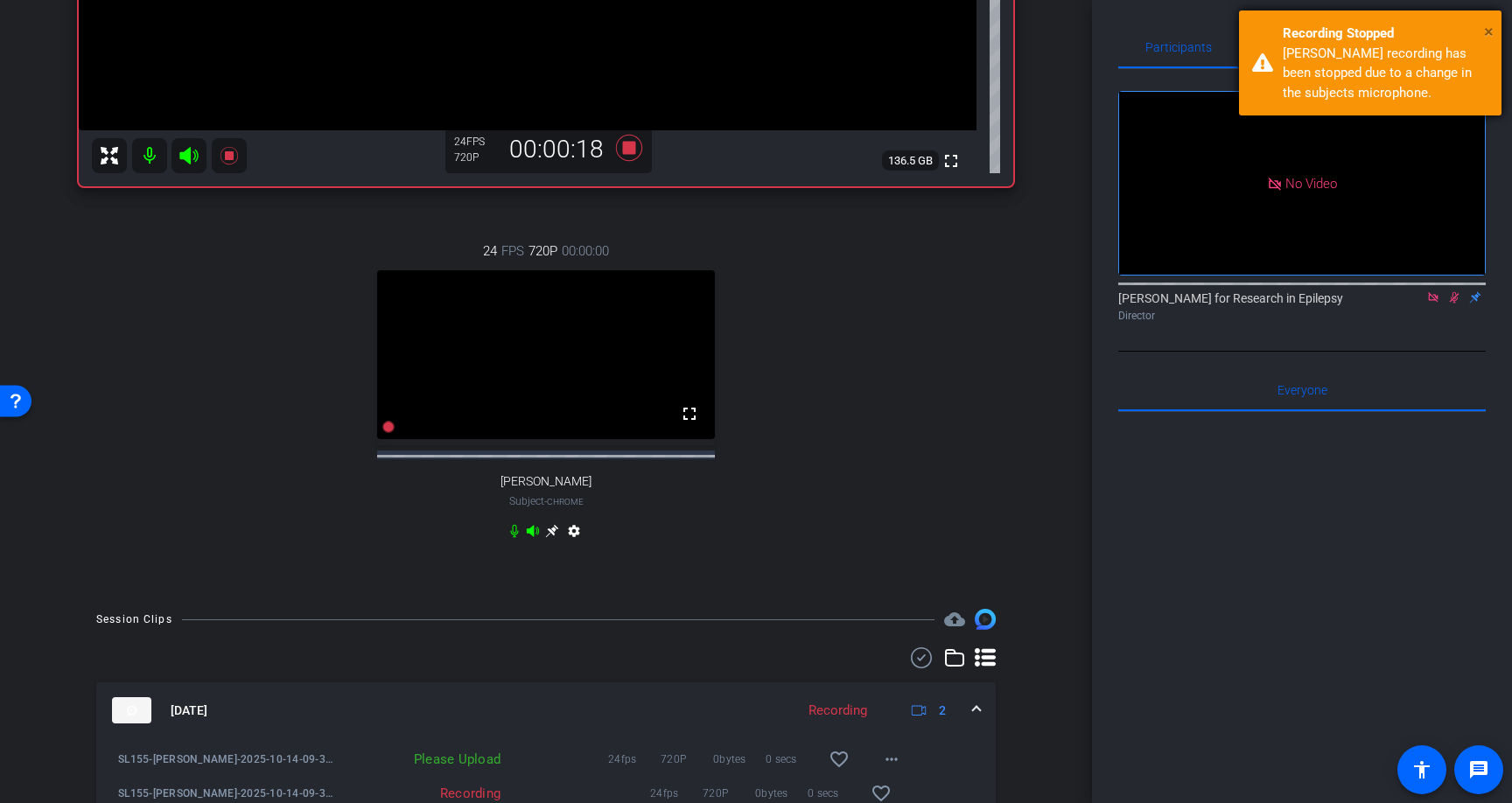
click at [1488, 33] on span "×" at bounding box center [1489, 31] width 10 height 21
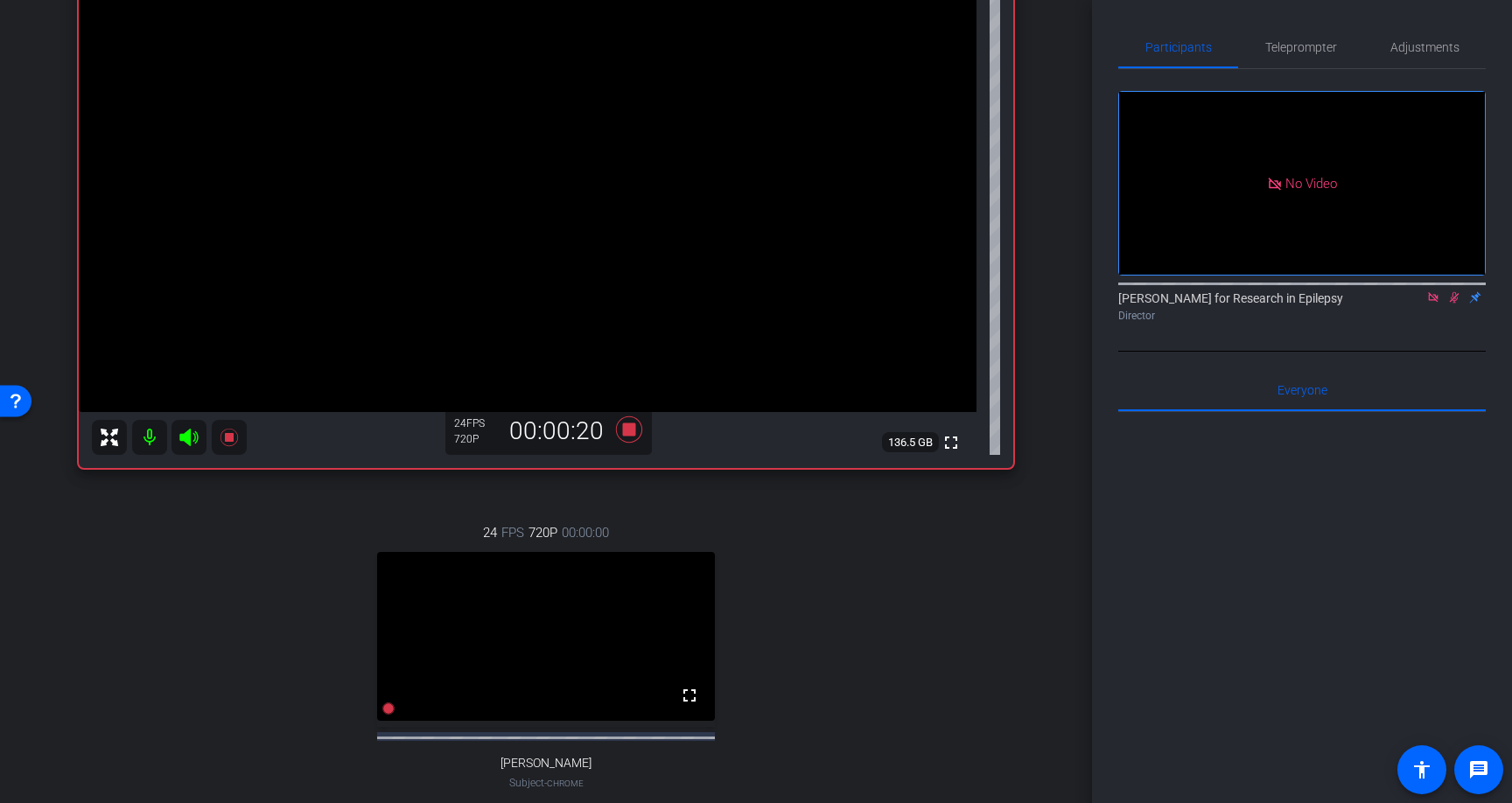
scroll to position [104, 0]
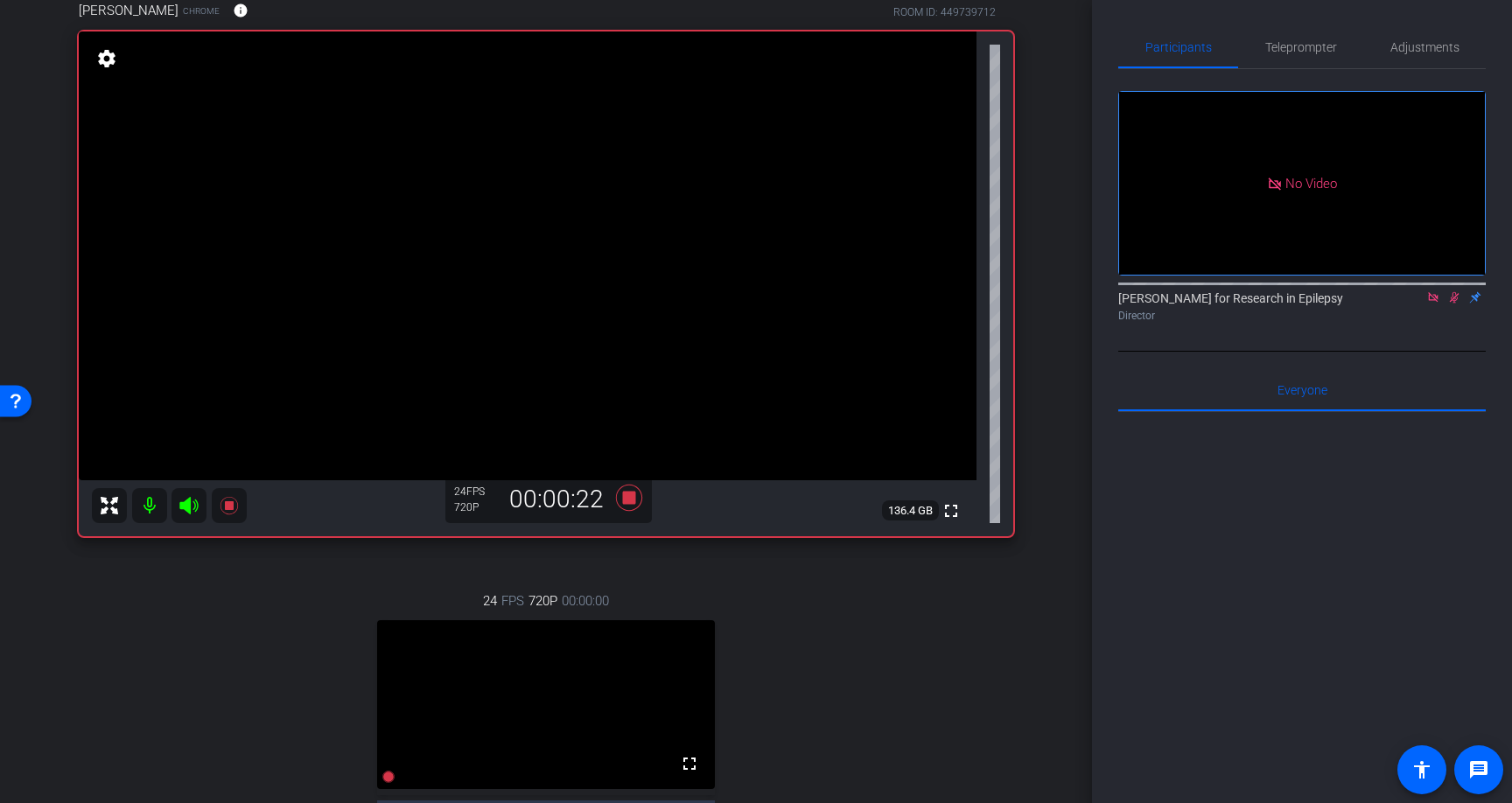
click at [1457, 304] on icon at bounding box center [1454, 297] width 14 height 12
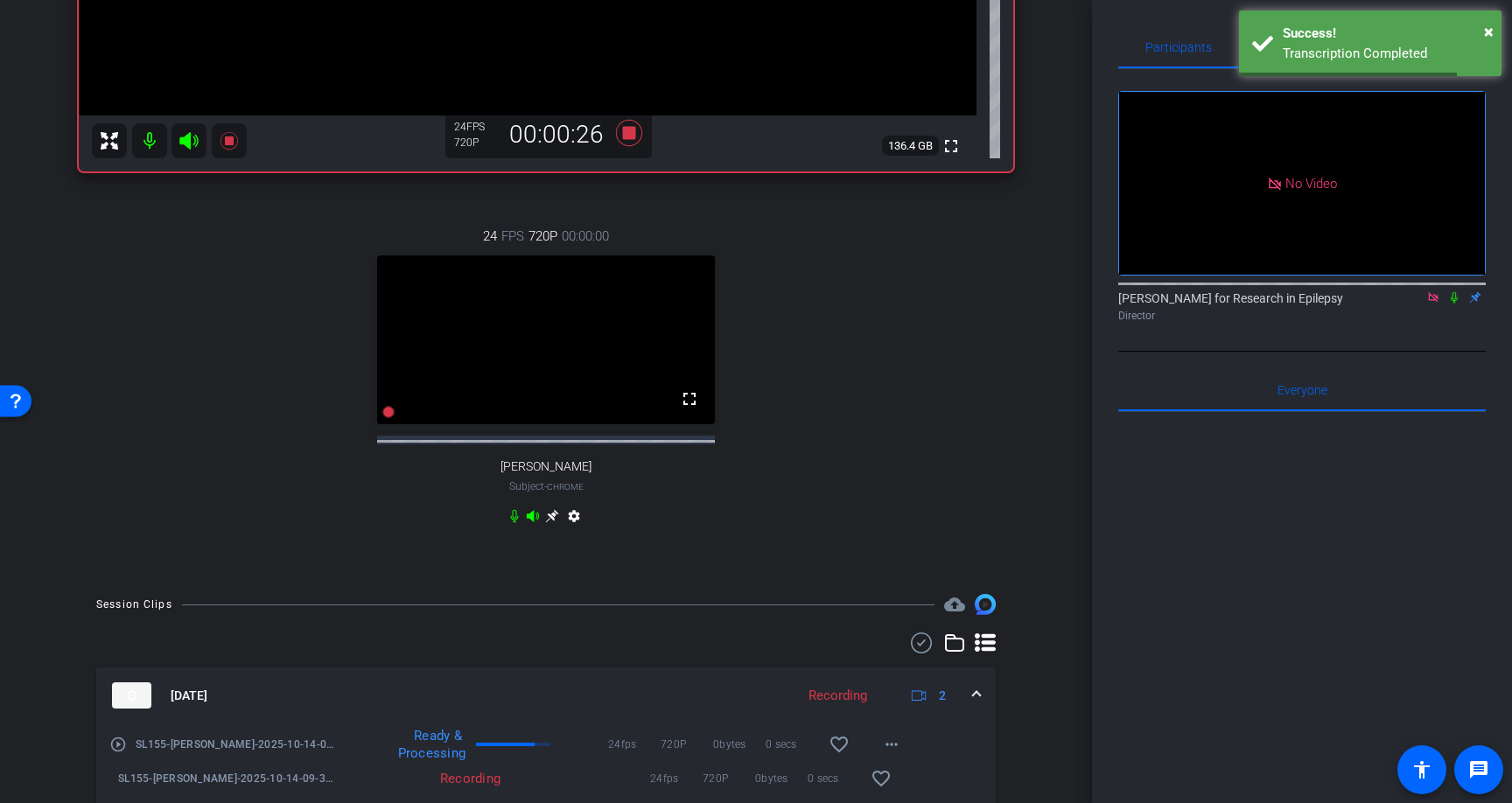
scroll to position [375, 0]
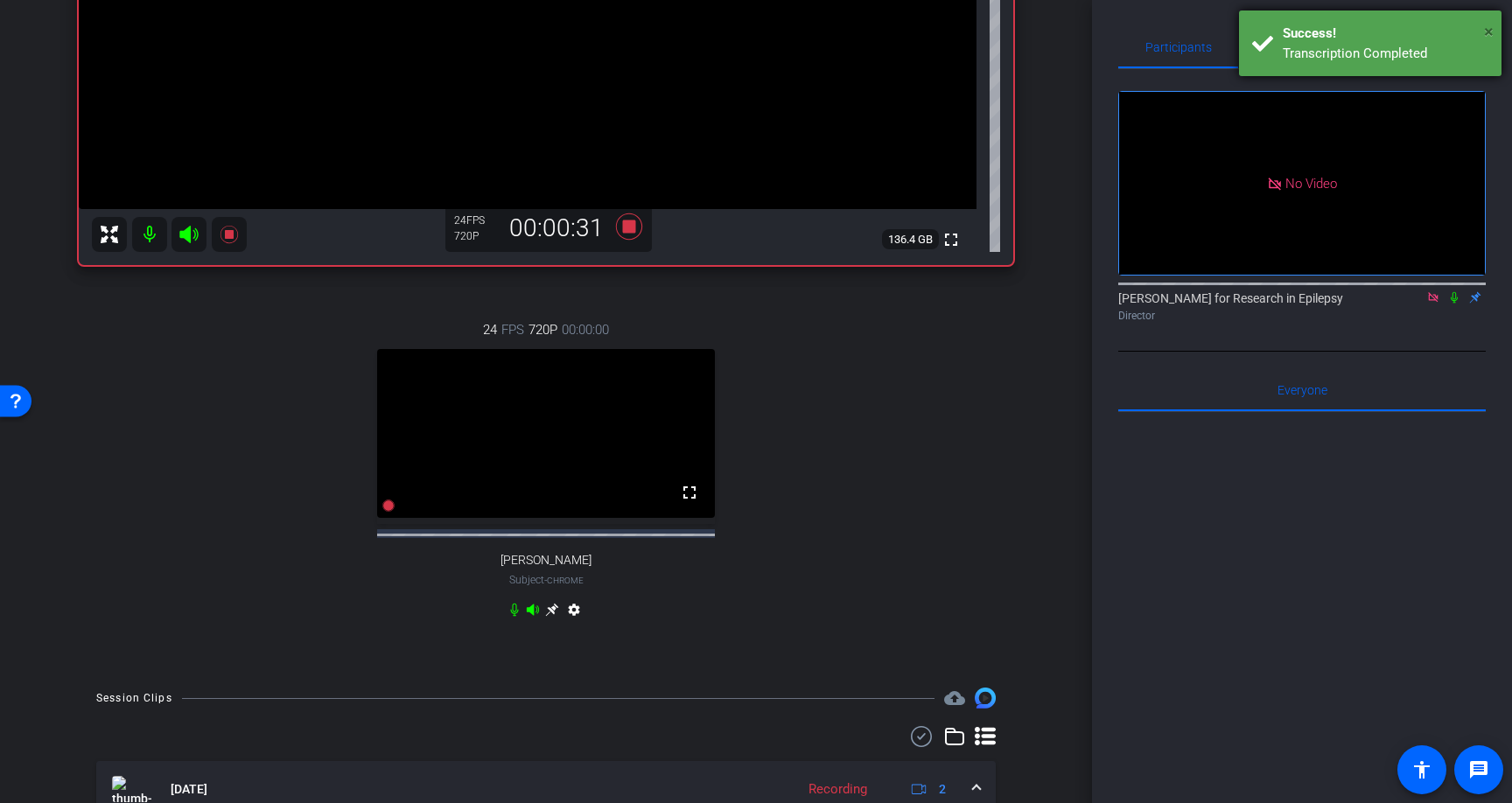
click at [1490, 30] on span "×" at bounding box center [1489, 31] width 10 height 21
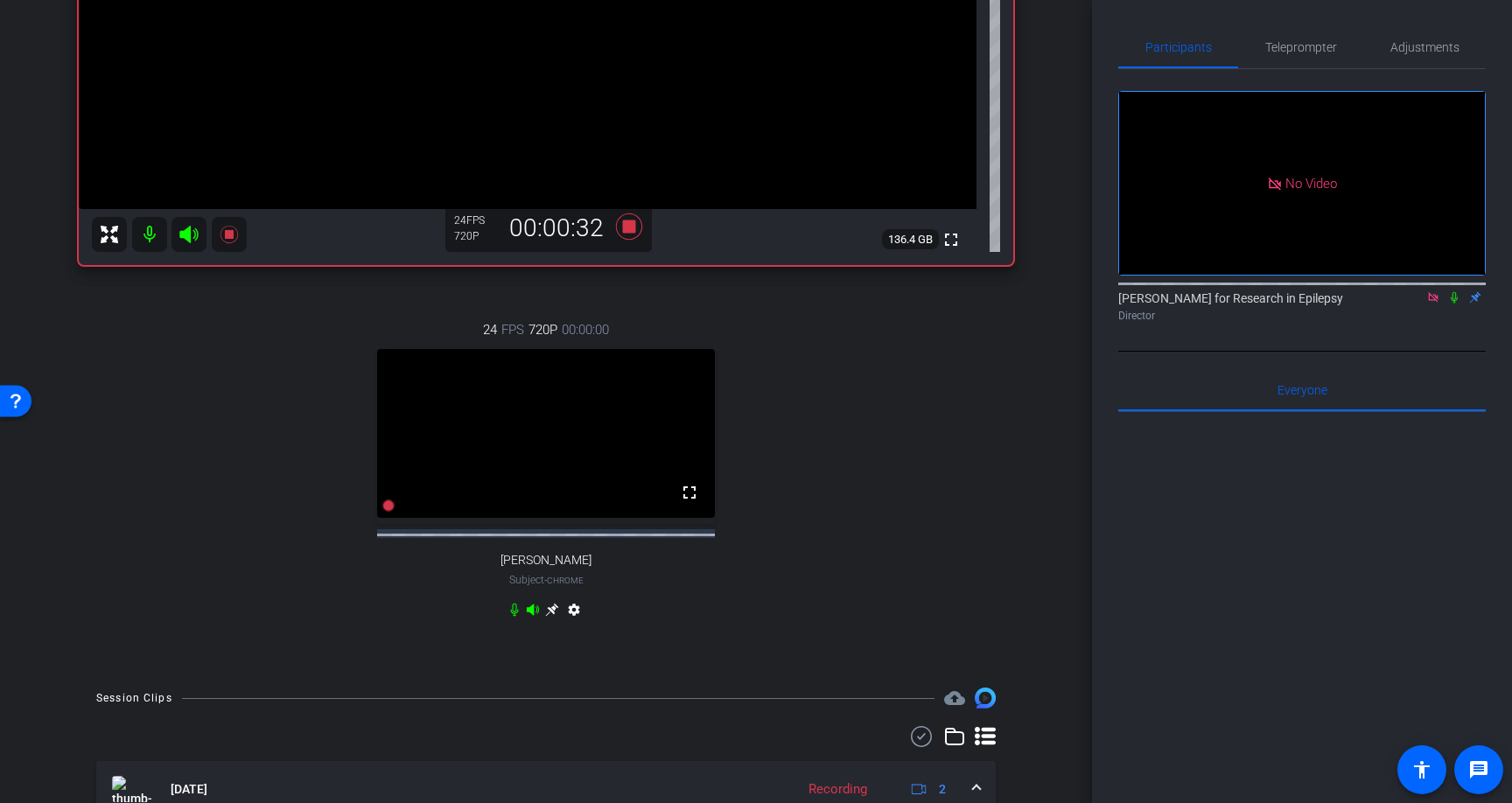
click at [1454, 304] on icon at bounding box center [1454, 297] width 14 height 12
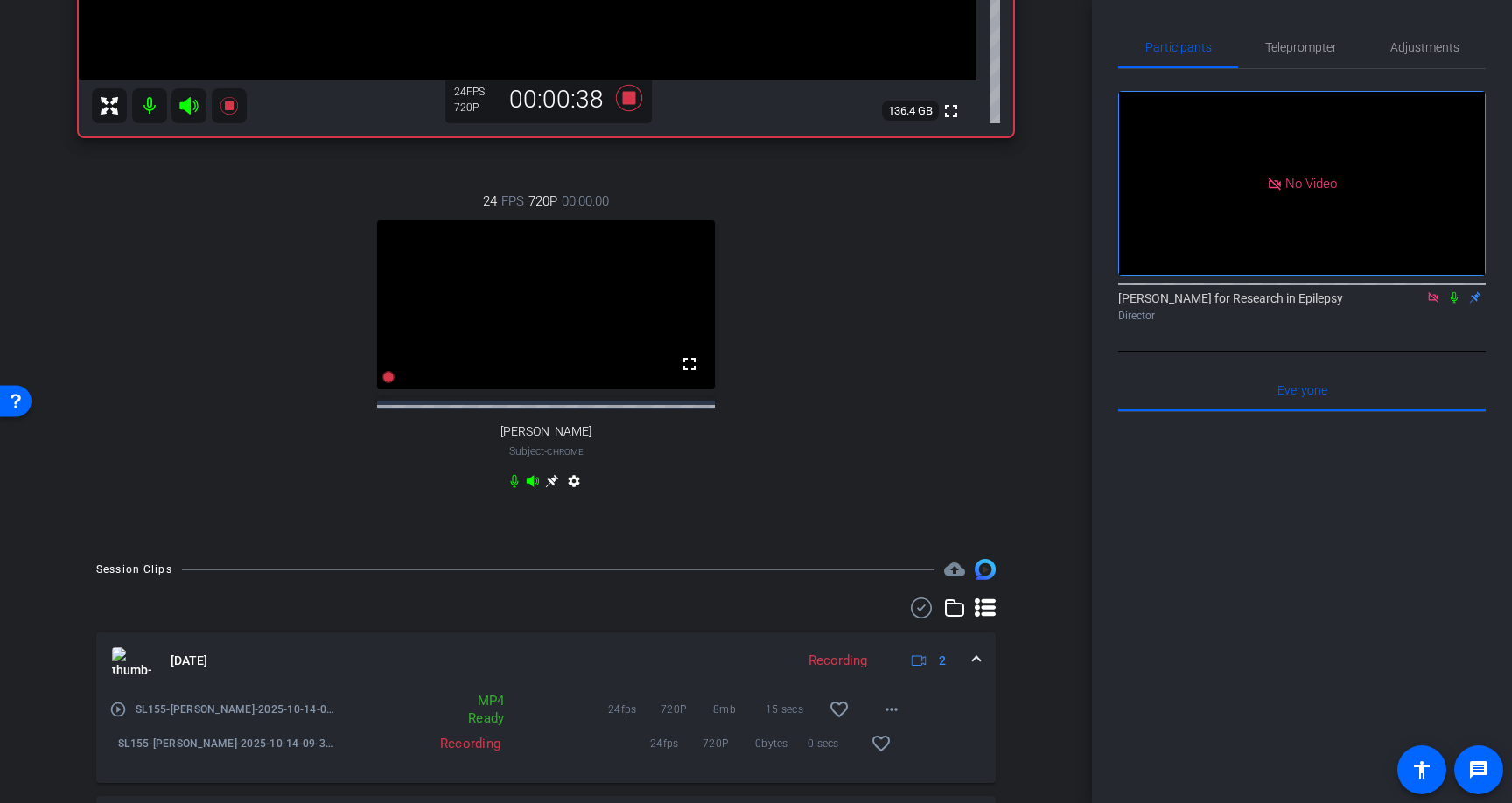
scroll to position [734, 0]
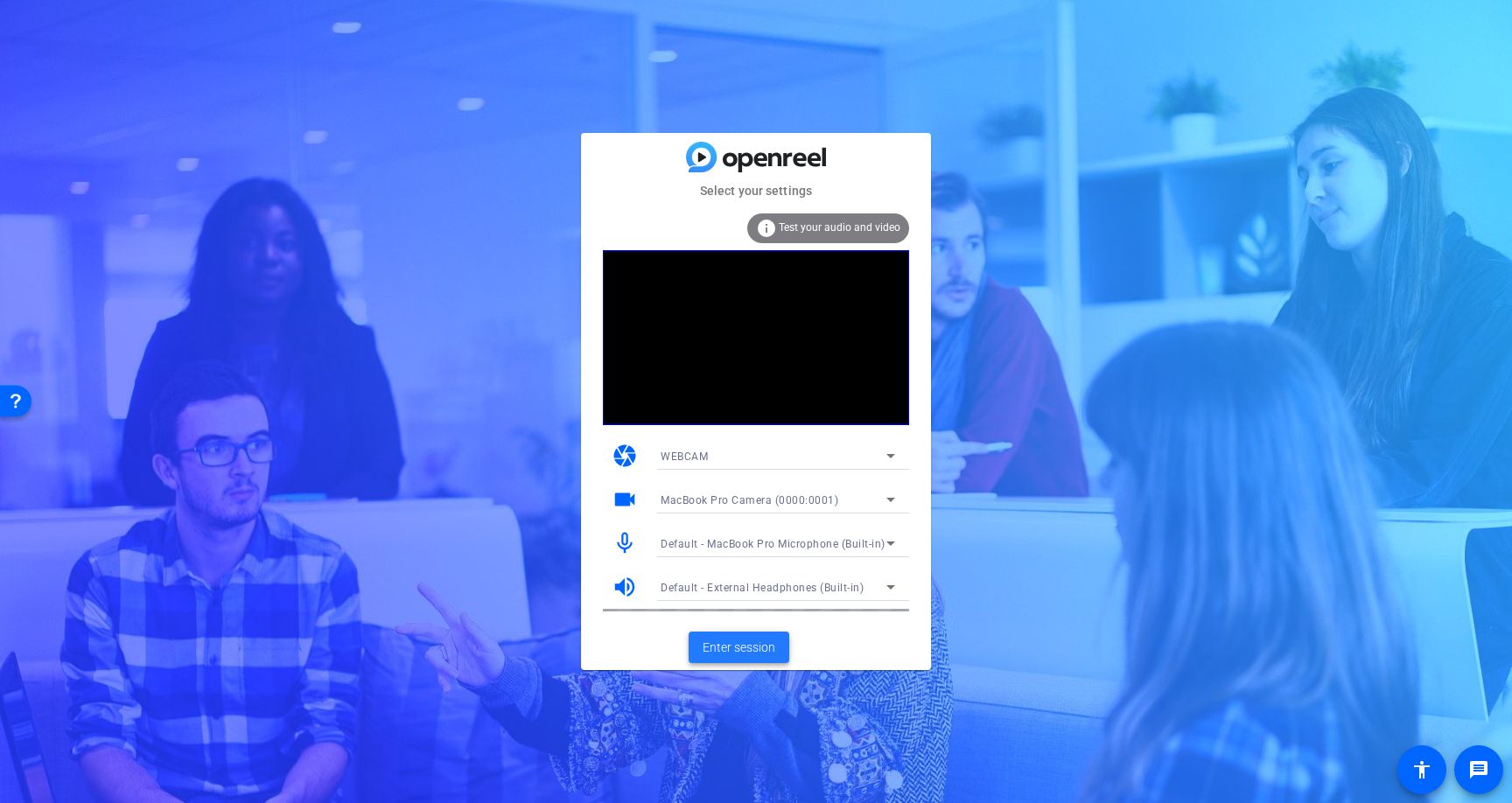
click at [757, 656] on span "Enter session" at bounding box center [739, 647] width 72 height 18
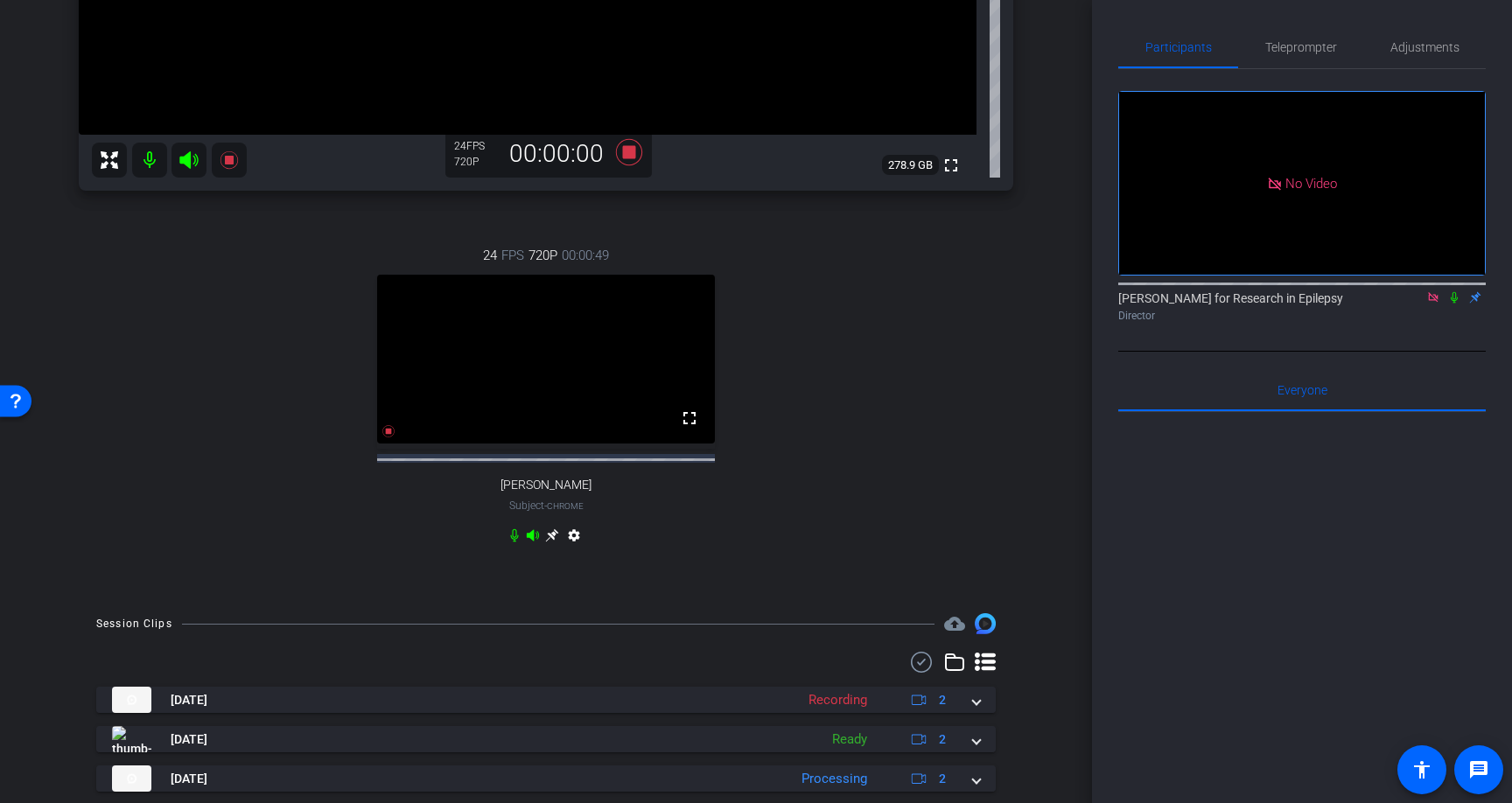
scroll to position [555, 0]
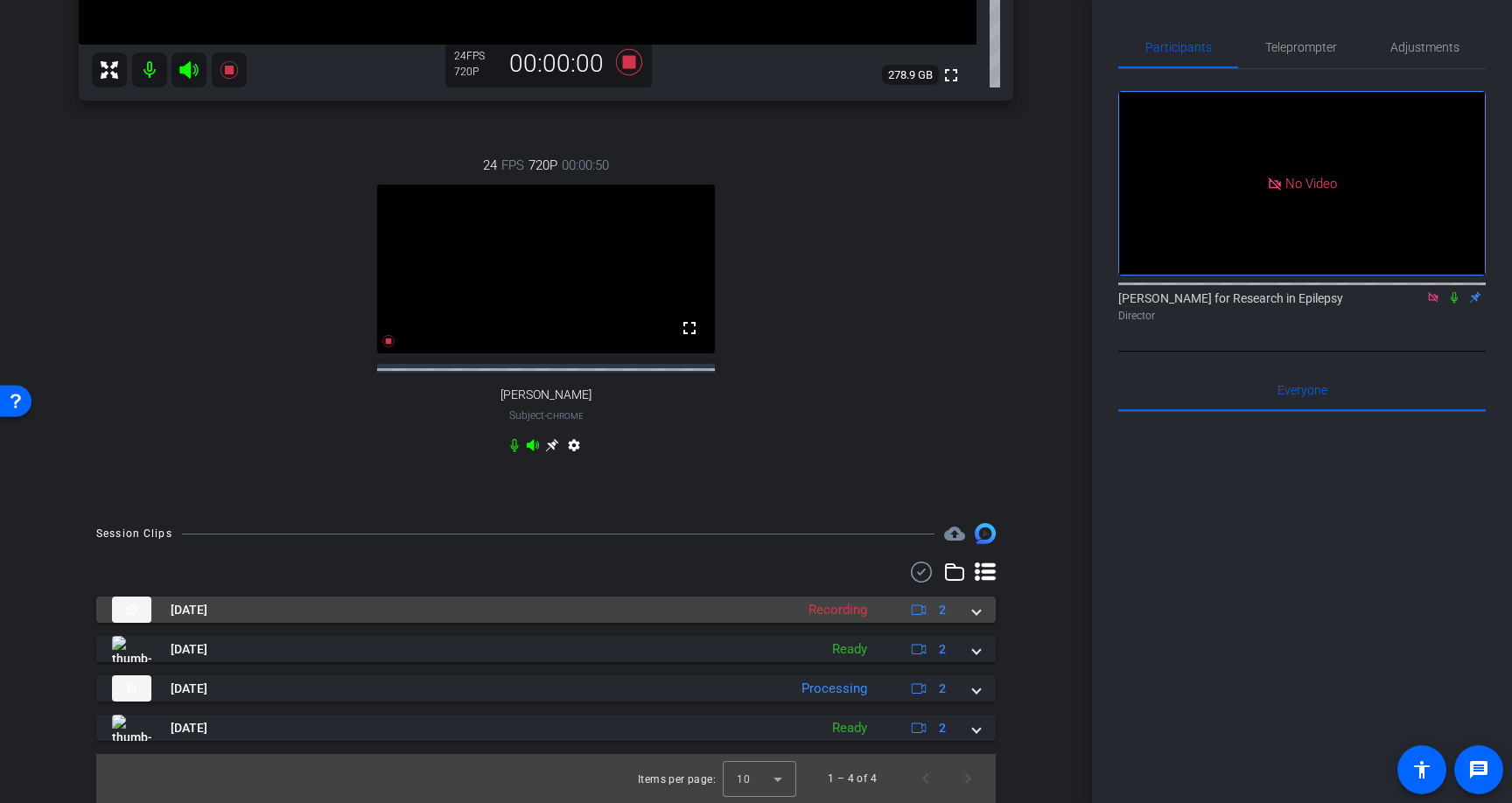
click at [975, 612] on span at bounding box center [976, 610] width 7 height 18
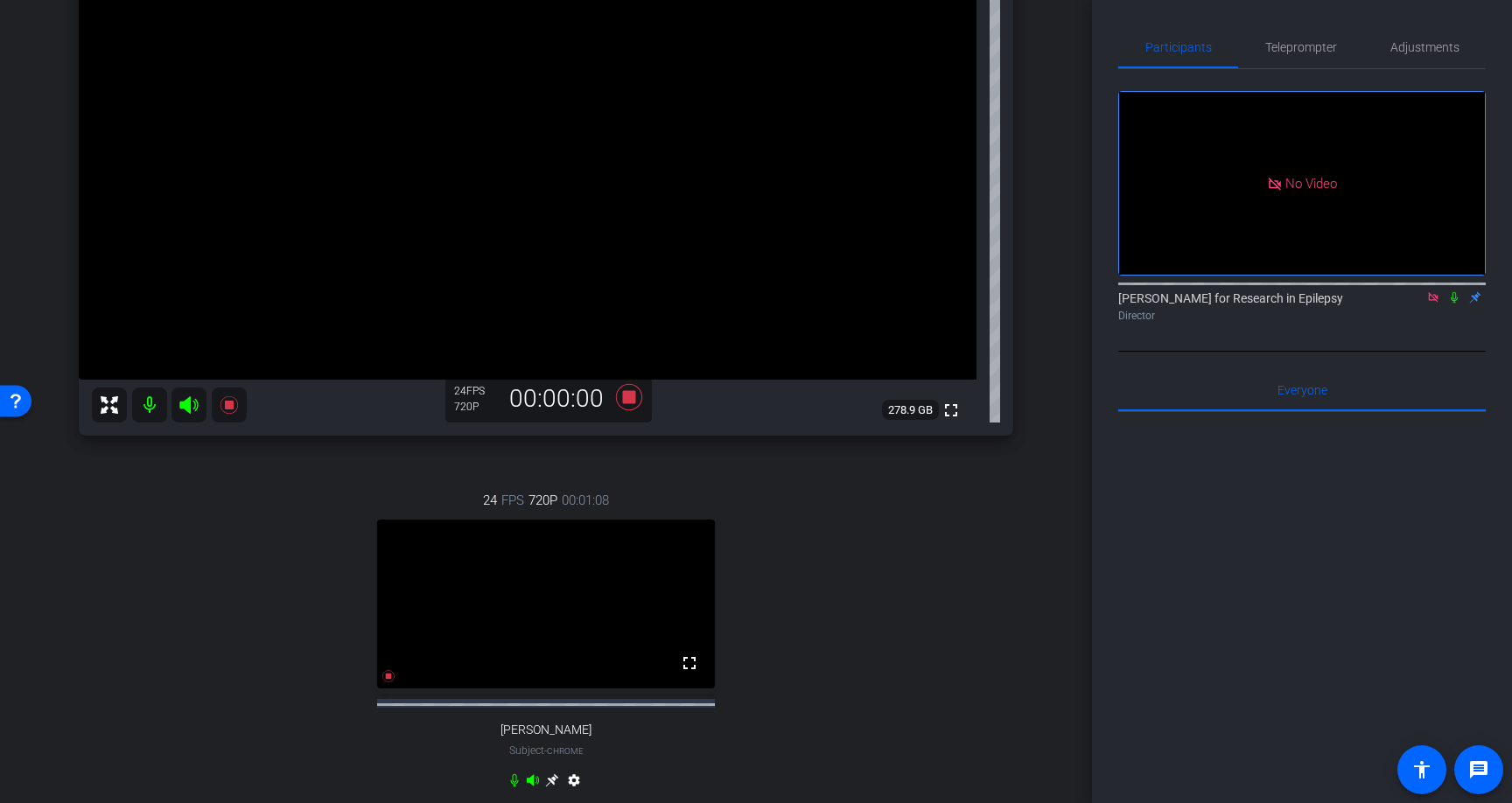
scroll to position [186, 0]
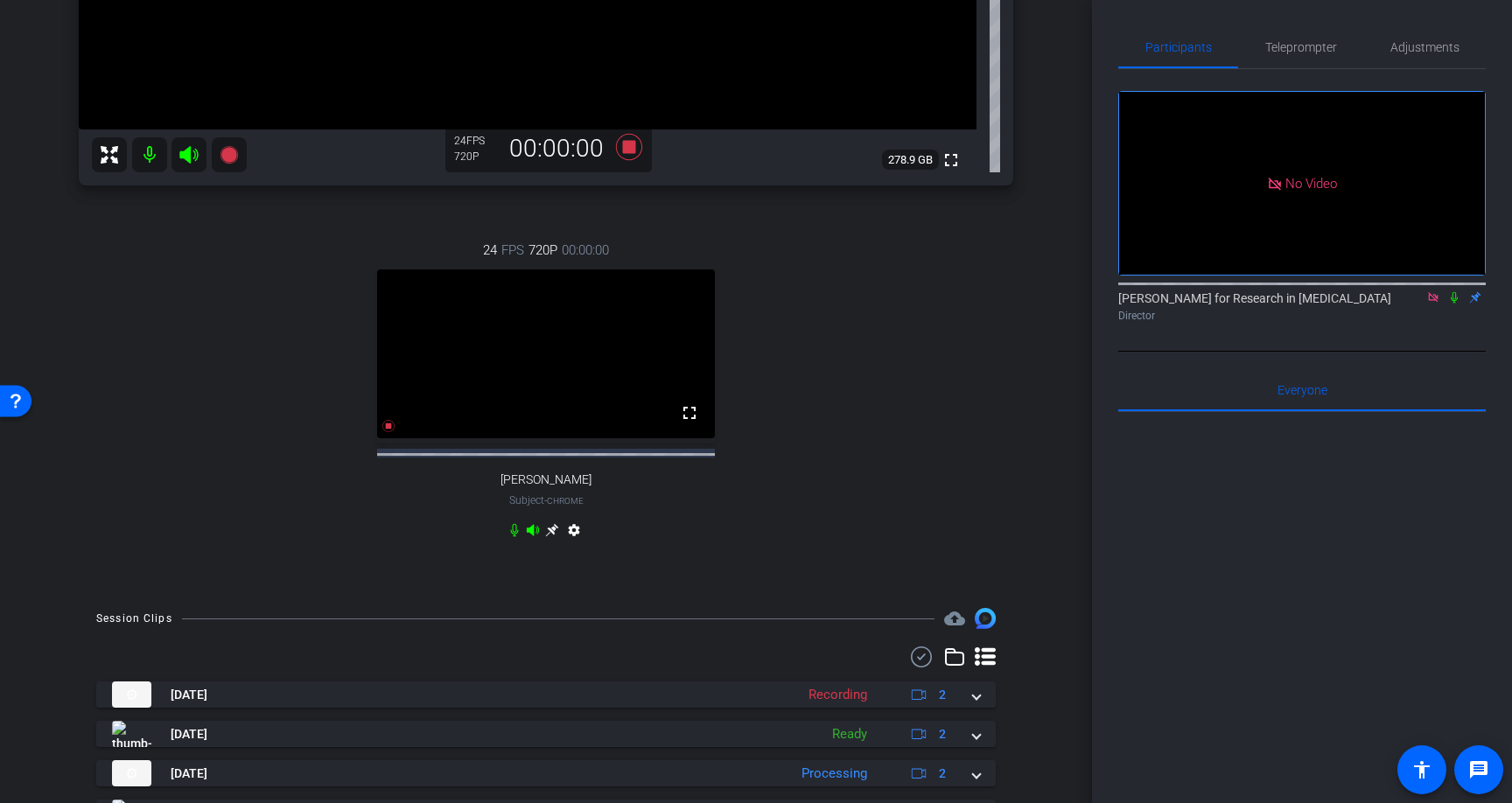
scroll to position [555, 0]
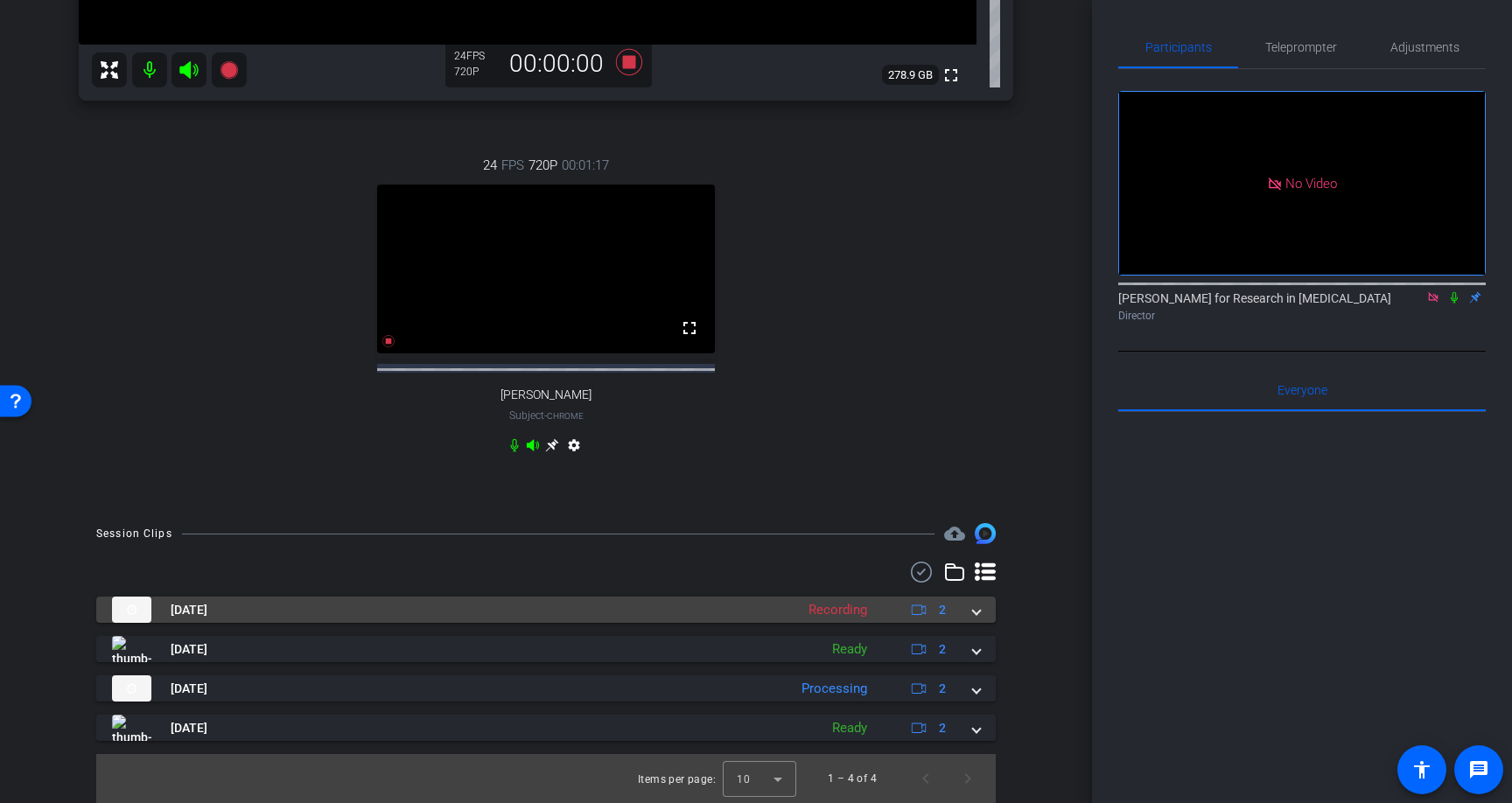
click at [975, 615] on span at bounding box center [976, 610] width 7 height 18
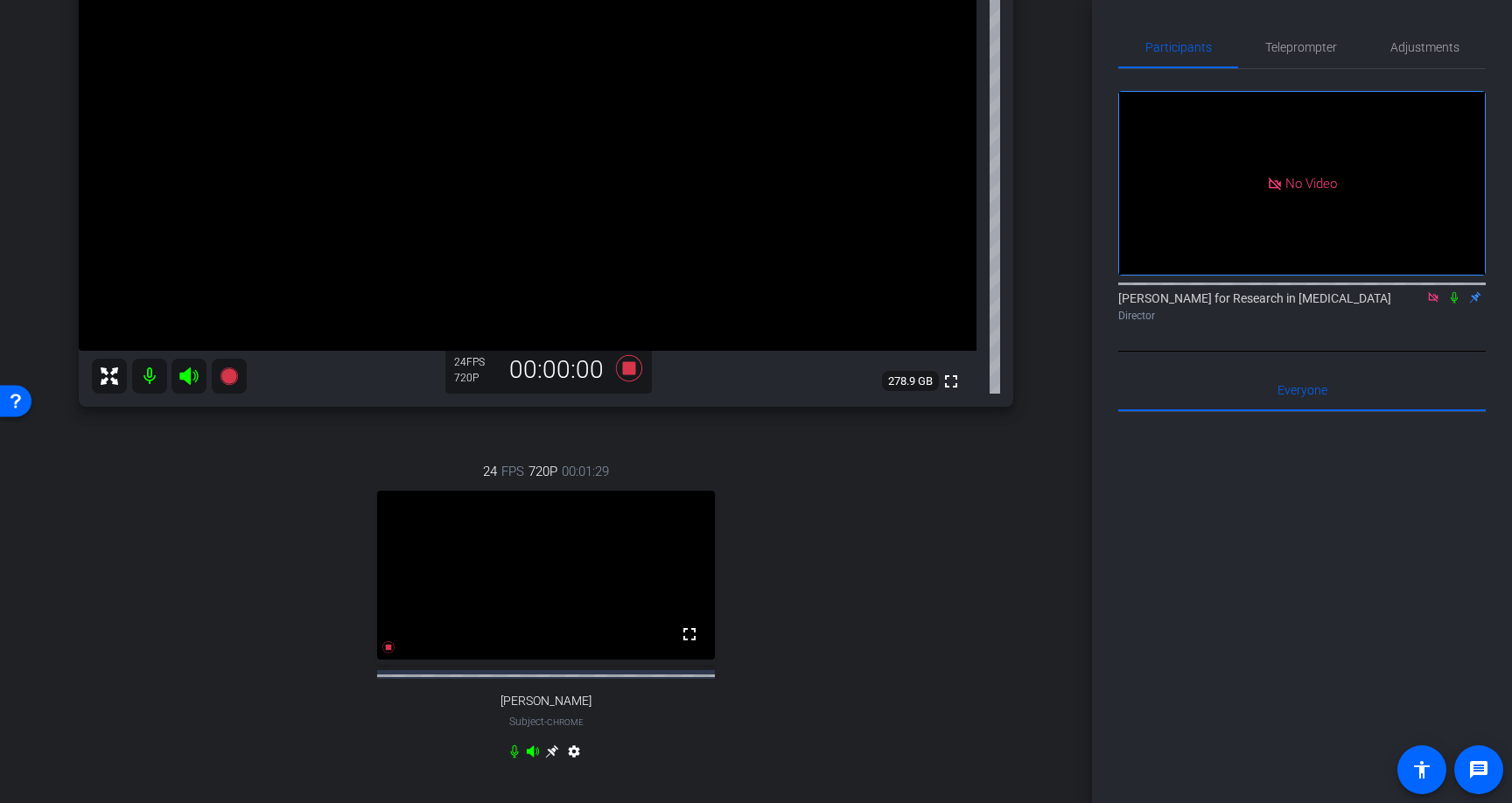
scroll to position [212, 0]
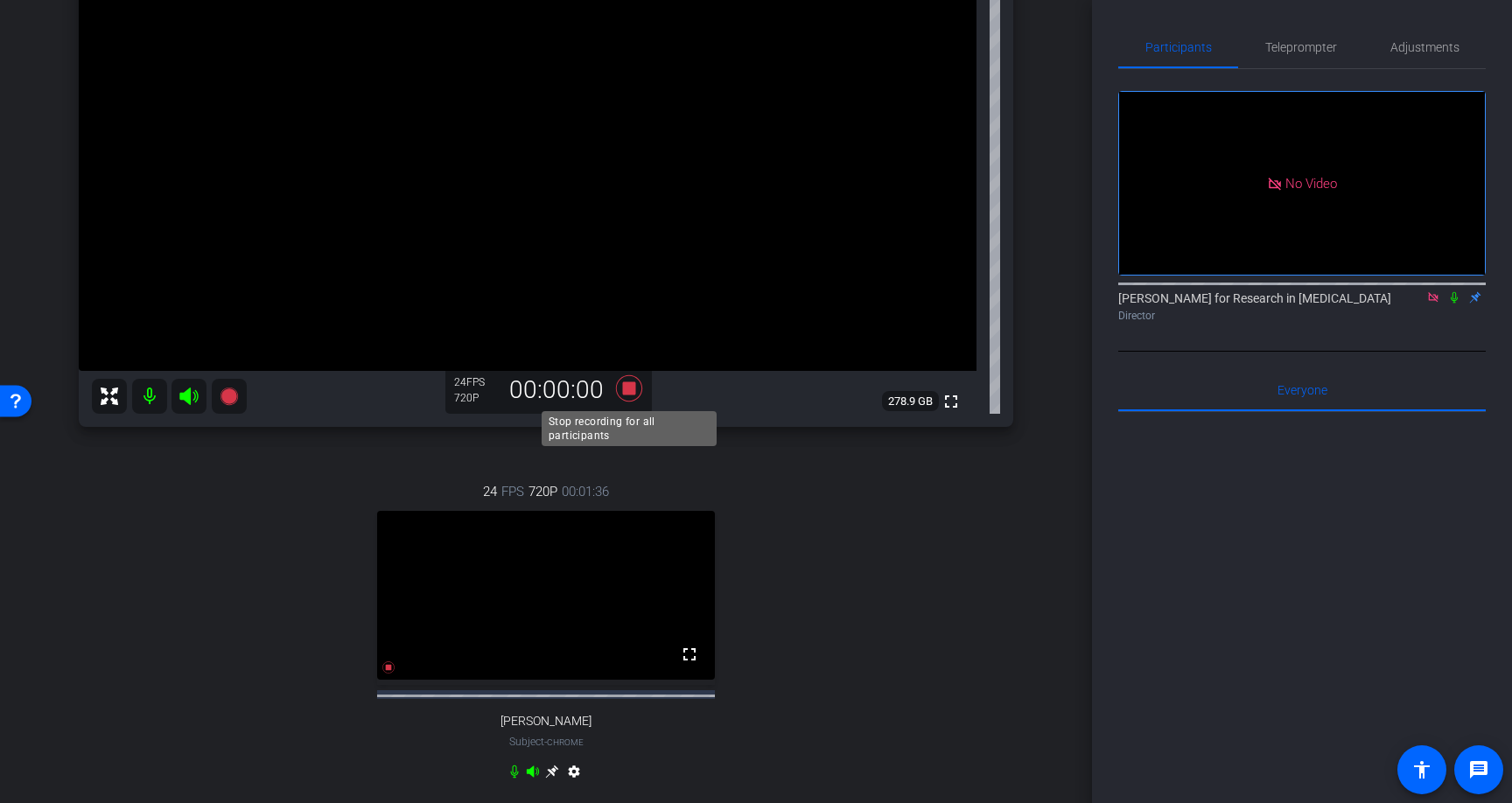
click at [629, 385] on icon at bounding box center [630, 389] width 27 height 27
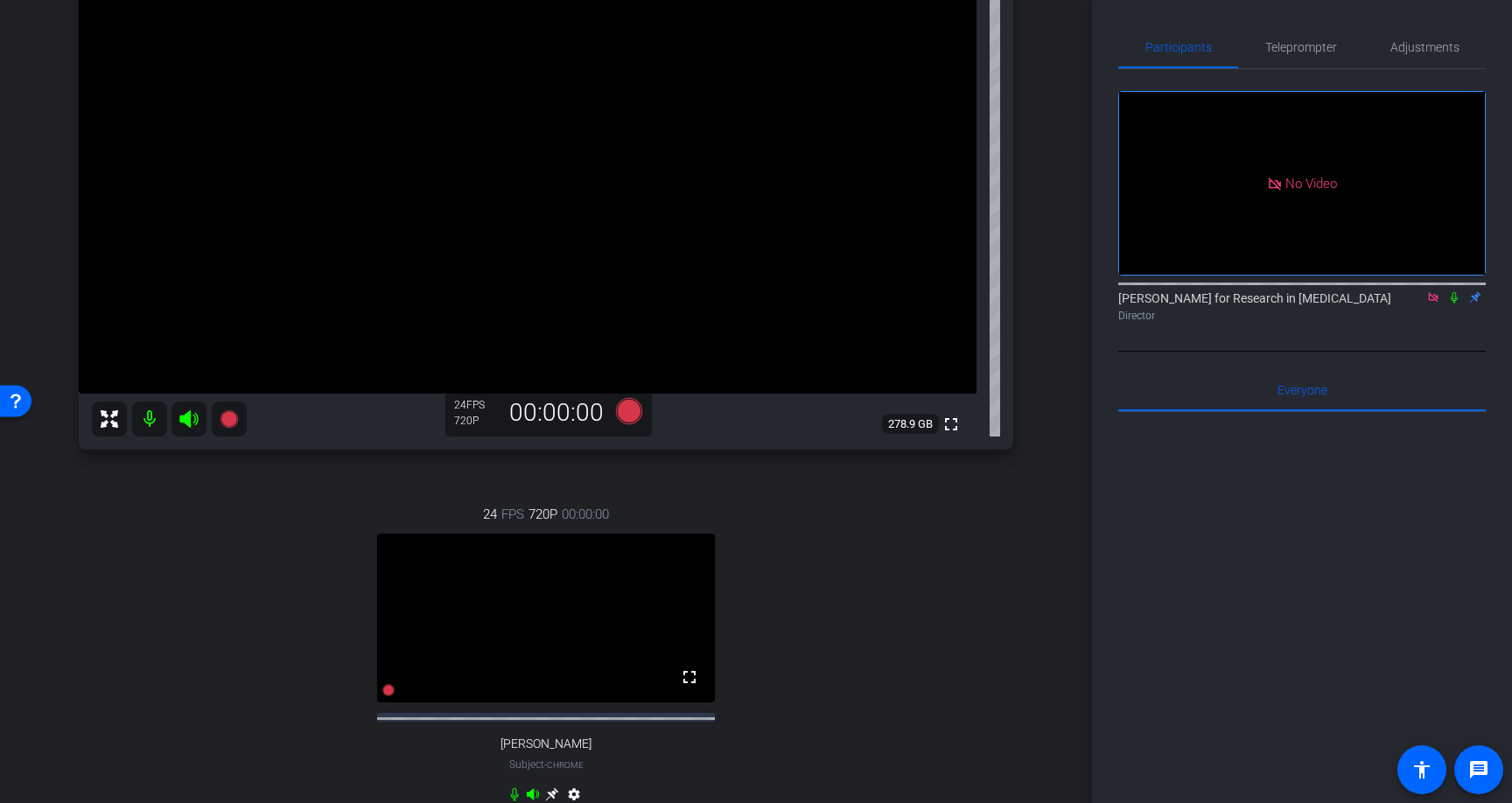
scroll to position [168, 0]
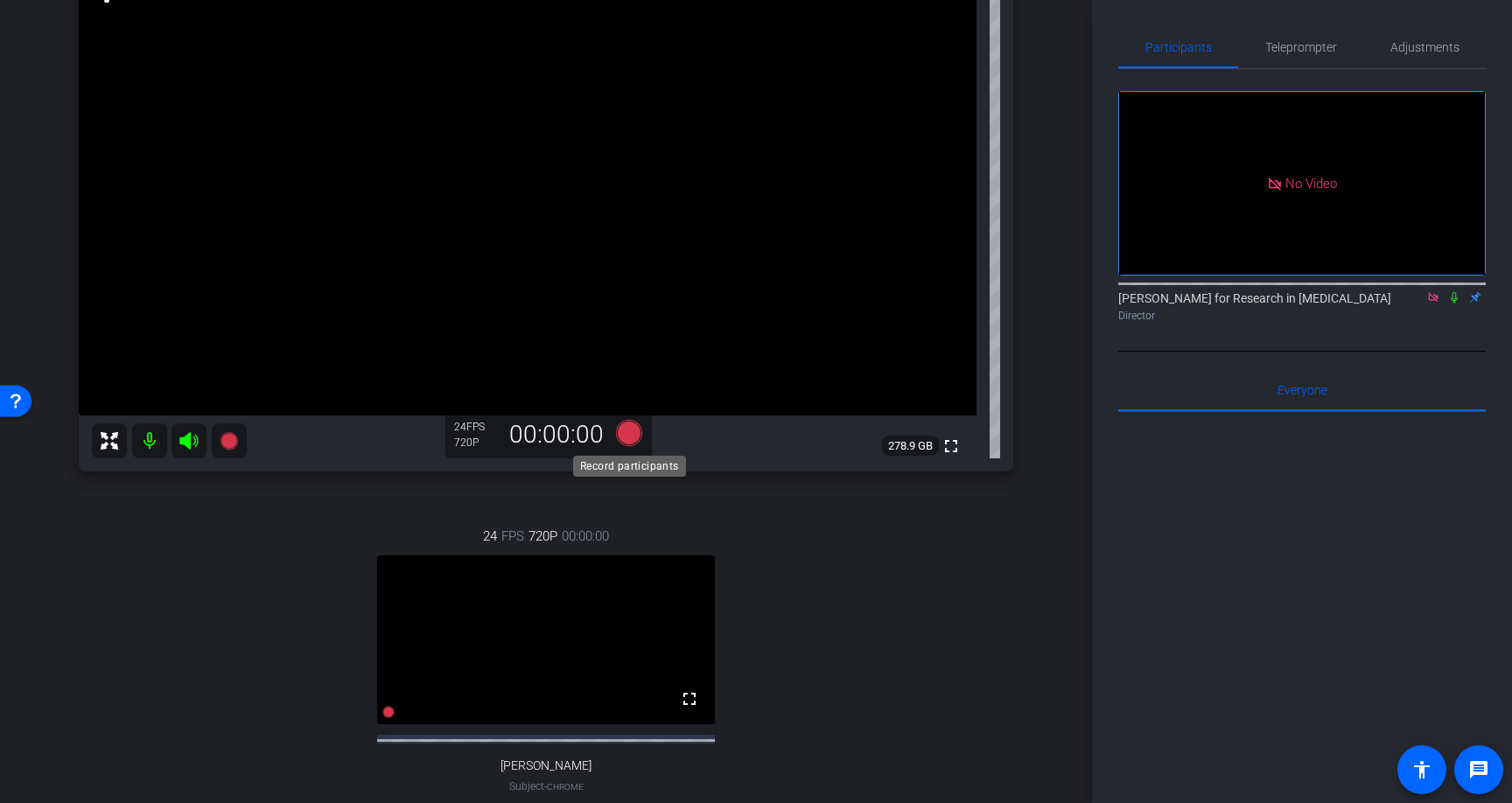
click at [621, 431] on icon at bounding box center [630, 433] width 27 height 27
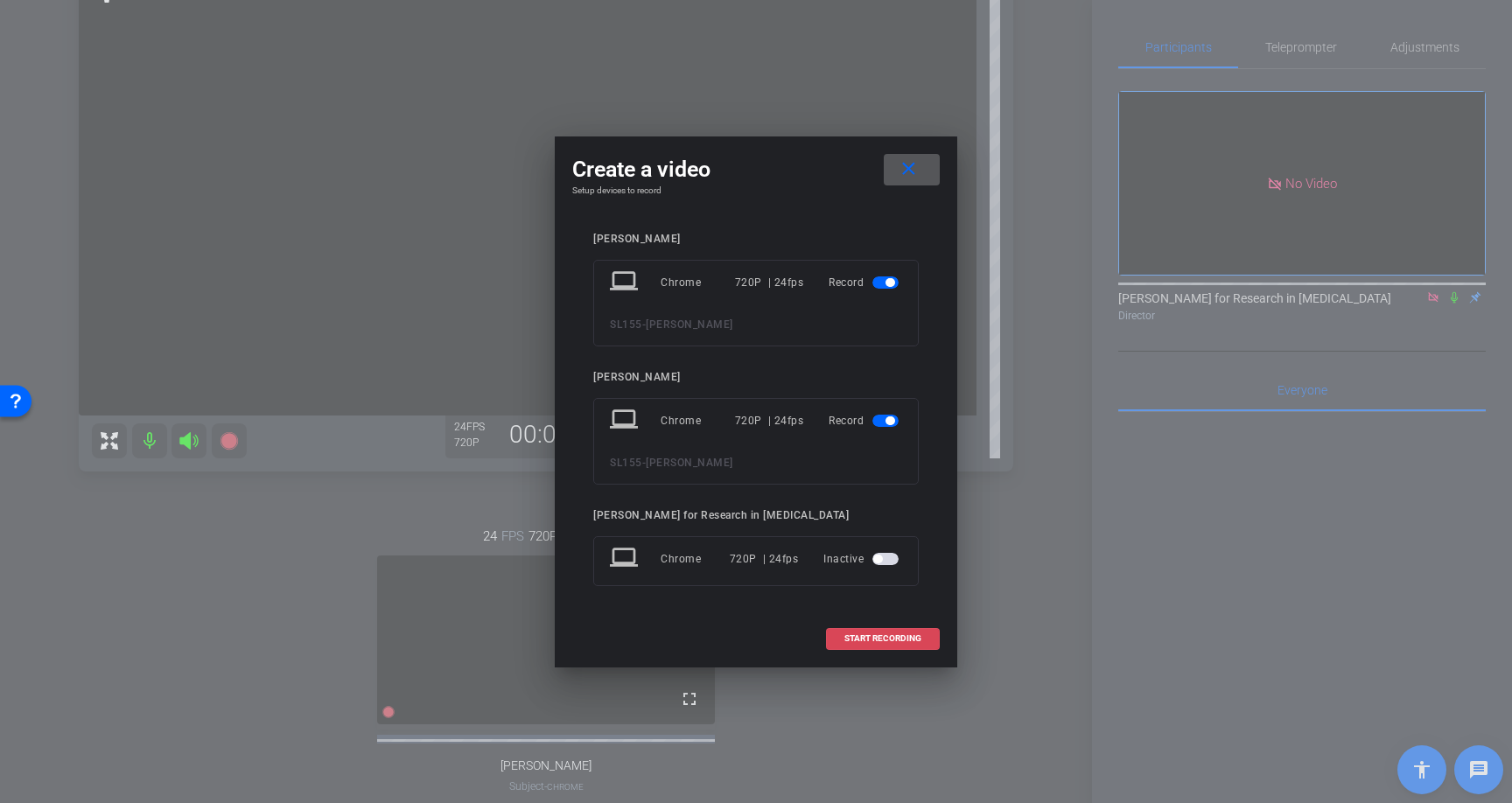
click at [905, 637] on span "START RECORDING" at bounding box center [883, 638] width 77 height 9
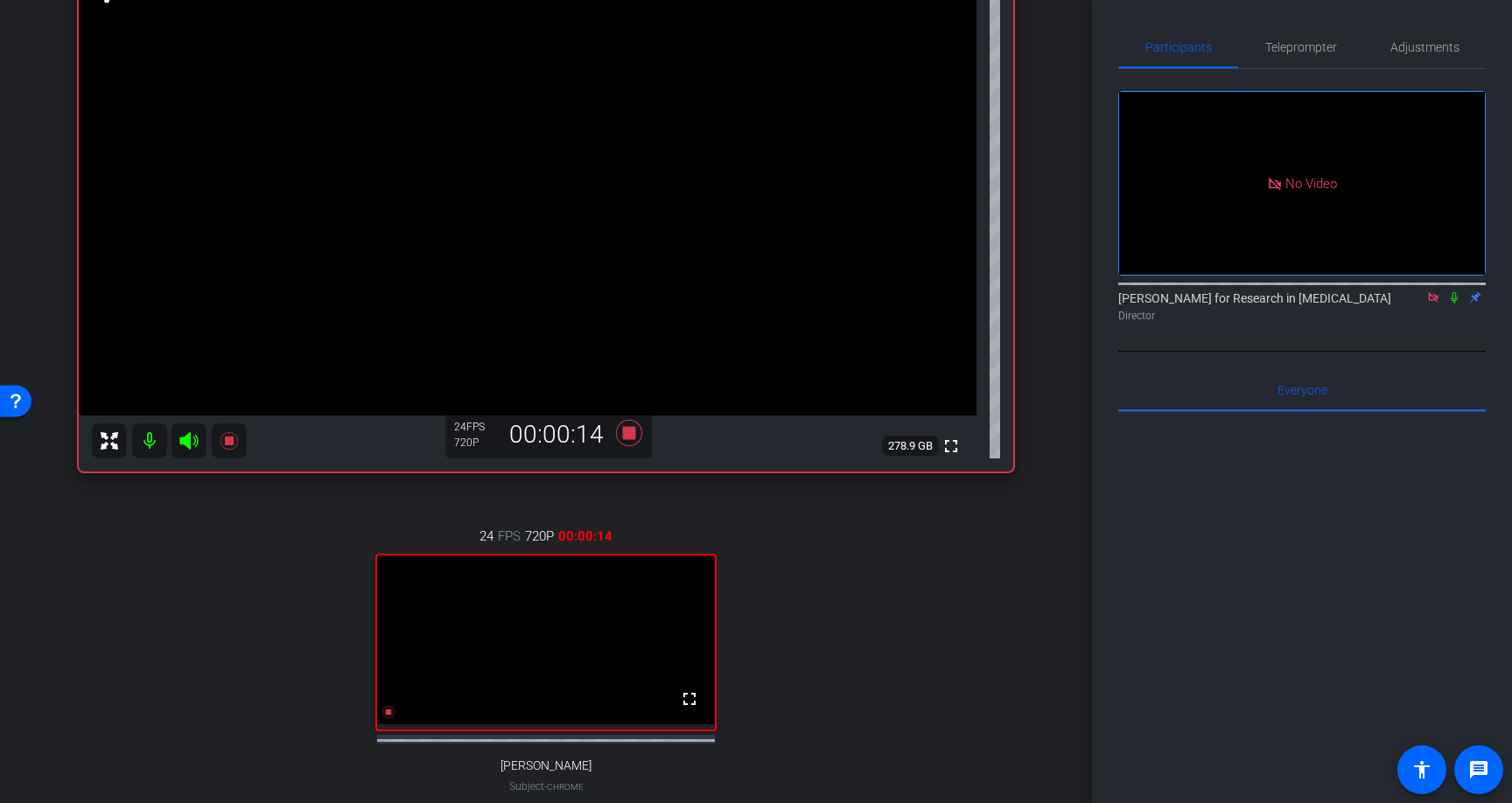
click at [1455, 304] on icon at bounding box center [1454, 297] width 14 height 12
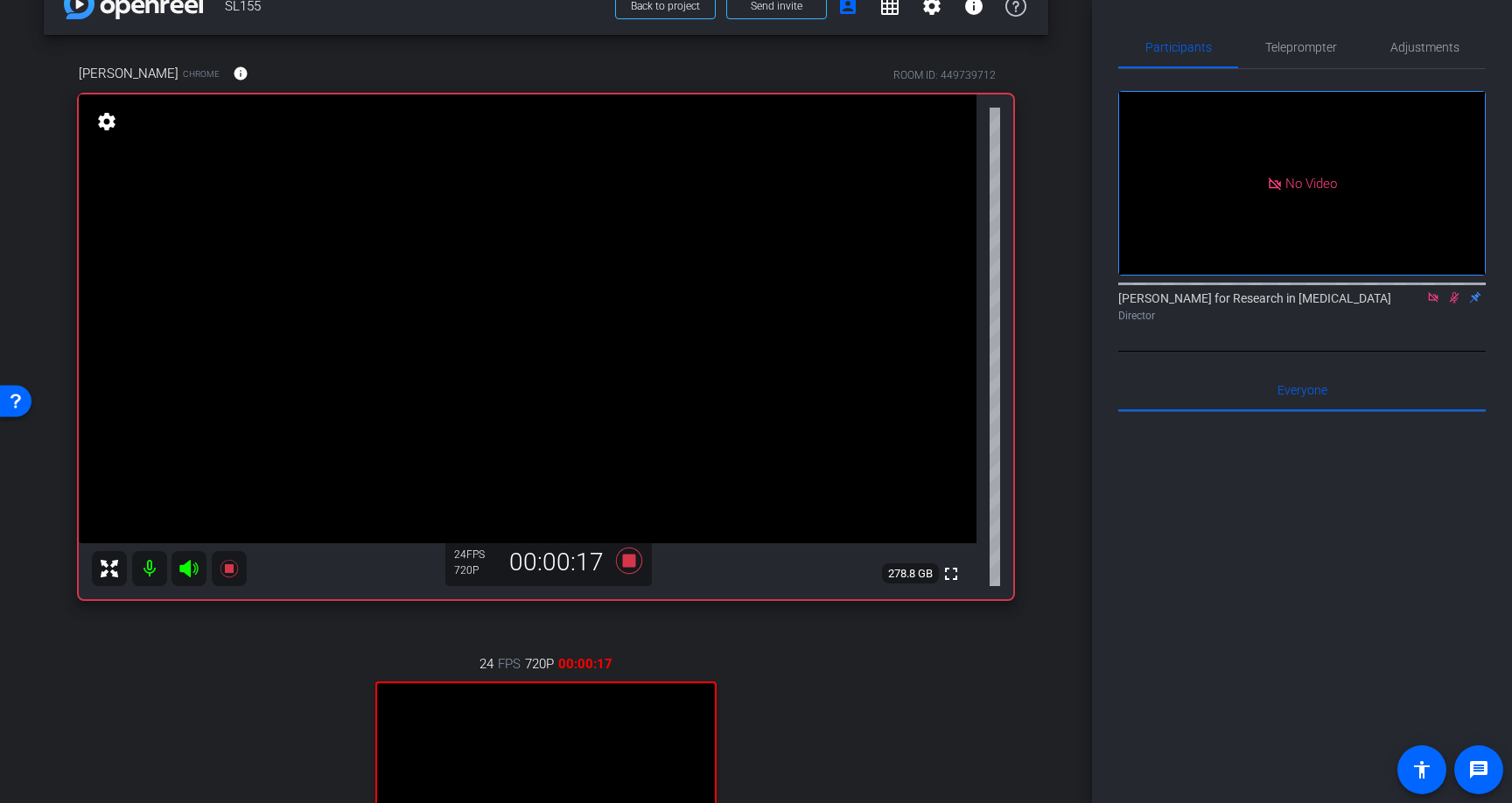
scroll to position [0, 0]
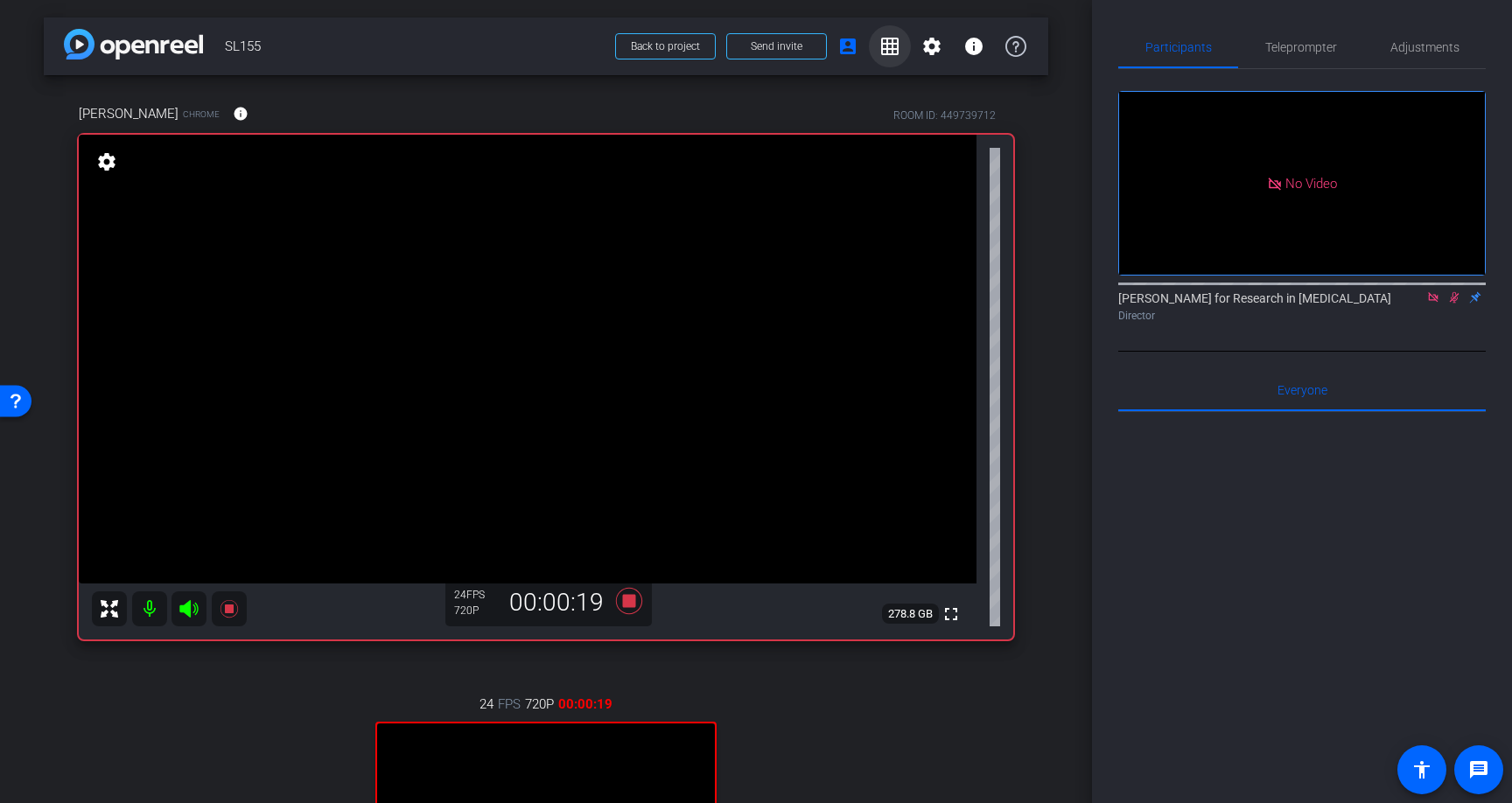
click at [893, 43] on mat-icon "grid_on" at bounding box center [890, 47] width 21 height 21
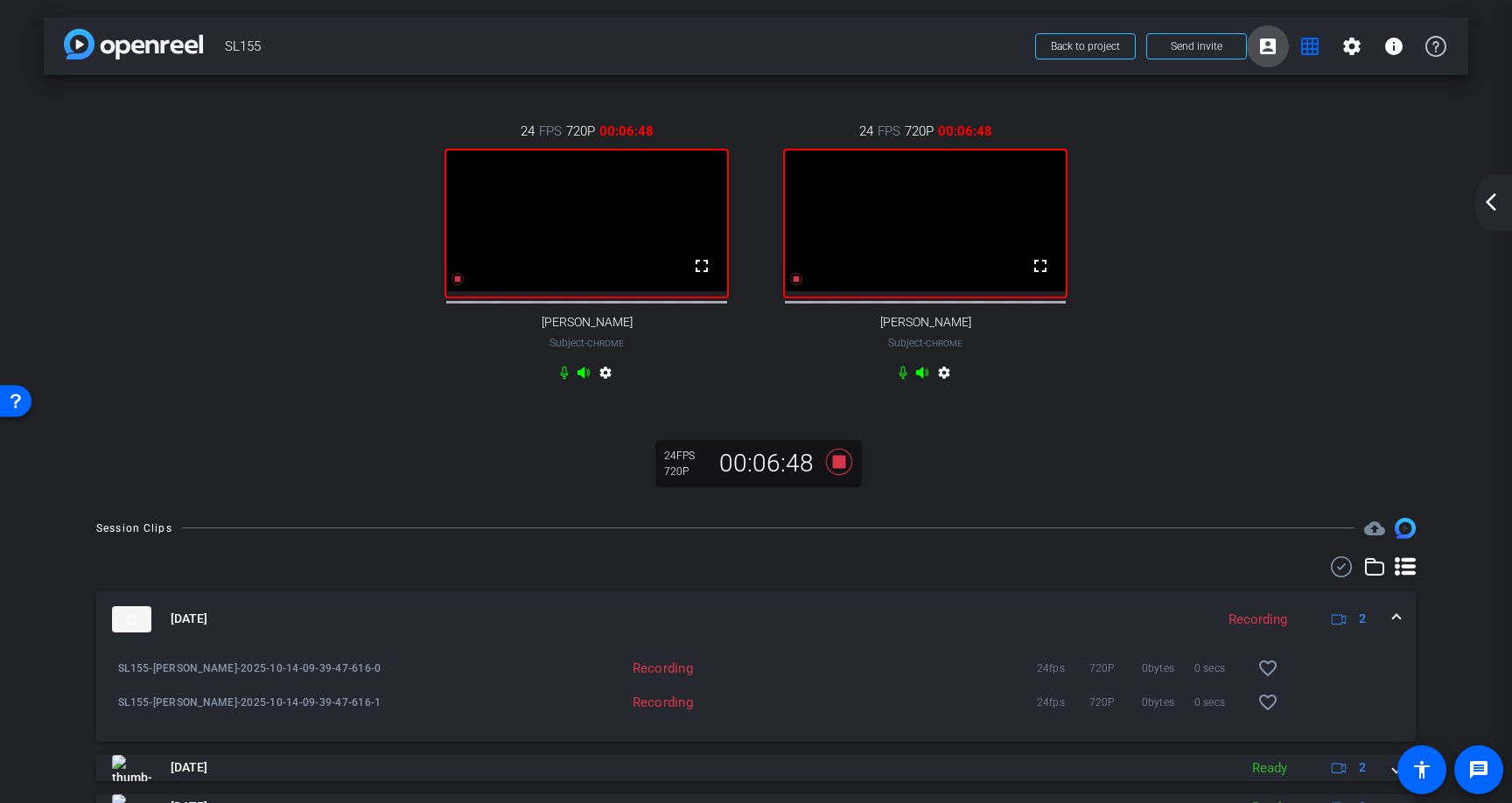
click at [1270, 47] on mat-icon "account_box" at bounding box center [1268, 47] width 21 height 21
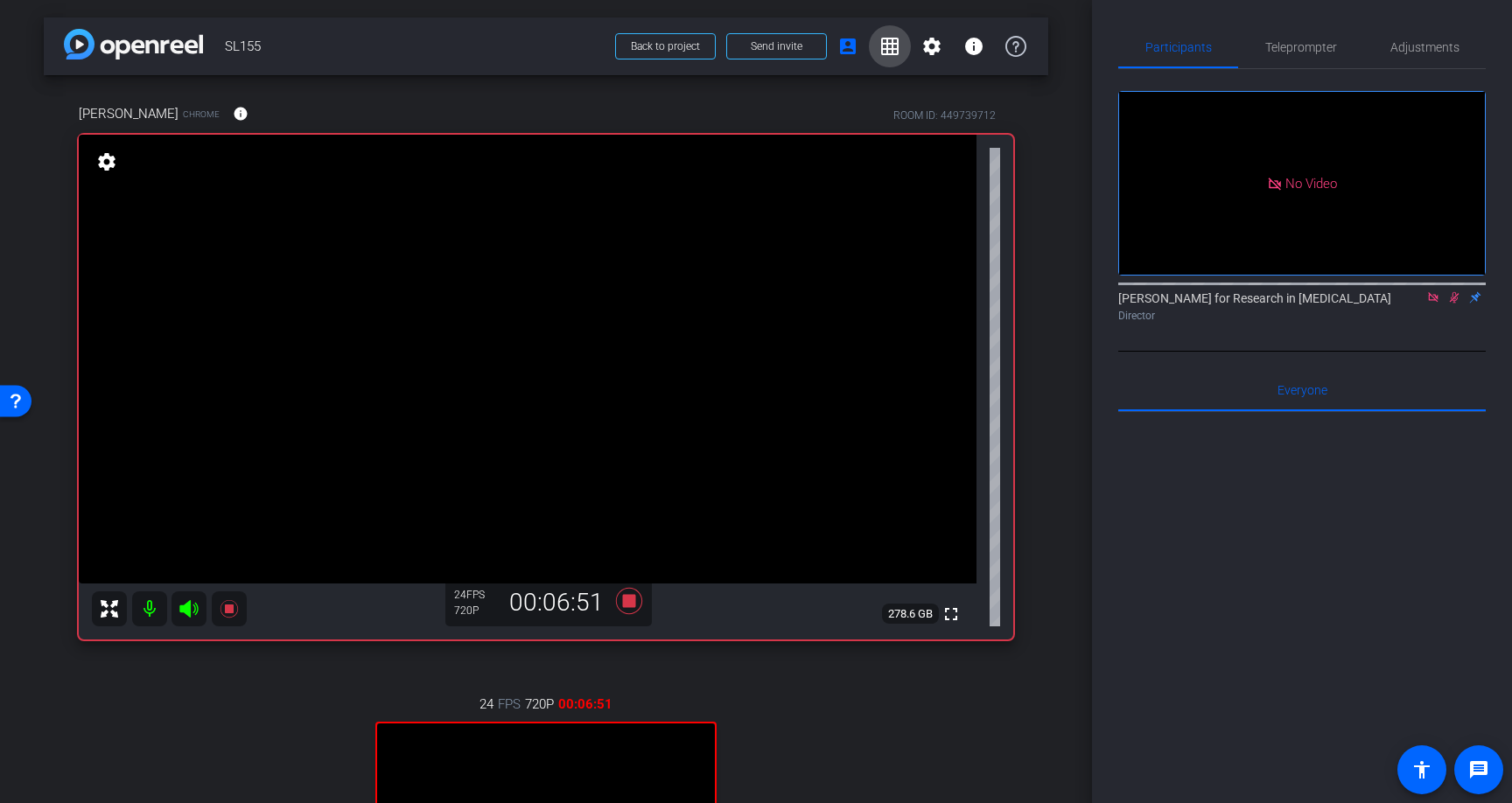
click at [892, 44] on mat-icon "grid_on" at bounding box center [890, 47] width 21 height 21
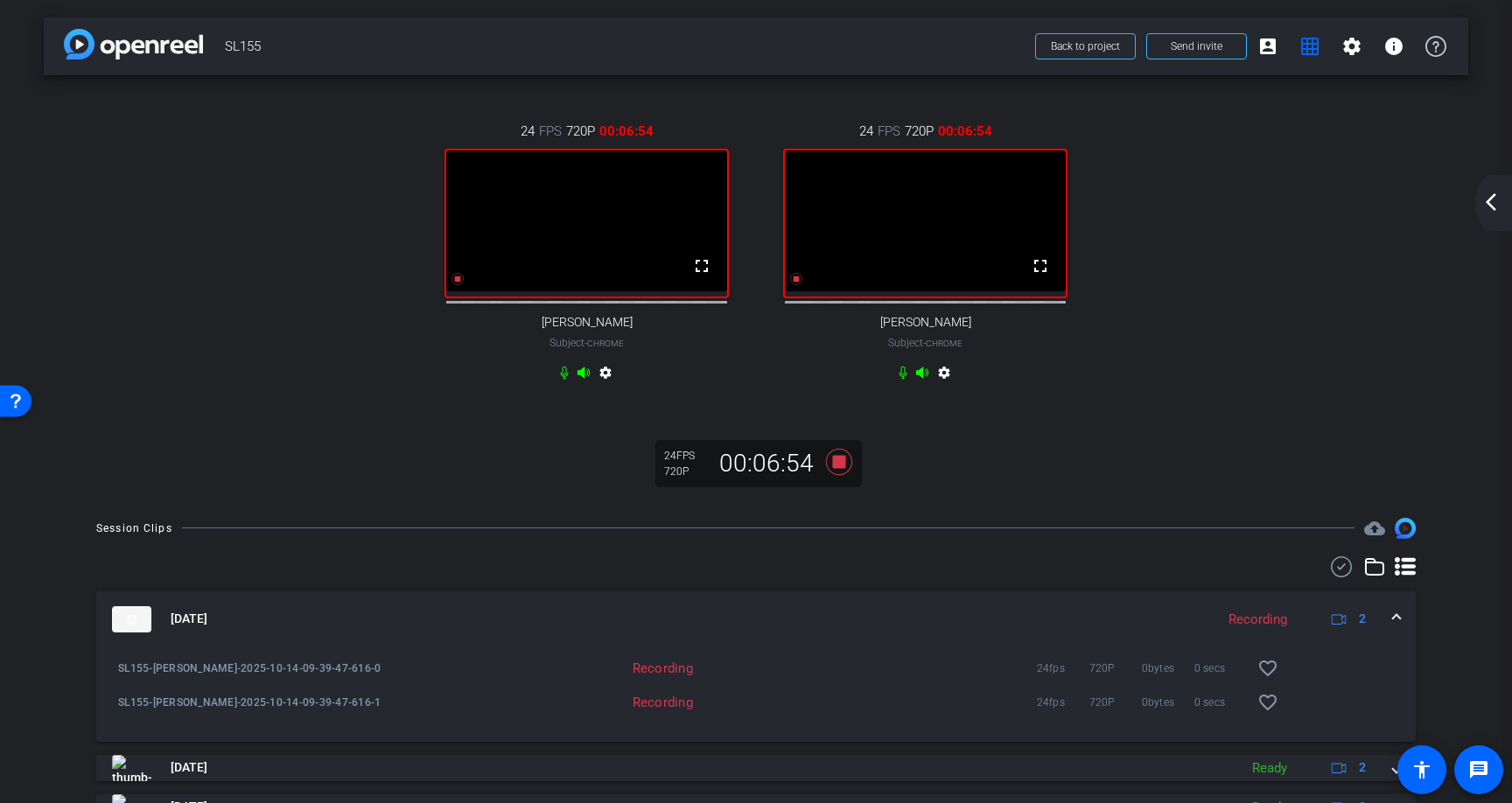
click at [1497, 197] on mat-icon "arrow_back_ios_new" at bounding box center [1491, 202] width 21 height 21
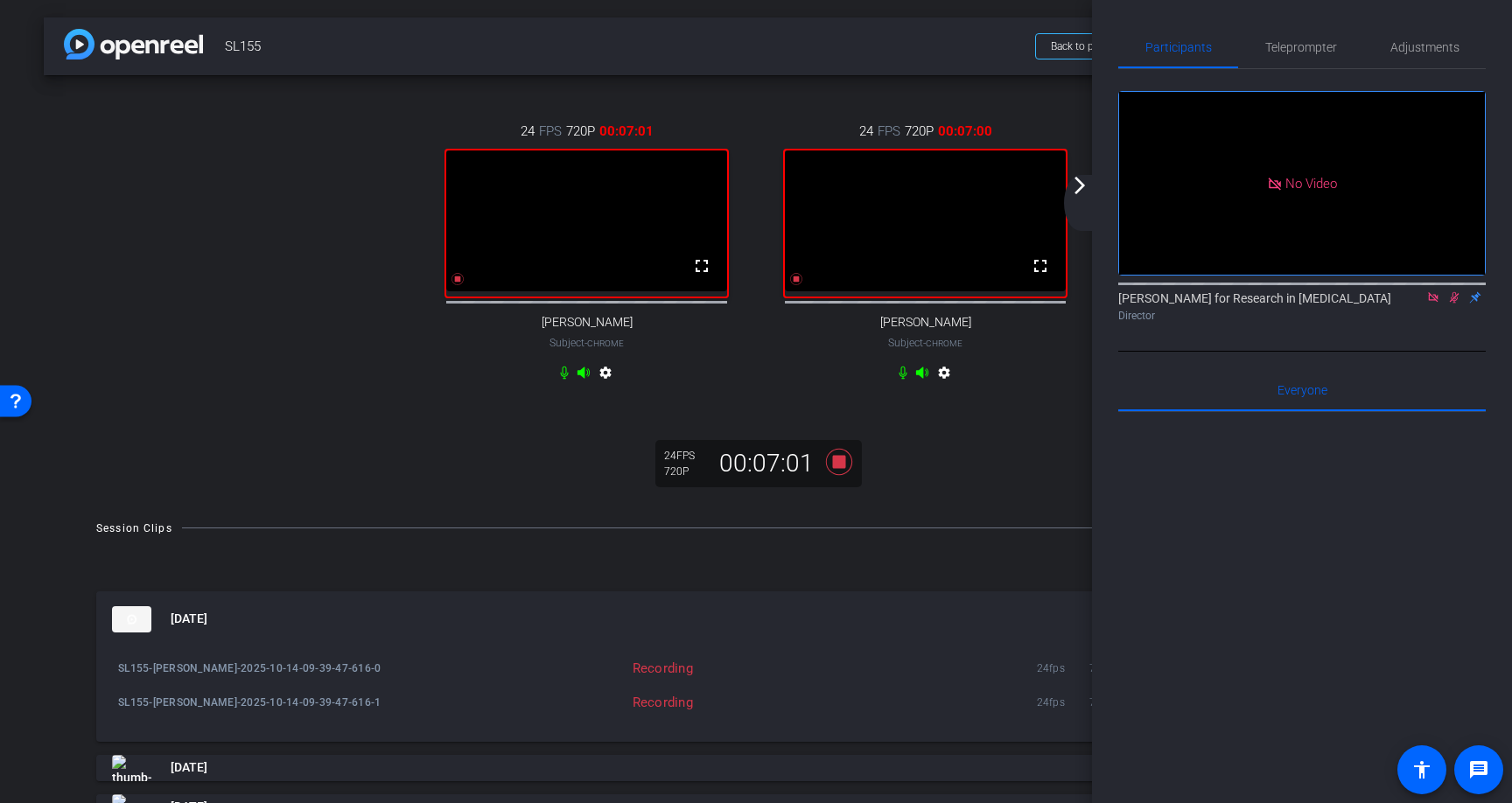
click at [1081, 186] on mat-icon "arrow_forward_ios" at bounding box center [1080, 186] width 21 height 21
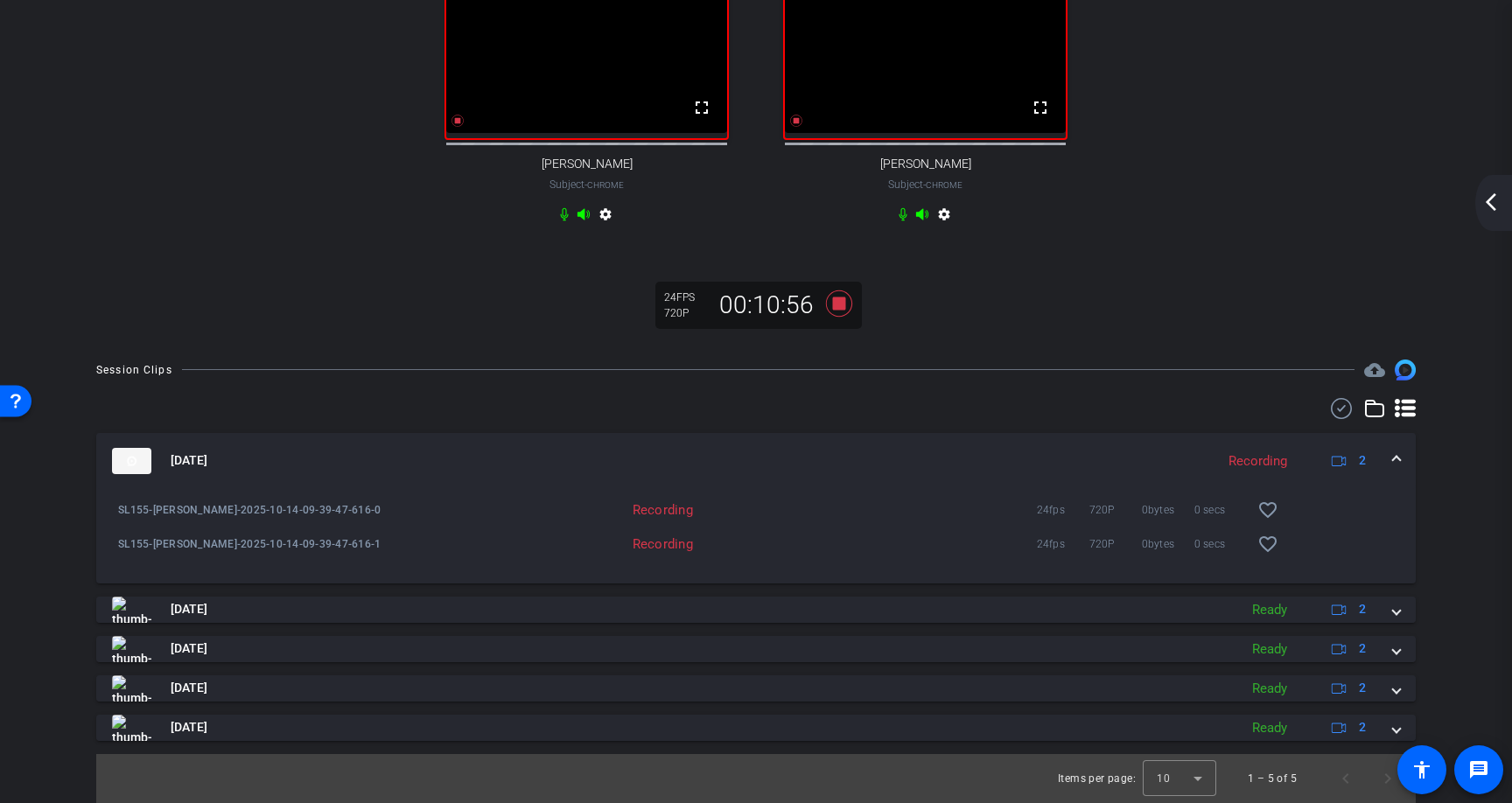
scroll to position [176, 0]
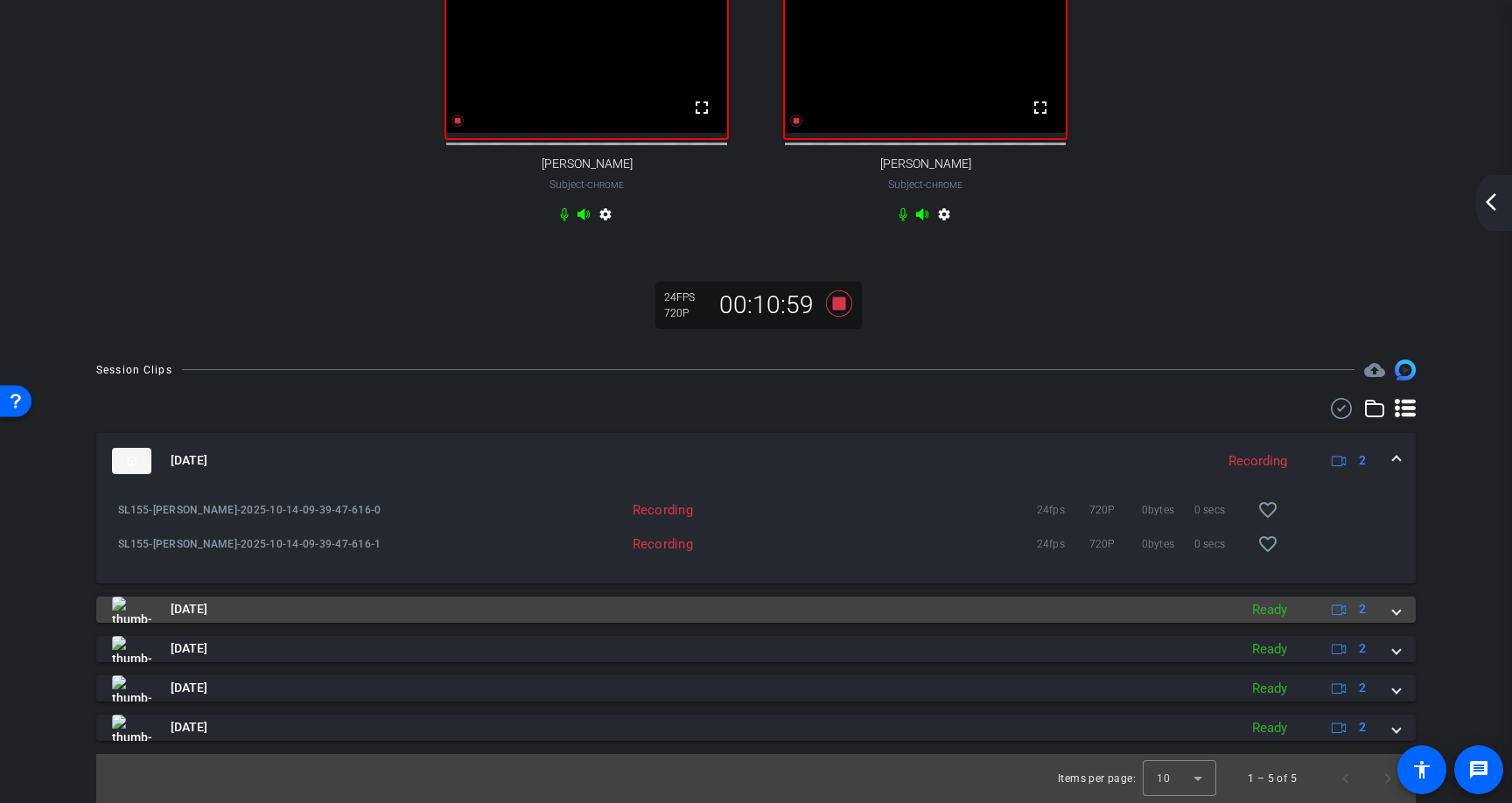
click at [1397, 615] on span at bounding box center [1396, 609] width 7 height 18
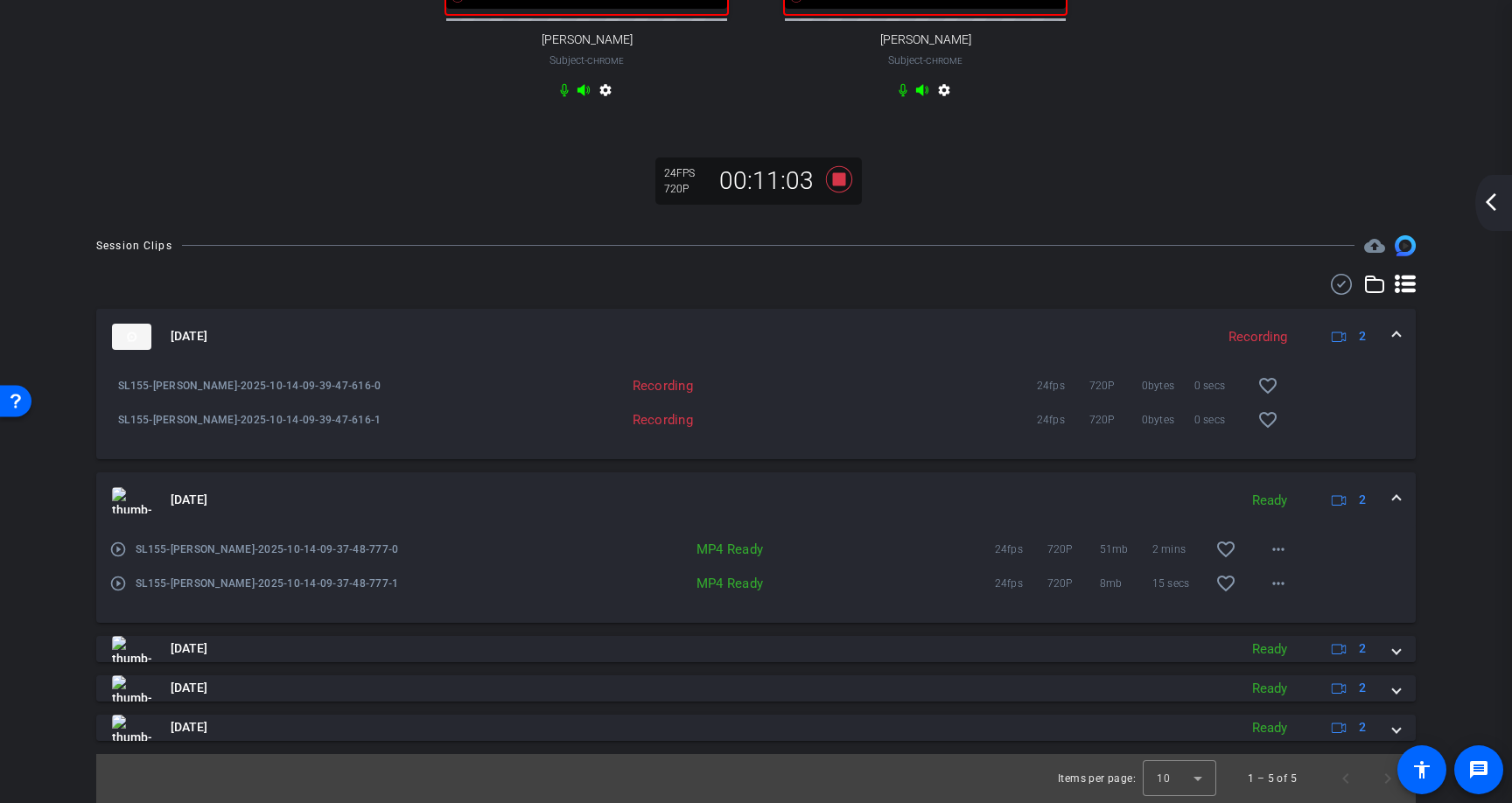
scroll to position [300, 0]
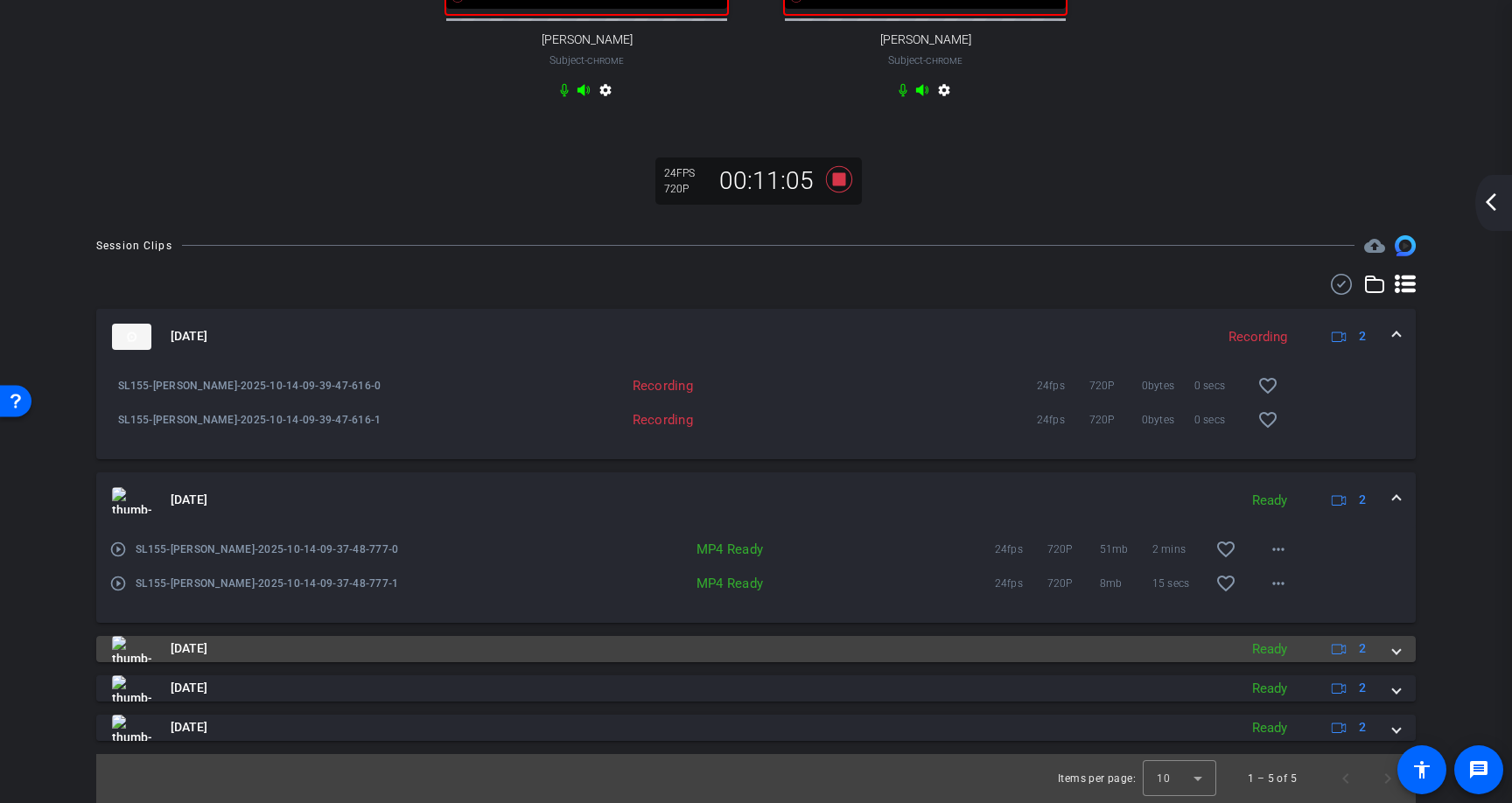
click at [1400, 653] on span at bounding box center [1396, 648] width 7 height 18
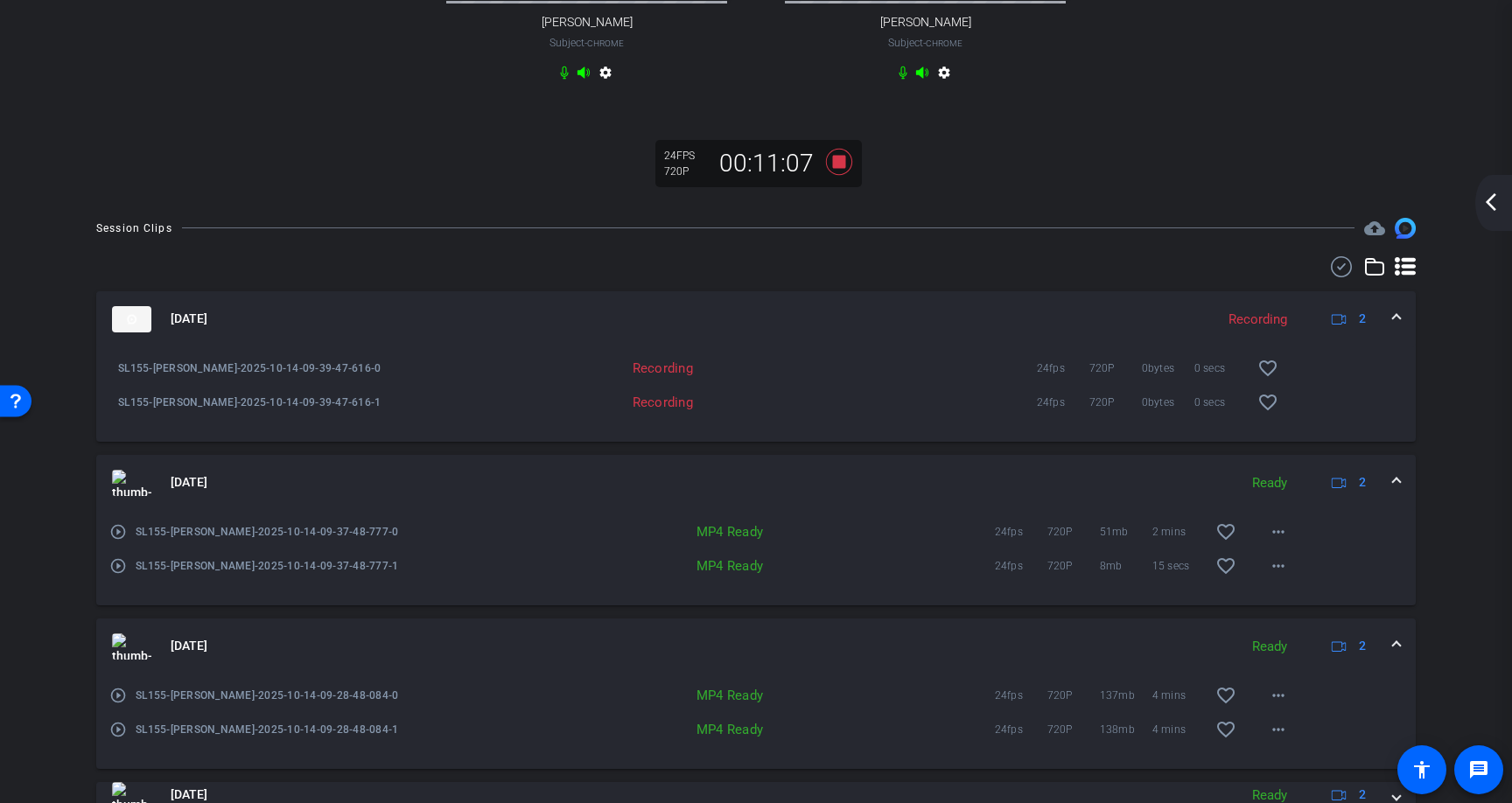
click at [1395, 656] on span at bounding box center [1396, 646] width 7 height 18
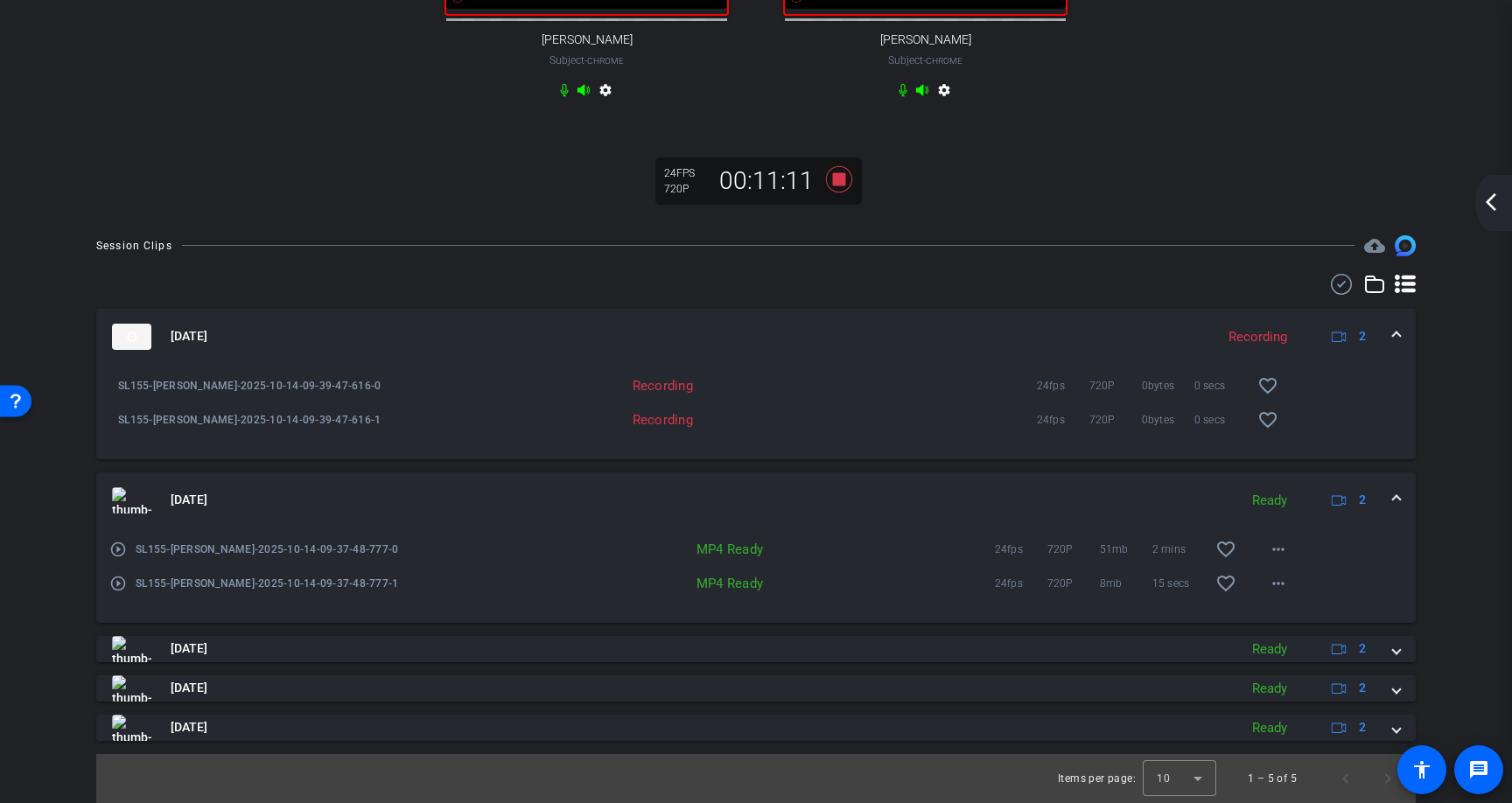
click at [1400, 500] on span at bounding box center [1396, 499] width 7 height 18
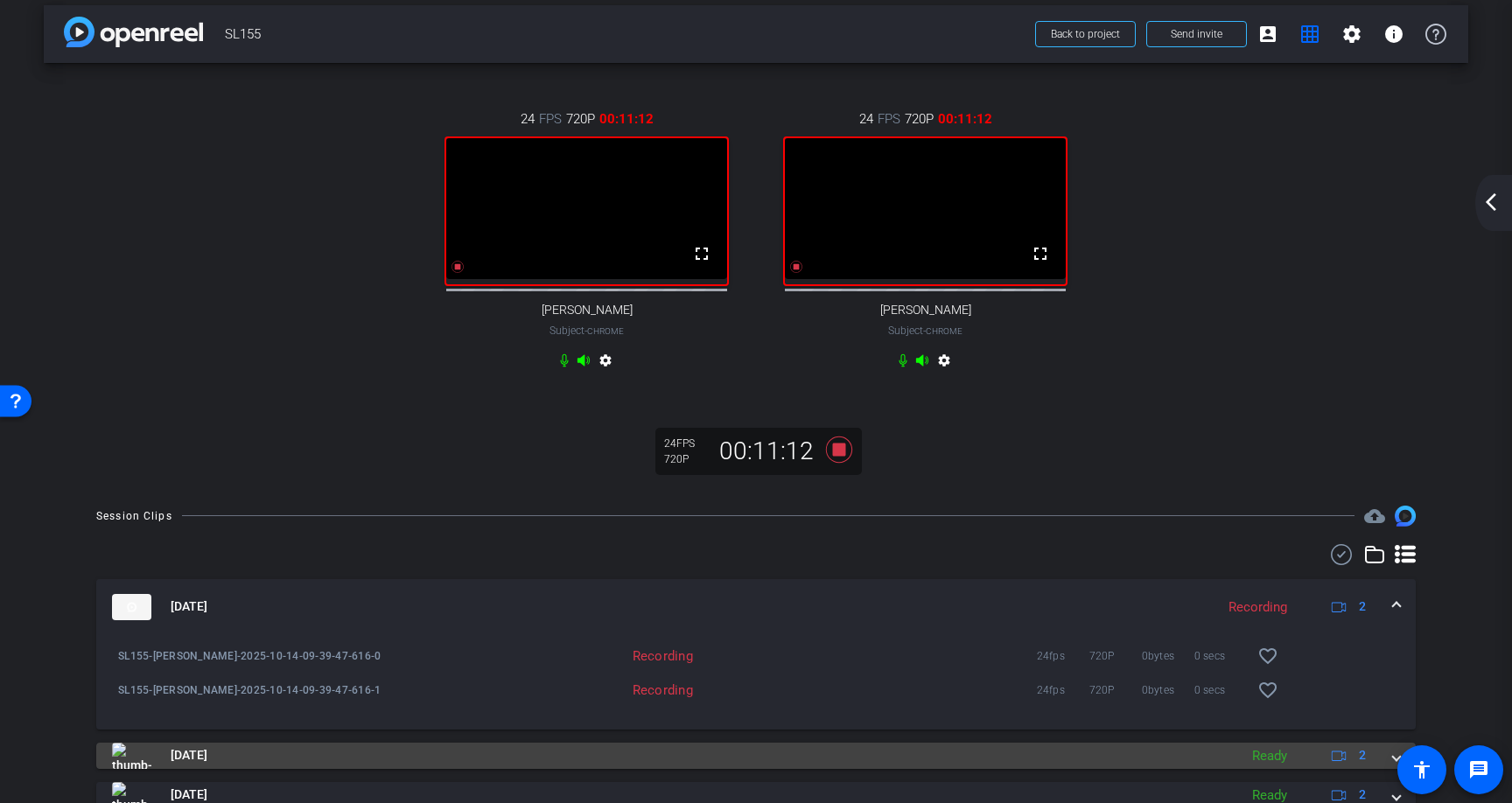
scroll to position [0, 0]
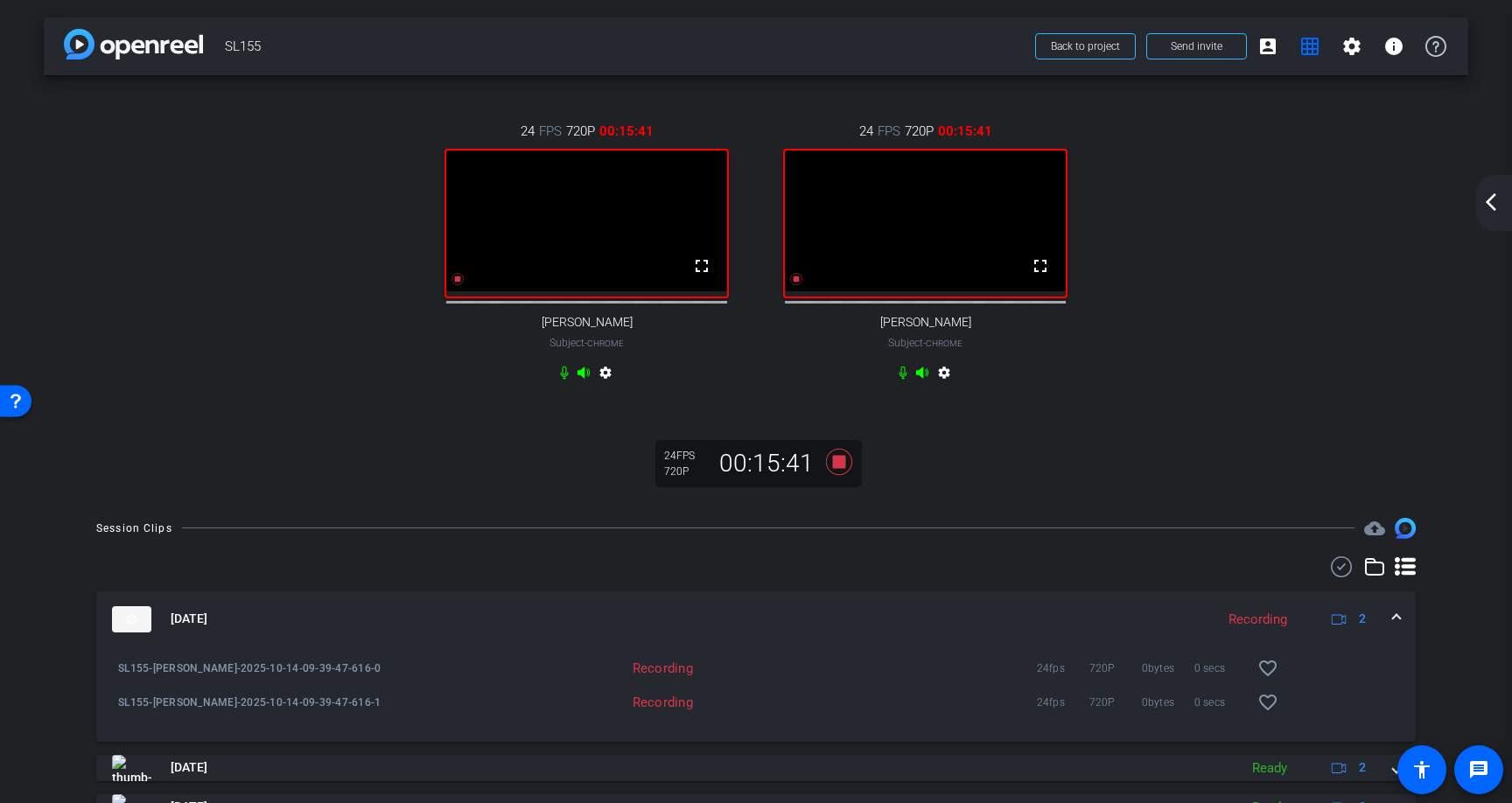
click at [1489, 203] on mat-icon "arrow_back_ios_new" at bounding box center [1491, 202] width 21 height 21
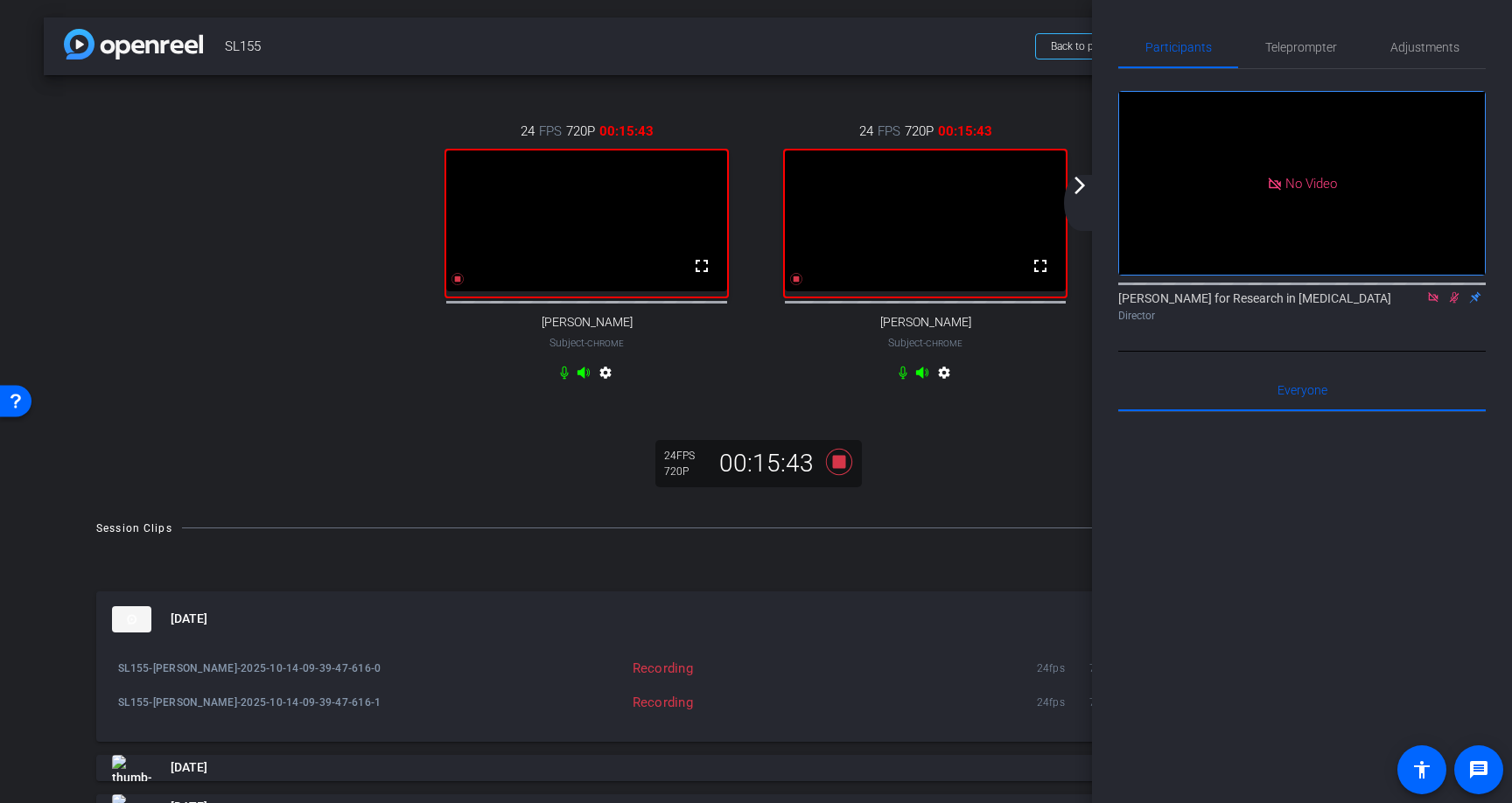
click at [1454, 304] on icon at bounding box center [1454, 297] width 14 height 12
click at [1456, 304] on icon at bounding box center [1454, 297] width 14 height 12
click at [843, 475] on icon at bounding box center [839, 461] width 27 height 27
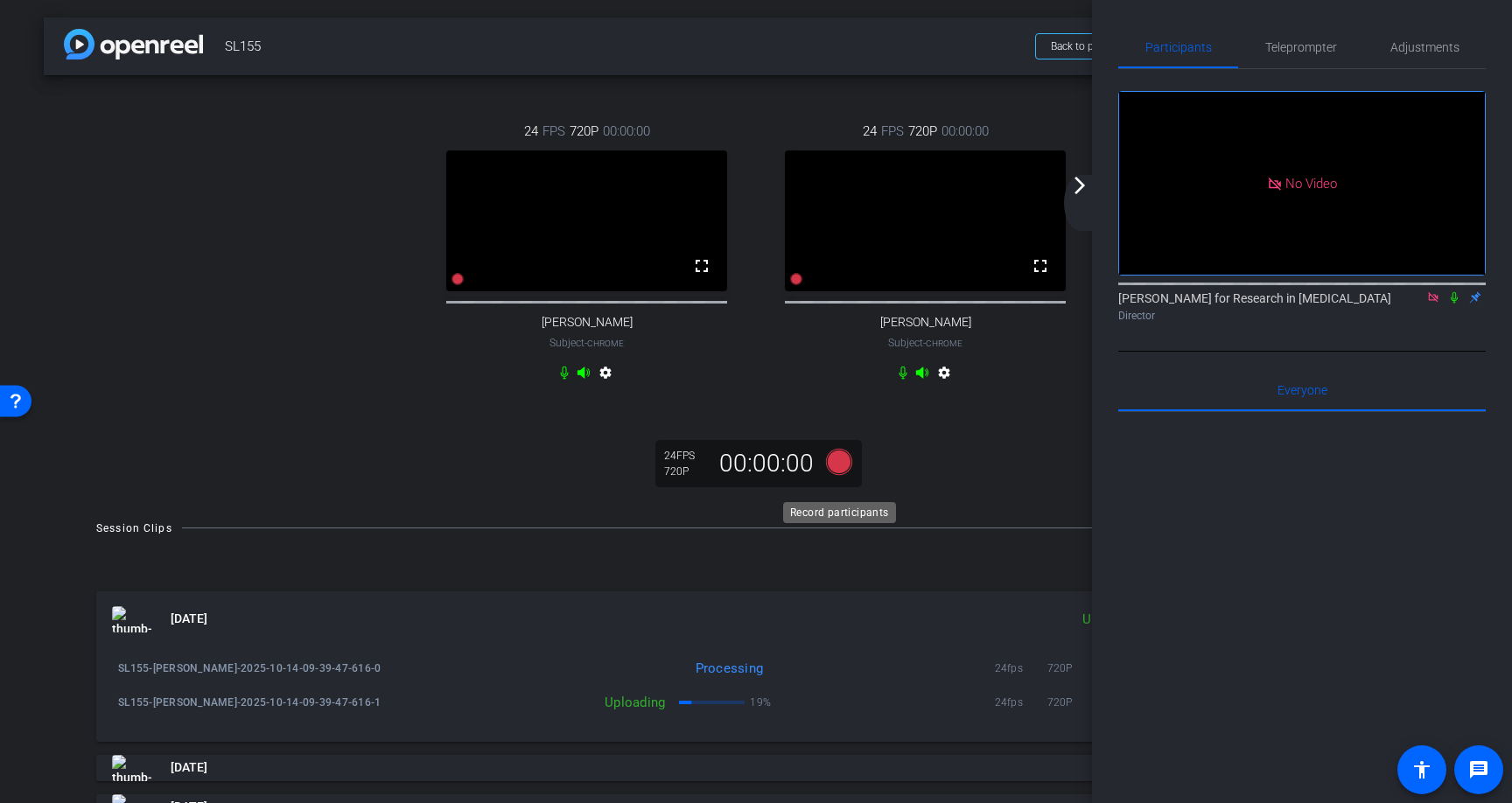
click at [845, 475] on icon at bounding box center [839, 461] width 27 height 27
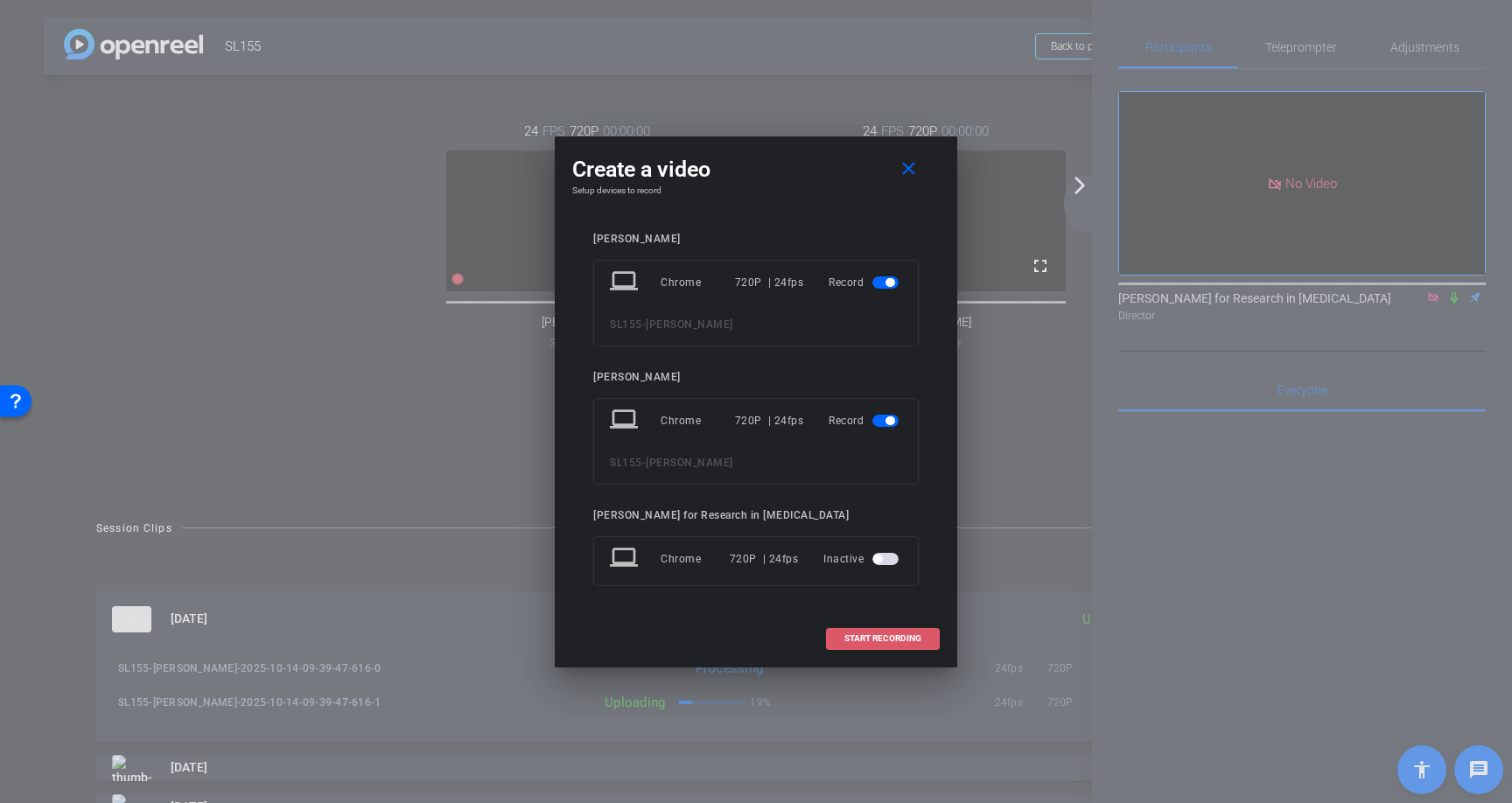
click at [903, 637] on span "START RECORDING" at bounding box center [883, 638] width 77 height 9
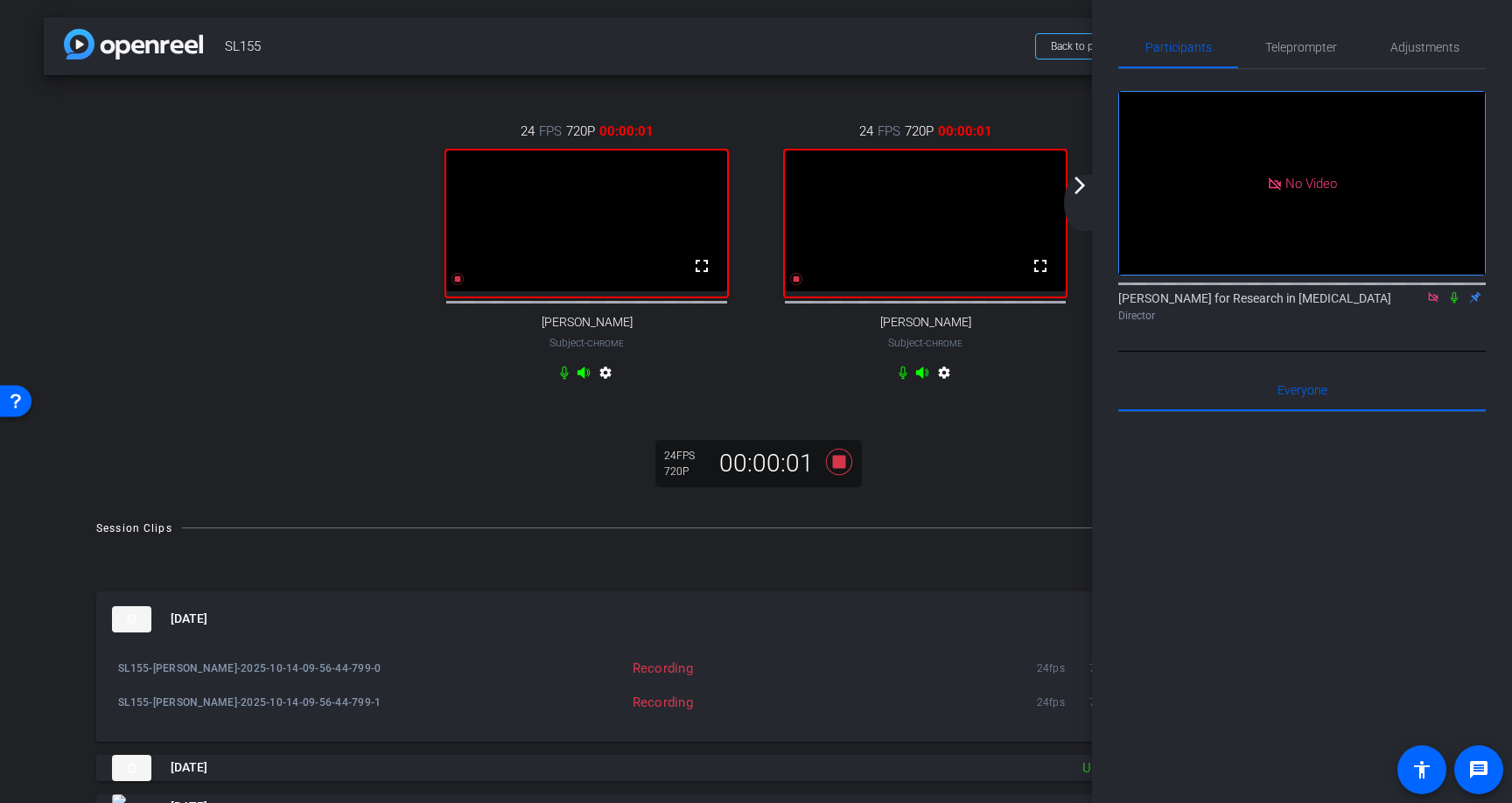
click at [1453, 304] on icon at bounding box center [1454, 297] width 14 height 12
click at [1085, 180] on mat-icon "arrow_forward_ios" at bounding box center [1080, 186] width 21 height 21
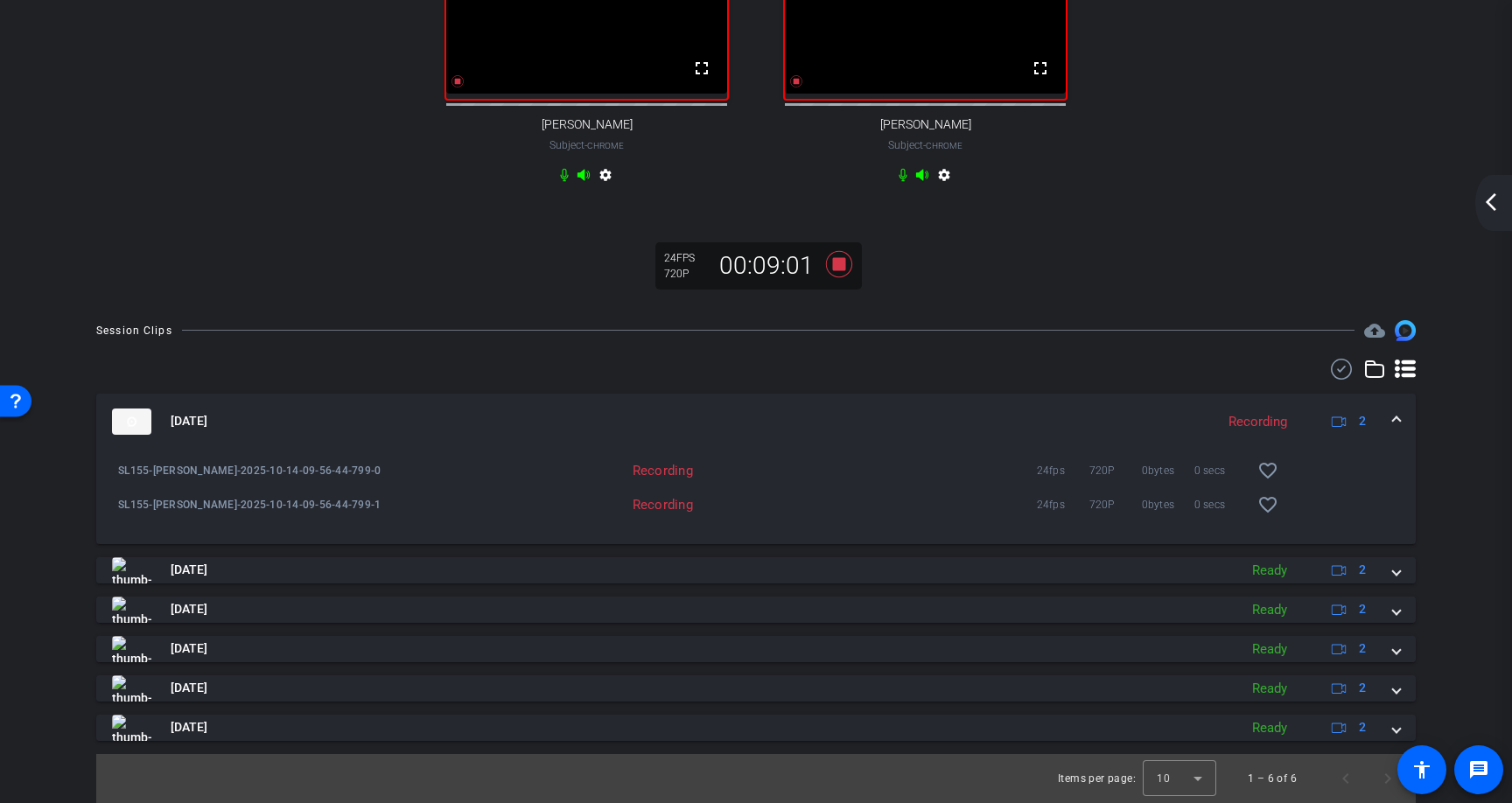
scroll to position [215, 0]
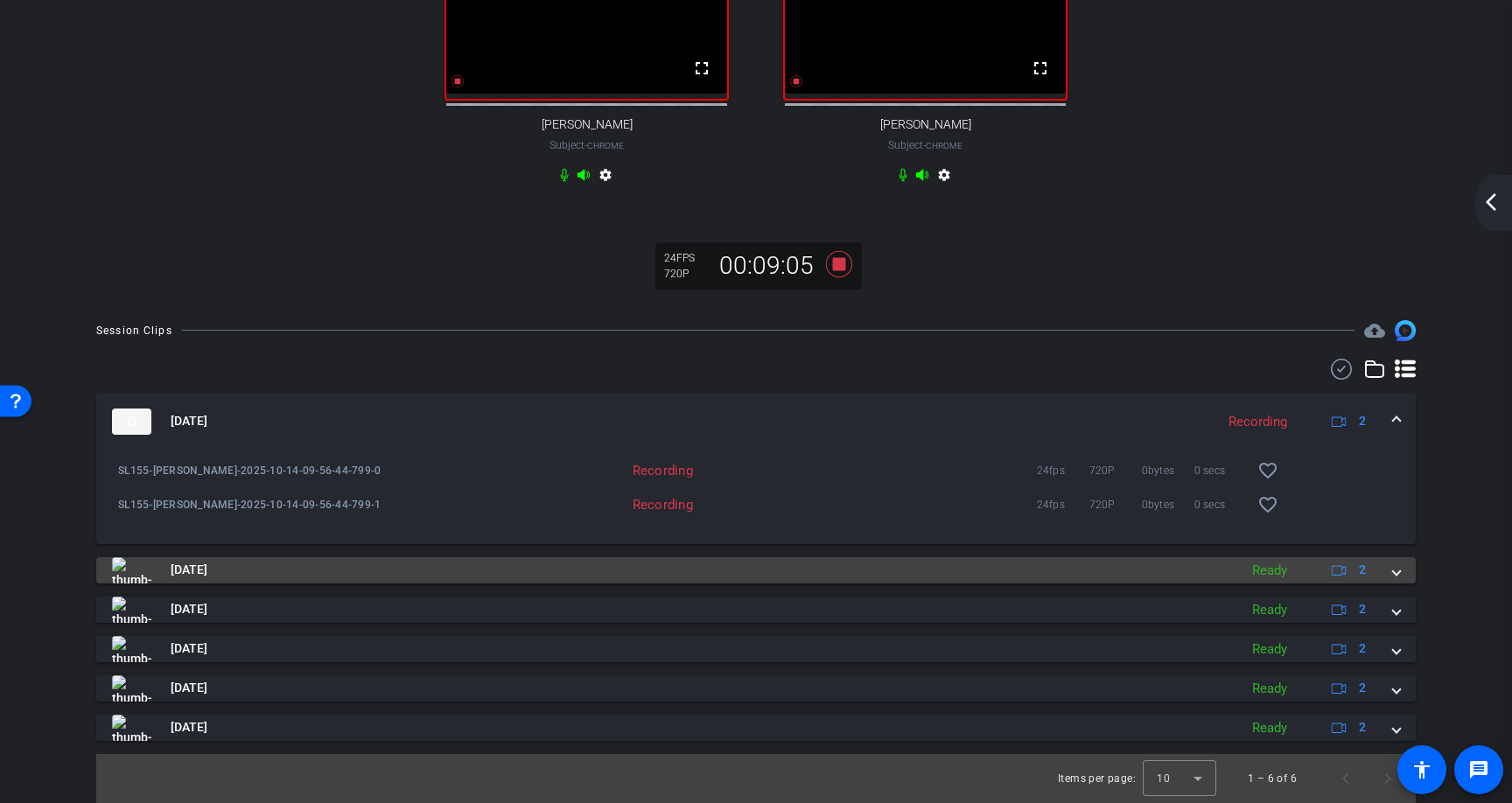
click at [1398, 577] on span at bounding box center [1396, 570] width 7 height 18
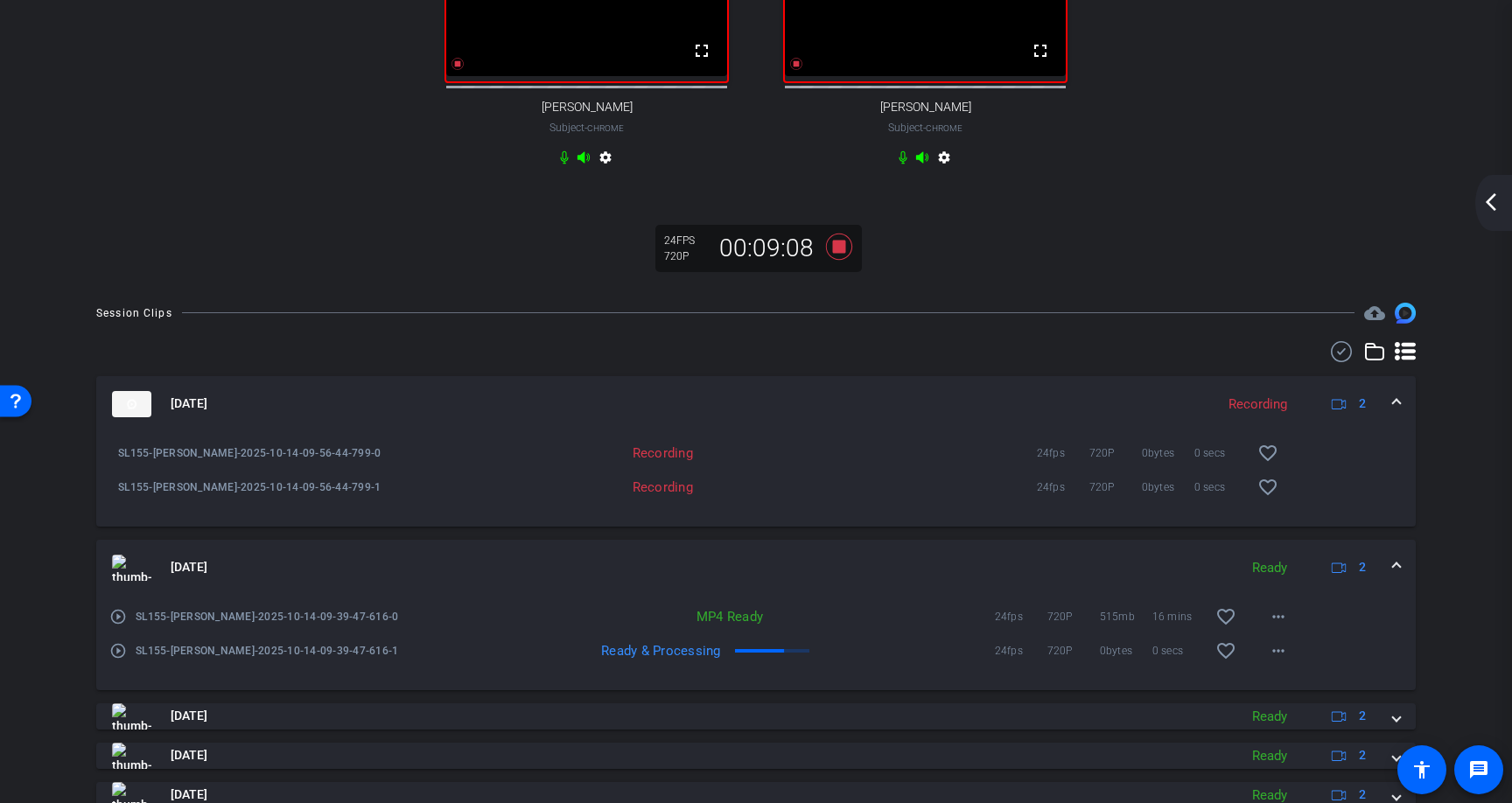
click at [1398, 577] on span at bounding box center [1396, 567] width 7 height 18
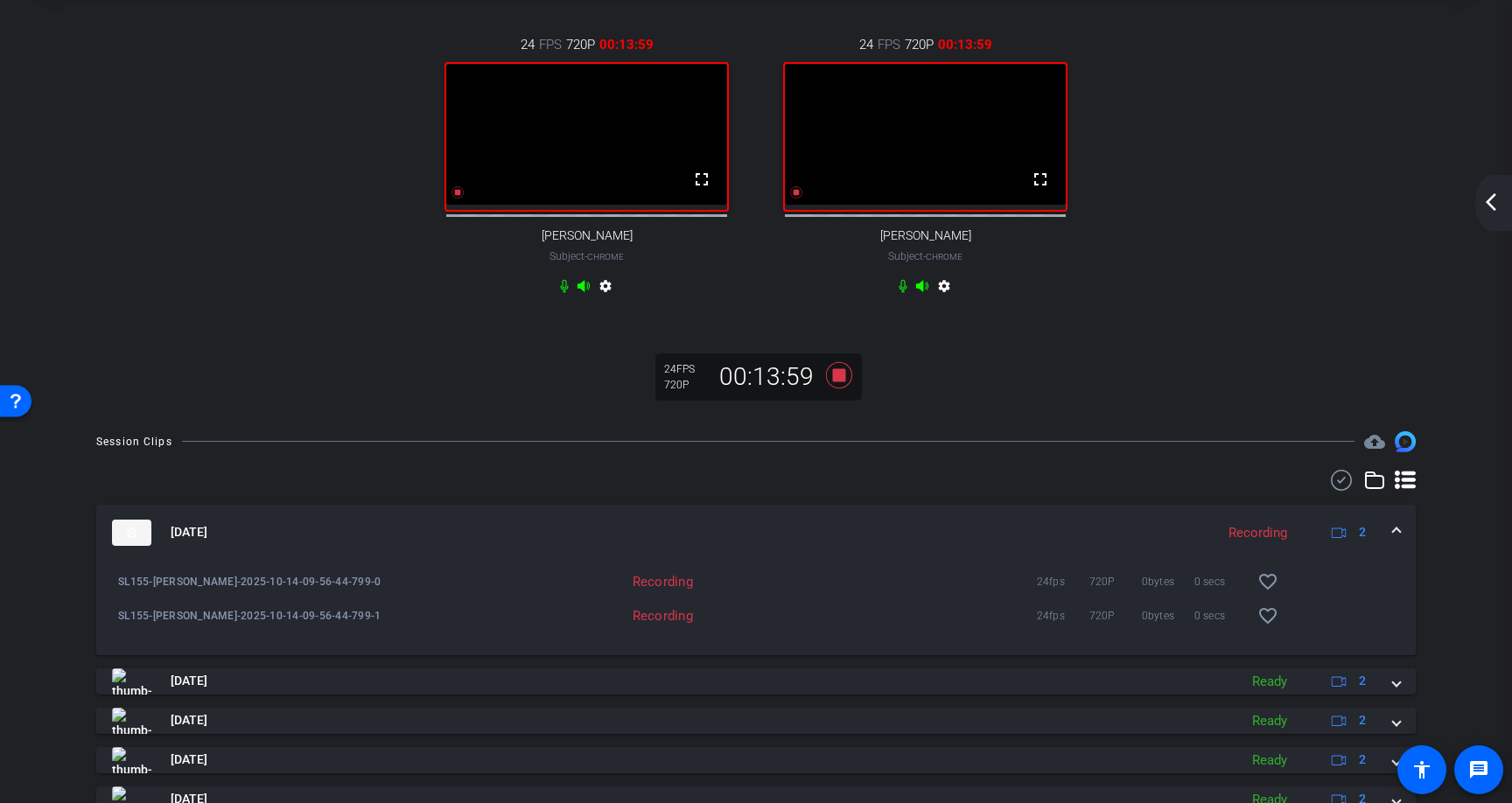
scroll to position [0, 0]
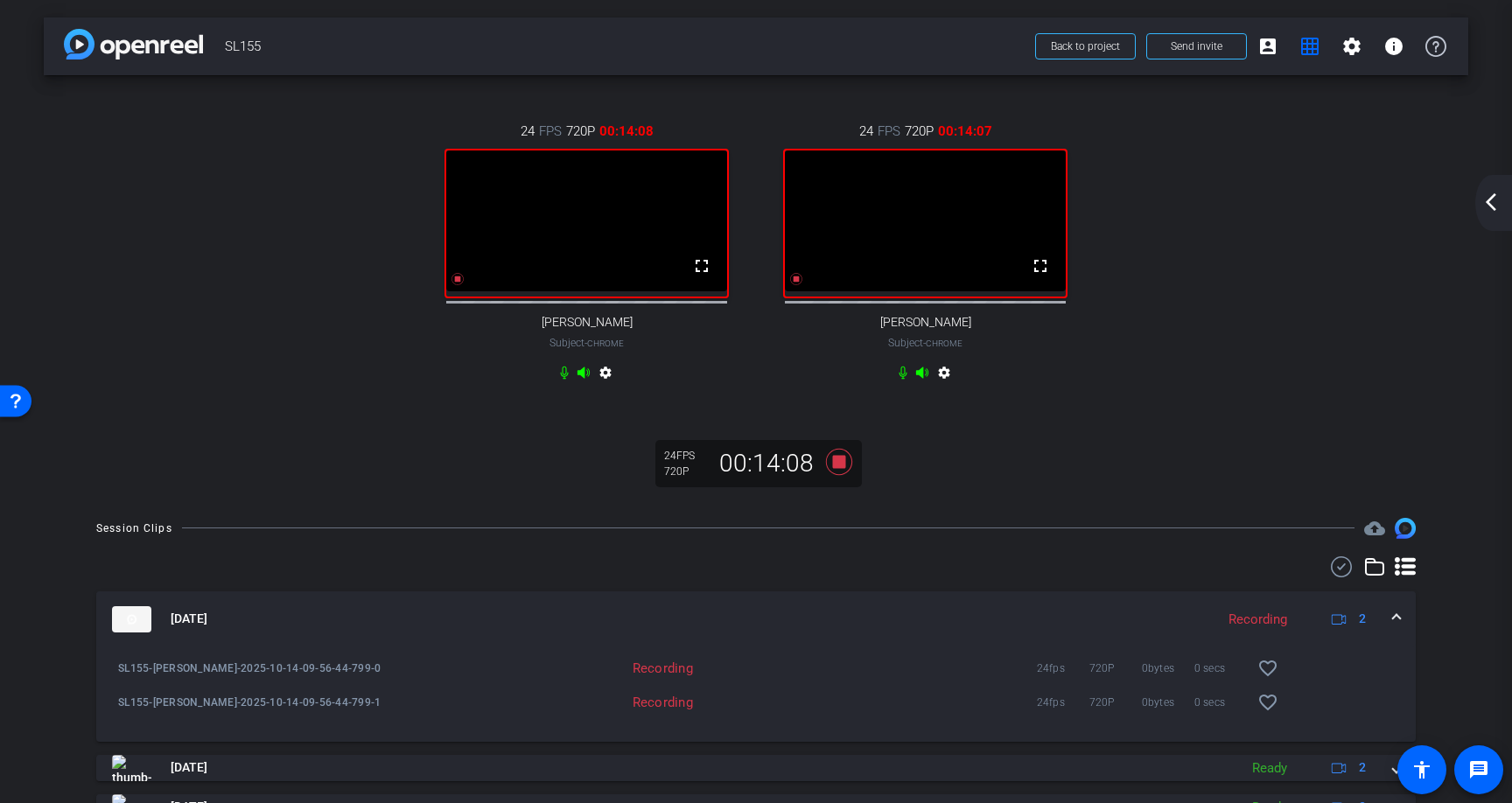
click at [1494, 195] on mat-icon "arrow_back_ios_new" at bounding box center [1491, 202] width 21 height 21
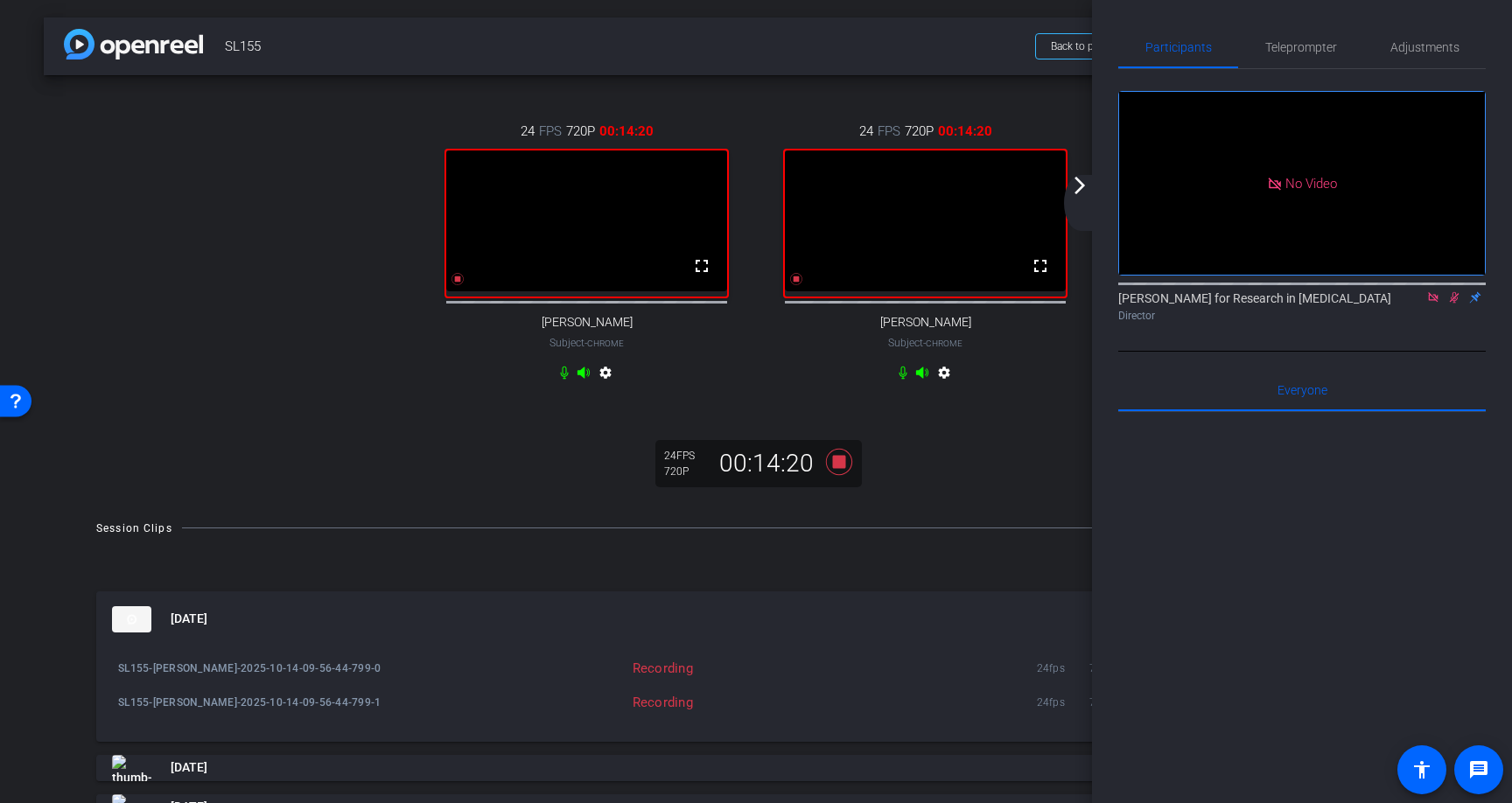
click at [1455, 304] on icon at bounding box center [1454, 297] width 14 height 12
click at [837, 475] on icon at bounding box center [839, 461] width 27 height 27
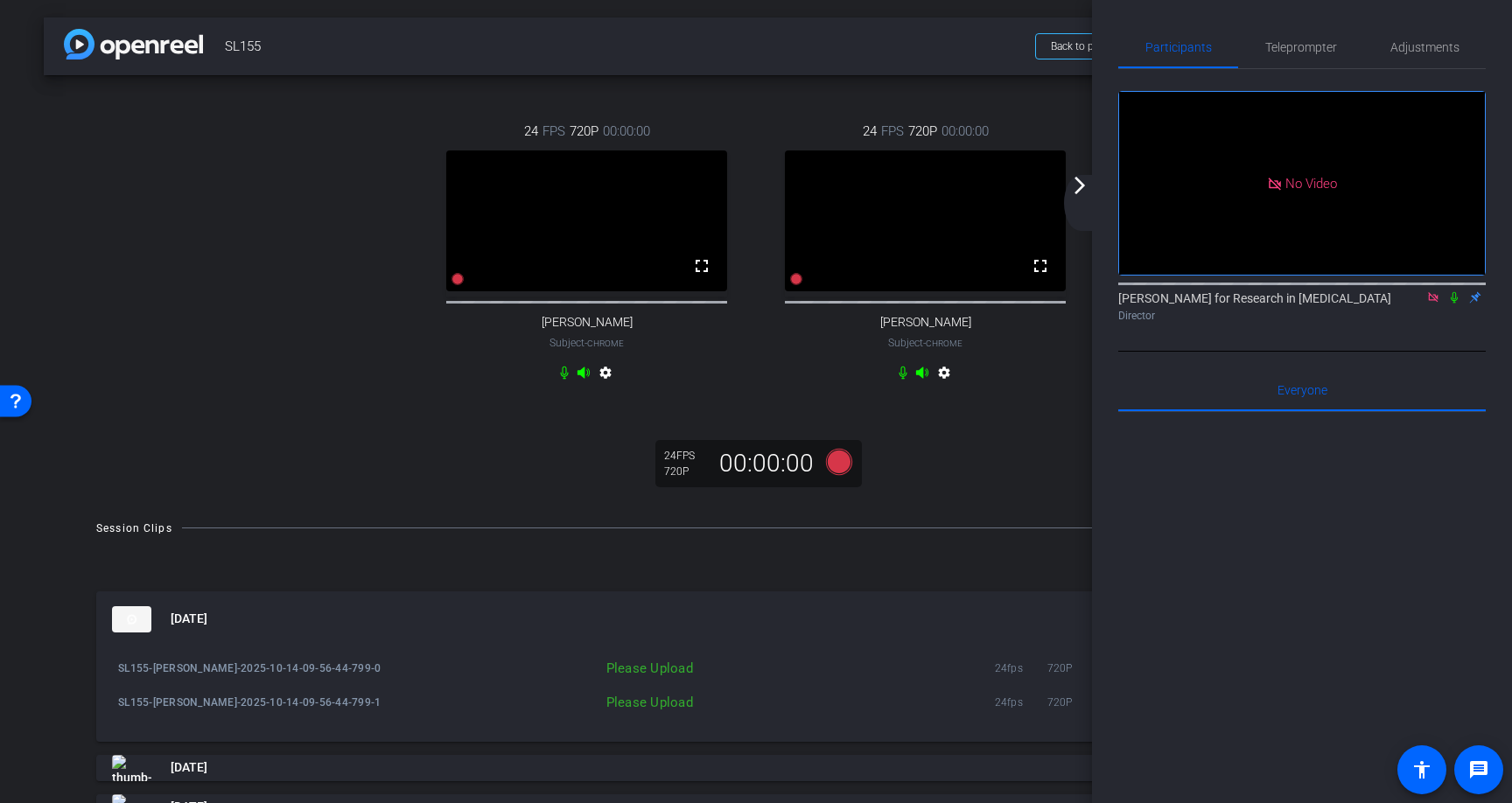
click at [1083, 177] on mat-icon "arrow_forward_ios" at bounding box center [1080, 186] width 21 height 21
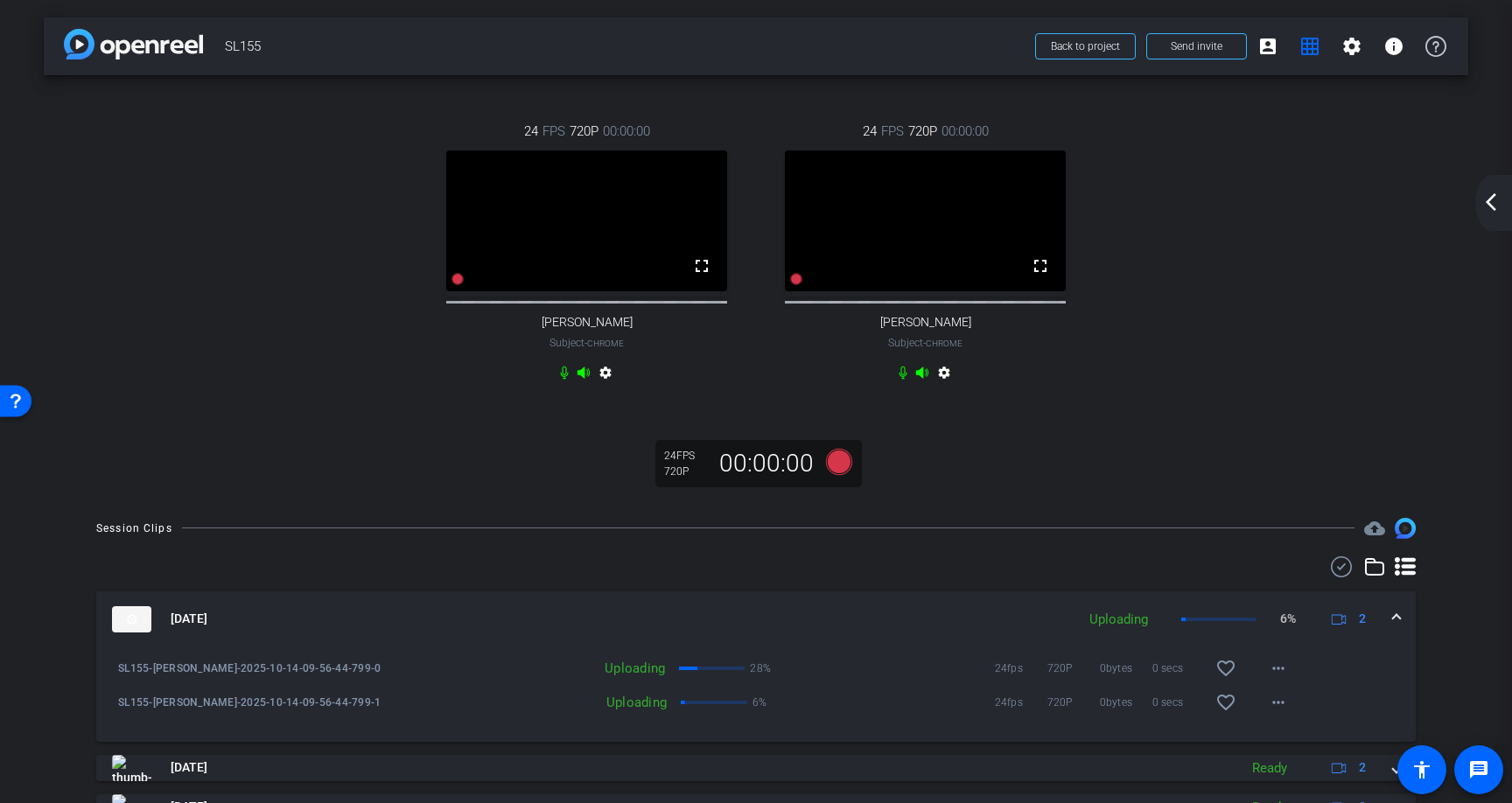
click at [1494, 191] on mat-icon "arrow_back_ios_new" at bounding box center [1491, 202] width 21 height 21
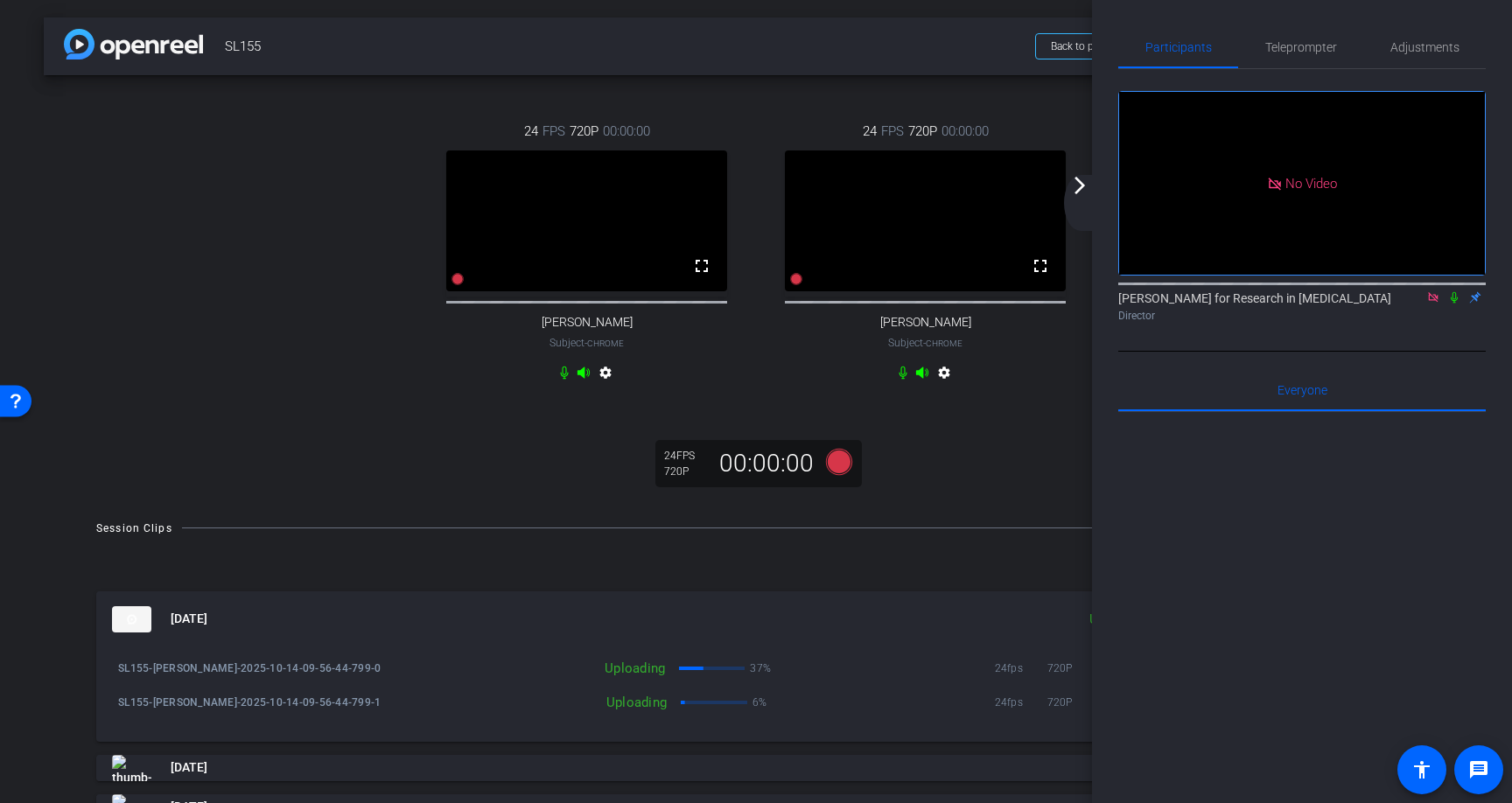
click at [1440, 304] on icon at bounding box center [1433, 297] width 14 height 12
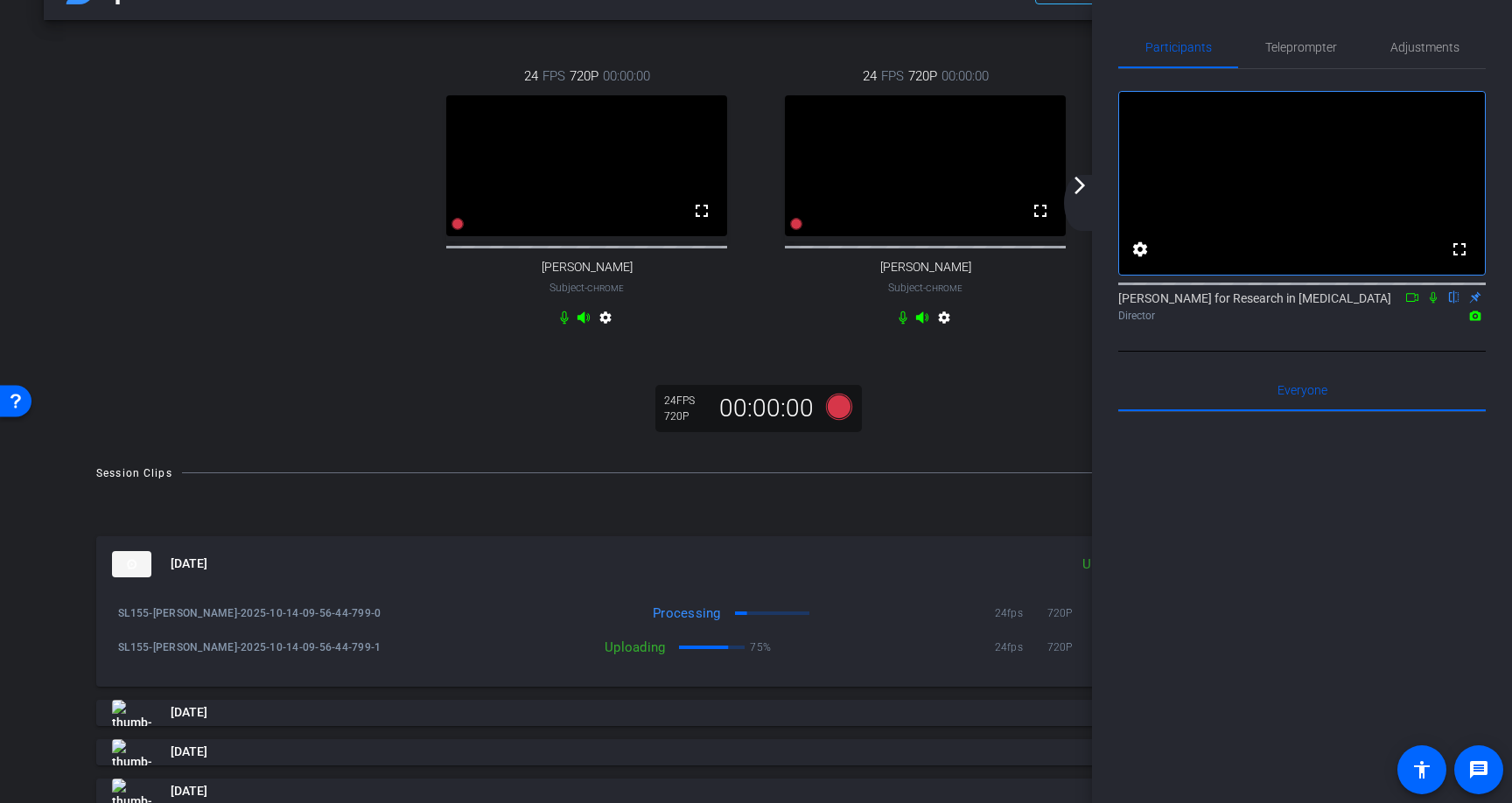
scroll to position [69, 0]
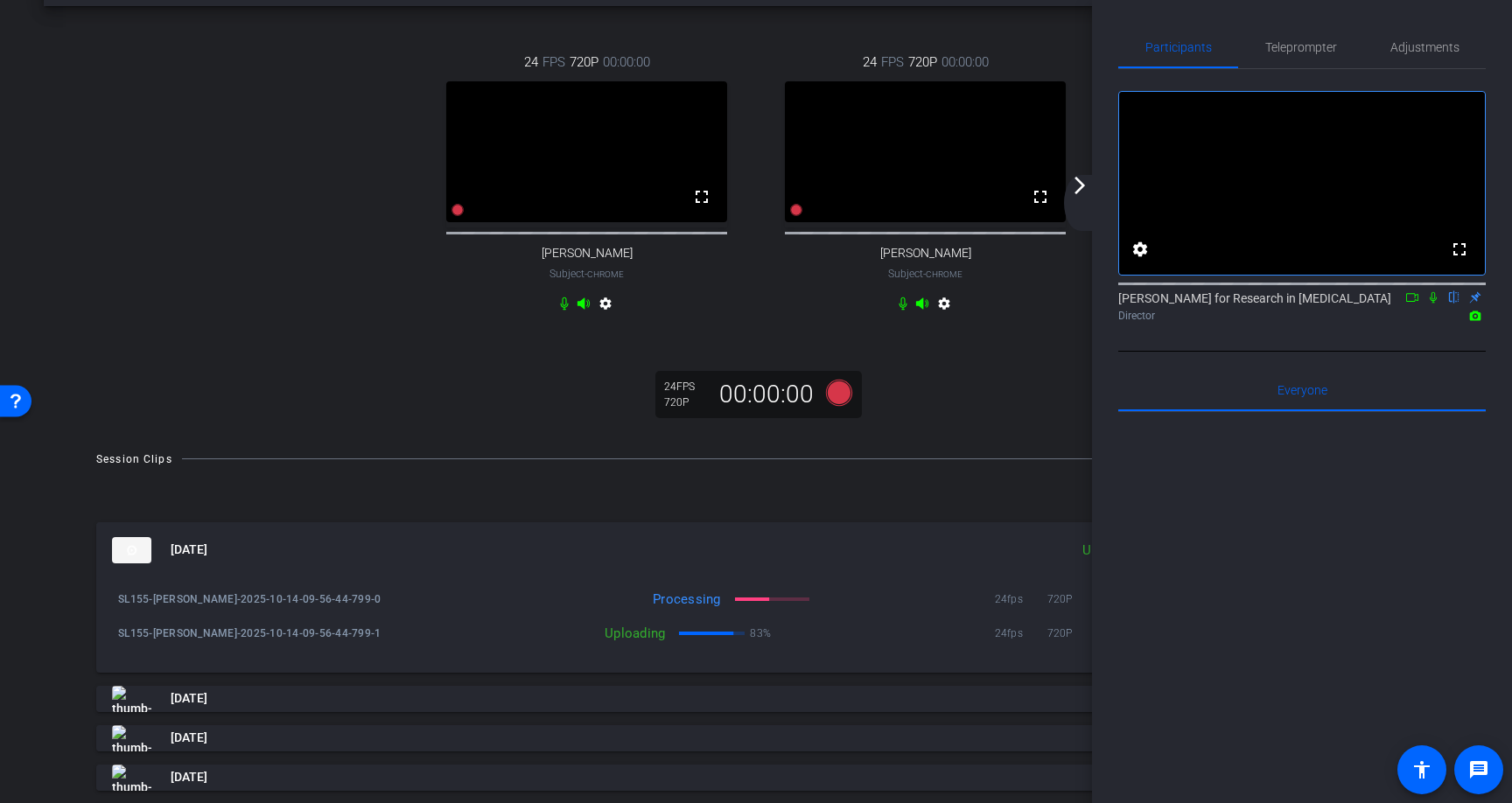
click at [1071, 178] on mat-icon "arrow_forward_ios" at bounding box center [1080, 186] width 21 height 21
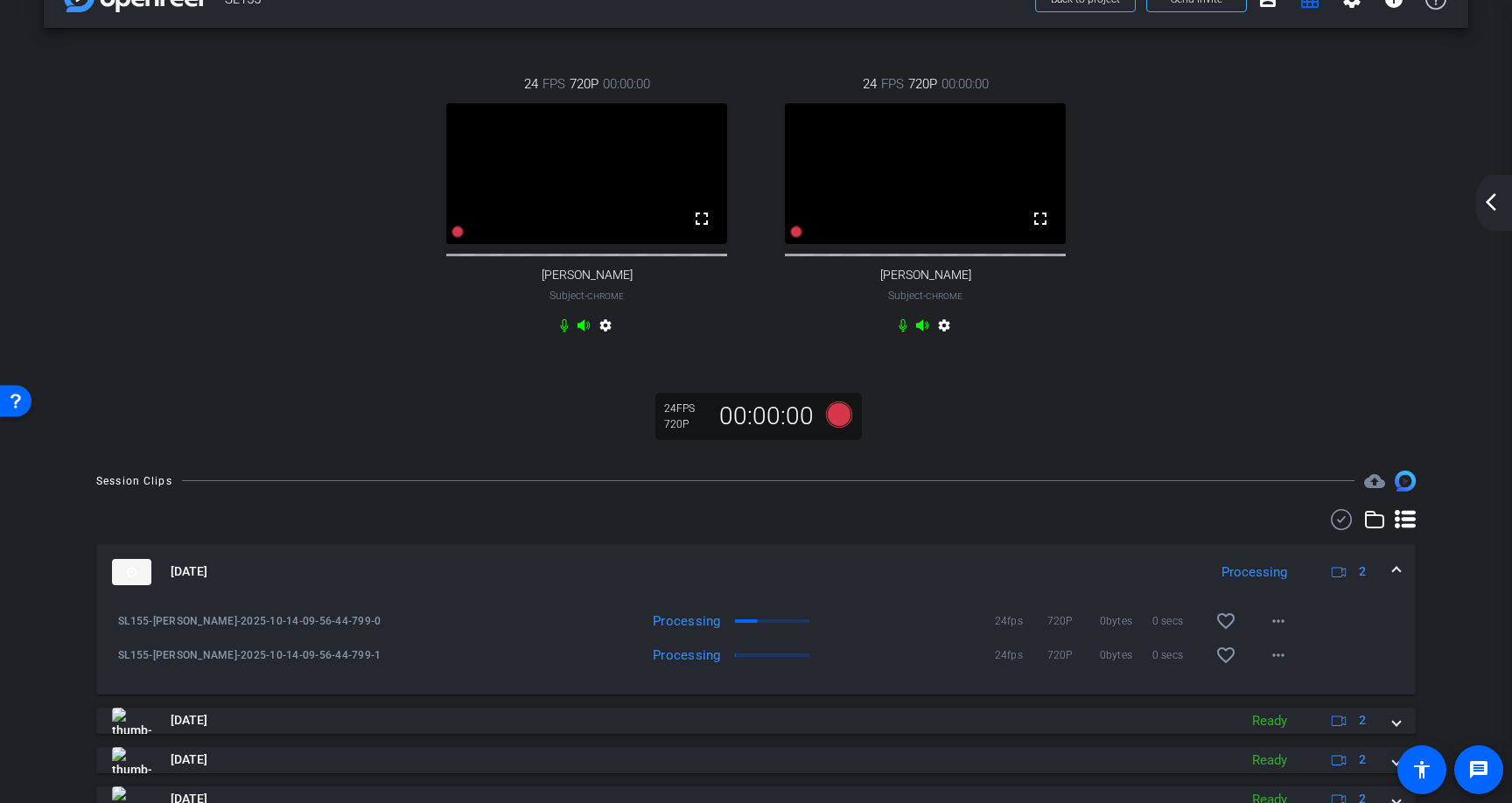
scroll to position [0, 0]
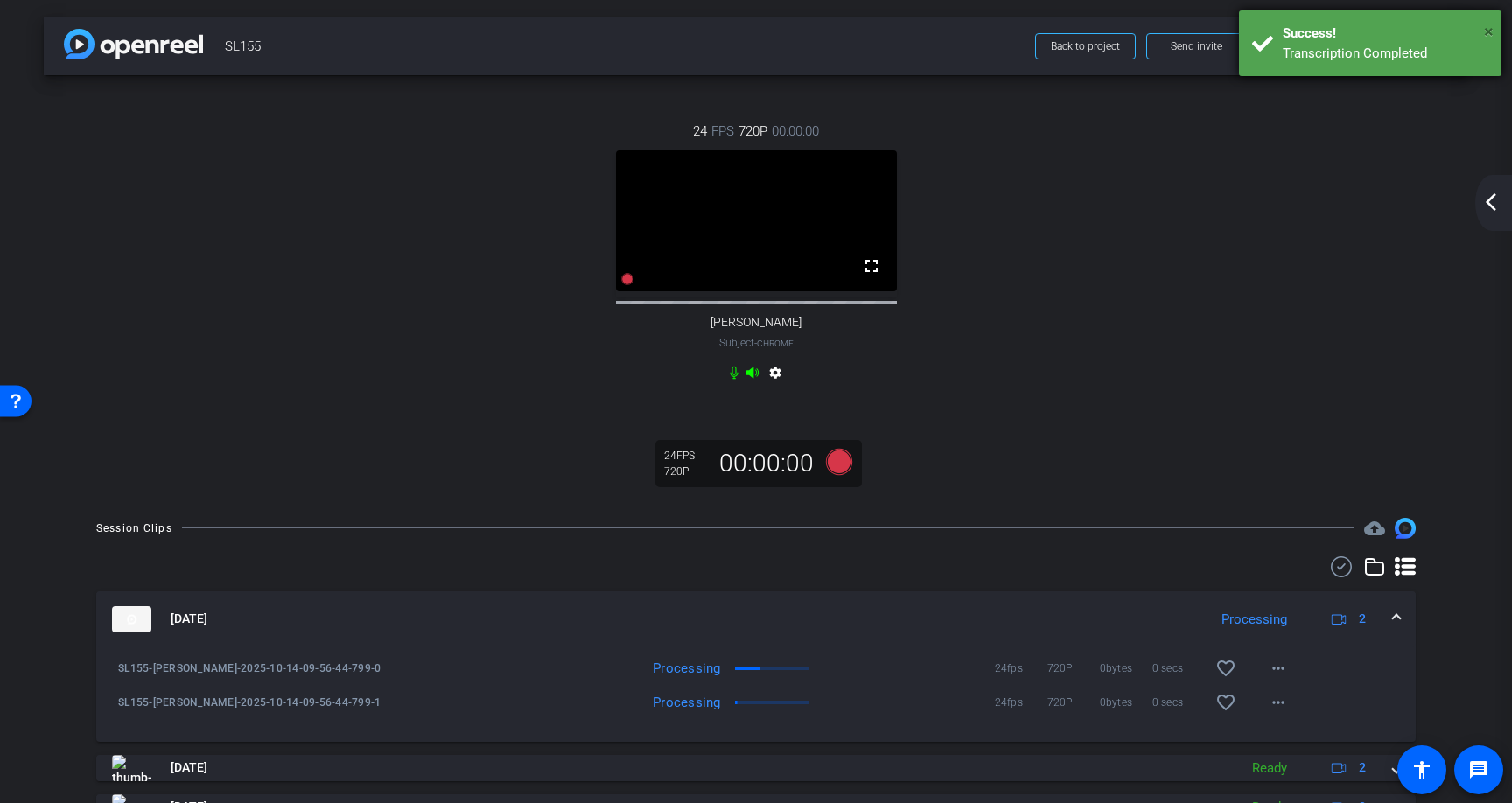
click at [1489, 30] on span "×" at bounding box center [1489, 31] width 10 height 21
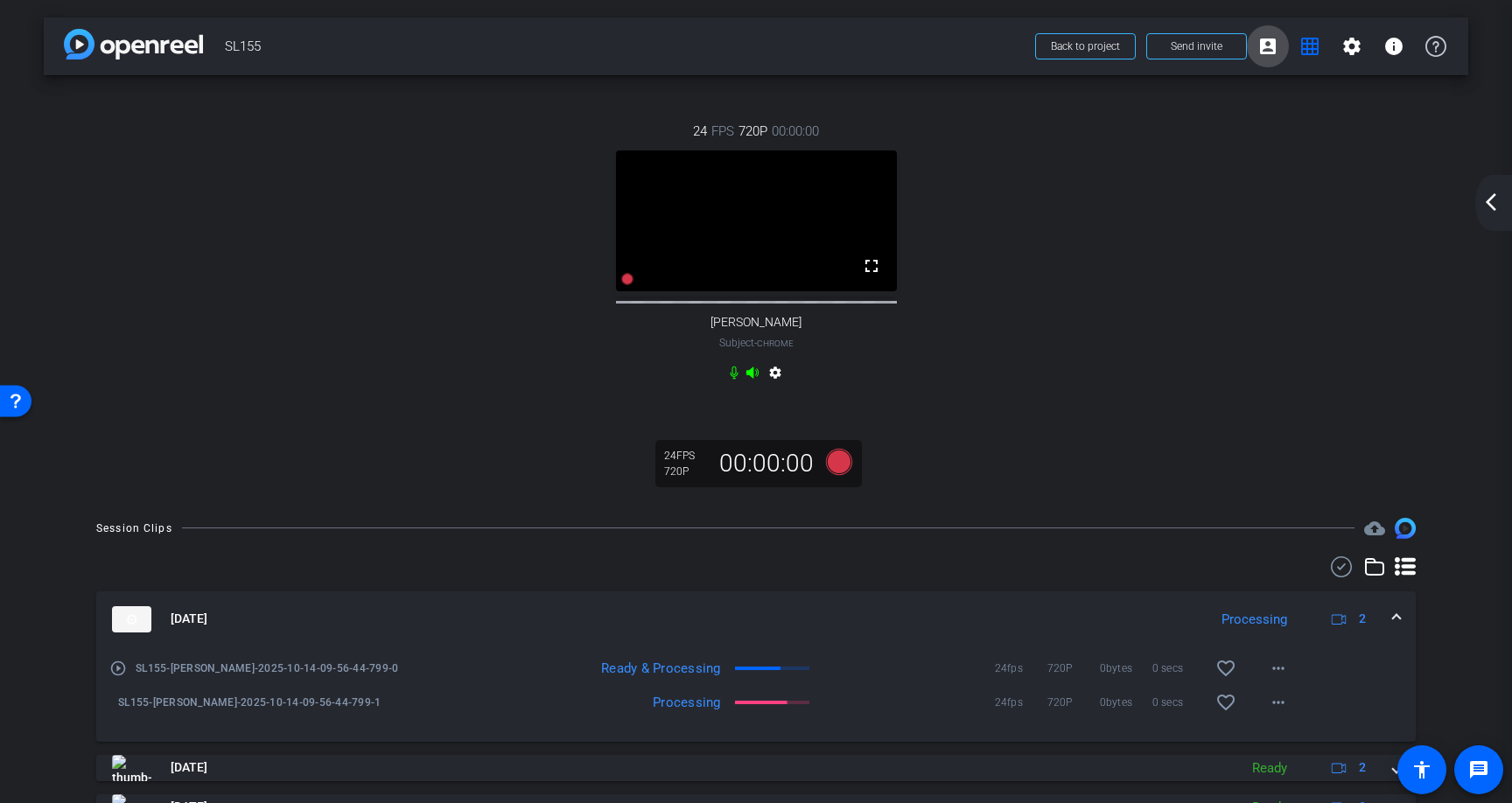
click at [1269, 48] on mat-icon "account_box" at bounding box center [1268, 47] width 21 height 21
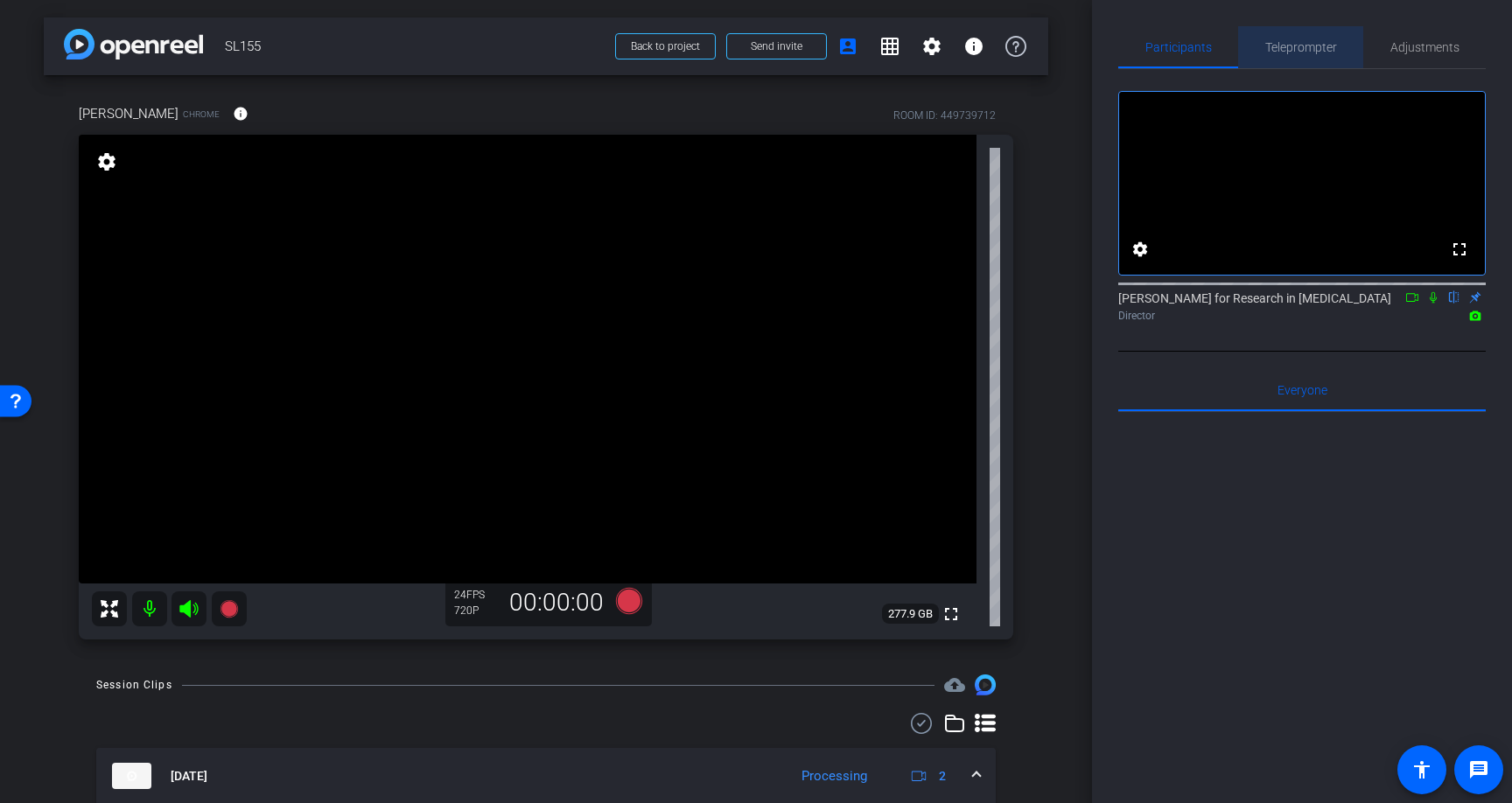
click at [1321, 44] on span "Teleprompter" at bounding box center [1301, 47] width 71 height 12
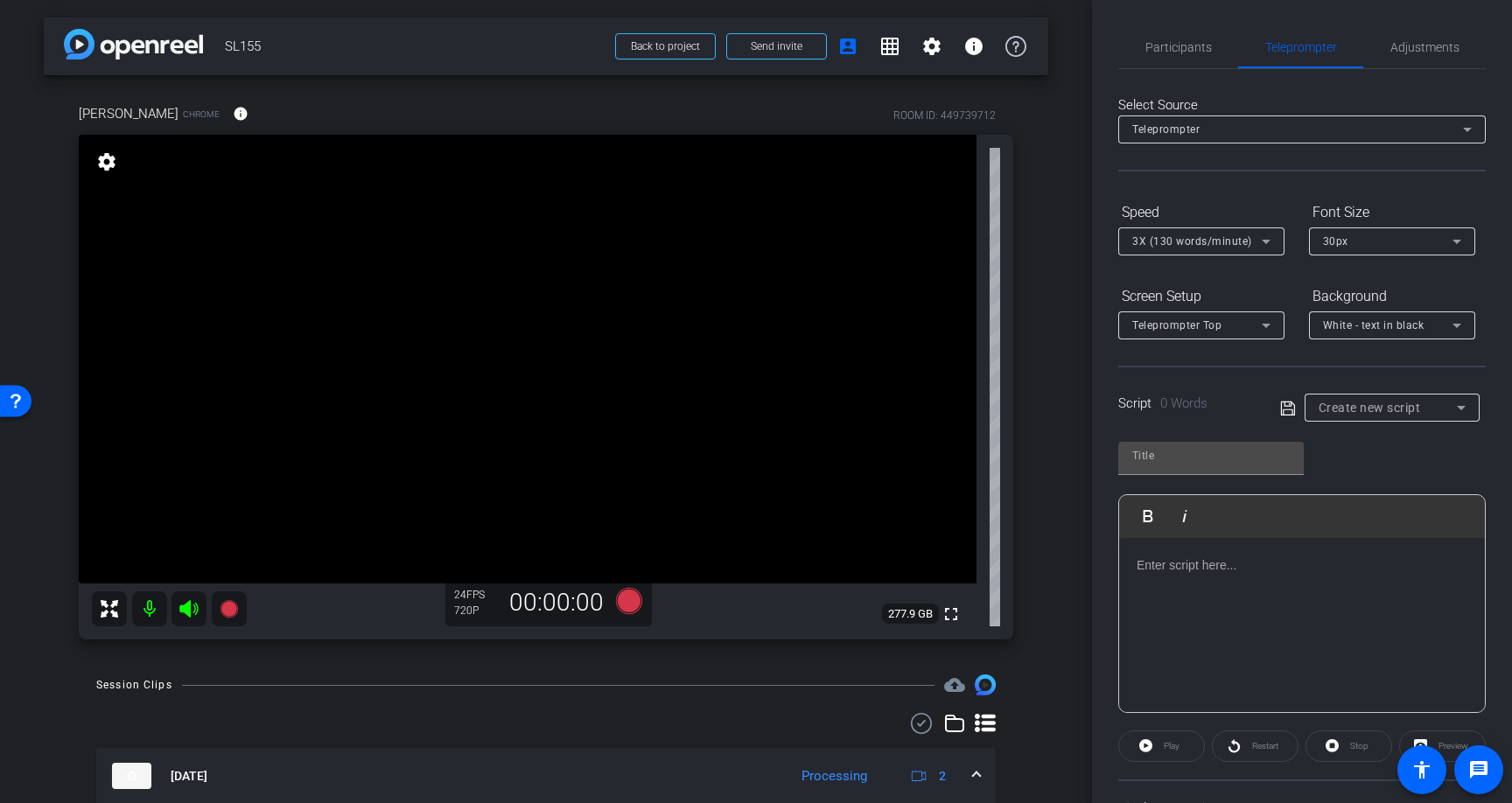
click at [1160, 577] on div at bounding box center [1302, 626] width 365 height 175
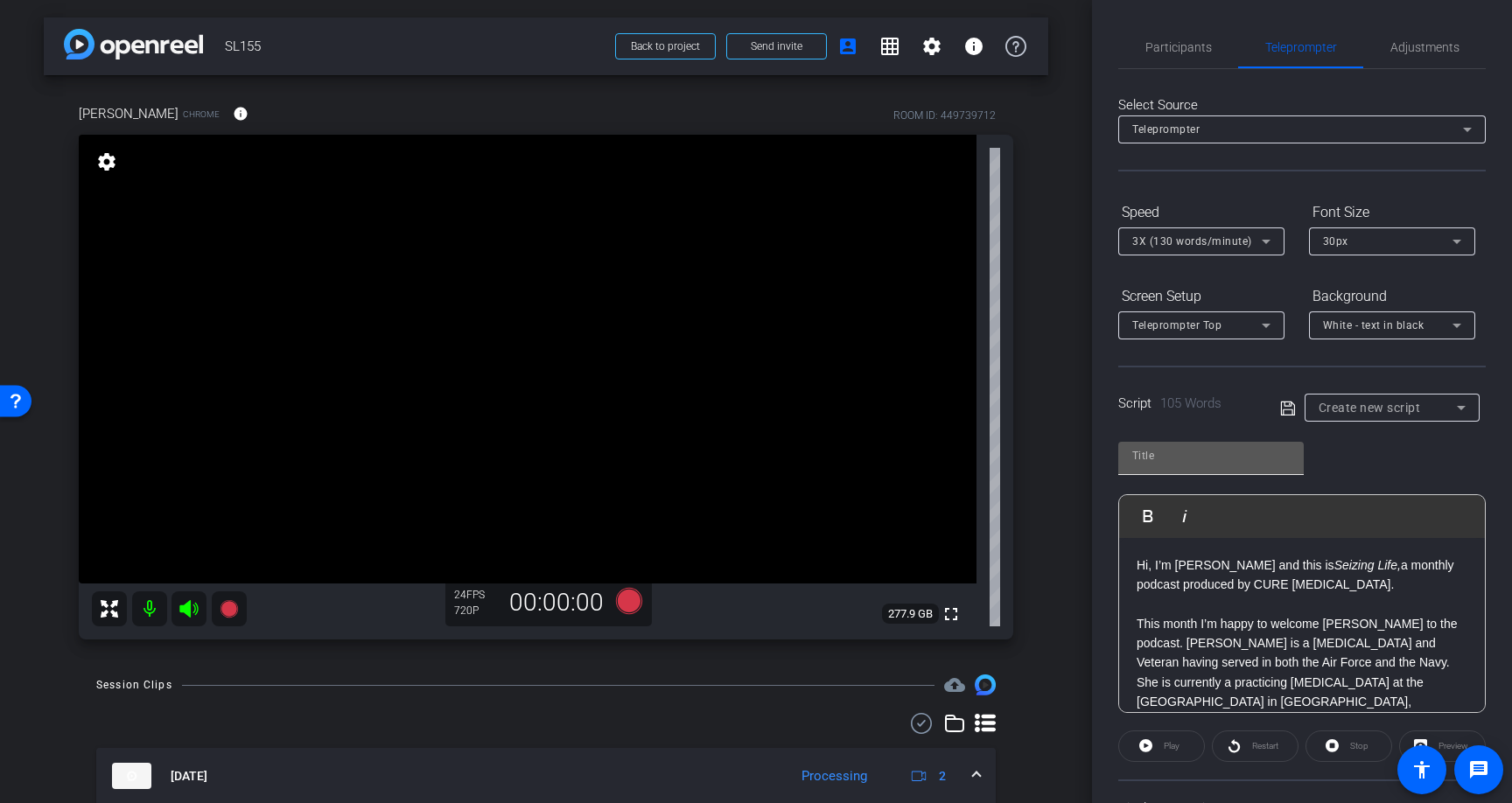
click at [1176, 456] on input "text" at bounding box center [1211, 456] width 158 height 21
click at [1161, 460] on input "text" at bounding box center [1211, 456] width 158 height 21
type input "i"
type input "INTRO"
click at [1290, 408] on icon at bounding box center [1288, 408] width 16 height 21
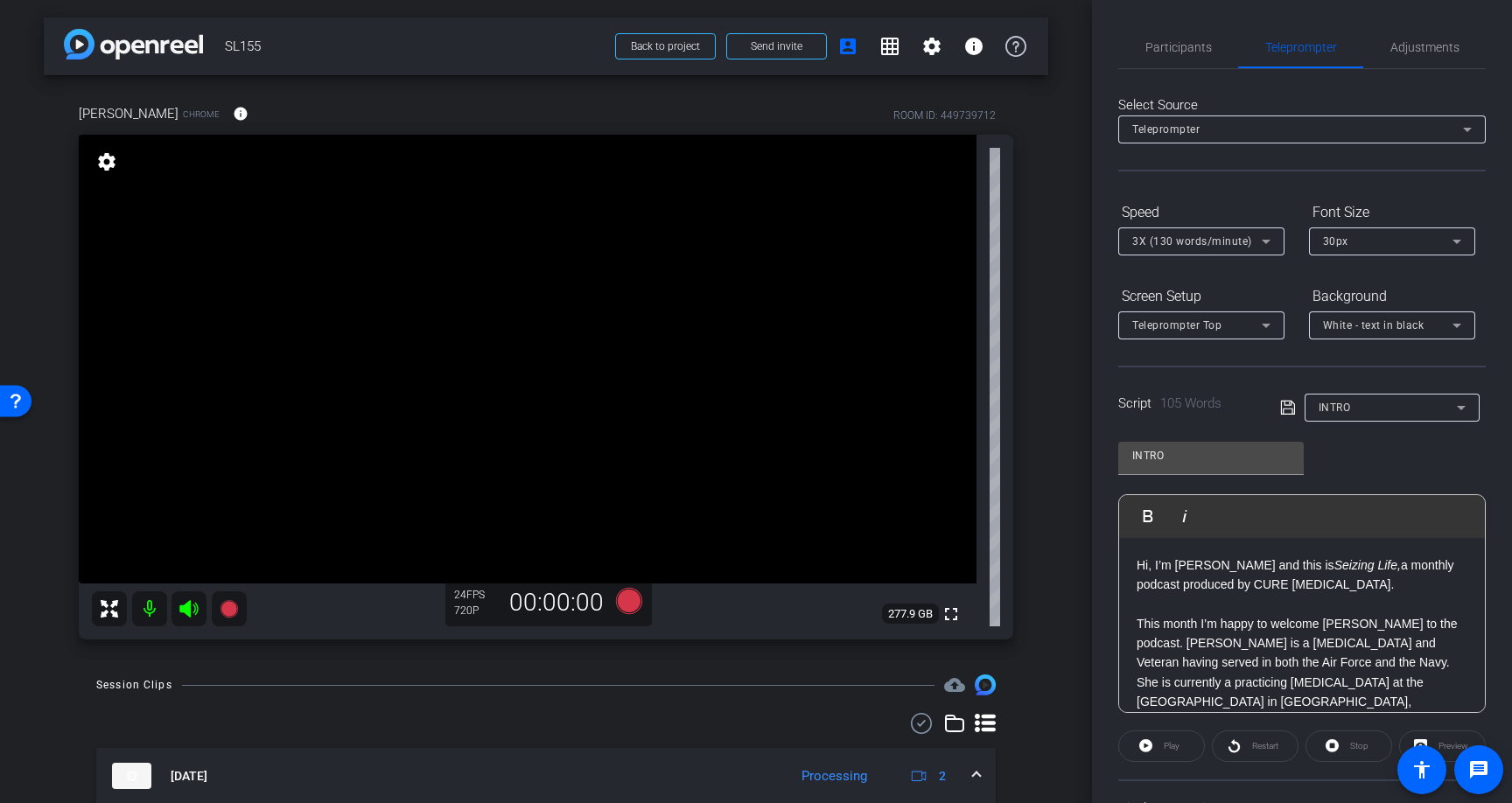
click at [1292, 405] on icon at bounding box center [1288, 408] width 16 height 21
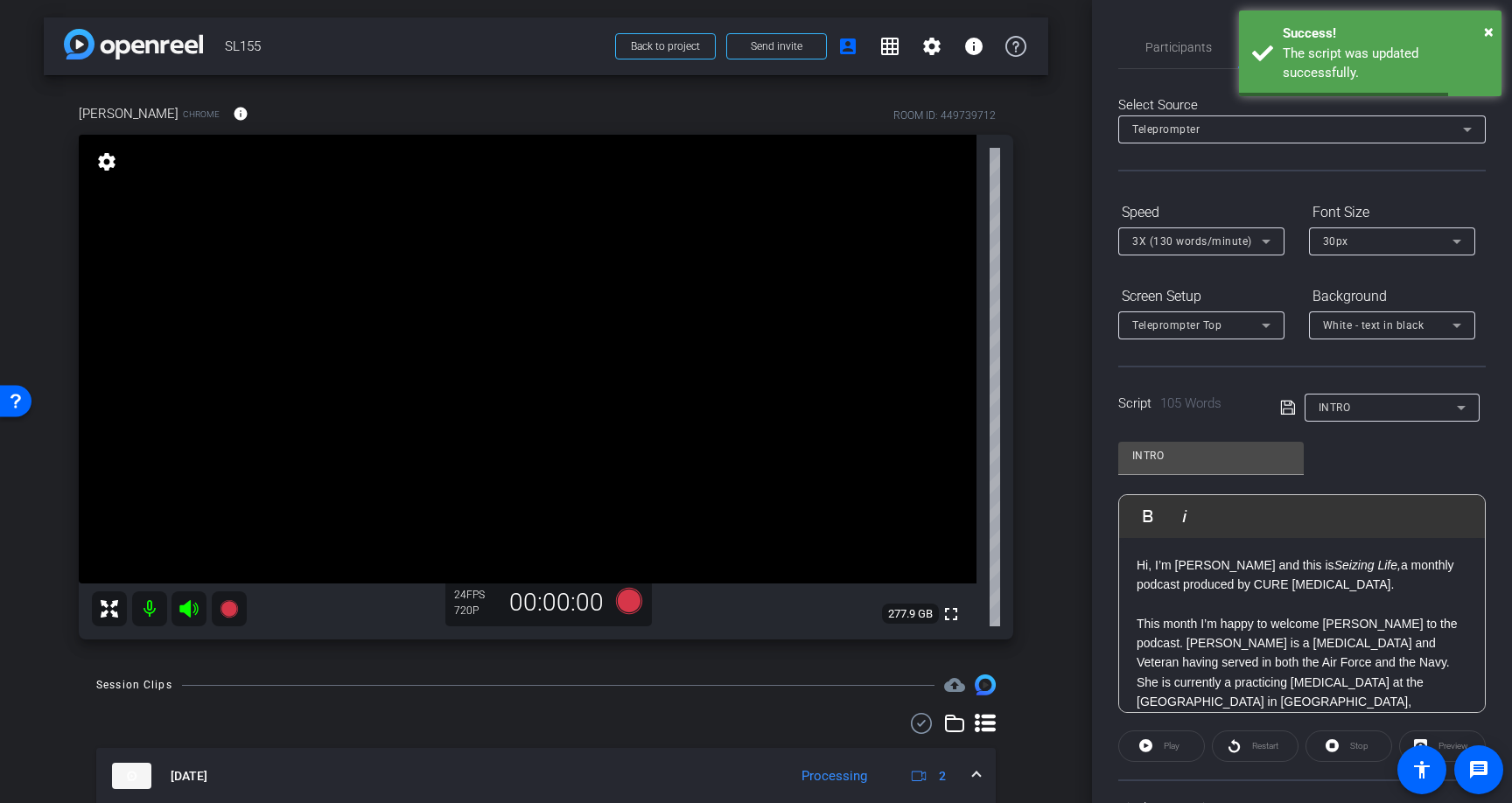
click at [1365, 399] on div "INTRO" at bounding box center [1387, 407] width 138 height 22
click at [1368, 441] on span "Create new script" at bounding box center [1365, 442] width 92 height 21
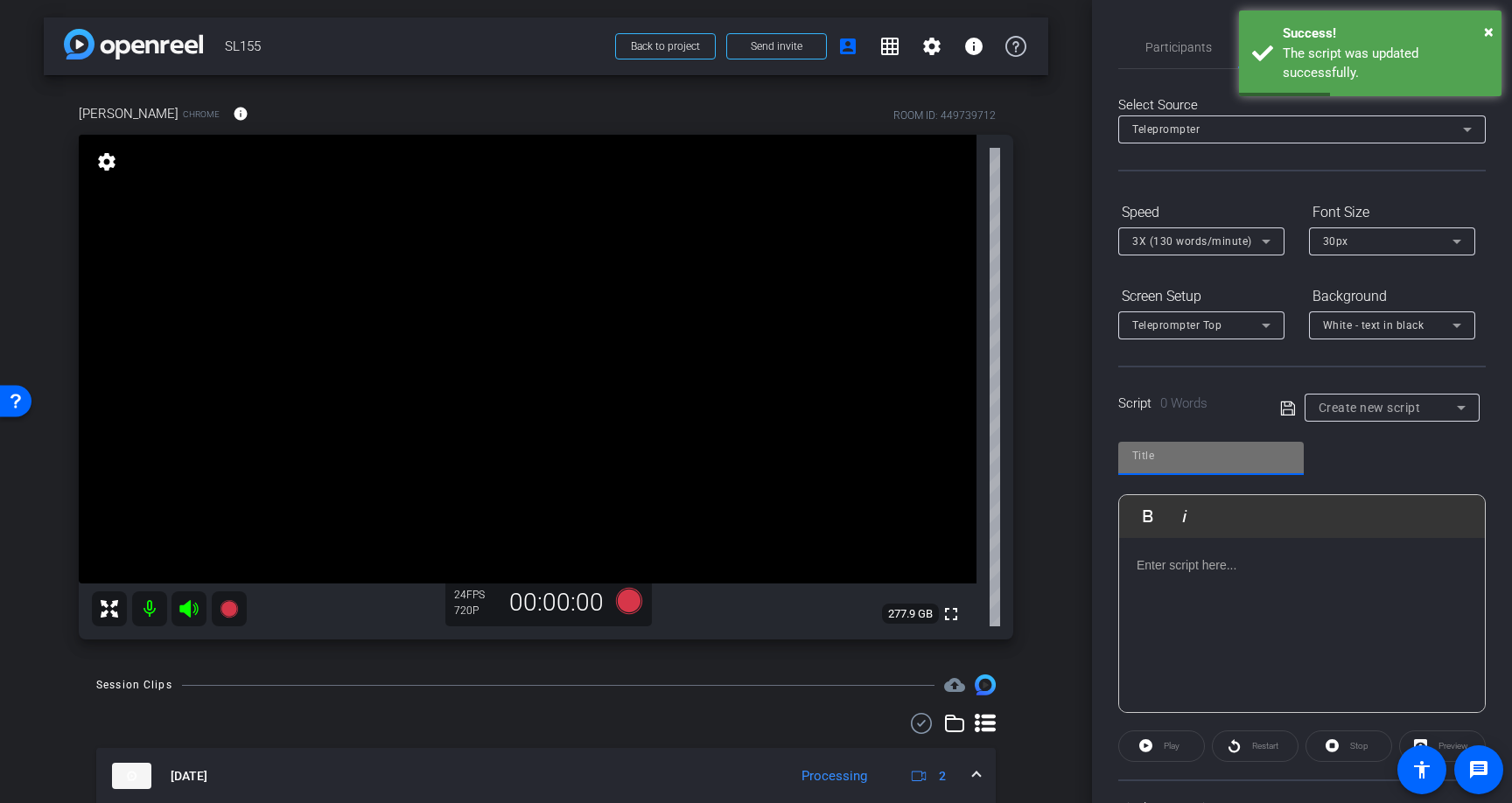
click at [1174, 448] on input "text" at bounding box center [1211, 456] width 158 height 21
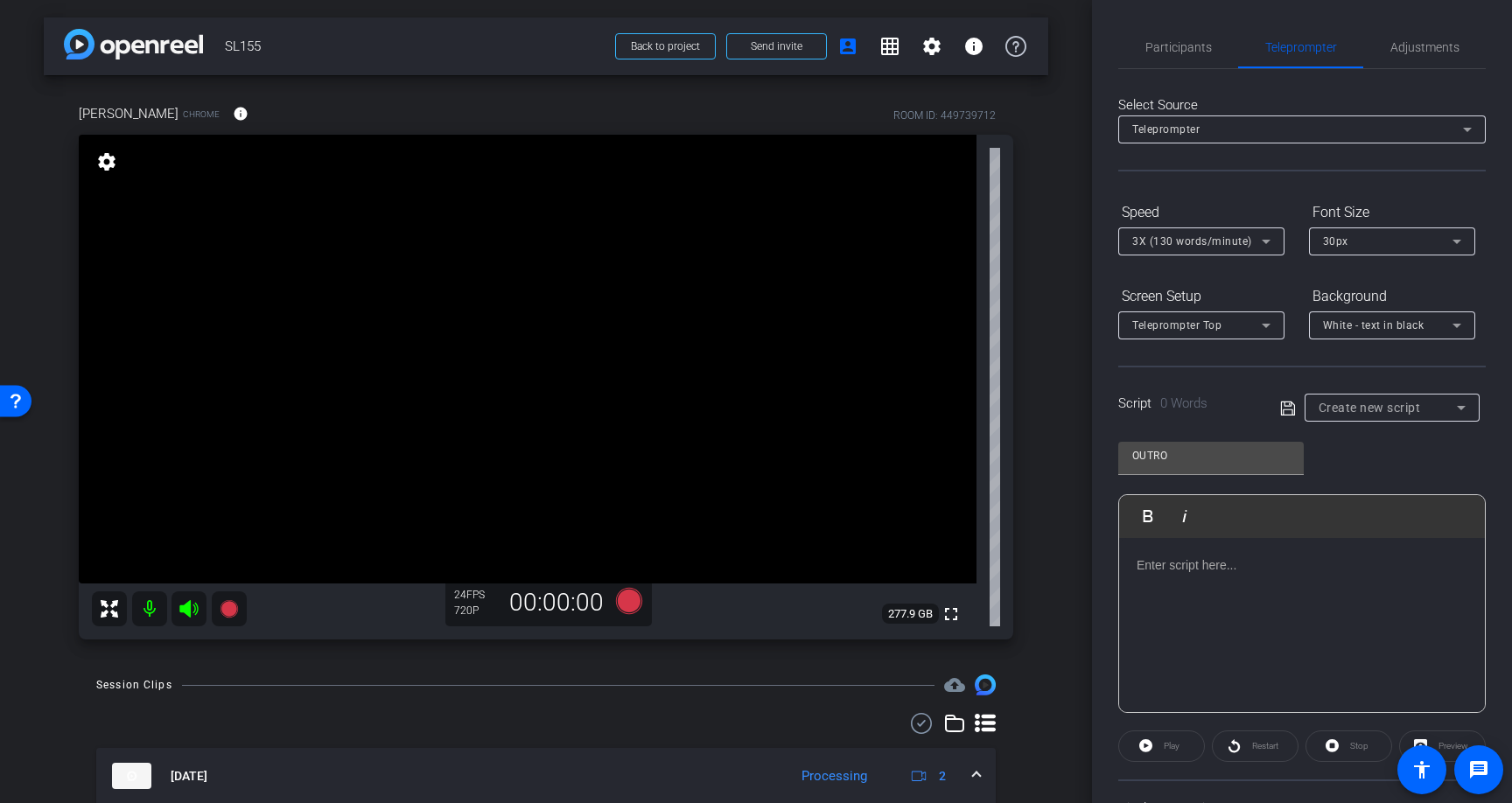
click at [1213, 570] on p at bounding box center [1303, 565] width 331 height 19
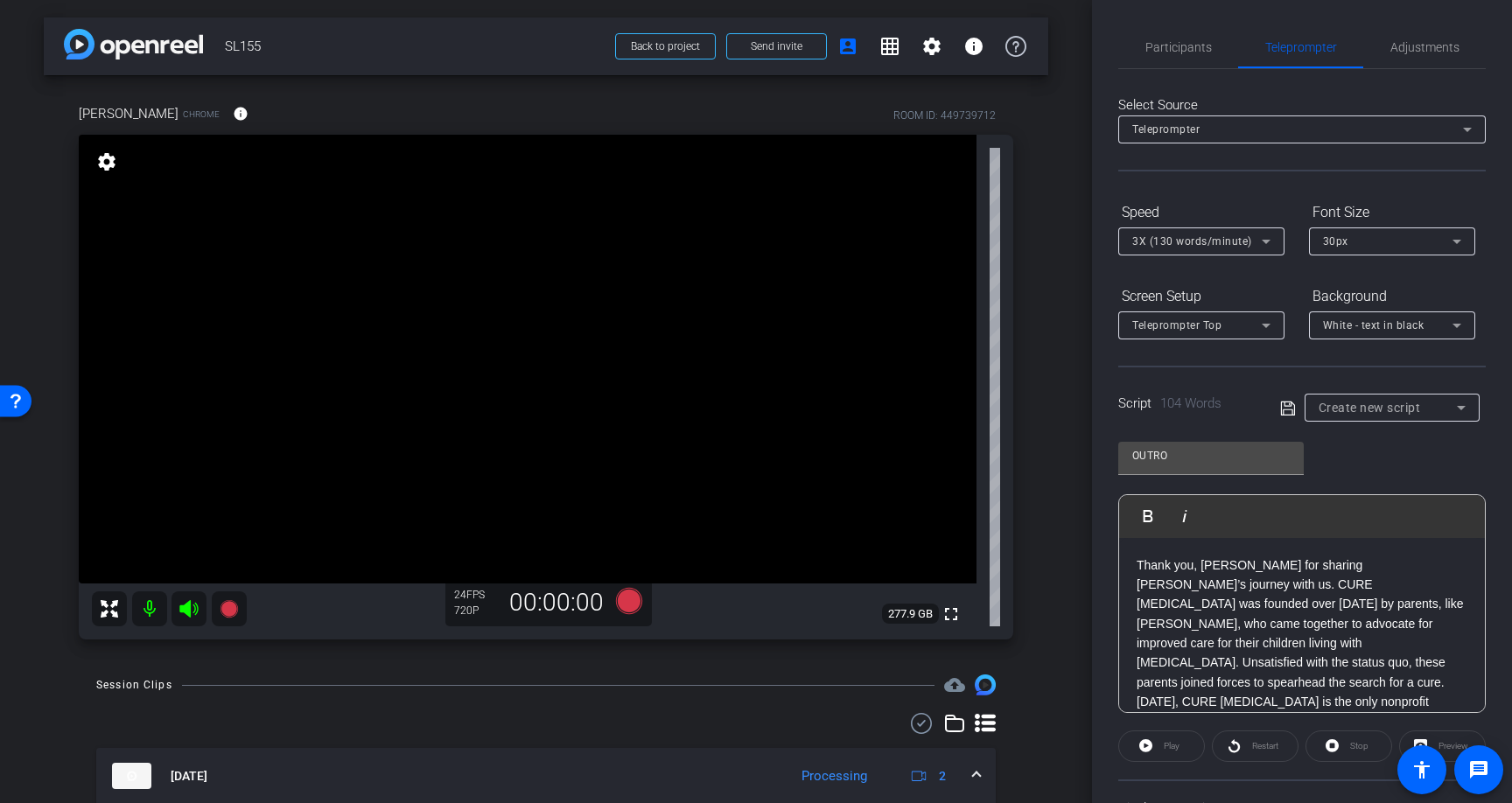
click at [1396, 407] on span "Create new script" at bounding box center [1370, 407] width 103 height 14
click at [1288, 405] on div at bounding box center [756, 402] width 1512 height 803
click at [1288, 409] on icon at bounding box center [1288, 408] width 16 height 21
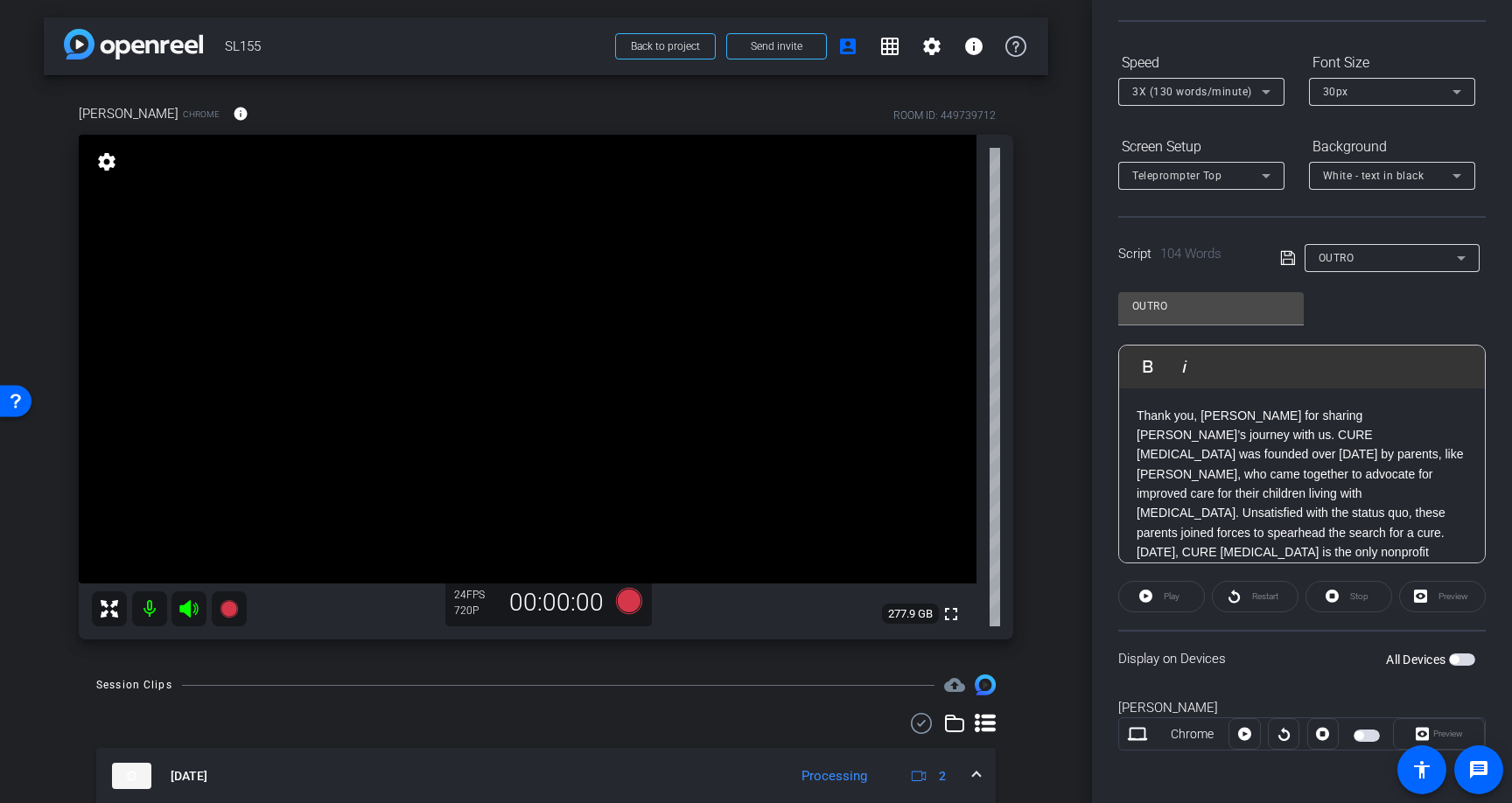
scroll to position [153, 0]
click at [1445, 245] on div "OUTRO" at bounding box center [1387, 254] width 138 height 22
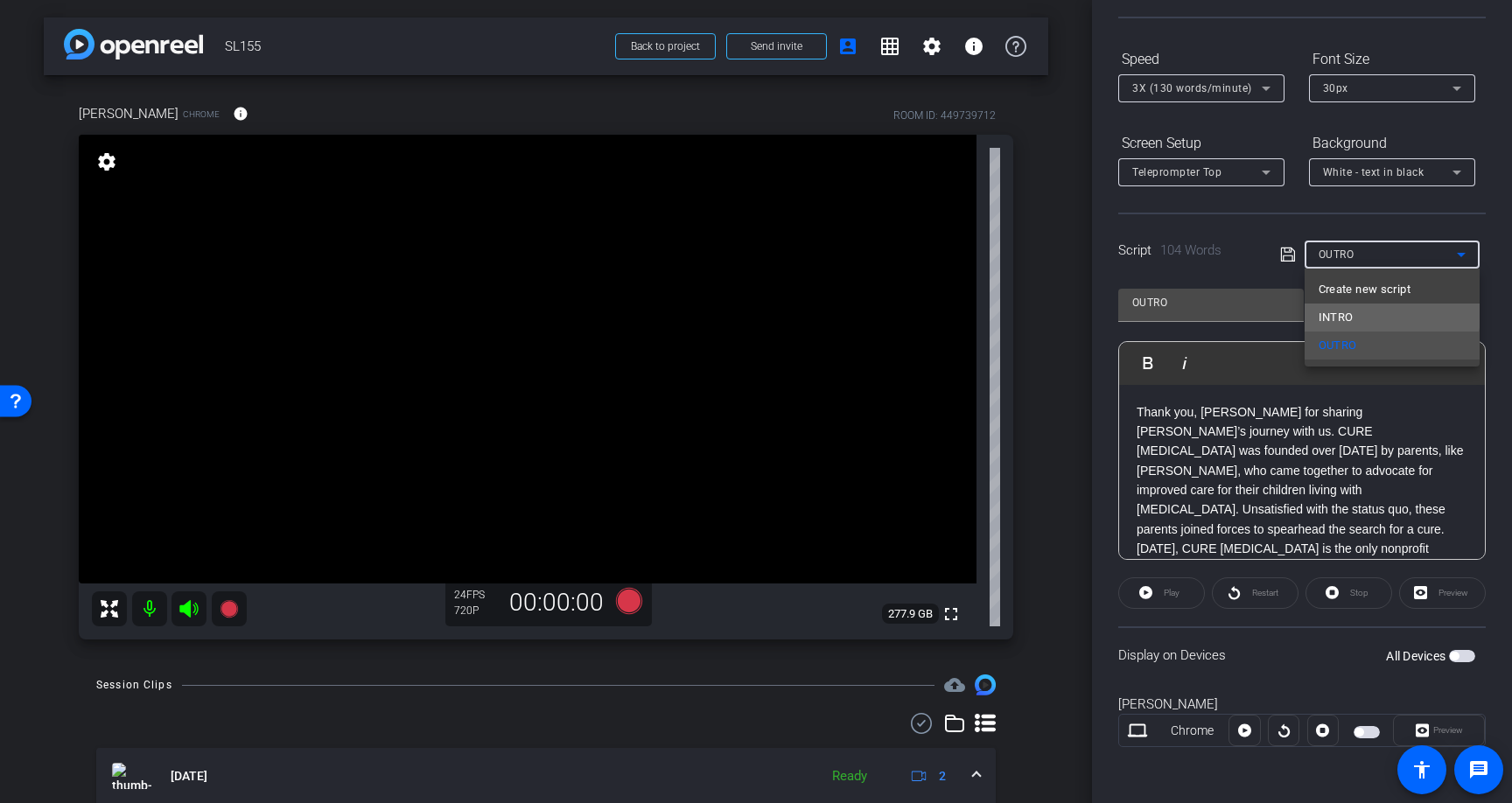
click at [1378, 309] on mat-option "INTRO" at bounding box center [1392, 317] width 175 height 28
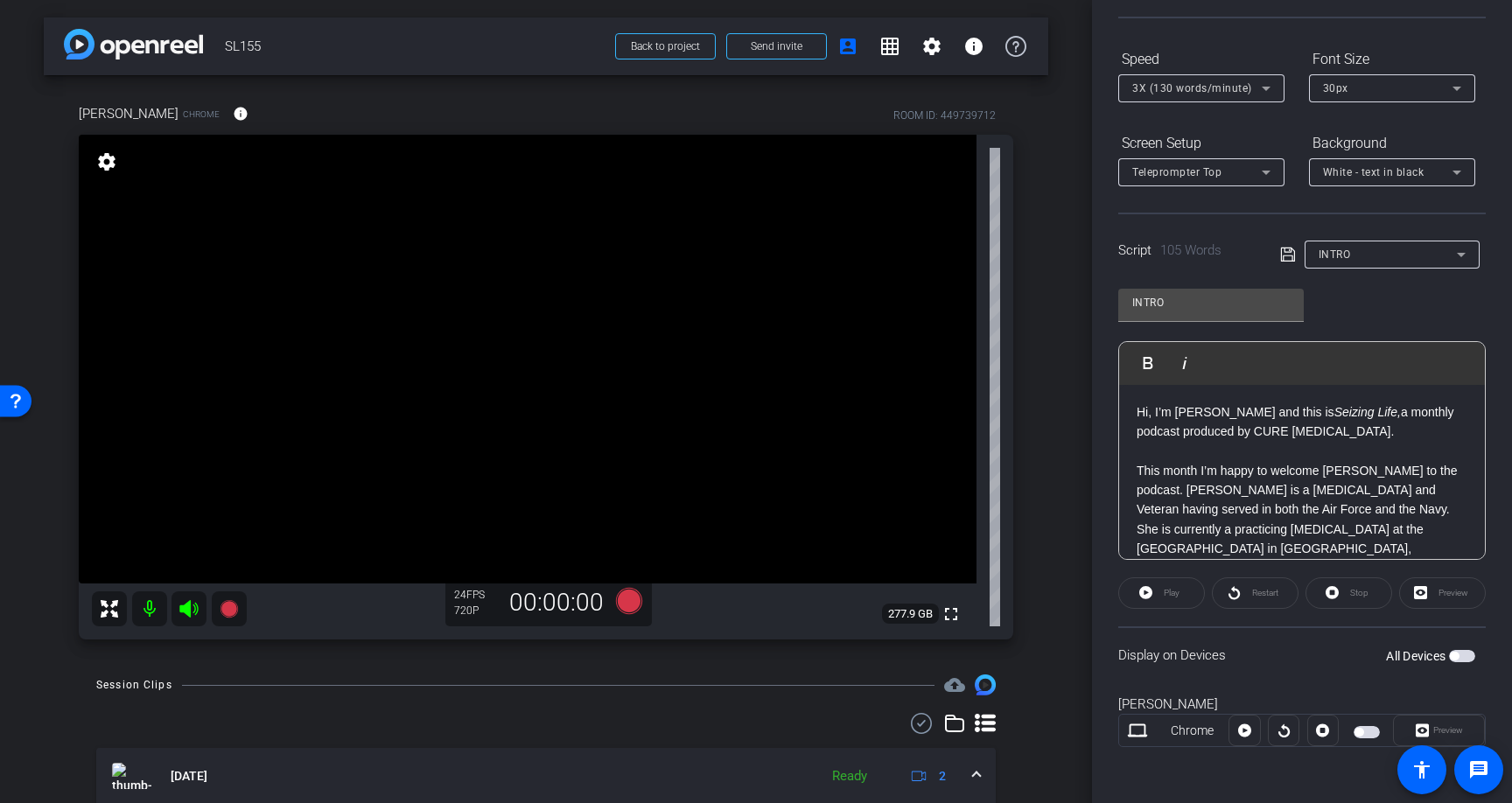
click at [1368, 733] on span "button" at bounding box center [1367, 732] width 27 height 12
click at [1456, 258] on icon at bounding box center [1462, 255] width 21 height 21
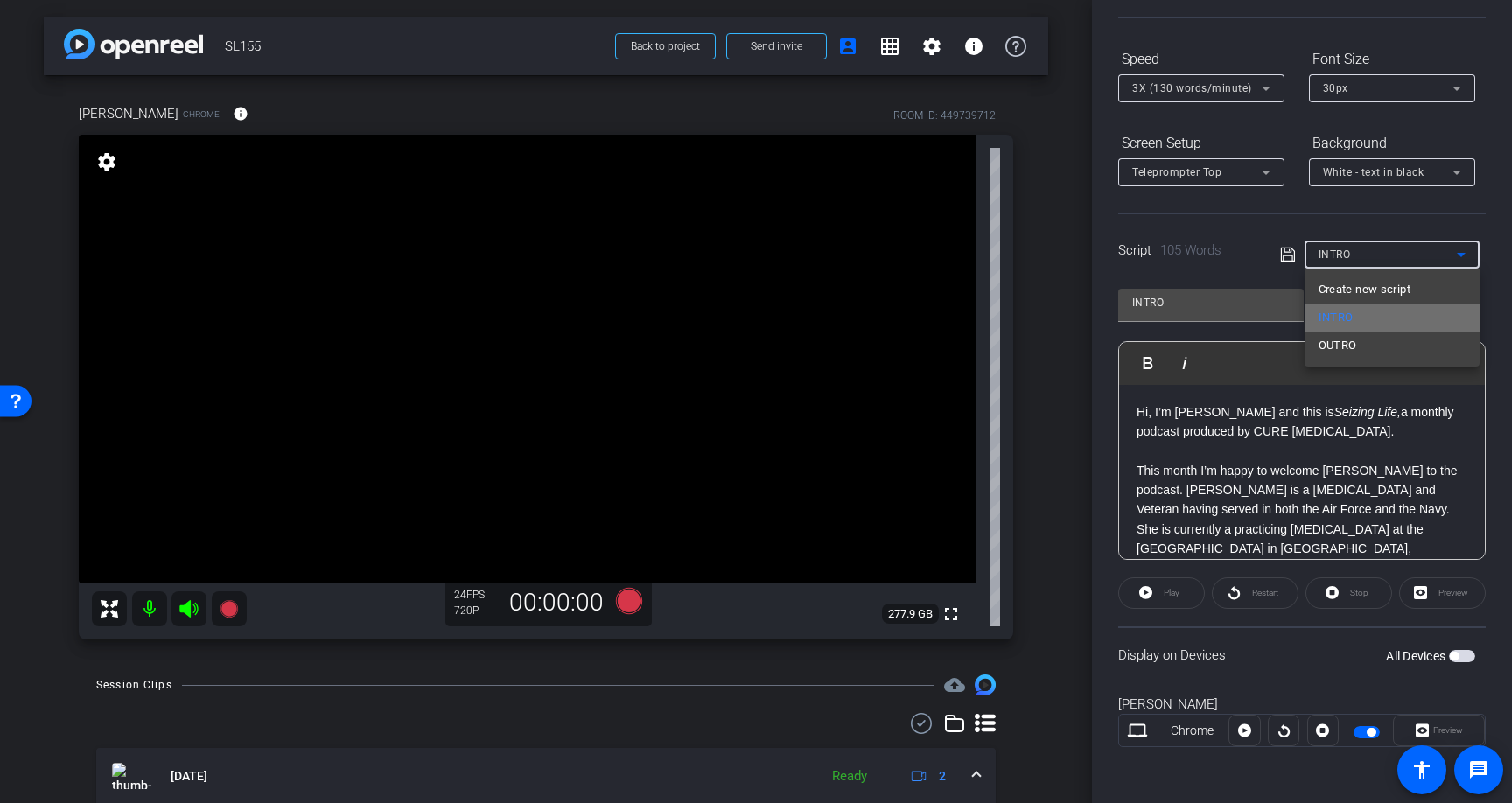
click at [1409, 304] on mat-option "INTRO" at bounding box center [1392, 317] width 175 height 28
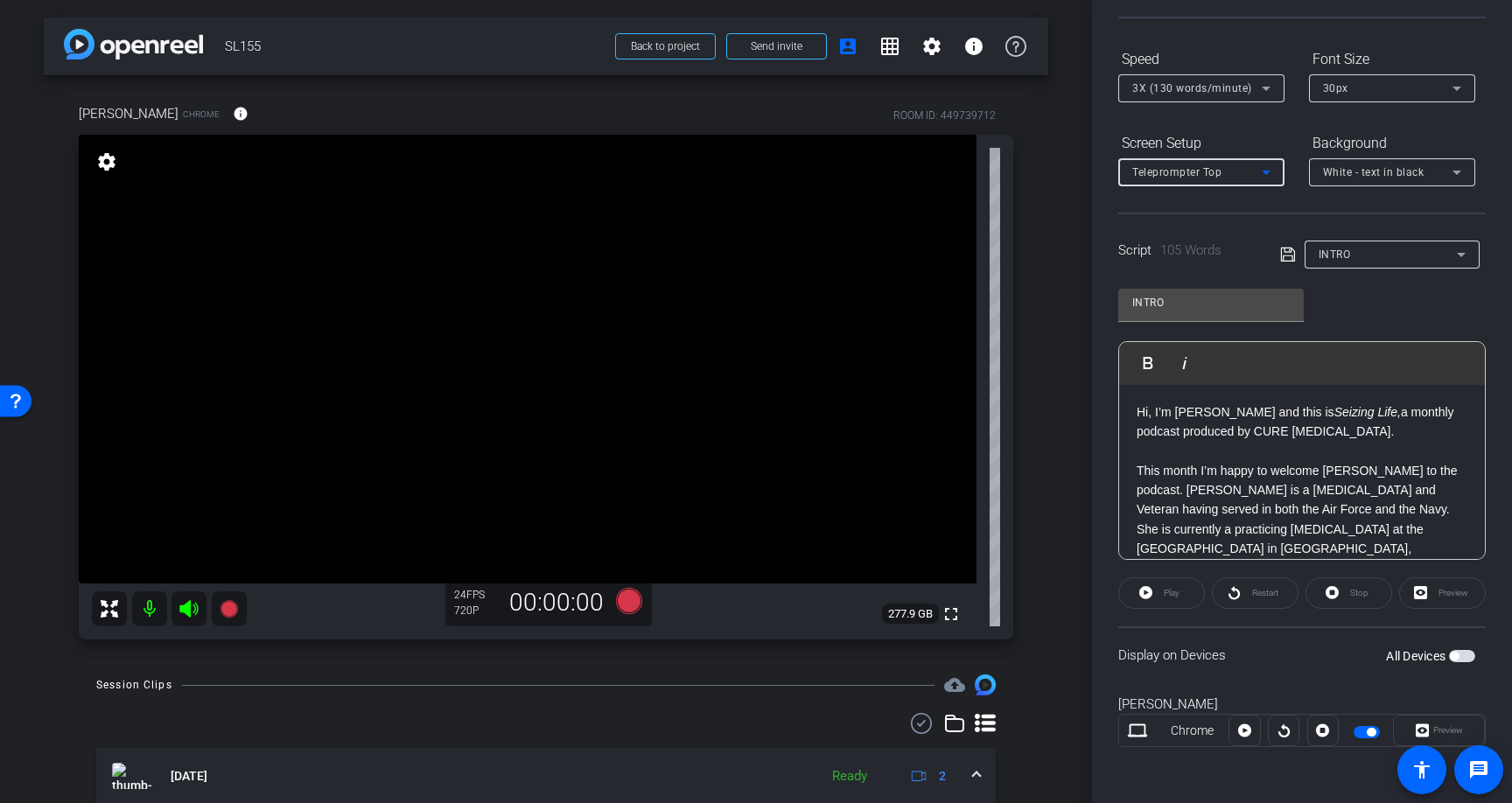
click at [1267, 167] on icon at bounding box center [1267, 172] width 21 height 21
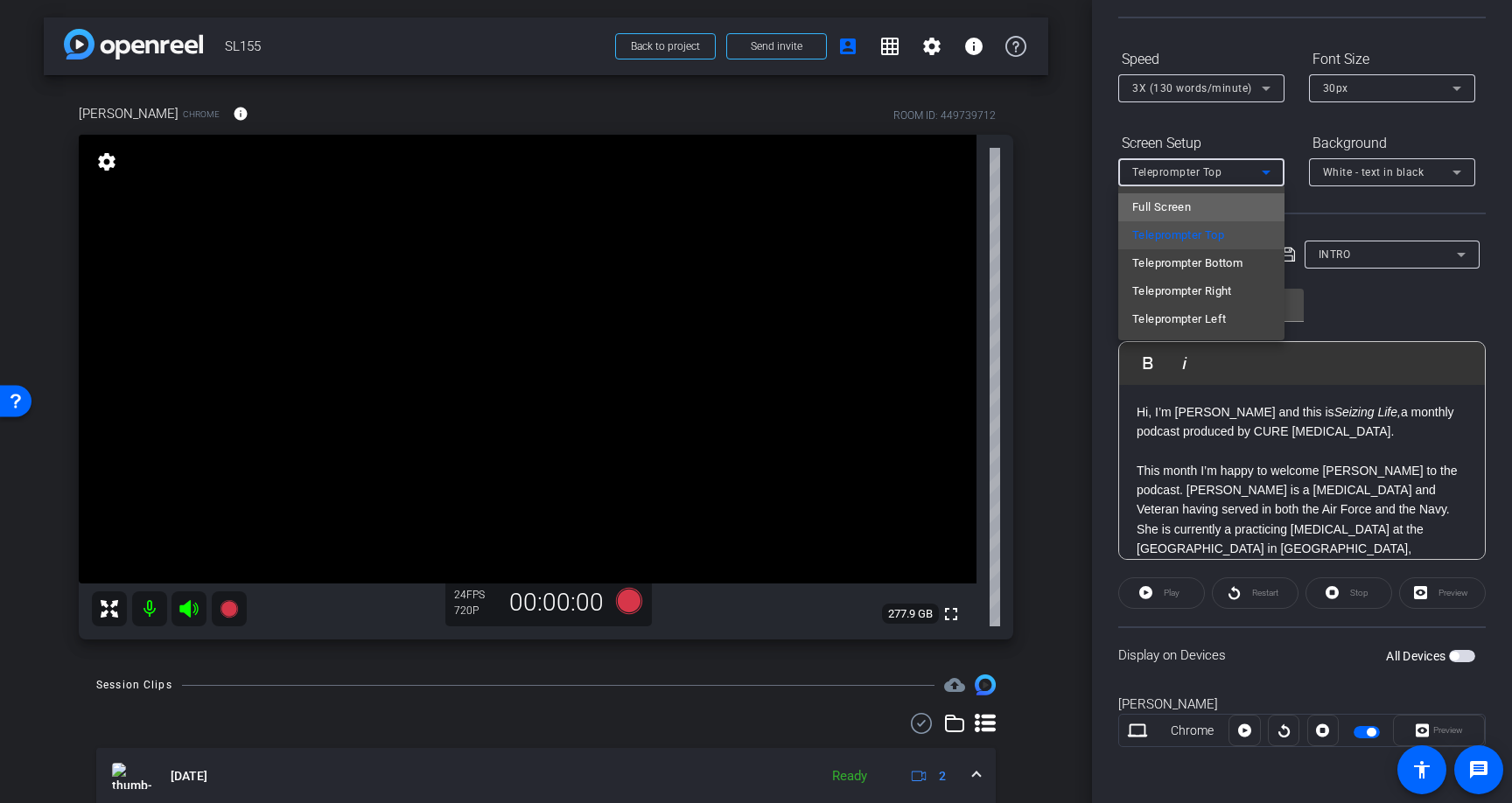
click at [1176, 204] on span "Full Screen" at bounding box center [1162, 207] width 59 height 21
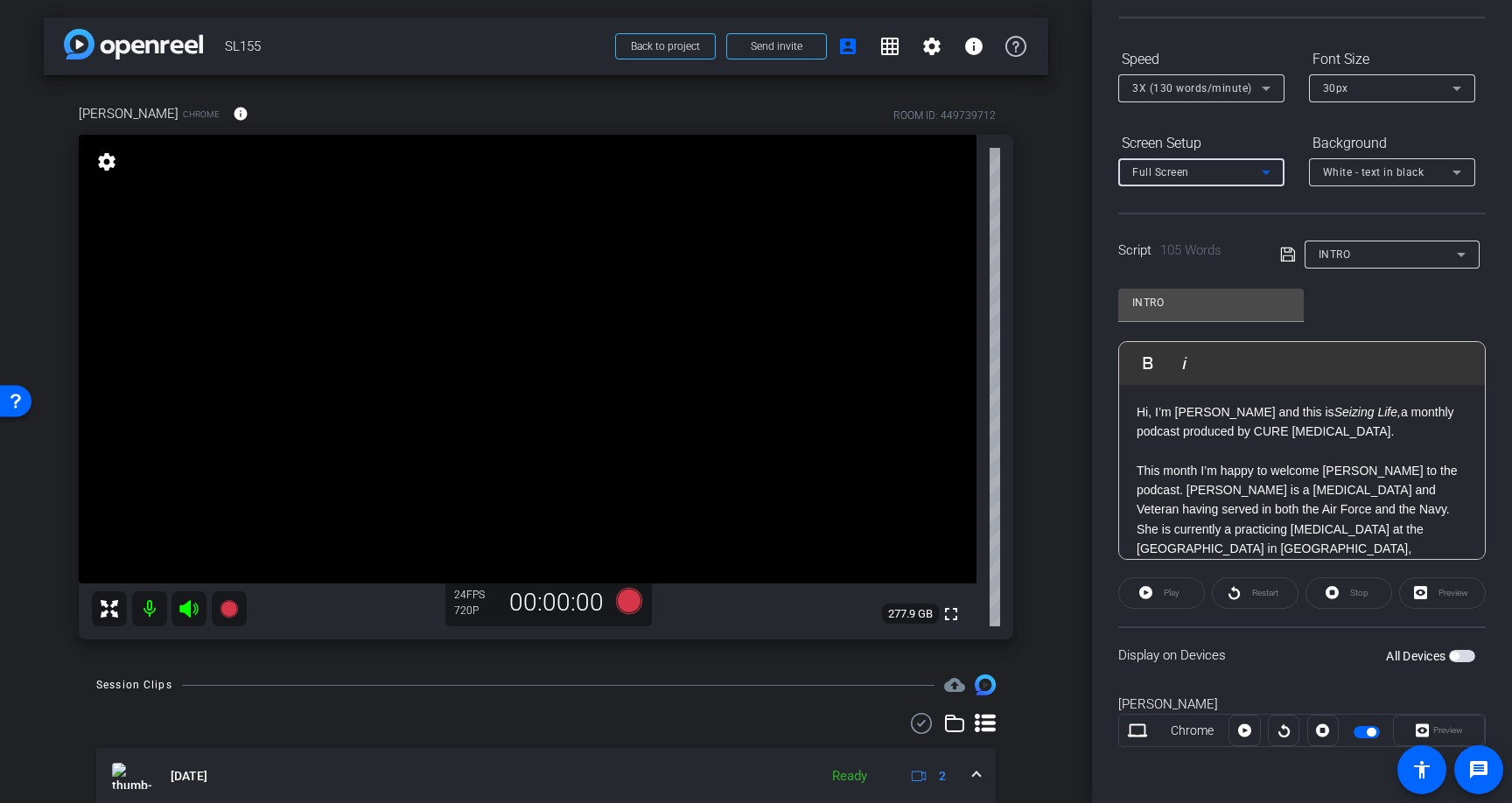
click at [1244, 734] on div at bounding box center [1244, 730] width 31 height 31
click at [1245, 726] on div at bounding box center [1244, 730] width 31 height 31
click at [1285, 736] on div at bounding box center [1284, 730] width 31 height 31
click at [1361, 732] on span "button" at bounding box center [1367, 732] width 27 height 12
click at [1372, 731] on span "button" at bounding box center [1367, 732] width 27 height 12
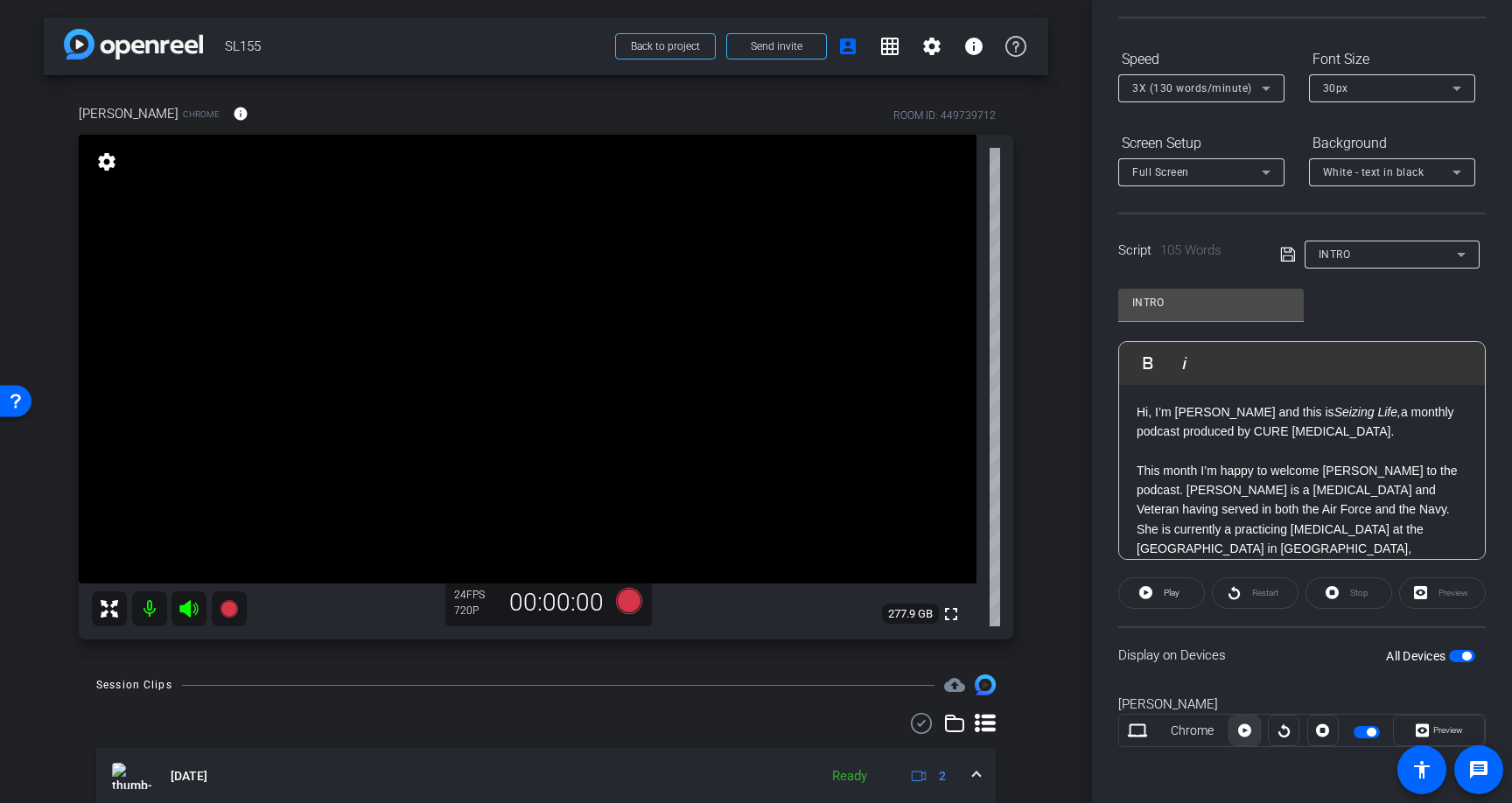
click at [1245, 726] on icon at bounding box center [1245, 732] width 13 height 13
click at [620, 597] on icon at bounding box center [630, 601] width 27 height 27
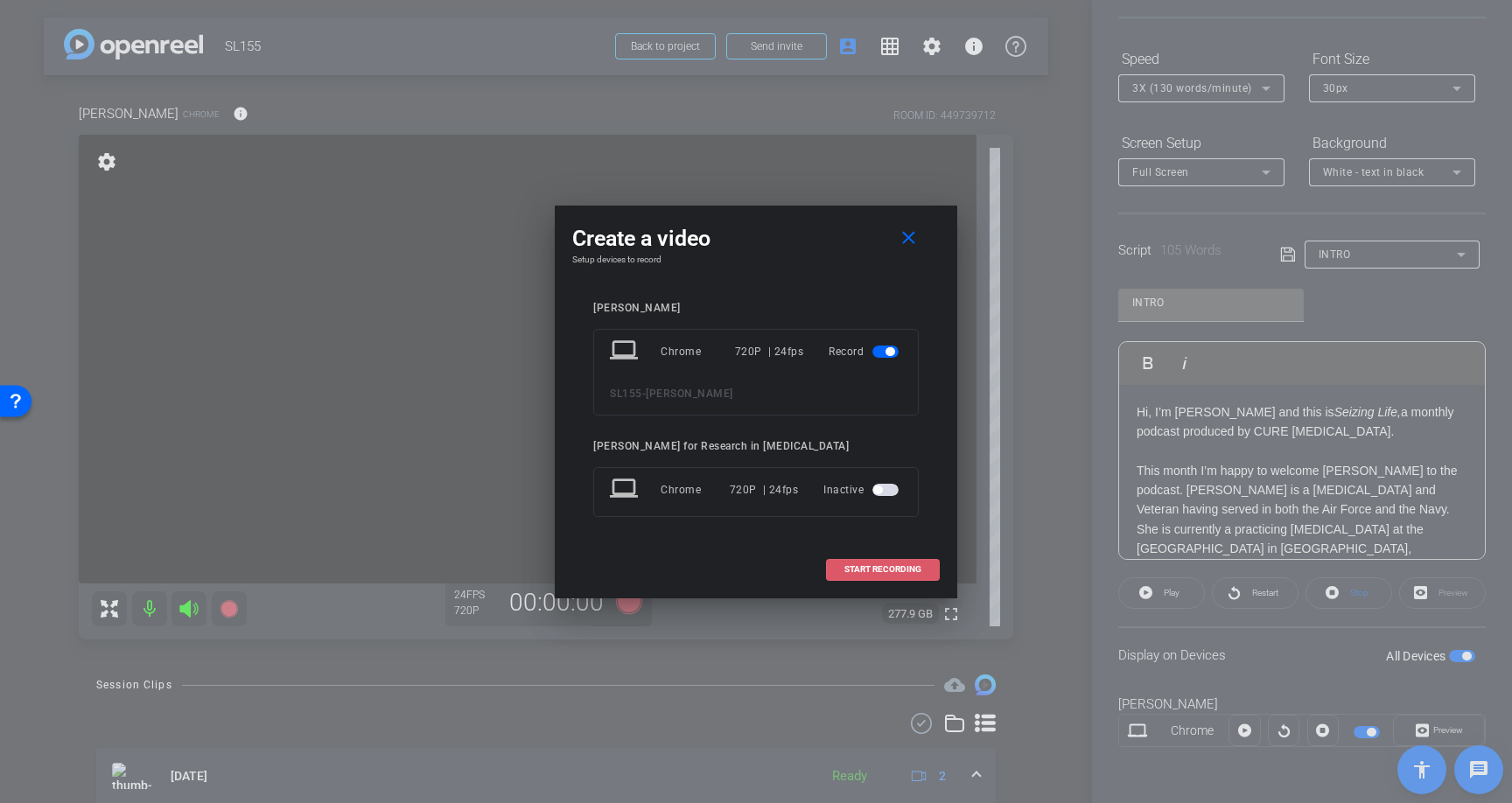
click at [893, 570] on span "START RECORDING" at bounding box center [883, 569] width 77 height 9
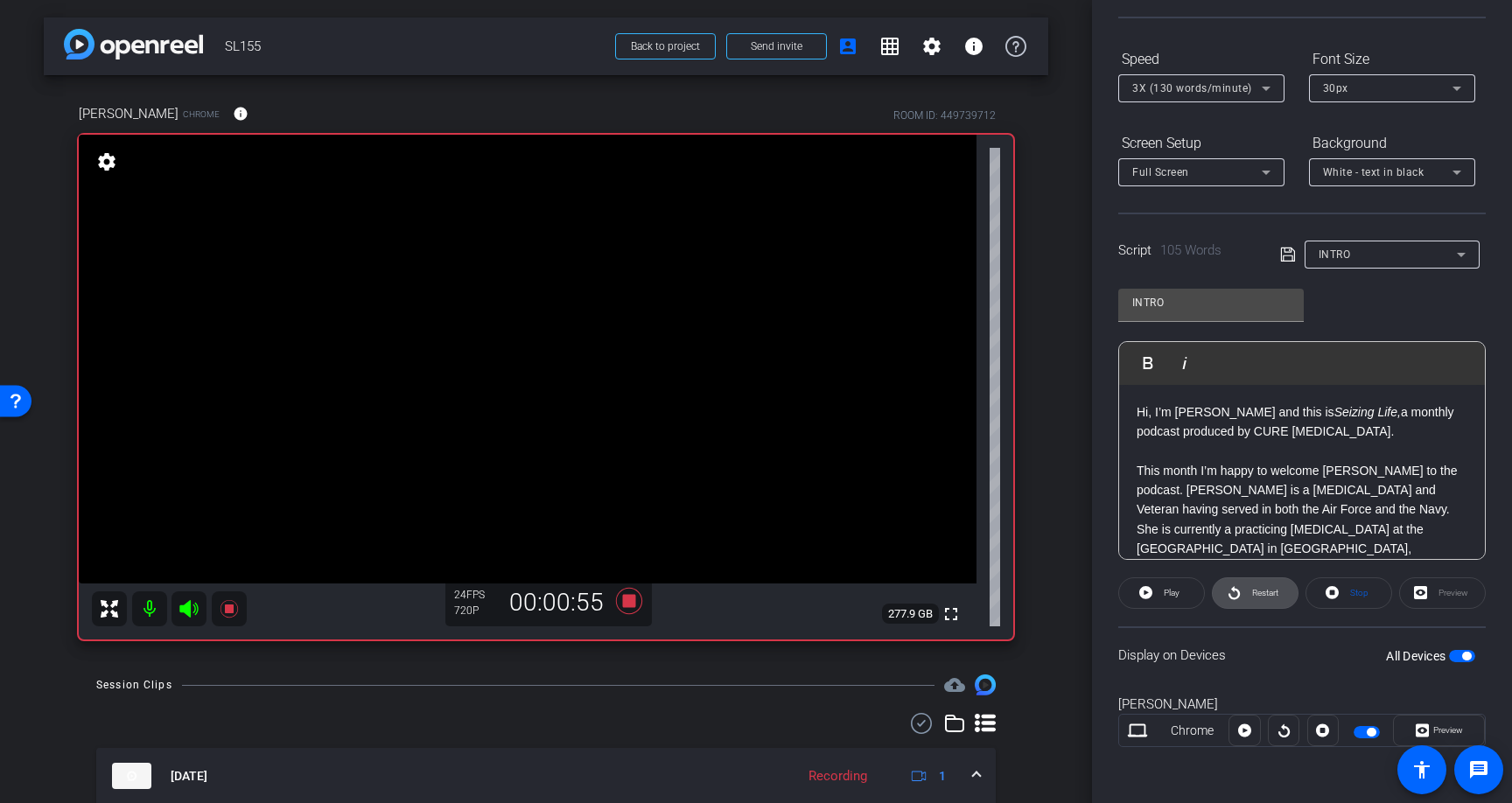
click at [1258, 597] on span "Restart" at bounding box center [1264, 594] width 30 height 25
click at [624, 597] on icon at bounding box center [630, 601] width 27 height 27
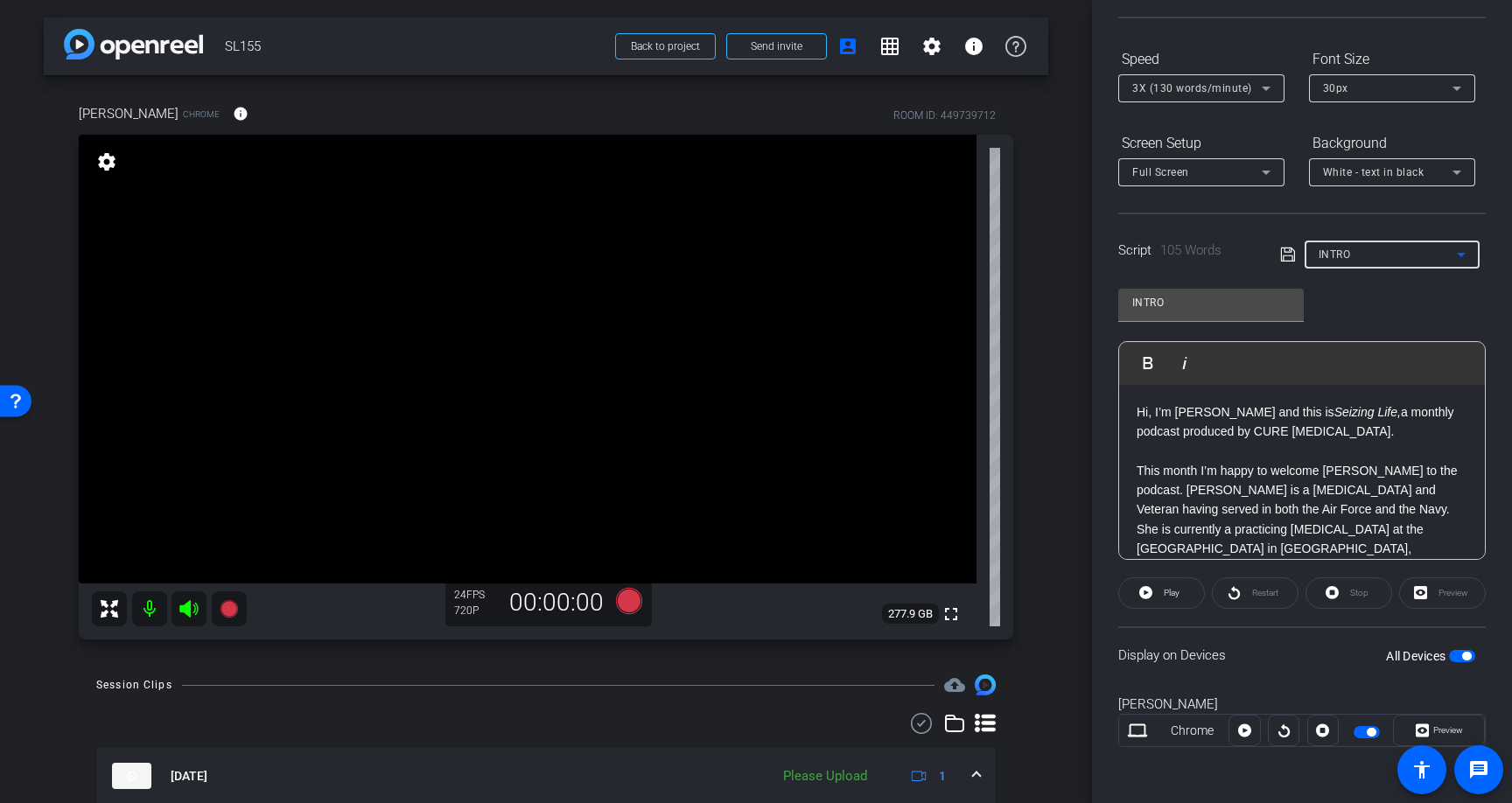
click at [1442, 262] on div "INTRO" at bounding box center [1387, 254] width 138 height 22
click at [1346, 338] on span "OUTRO" at bounding box center [1338, 345] width 38 height 21
type input "OUTRO"
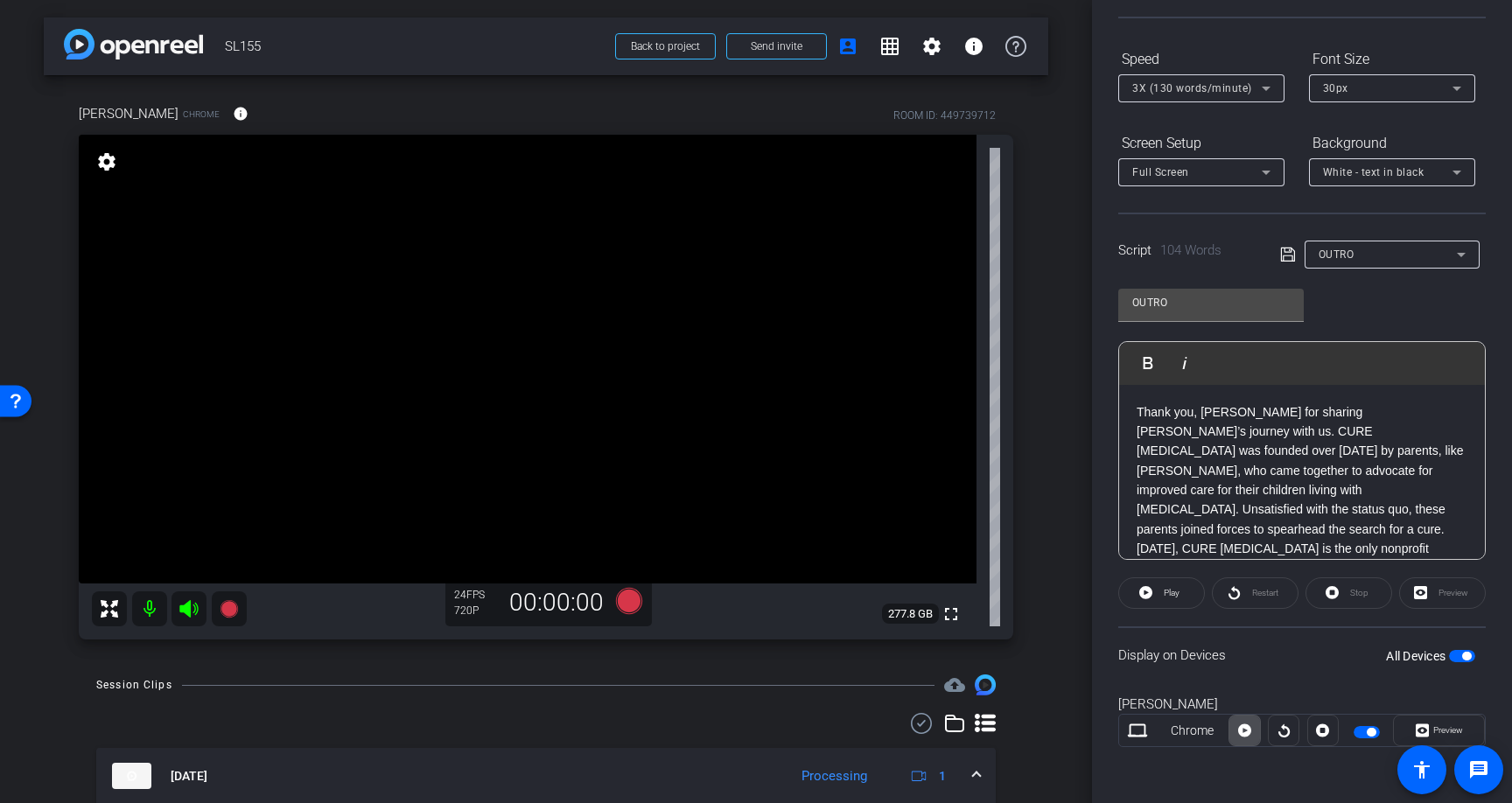
click at [1247, 732] on icon at bounding box center [1245, 732] width 13 height 13
click at [631, 595] on icon at bounding box center [630, 601] width 27 height 27
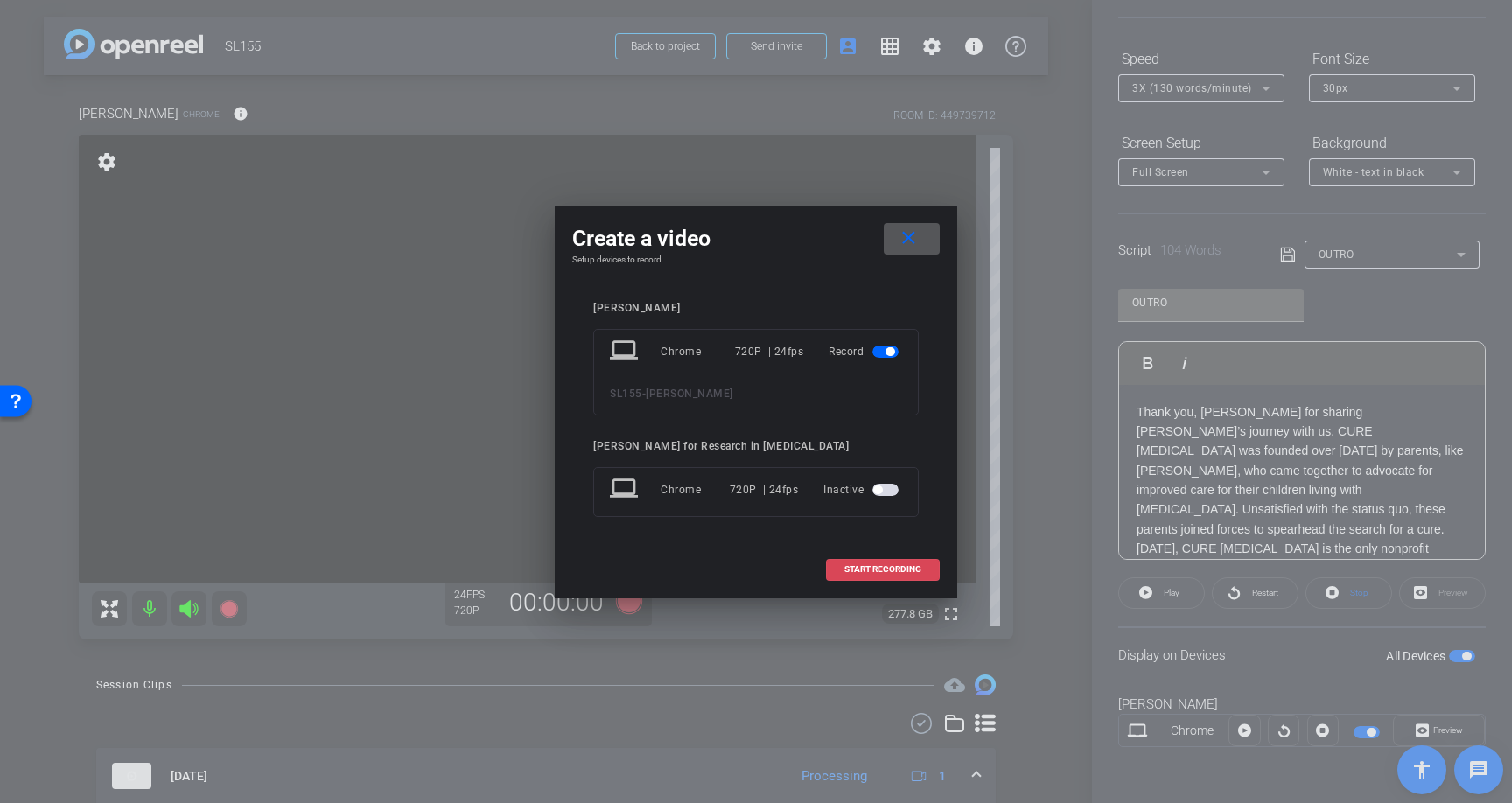
click at [891, 565] on span "START RECORDING" at bounding box center [883, 569] width 77 height 9
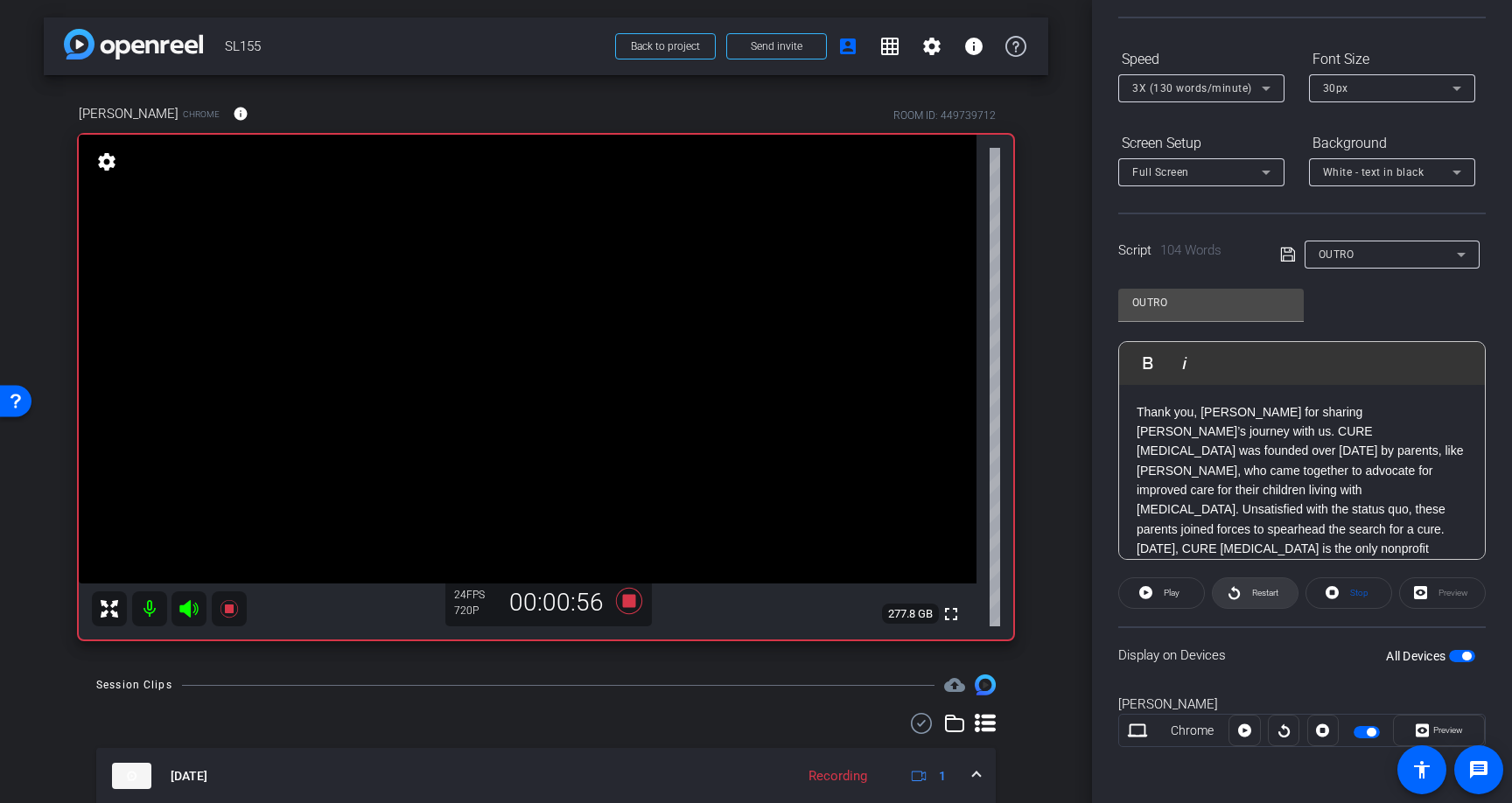
click at [1264, 595] on span "Restart" at bounding box center [1266, 593] width 27 height 10
click at [1268, 594] on span "Restart" at bounding box center [1266, 593] width 27 height 10
click at [627, 599] on icon at bounding box center [630, 601] width 27 height 27
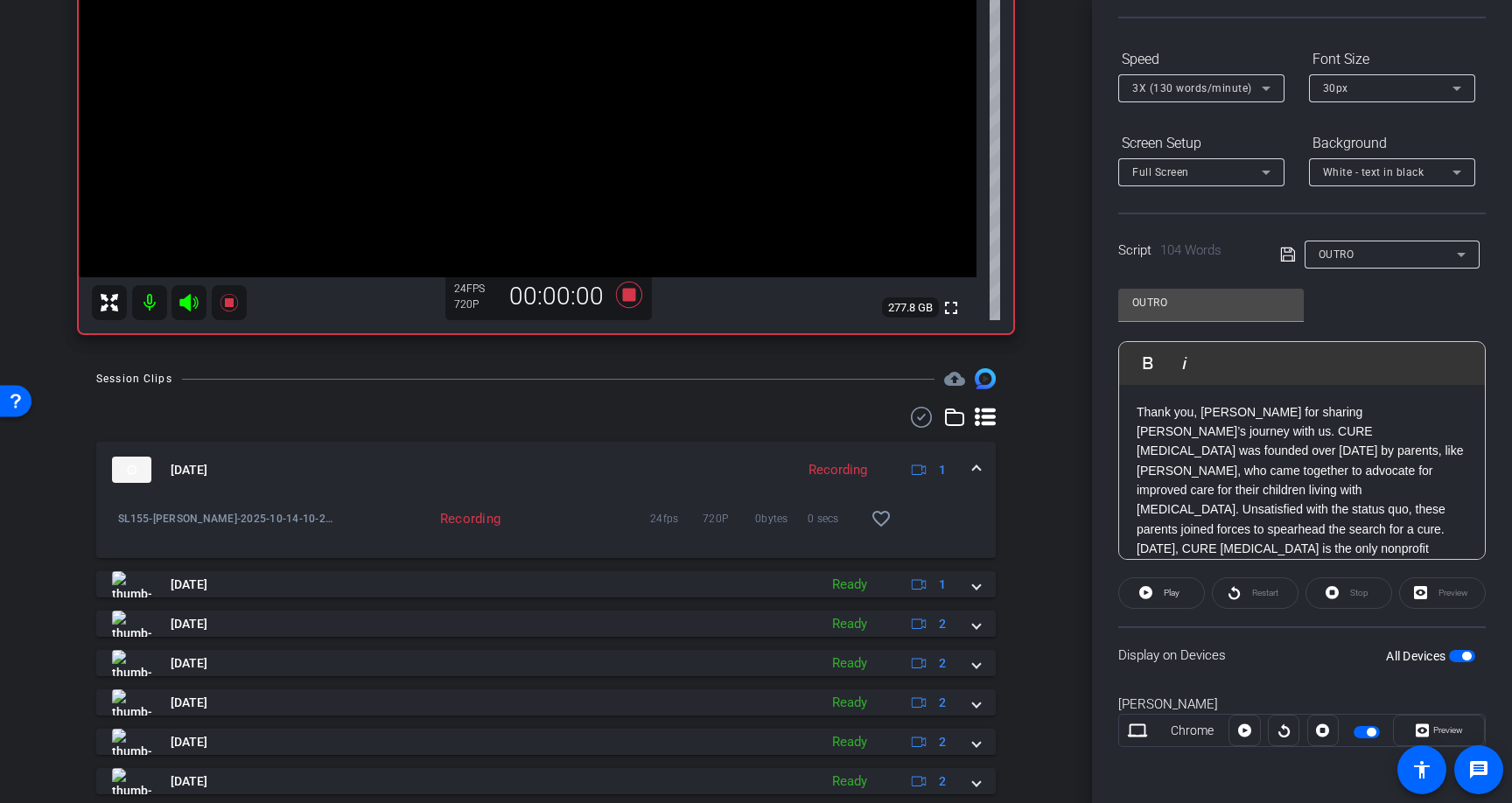
scroll to position [343, 0]
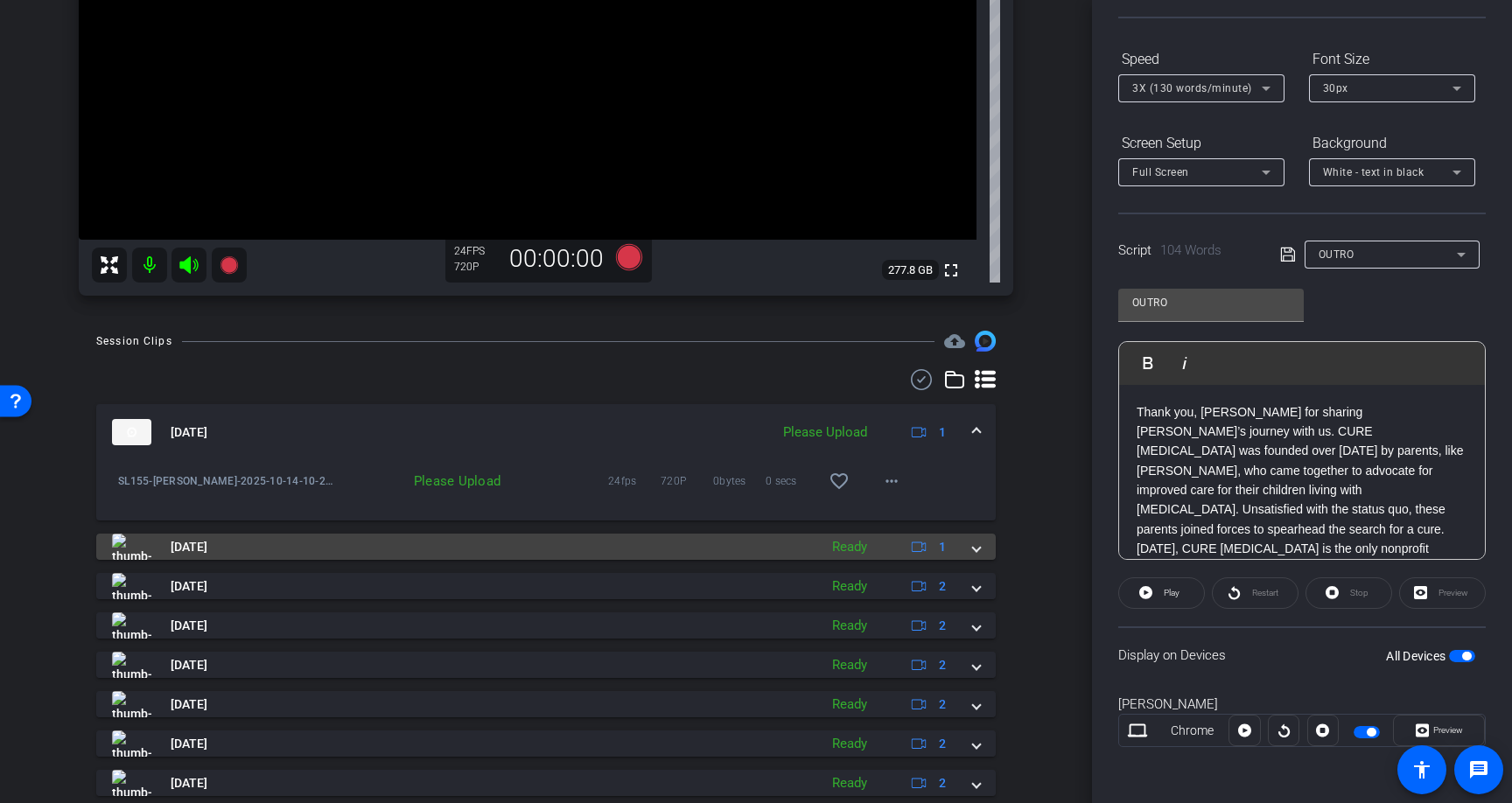
click at [976, 556] on span at bounding box center [976, 547] width 7 height 18
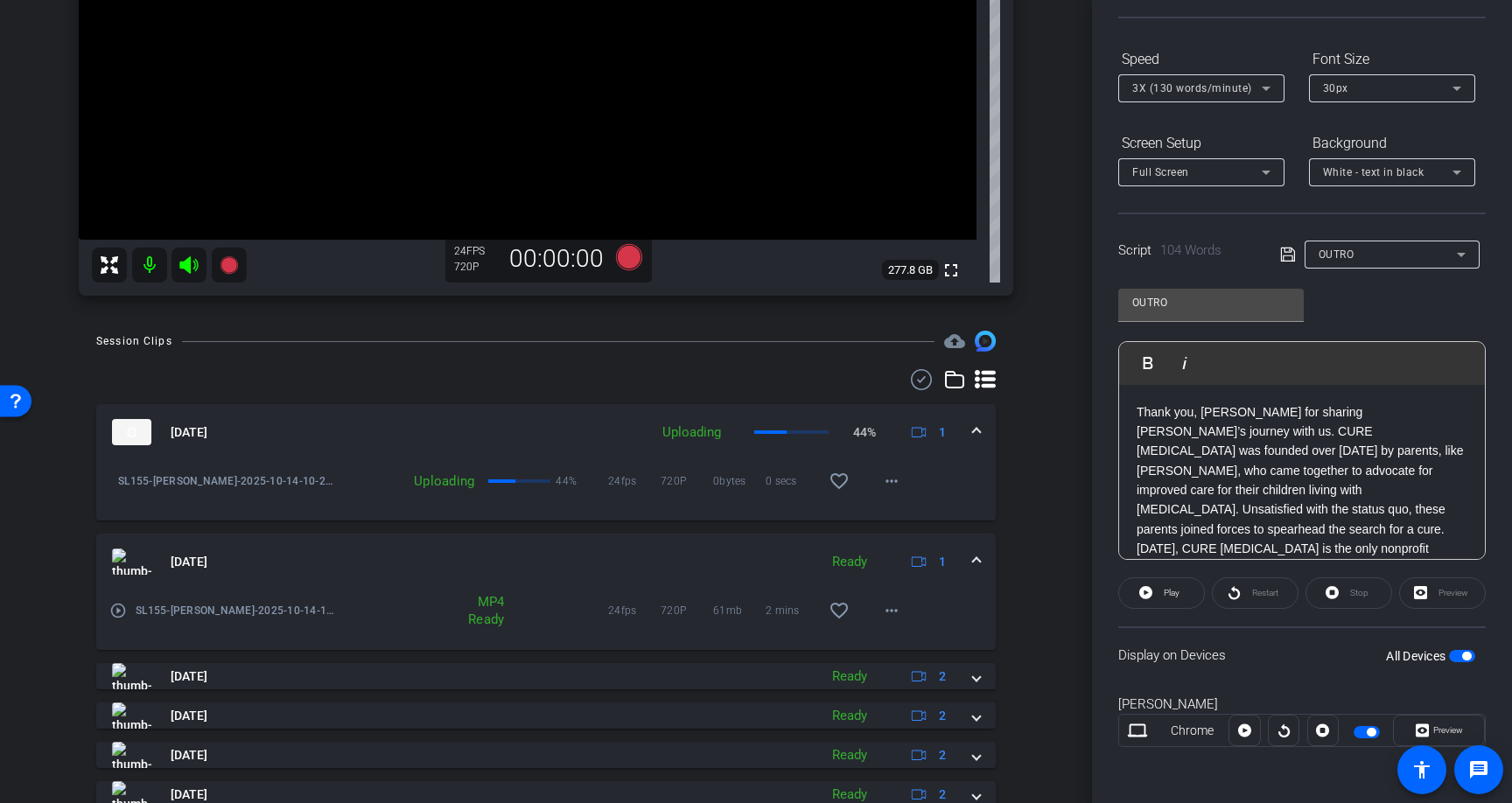
click at [976, 558] on span at bounding box center [976, 561] width 7 height 18
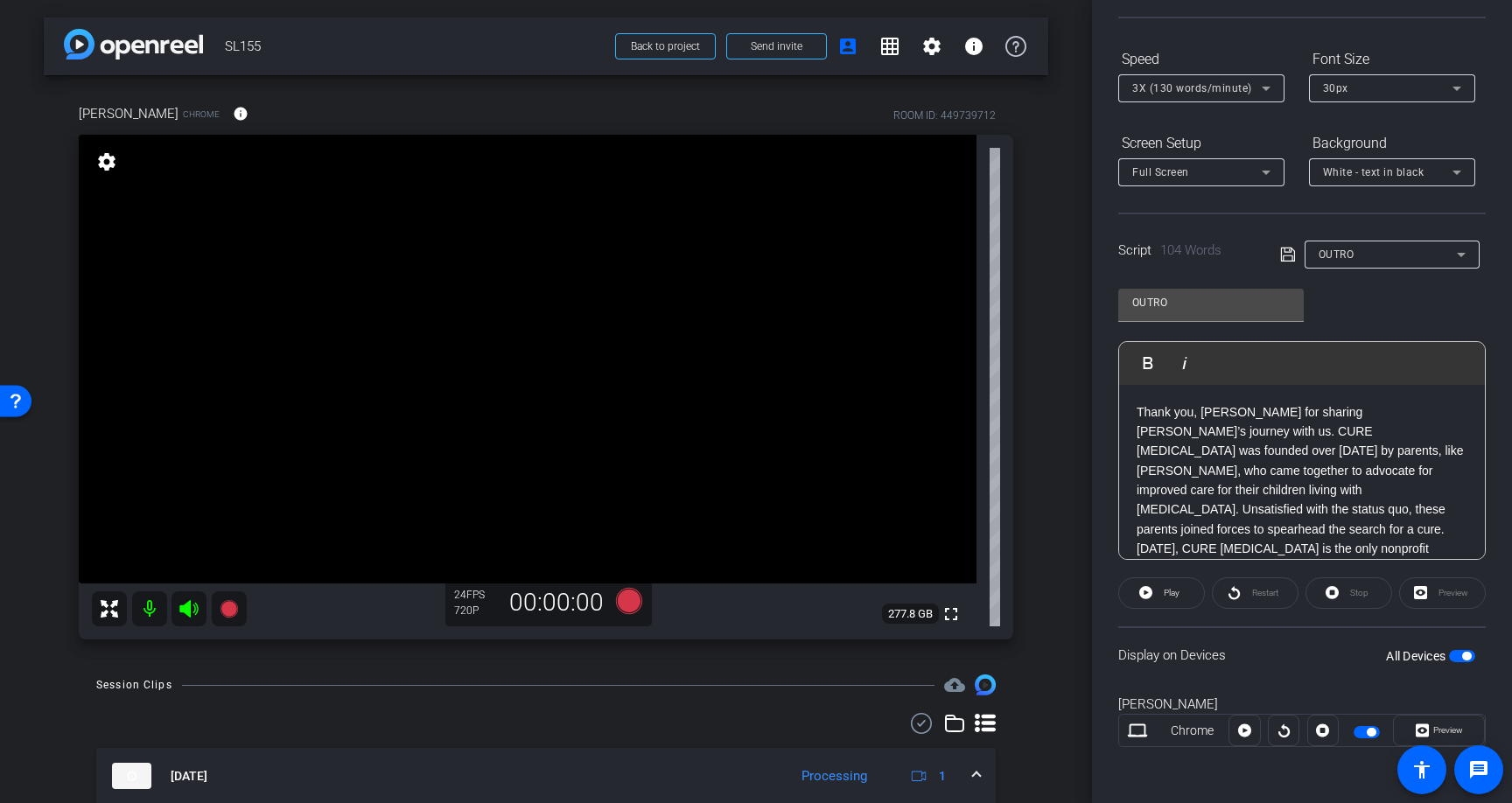
scroll to position [0, 0]
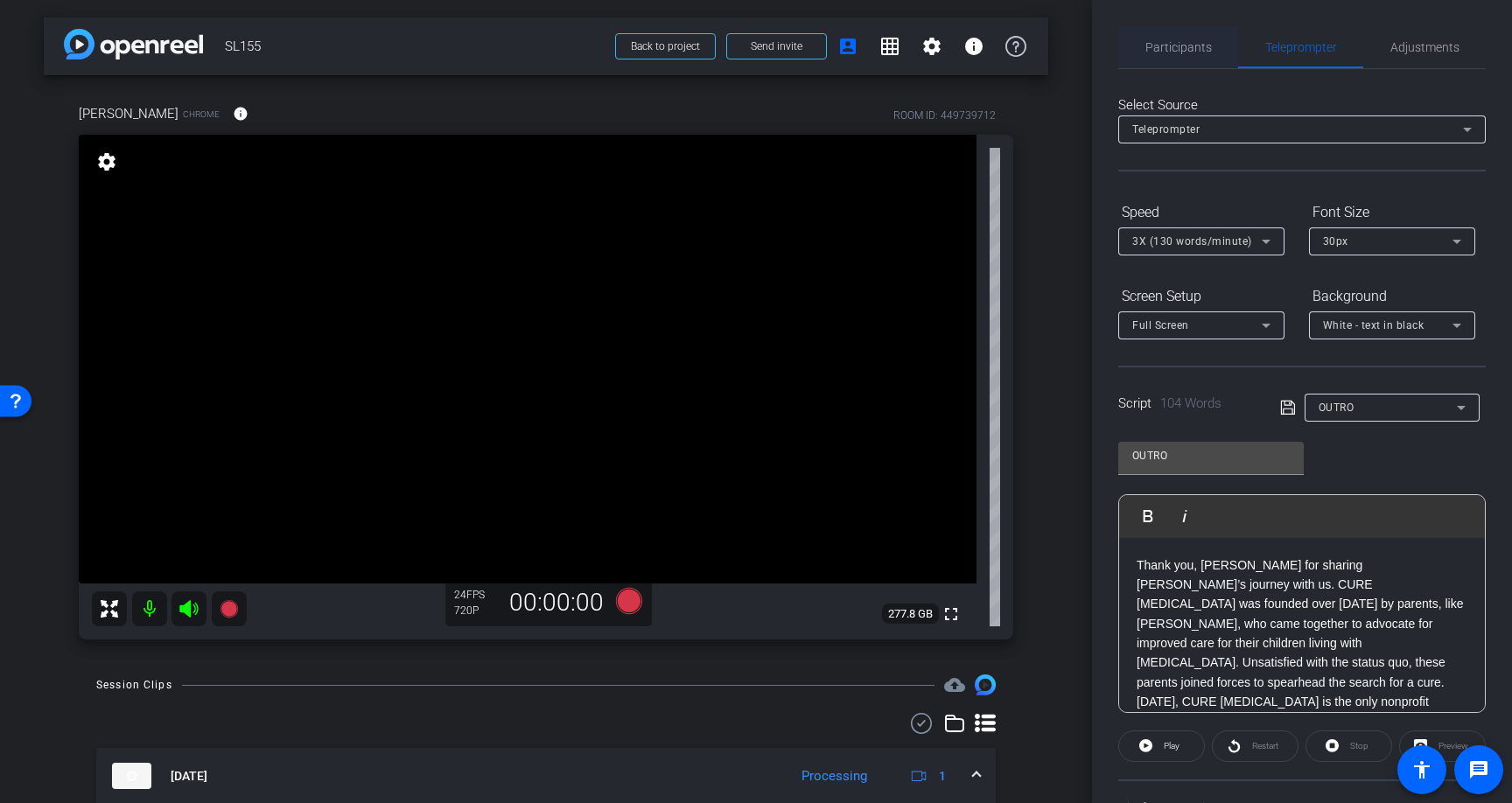
click at [1151, 48] on span "Participants" at bounding box center [1179, 47] width 67 height 12
